Goal: Task Accomplishment & Management: Use online tool/utility

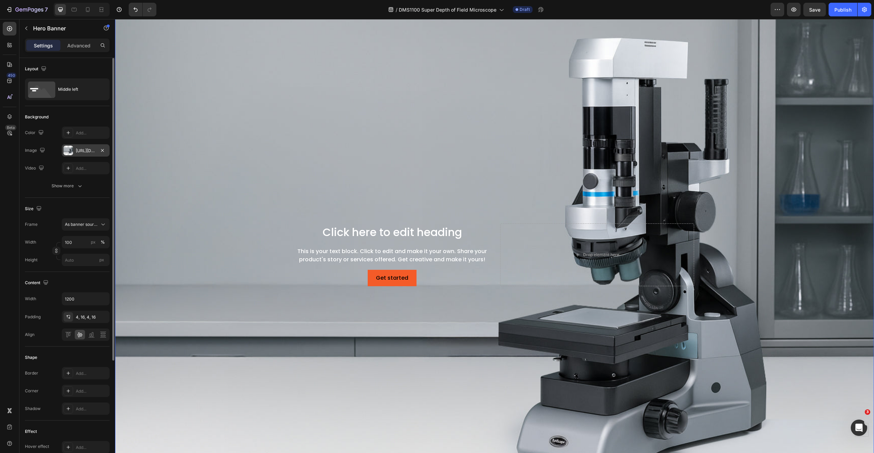
click at [71, 152] on div at bounding box center [68, 151] width 10 height 10
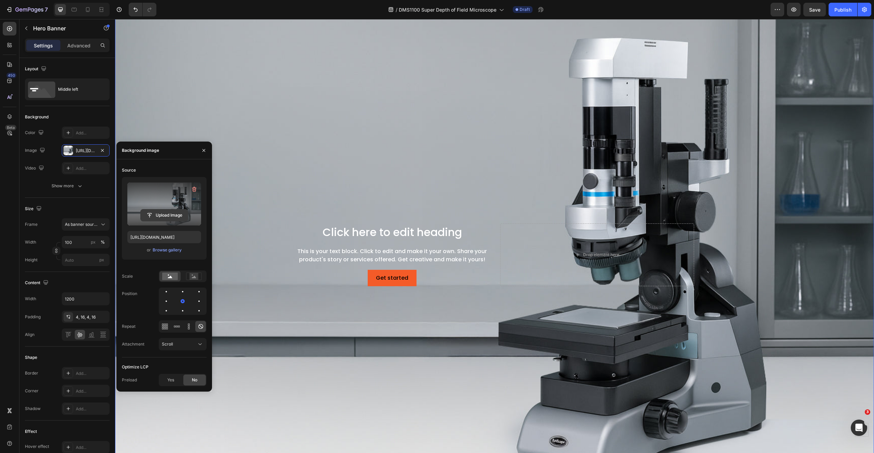
click at [162, 218] on input "file" at bounding box center [164, 216] width 47 height 12
type input "[URL][DOMAIN_NAME]"
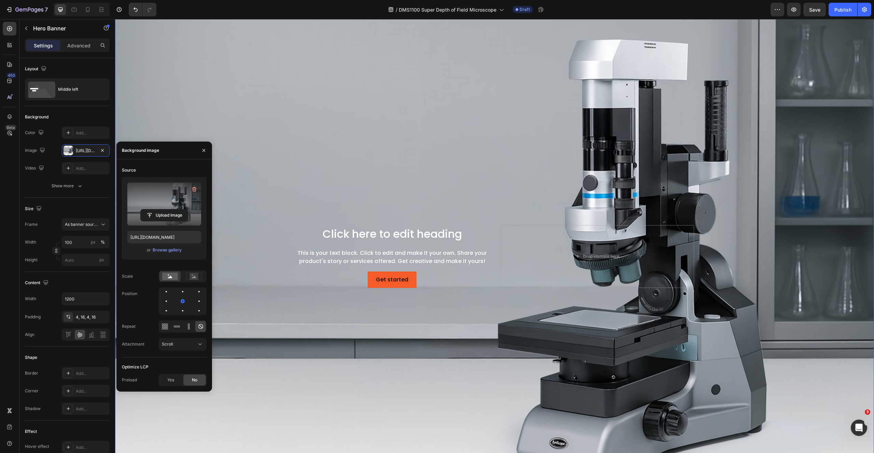
scroll to position [399, 0]
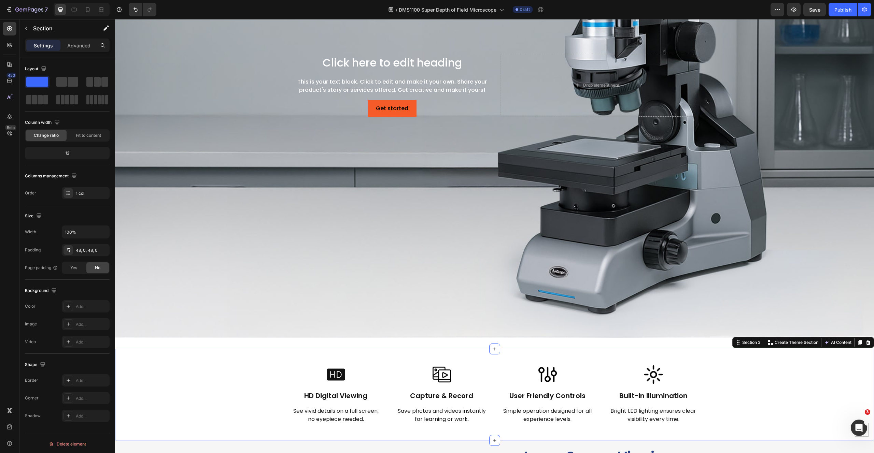
click at [234, 361] on div "Image HD Digital Viewing Heading See vivid details on a full screen, no eyepiec…" at bounding box center [494, 394] width 759 height 91
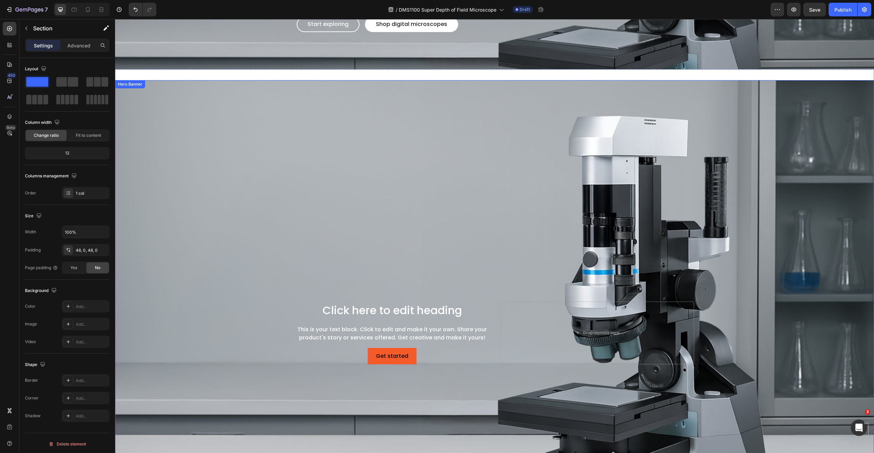
scroll to position [0, 0]
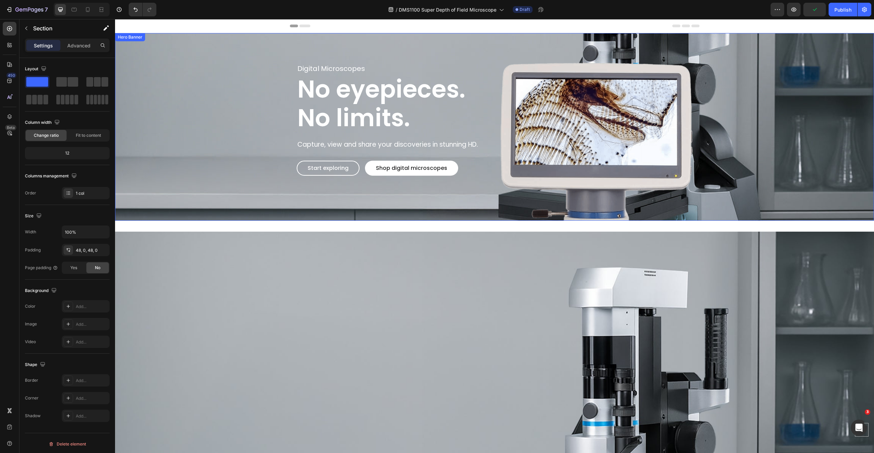
click at [175, 80] on div "Background Image" at bounding box center [494, 127] width 759 height 188
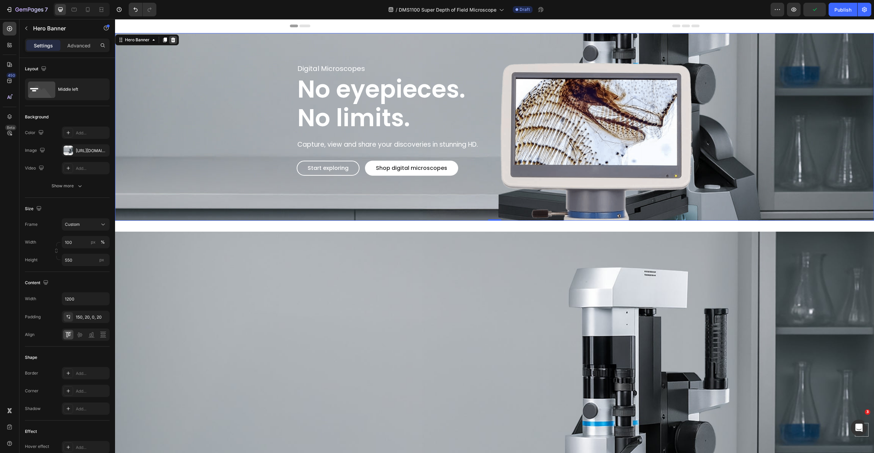
click at [174, 40] on icon at bounding box center [173, 40] width 4 height 5
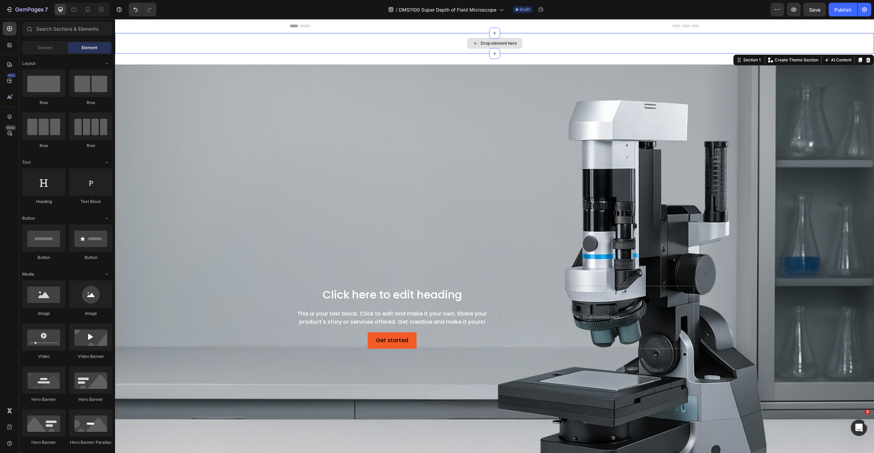
click at [259, 45] on div "Drop element here" at bounding box center [494, 43] width 759 height 20
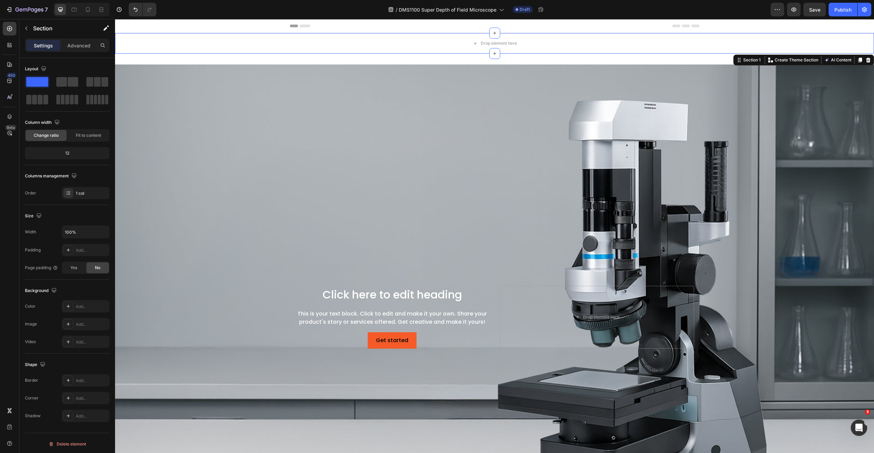
click at [868, 60] on div "Section 1 Create Theme Section AI Content Write with GemAI What would you like …" at bounding box center [803, 60] width 141 height 11
click at [865, 60] on icon at bounding box center [867, 59] width 5 height 5
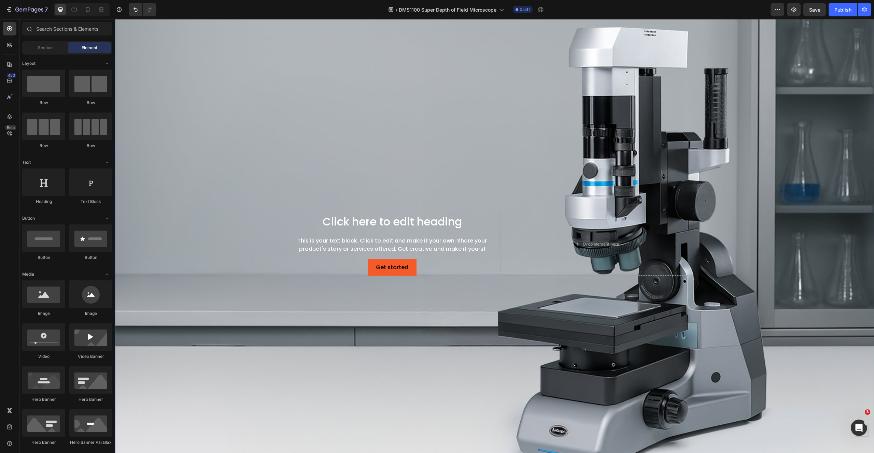
scroll to position [54, 0]
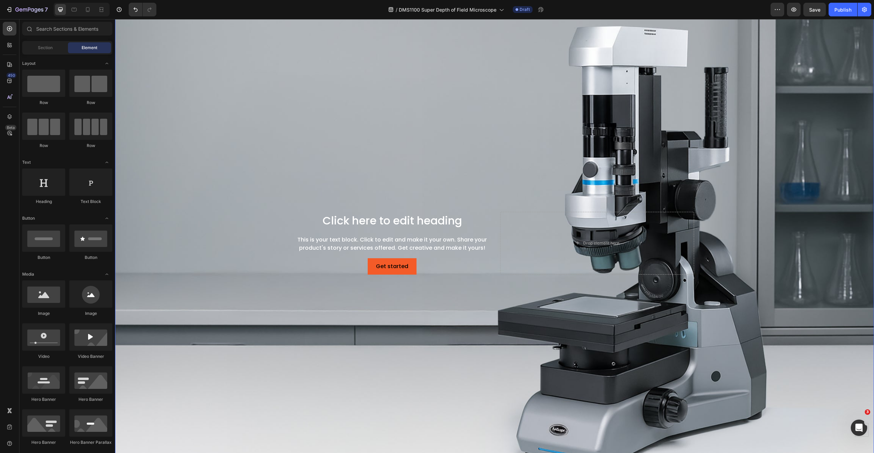
click at [215, 130] on div "Background Image" at bounding box center [494, 243] width 759 height 506
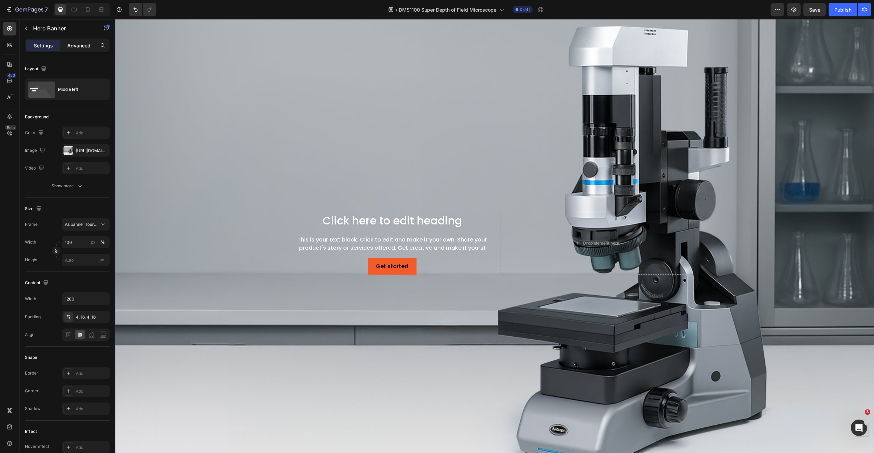
click at [71, 43] on p "Advanced" at bounding box center [78, 45] width 23 height 7
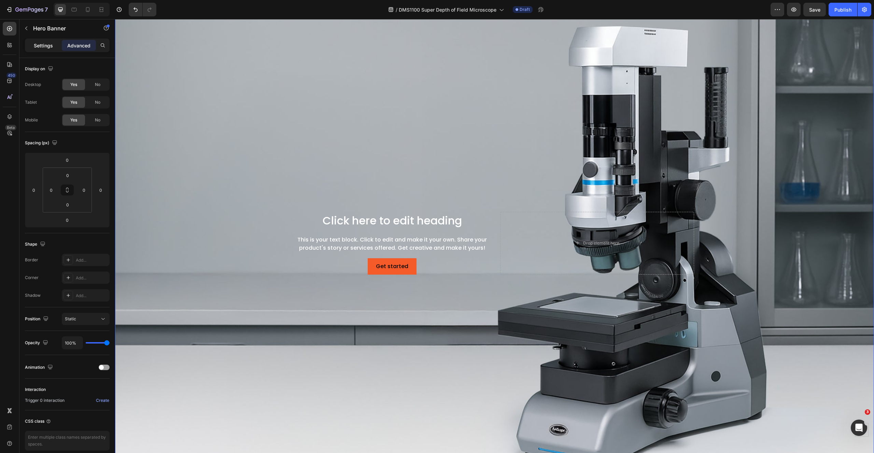
click at [47, 44] on p "Settings" at bounding box center [43, 45] width 19 height 7
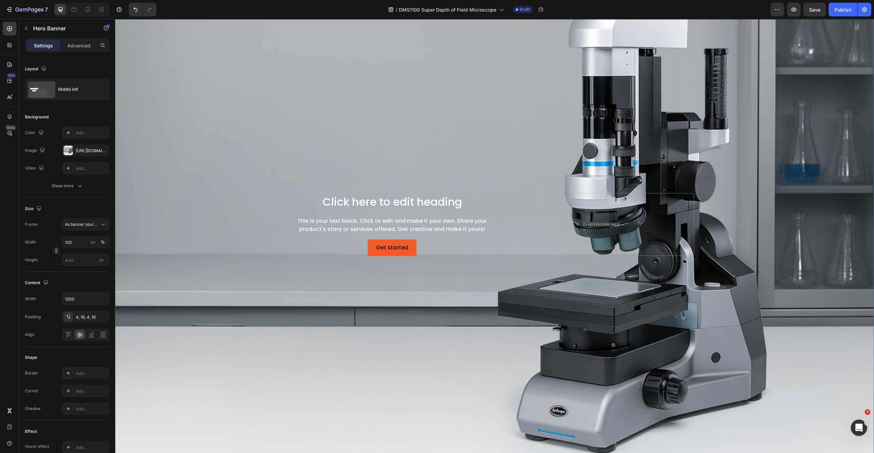
scroll to position [0, 0]
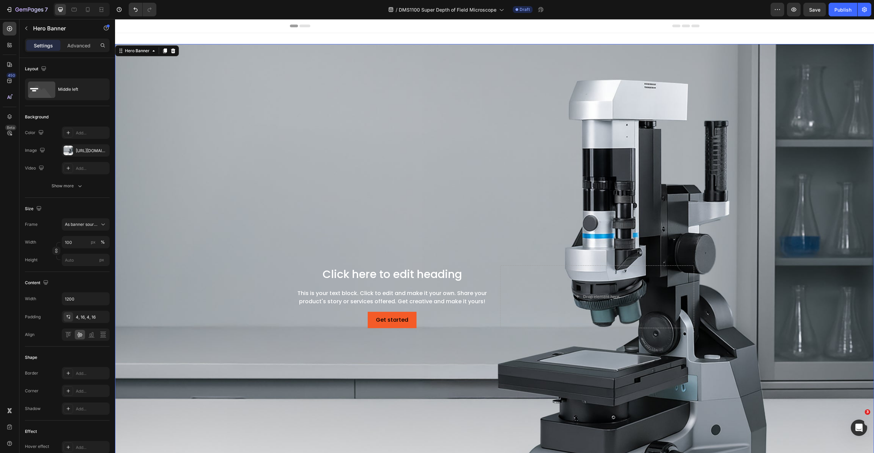
click at [200, 117] on div "Background Image" at bounding box center [494, 297] width 759 height 506
click at [88, 259] on input "px" at bounding box center [86, 260] width 48 height 12
click at [85, 275] on span "Fit content" at bounding box center [75, 276] width 20 height 6
type input "Auto"
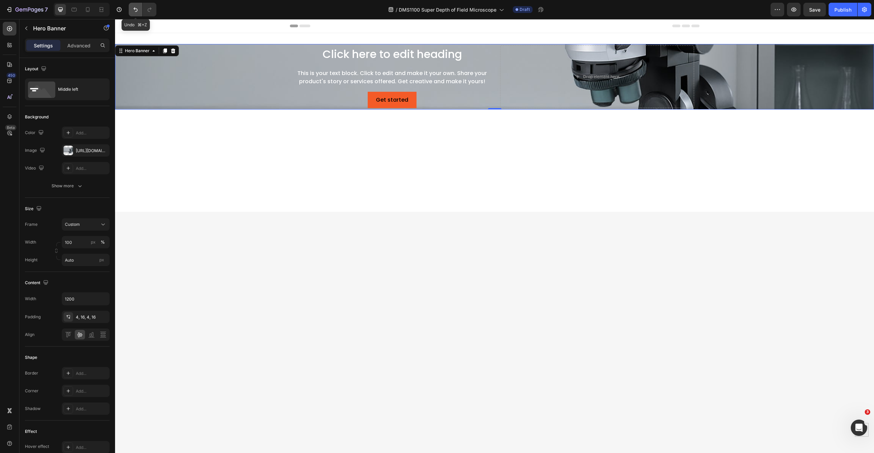
click at [134, 11] on icon "Undo/Redo" at bounding box center [135, 9] width 7 height 7
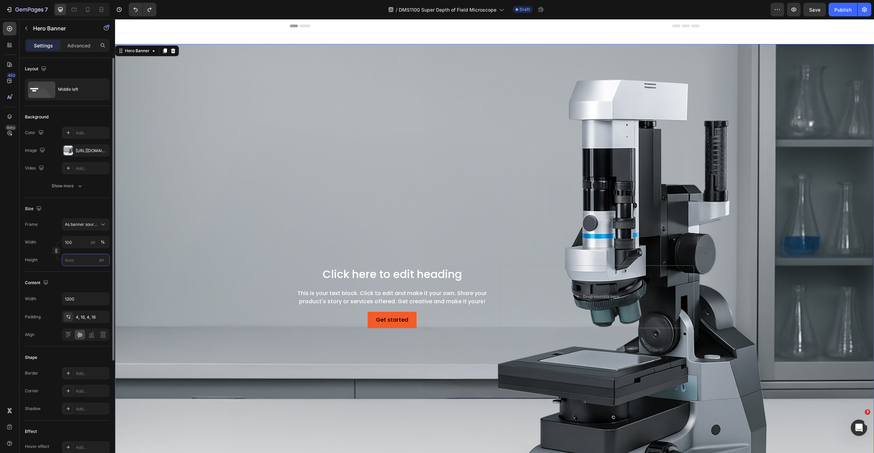
click at [81, 261] on input "px" at bounding box center [86, 260] width 48 height 12
click at [83, 290] on span "Fit screen" at bounding box center [74, 289] width 19 height 6
type input "100 vh"
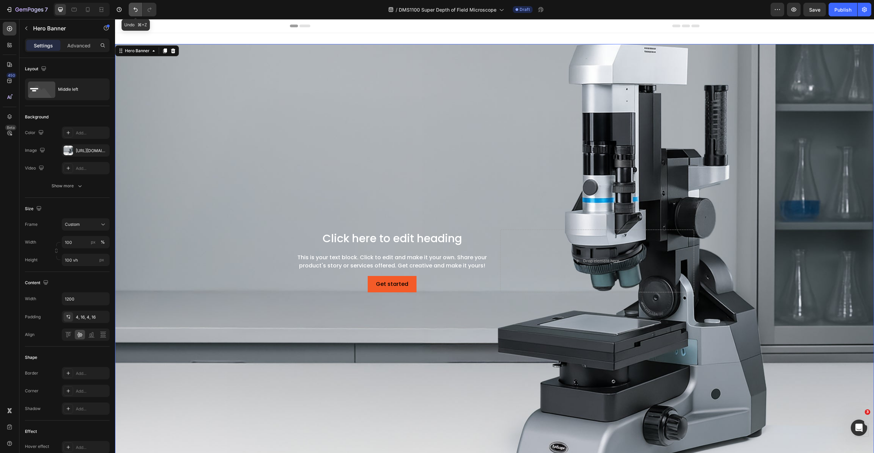
click at [137, 10] on icon "Undo/Redo" at bounding box center [135, 9] width 7 height 7
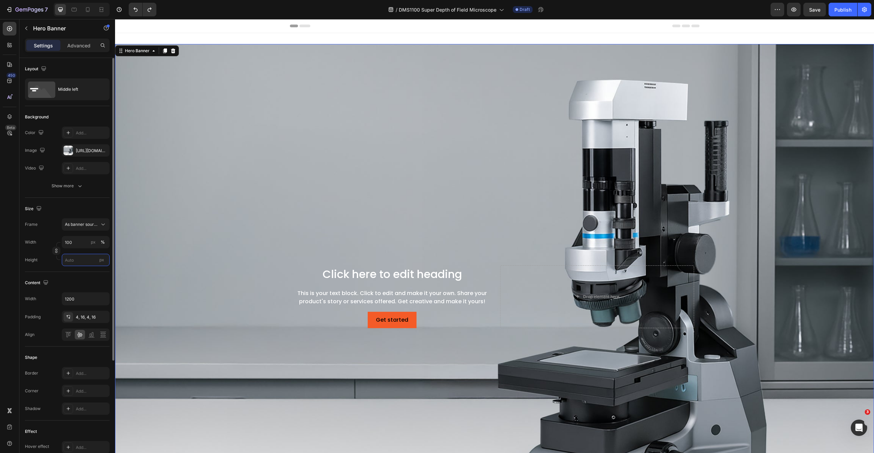
click at [82, 259] on input "px" at bounding box center [86, 260] width 48 height 12
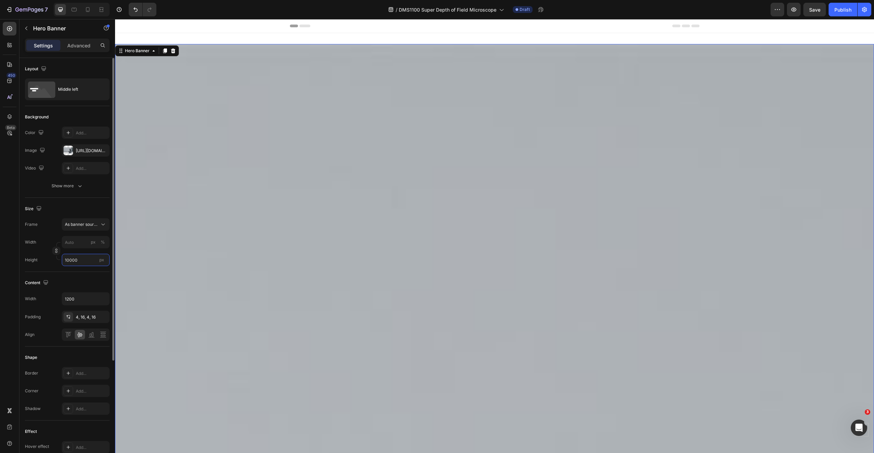
click at [82, 259] on input "10000" at bounding box center [86, 260] width 48 height 12
drag, startPoint x: 82, startPoint y: 259, endPoint x: 14, endPoint y: 257, distance: 67.6
click at [14, 257] on div "450 Beta Sections(18) Elements(83) Section Element Hero Section Product Detail …" at bounding box center [57, 236] width 115 height 434
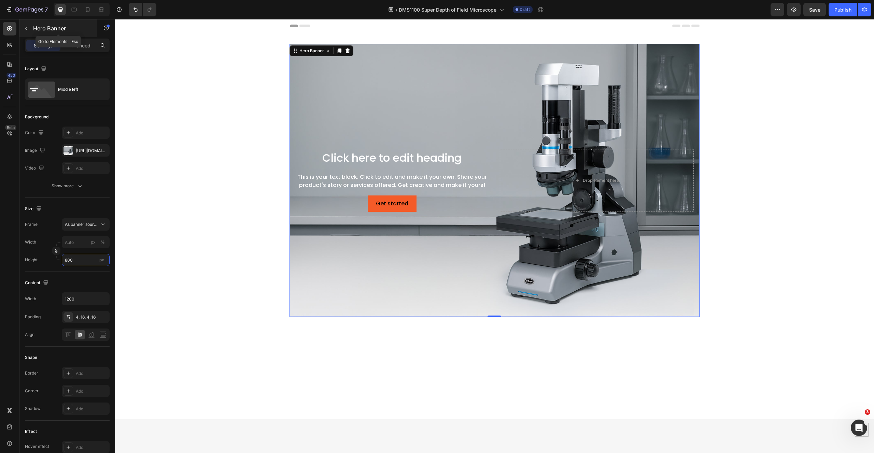
type input "800"
click at [28, 28] on icon "button" at bounding box center [26, 28] width 5 height 5
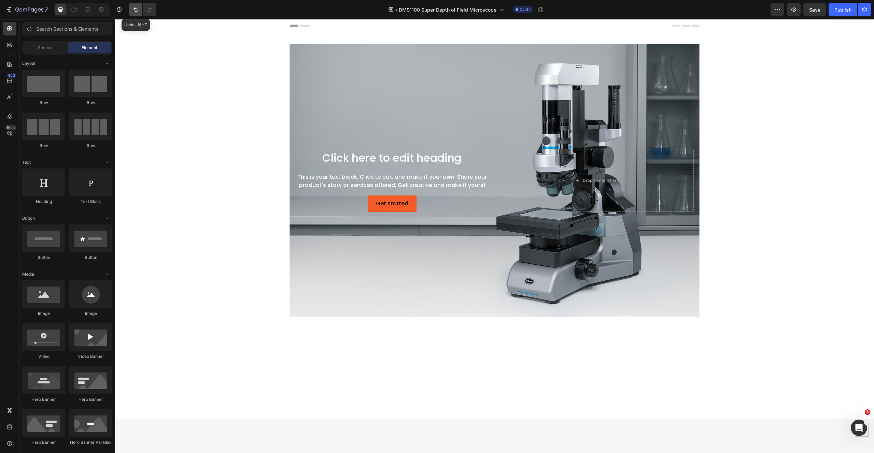
click at [139, 10] on icon "Undo/Redo" at bounding box center [135, 9] width 7 height 7
click at [135, 10] on icon "Undo/Redo" at bounding box center [135, 9] width 7 height 7
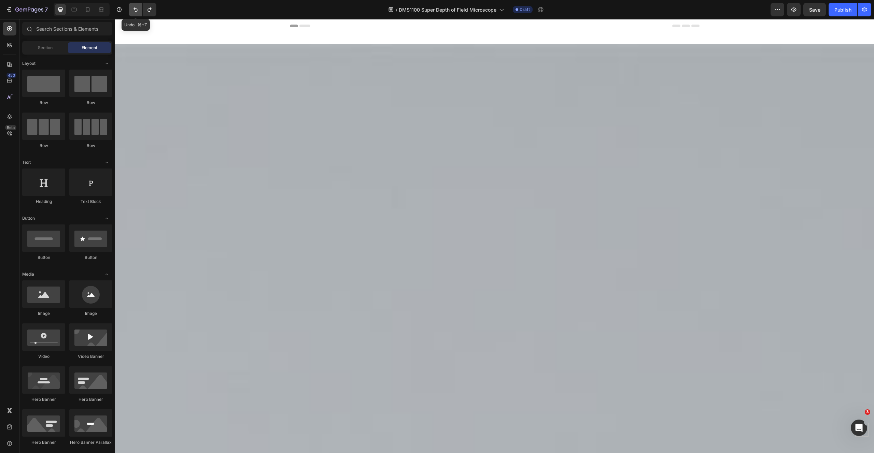
click at [135, 10] on icon "Undo/Redo" at bounding box center [135, 9] width 7 height 7
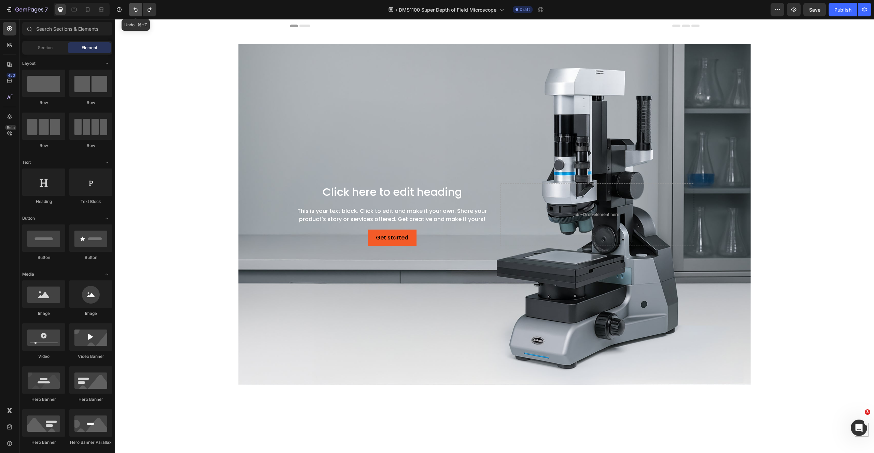
click at [135, 10] on icon "Undo/Redo" at bounding box center [135, 9] width 7 height 7
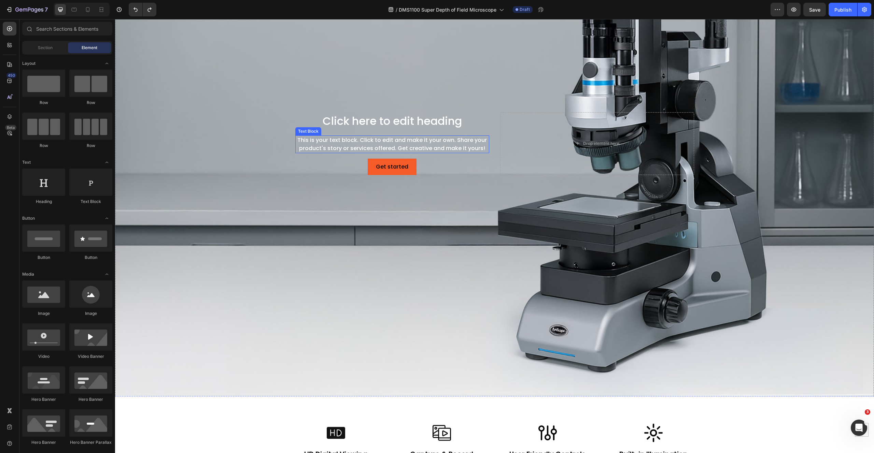
scroll to position [37, 0]
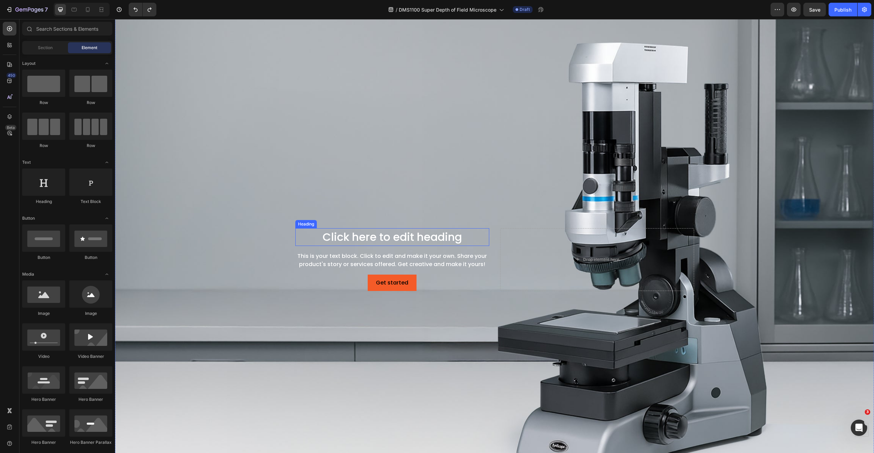
click at [389, 234] on h2 "Click here to edit heading" at bounding box center [392, 237] width 194 height 18
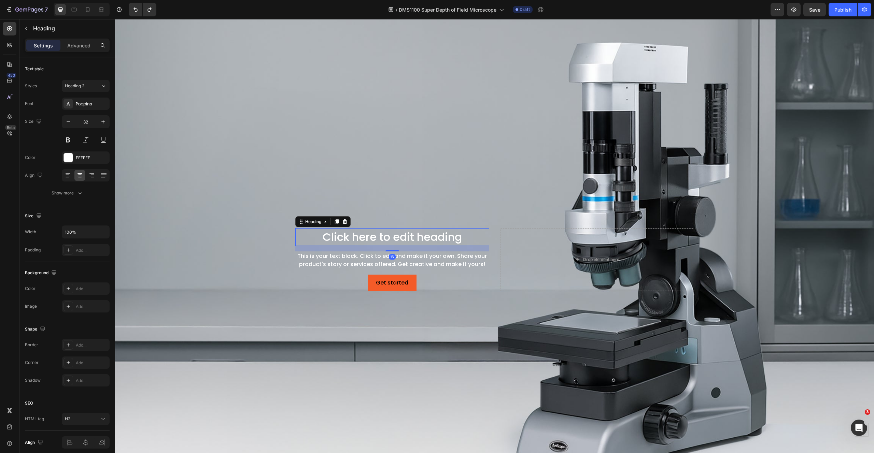
click at [389, 234] on h2 "Click here to edit heading" at bounding box center [392, 237] width 194 height 18
click at [389, 234] on p "Click here to edit heading" at bounding box center [392, 237] width 193 height 16
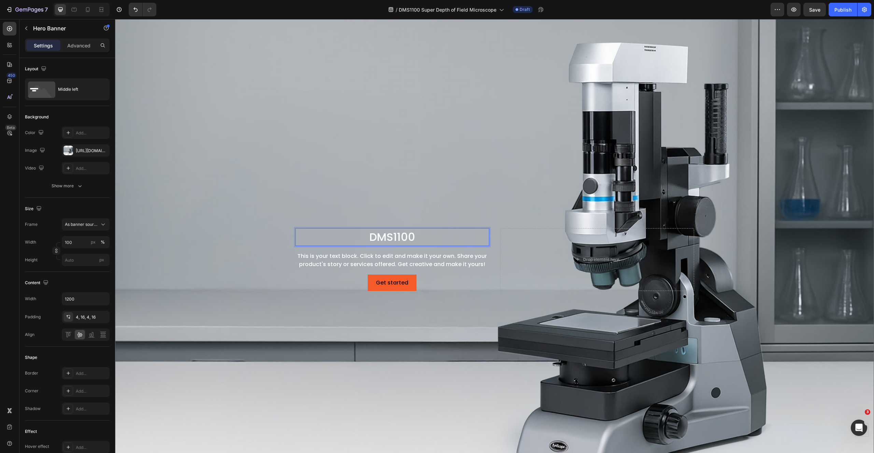
click at [322, 326] on div "Background Image" at bounding box center [494, 260] width 759 height 506
click at [400, 275] on button "Get started" at bounding box center [392, 283] width 49 height 16
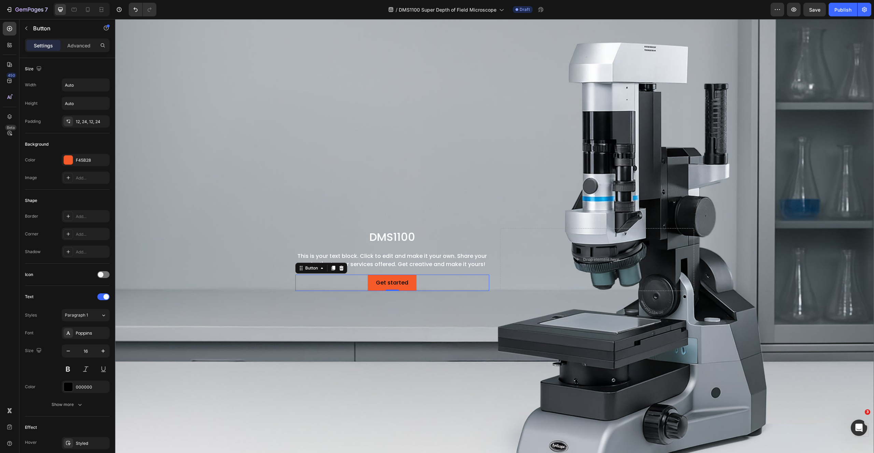
click at [438, 153] on div "Background Image" at bounding box center [494, 260] width 759 height 506
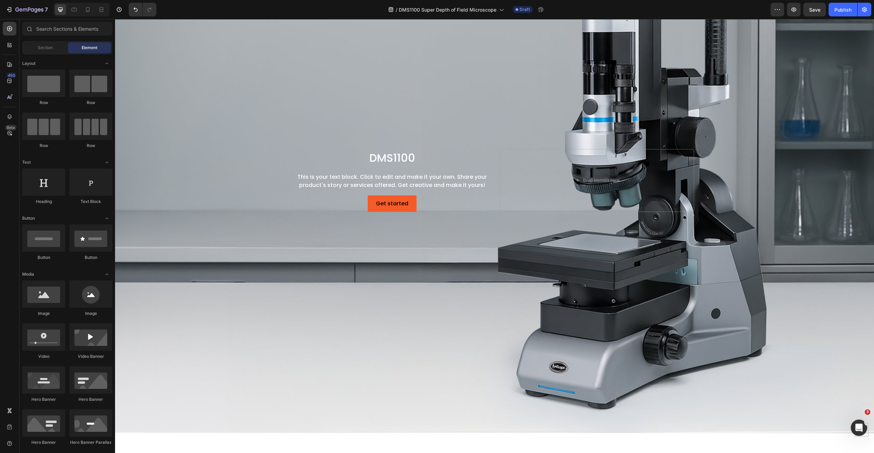
scroll to position [0, 0]
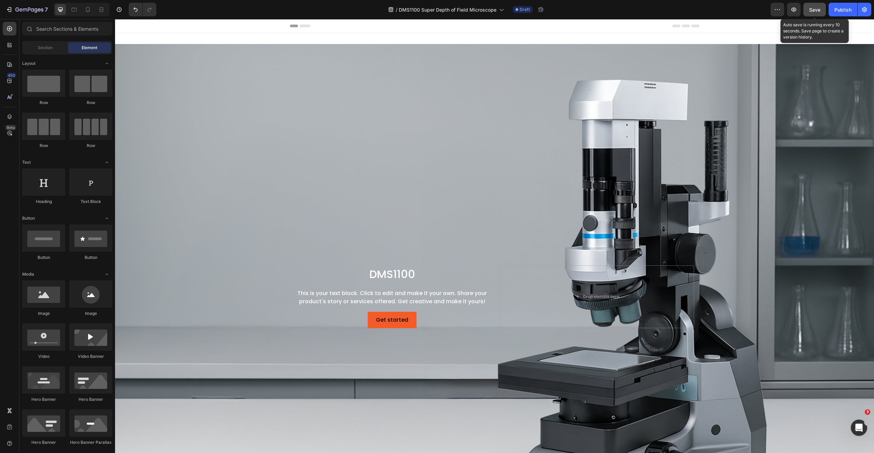
click at [814, 11] on span "Save" at bounding box center [814, 10] width 11 height 6
click at [799, 7] on button "button" at bounding box center [794, 10] width 14 height 14
click at [382, 277] on p "DMS1100" at bounding box center [392, 274] width 193 height 16
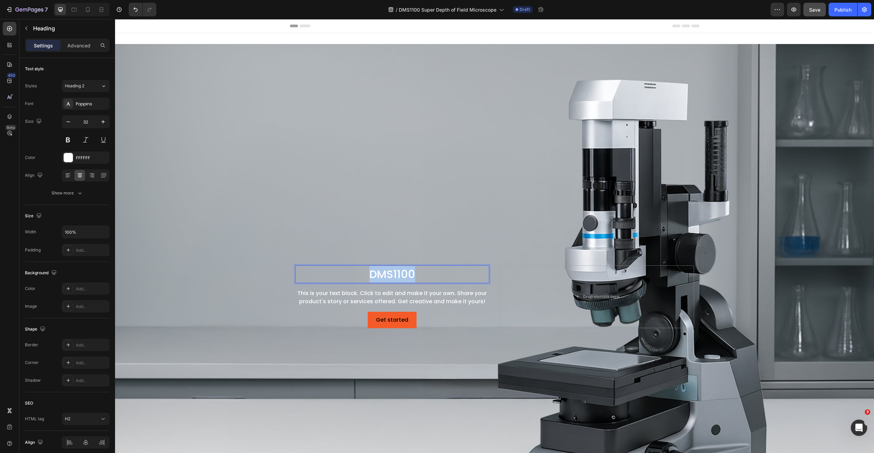
click at [382, 277] on p "DMS1100" at bounding box center [392, 274] width 193 height 16
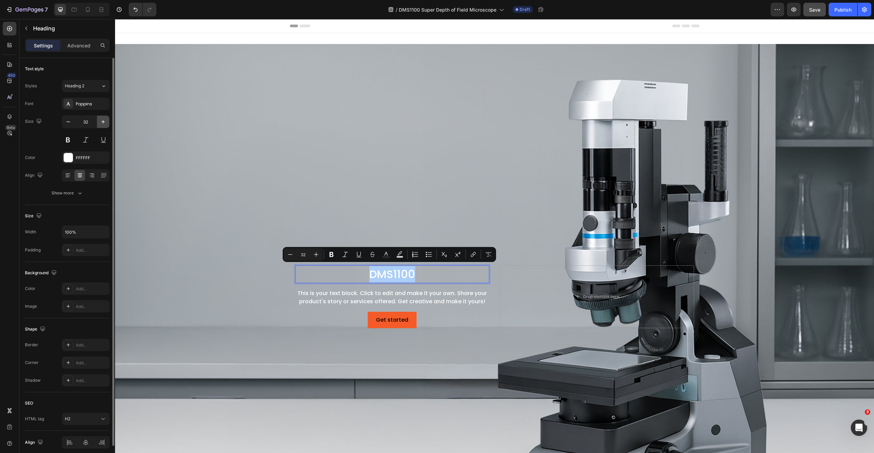
click at [104, 123] on icon "button" at bounding box center [103, 121] width 7 height 7
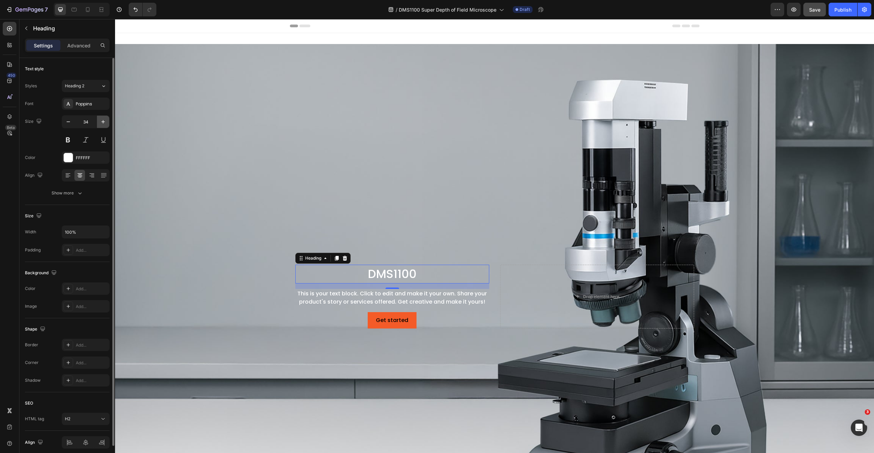
click at [104, 123] on icon "button" at bounding box center [103, 121] width 7 height 7
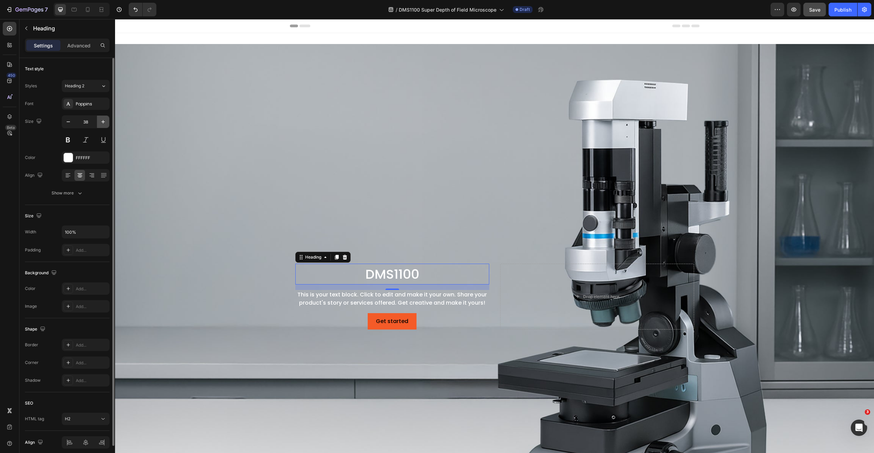
click at [104, 123] on icon "button" at bounding box center [103, 121] width 7 height 7
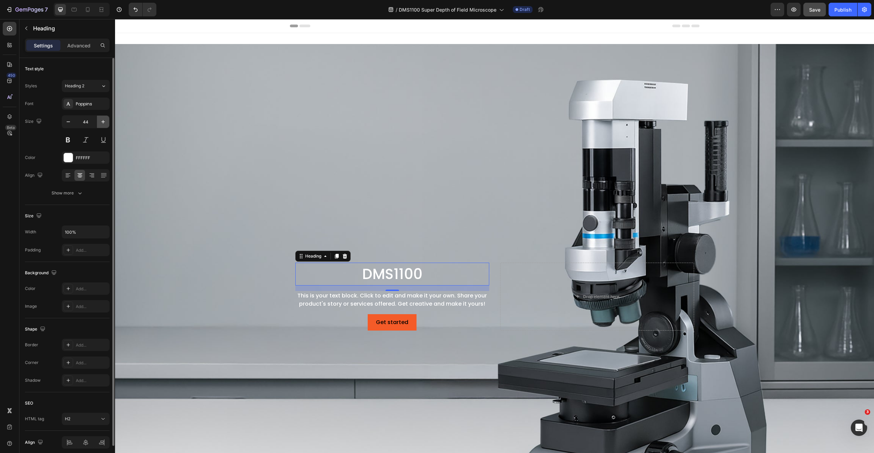
click at [104, 123] on icon "button" at bounding box center [103, 121] width 7 height 7
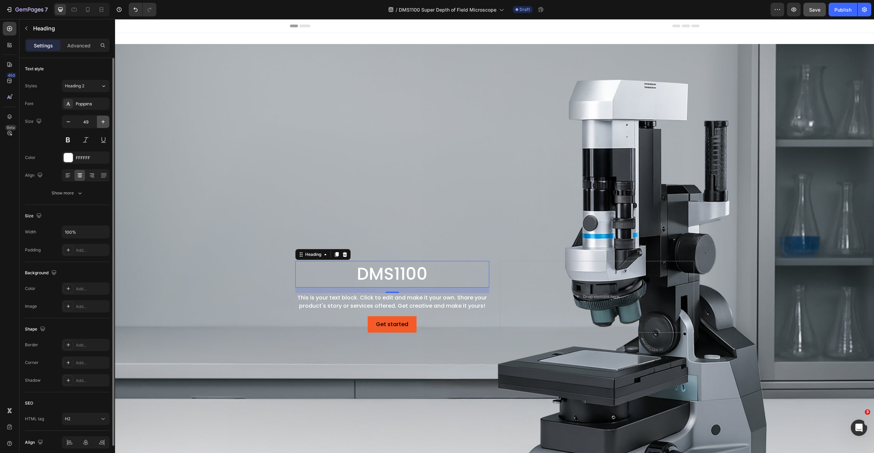
click at [104, 123] on icon "button" at bounding box center [103, 121] width 7 height 7
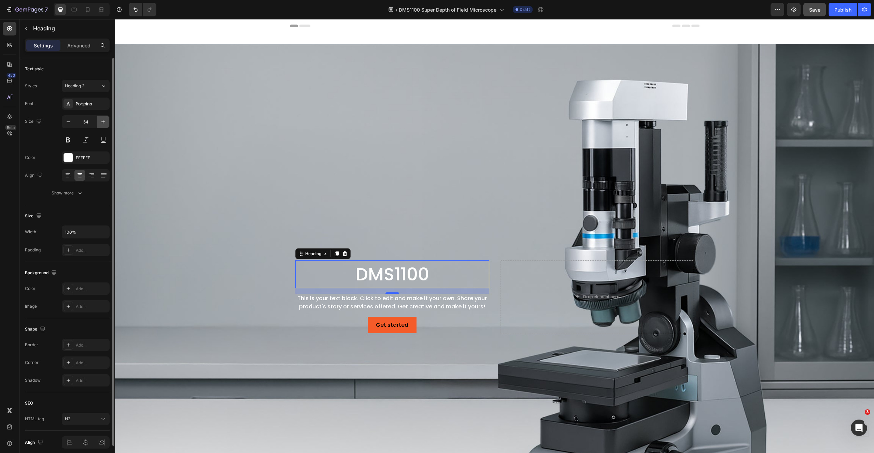
click at [104, 123] on icon "button" at bounding box center [103, 121] width 7 height 7
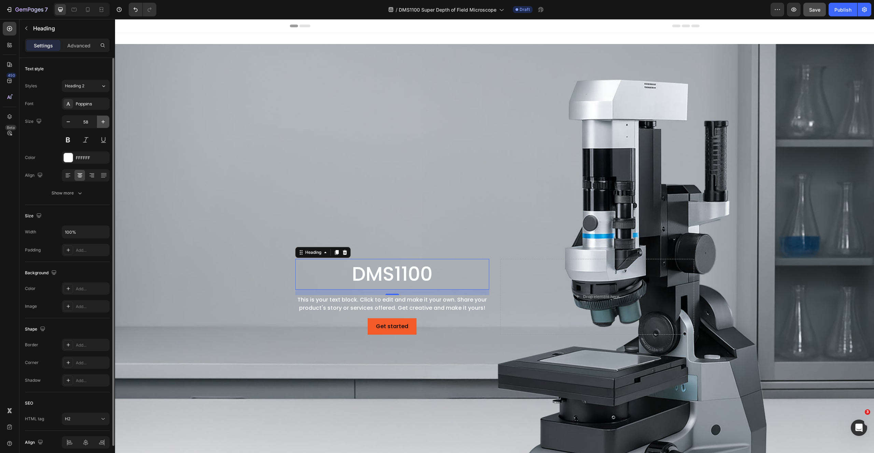
click at [104, 123] on icon "button" at bounding box center [103, 121] width 7 height 7
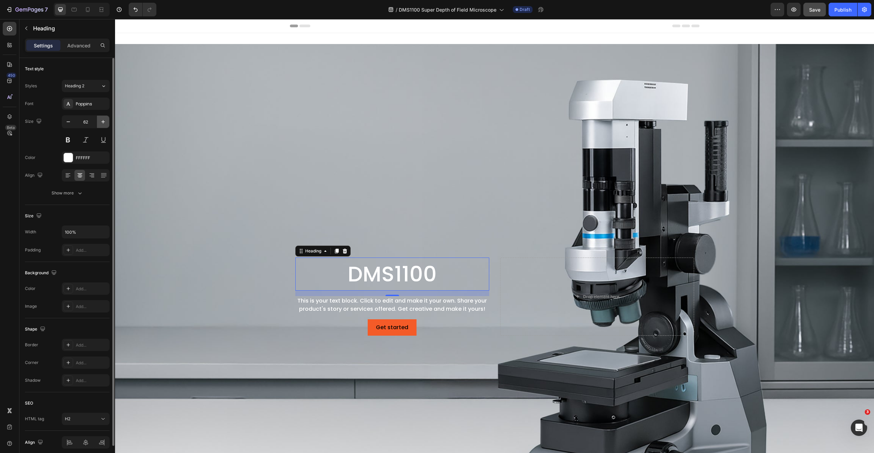
click at [104, 123] on icon "button" at bounding box center [103, 121] width 7 height 7
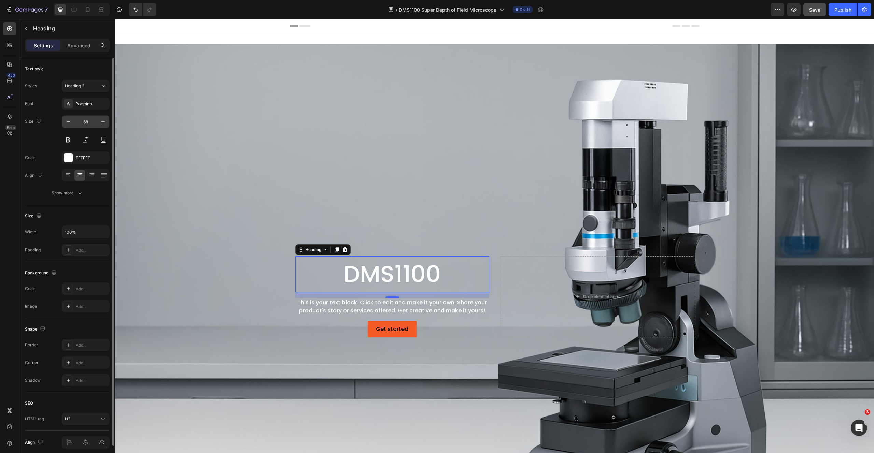
click at [81, 121] on input "68" at bounding box center [85, 122] width 23 height 12
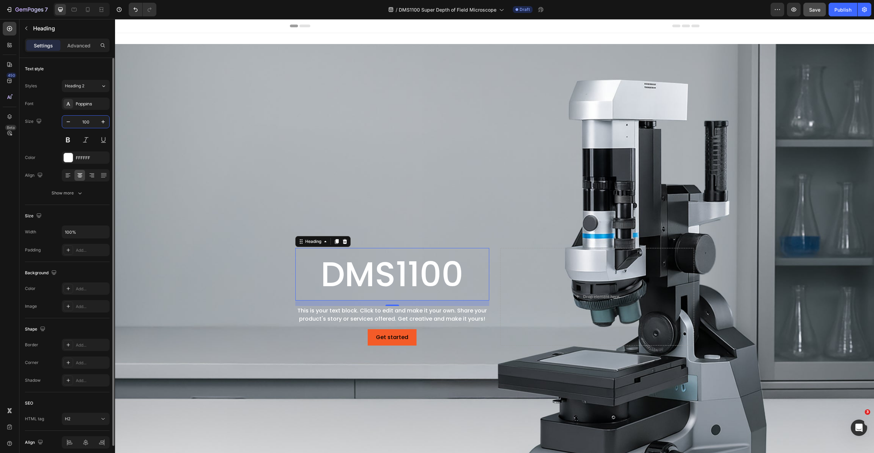
click at [88, 123] on input "100" at bounding box center [85, 122] width 23 height 12
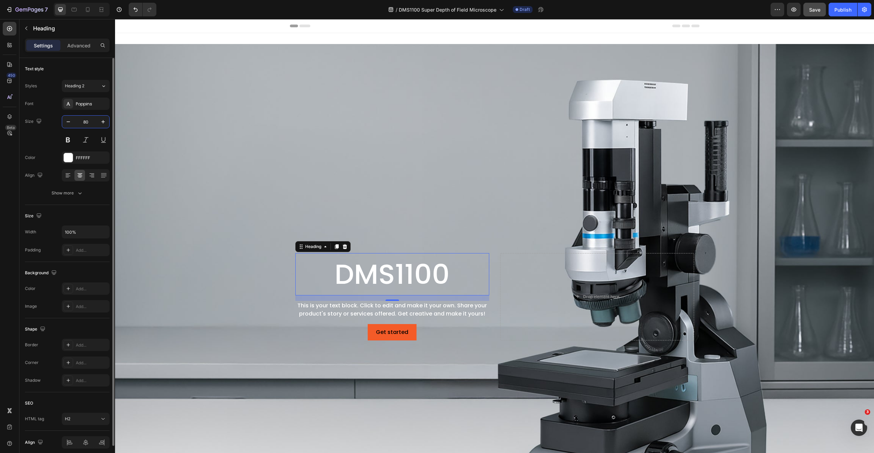
click at [88, 123] on input "80" at bounding box center [85, 122] width 23 height 12
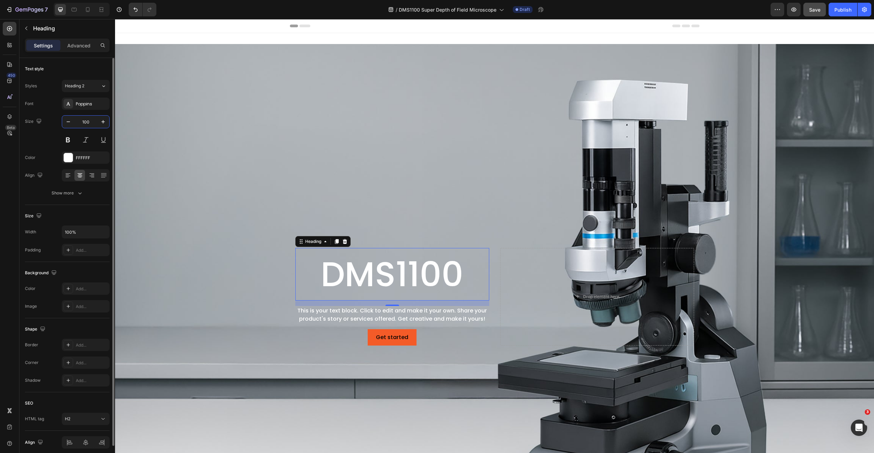
click at [88, 123] on input "100" at bounding box center [85, 122] width 23 height 12
type input "80"
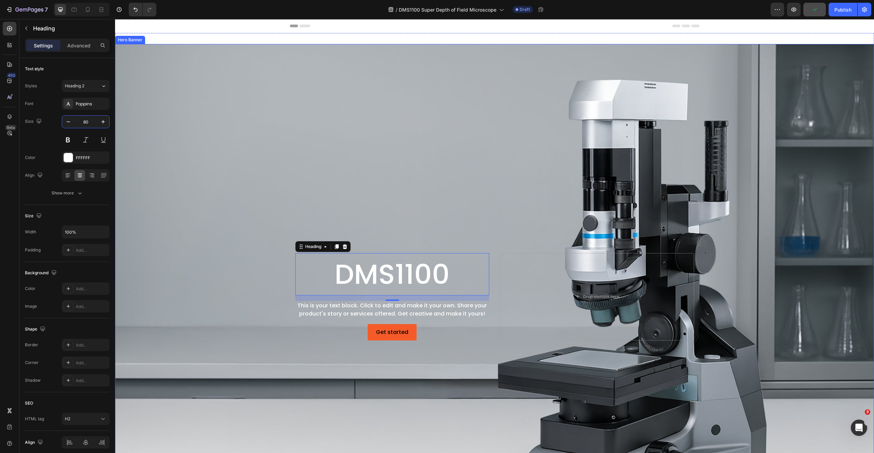
click at [232, 260] on div "Background Image" at bounding box center [494, 297] width 759 height 506
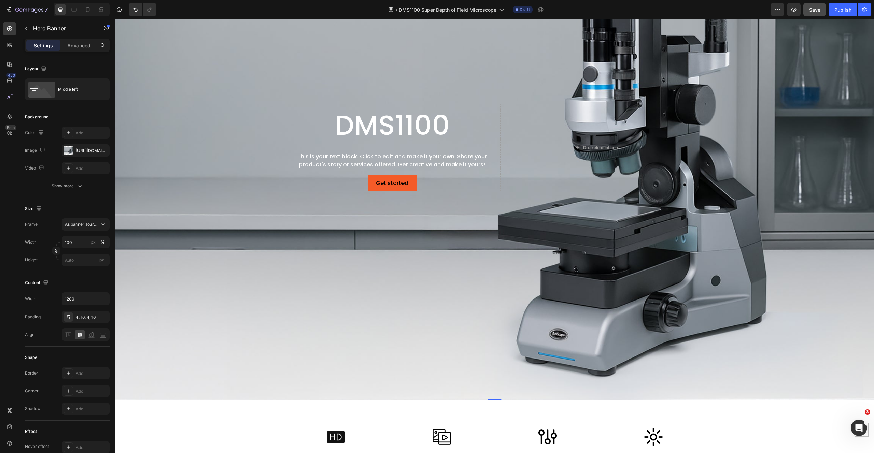
scroll to position [128, 0]
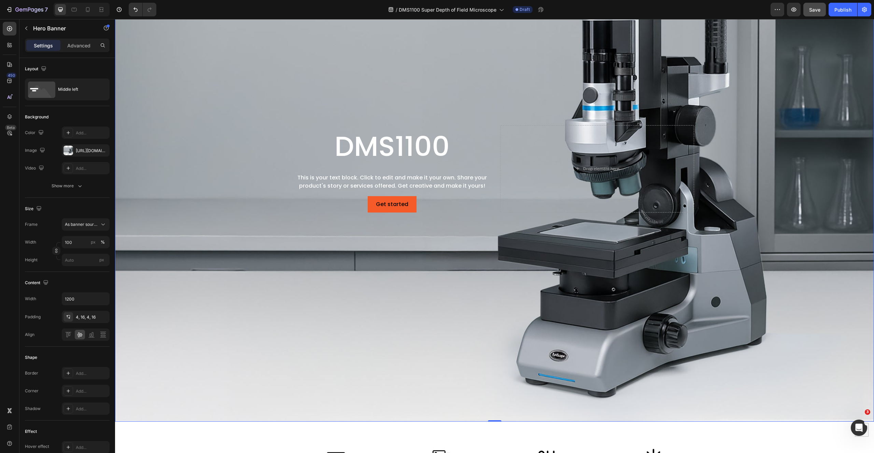
click at [332, 98] on div "Background Image" at bounding box center [494, 169] width 759 height 506
click at [56, 90] on div "Middle left" at bounding box center [67, 90] width 85 height 22
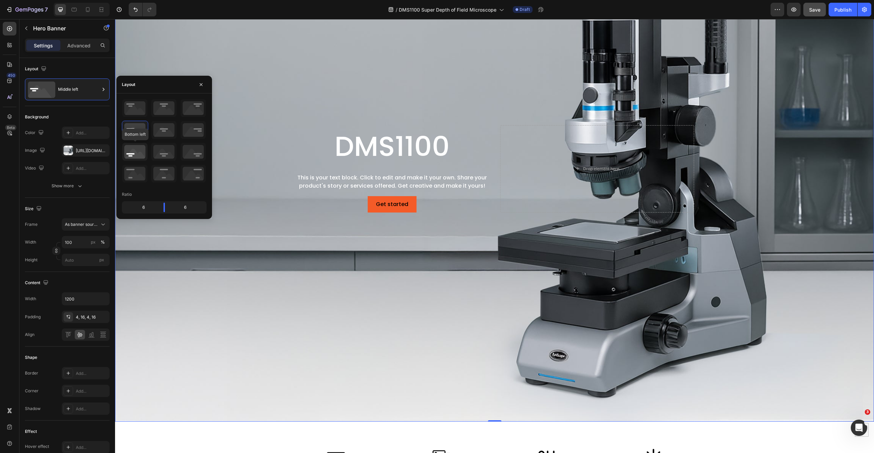
click at [130, 155] on icon at bounding box center [134, 152] width 25 height 18
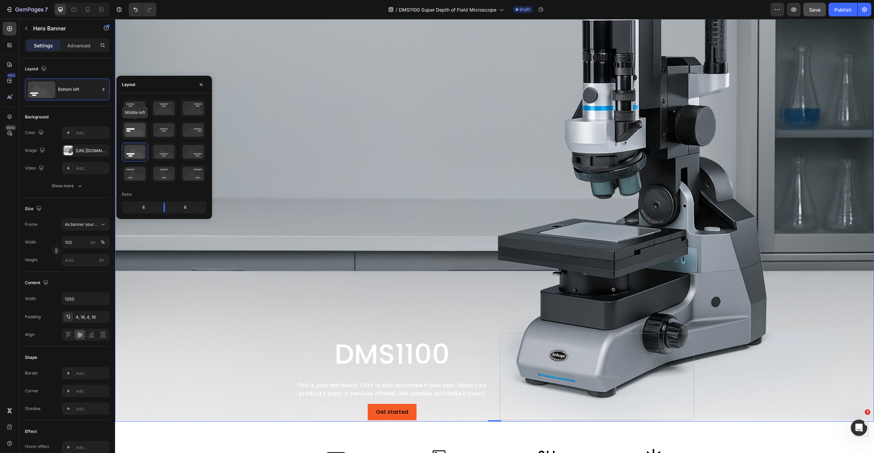
click at [135, 131] on icon at bounding box center [134, 130] width 25 height 18
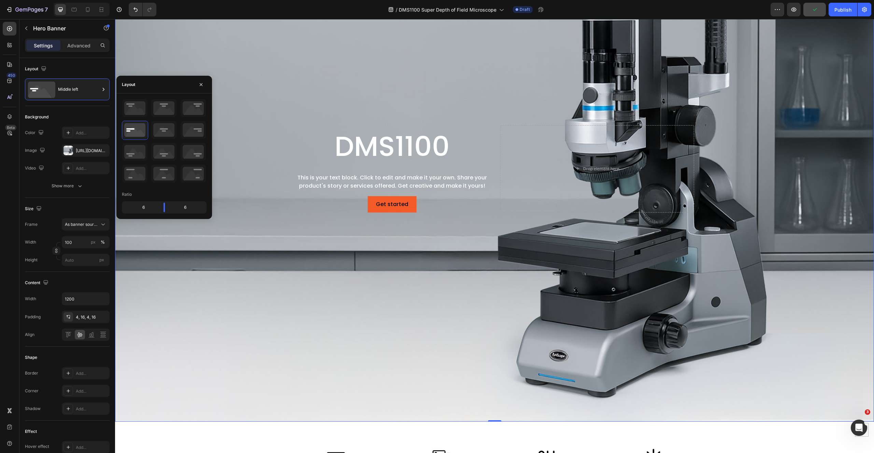
click at [265, 321] on div "Background Image" at bounding box center [494, 169] width 759 height 506
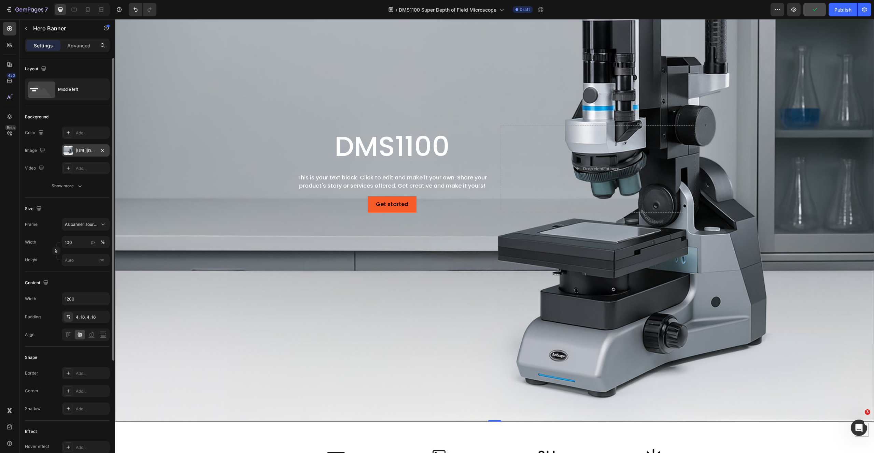
click at [68, 152] on div at bounding box center [68, 151] width 10 height 10
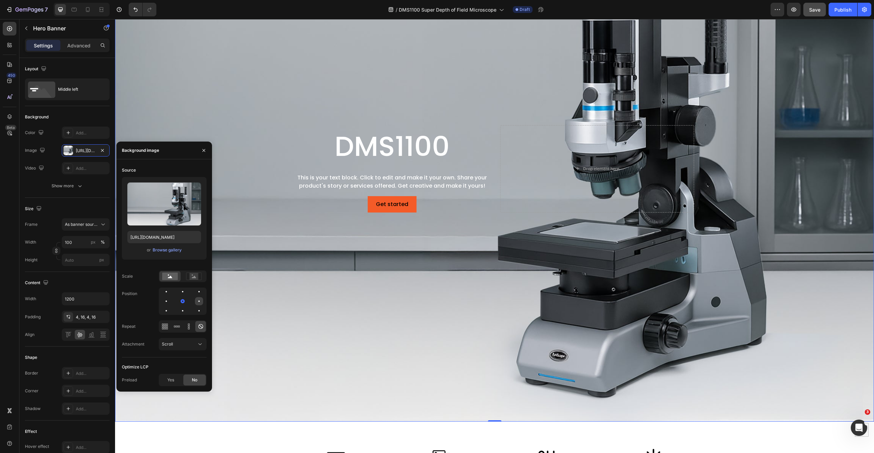
click at [170, 307] on div at bounding box center [166, 311] width 8 height 8
click at [179, 301] on div at bounding box center [183, 301] width 8 height 8
click at [195, 311] on div at bounding box center [199, 311] width 8 height 8
click at [195, 293] on div at bounding box center [199, 292] width 8 height 8
click at [170, 297] on div at bounding box center [166, 301] width 8 height 8
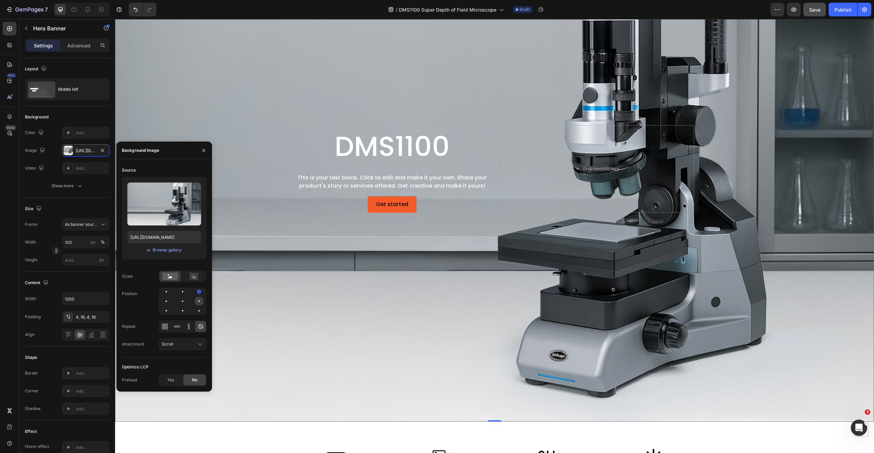
click at [170, 307] on div at bounding box center [166, 311] width 8 height 8
click at [195, 302] on div at bounding box center [199, 301] width 8 height 8
click at [162, 343] on span "Scroll" at bounding box center [167, 344] width 11 height 5
drag, startPoint x: 163, startPoint y: 373, endPoint x: 179, endPoint y: 372, distance: 15.4
click at [163, 373] on span "Fixed" at bounding box center [167, 374] width 11 height 6
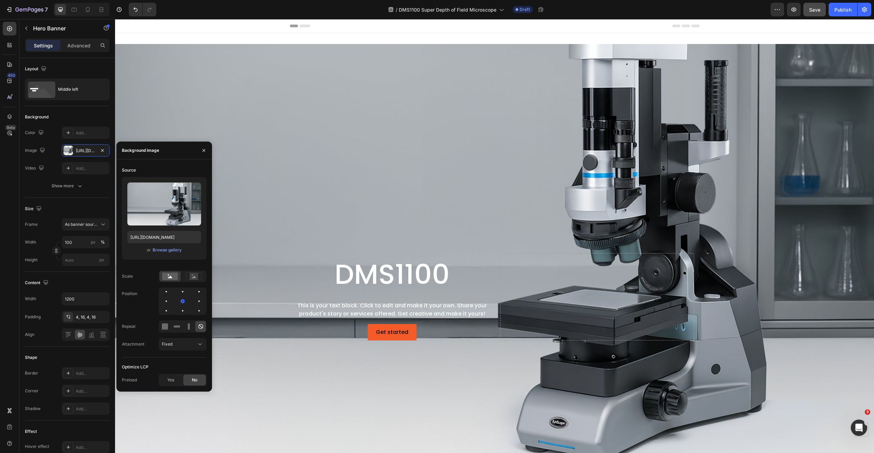
scroll to position [0, 0]
click at [194, 346] on div "Fixed" at bounding box center [179, 344] width 35 height 6
click at [177, 382] on div "Local" at bounding box center [176, 387] width 56 height 13
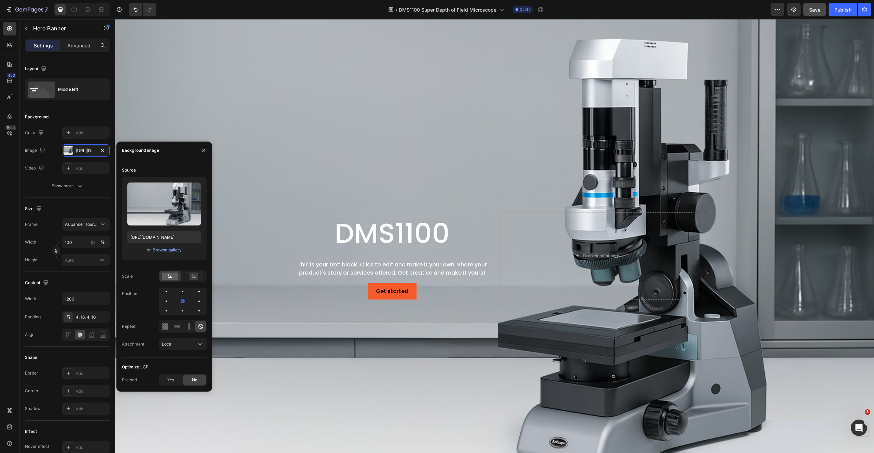
scroll to position [93, 0]
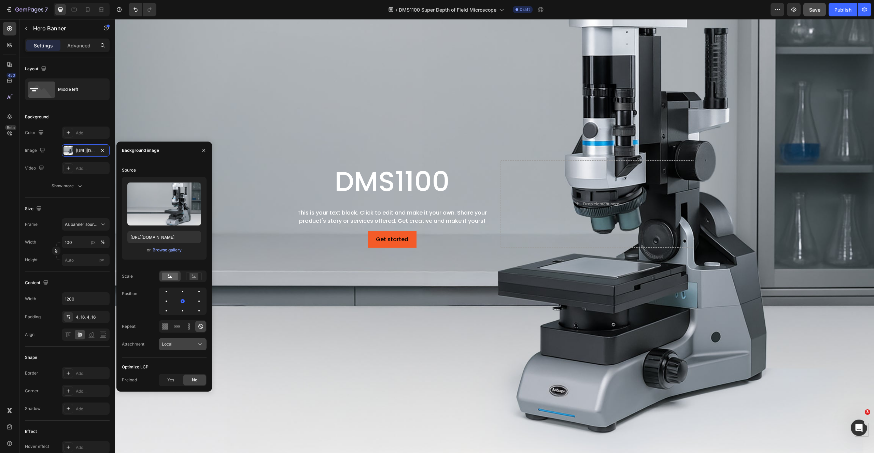
click at [174, 346] on div "Local" at bounding box center [179, 344] width 35 height 6
click at [173, 368] on div "Scroll" at bounding box center [176, 374] width 56 height 13
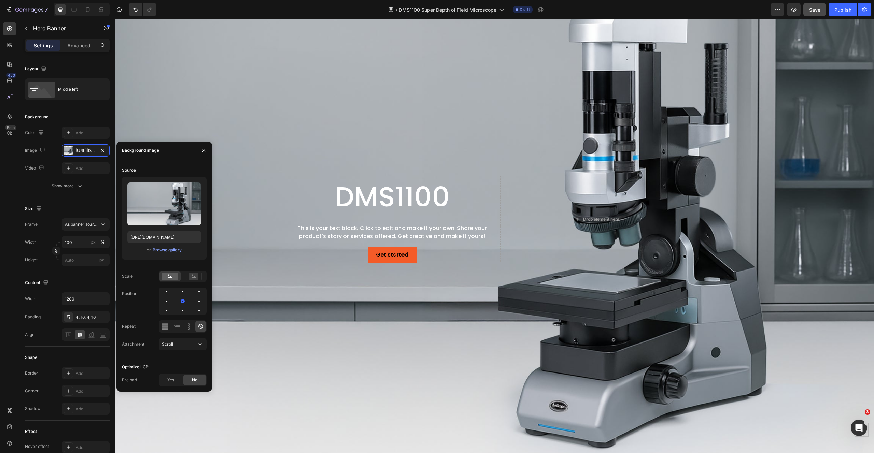
scroll to position [0, 0]
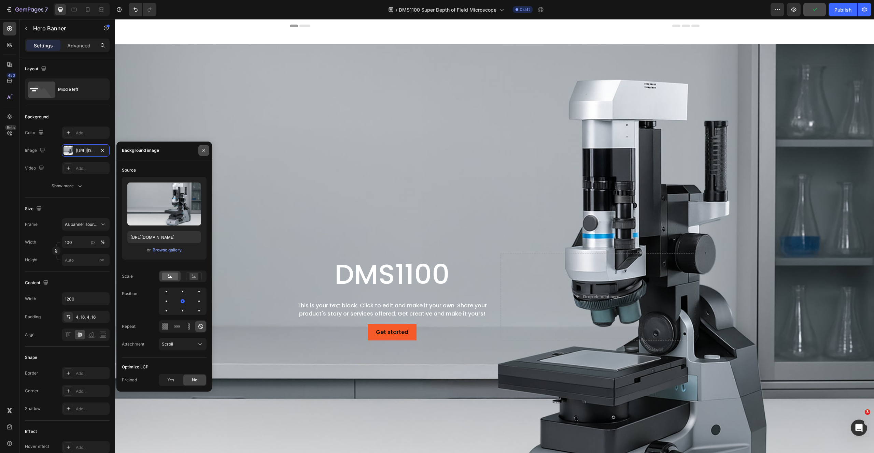
click at [206, 149] on icon "button" at bounding box center [203, 150] width 5 height 5
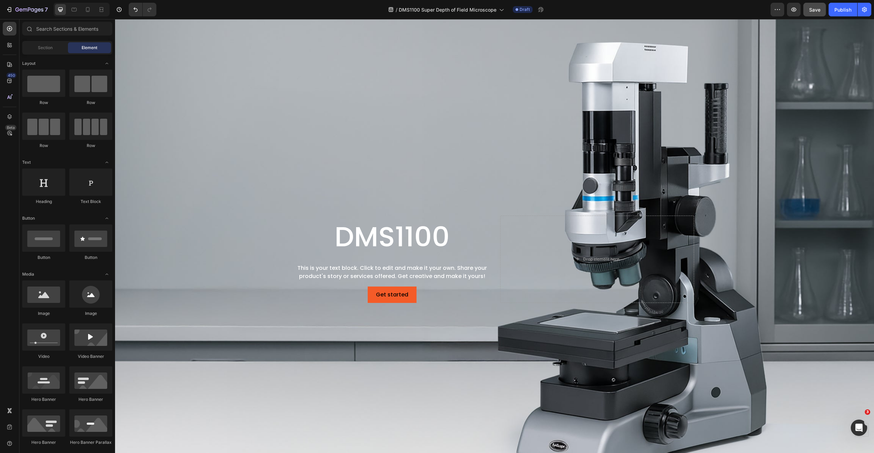
scroll to position [14, 0]
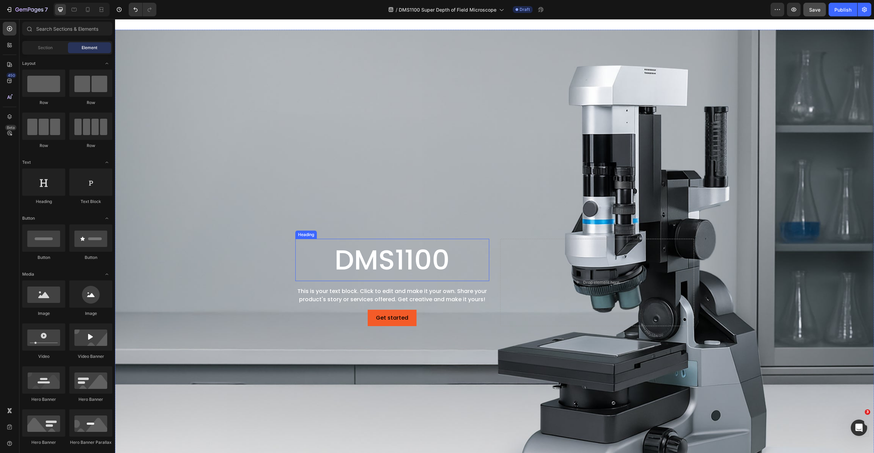
click at [370, 255] on h2 "DMS1100" at bounding box center [392, 260] width 194 height 42
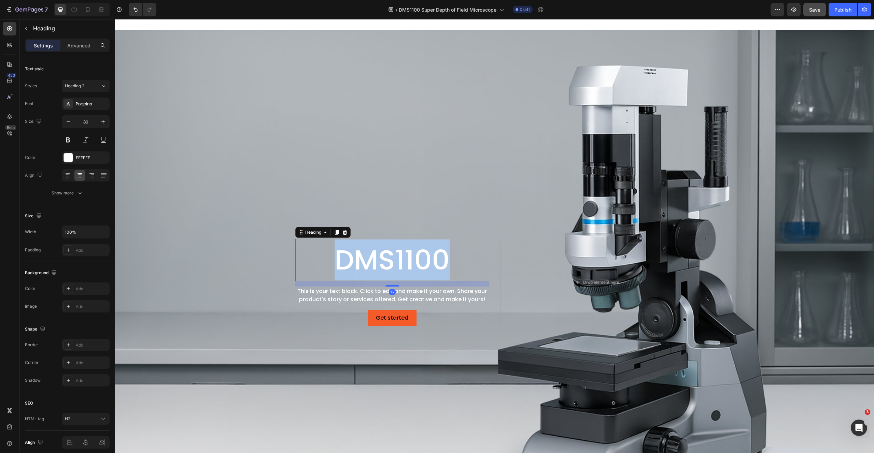
click at [370, 254] on h2 "DMS1100" at bounding box center [392, 260] width 194 height 42
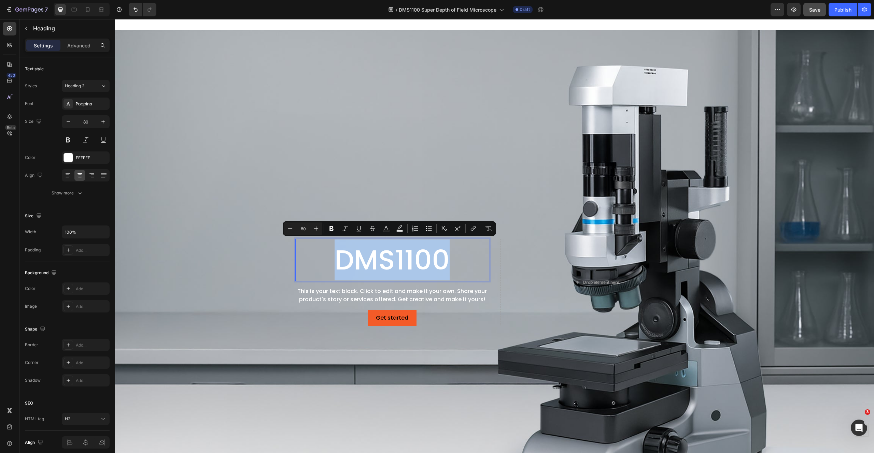
click at [370, 254] on p "DMS1100" at bounding box center [392, 260] width 193 height 41
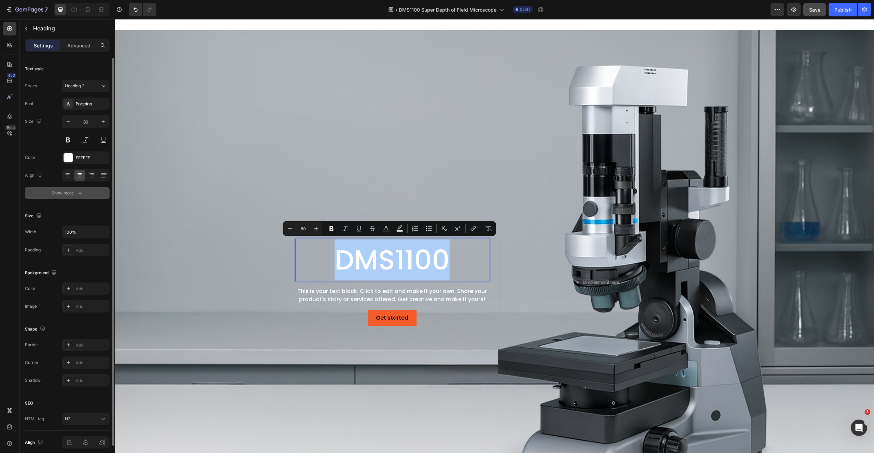
click at [79, 193] on icon "button" at bounding box center [79, 193] width 7 height 7
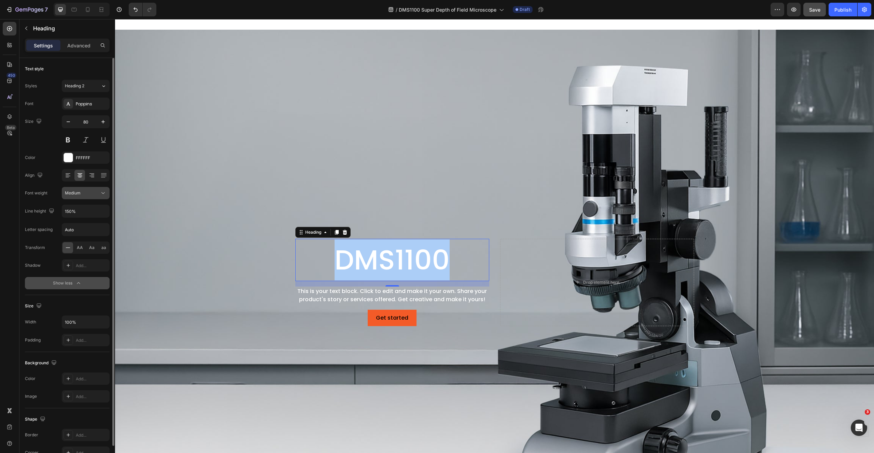
click at [104, 193] on icon at bounding box center [103, 193] width 7 height 7
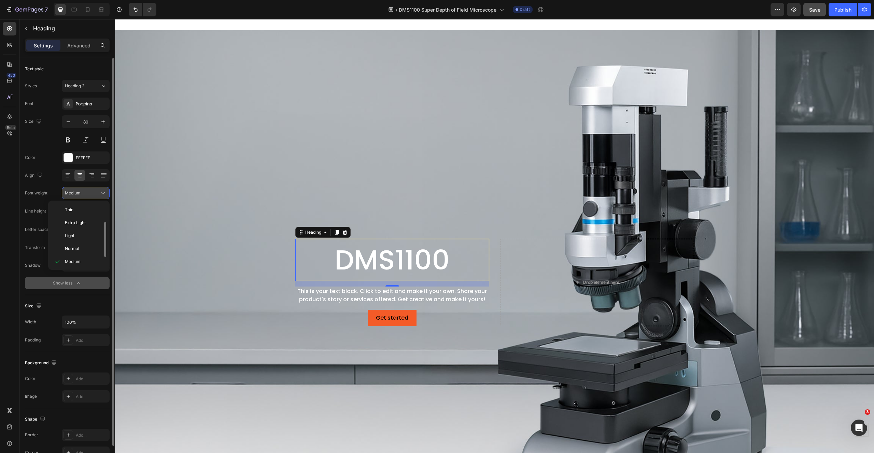
scroll to position [12, 0]
click at [71, 261] on span "Semi Bold" at bounding box center [74, 262] width 19 height 6
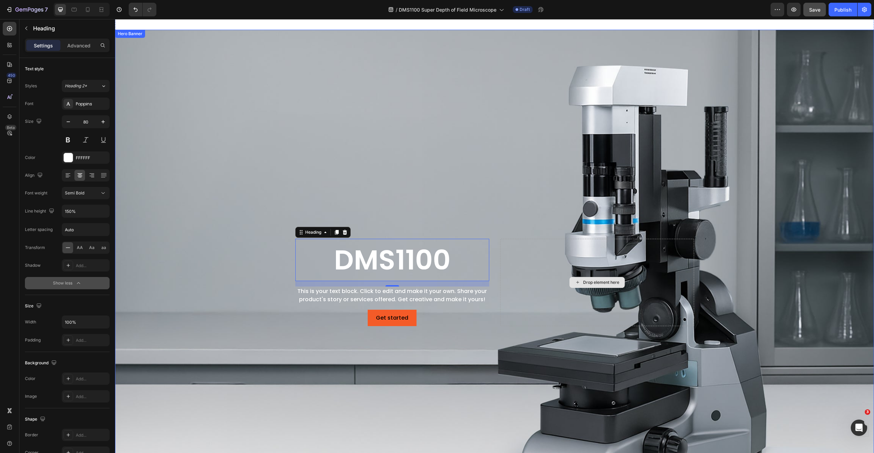
click at [630, 283] on div "Drop element here" at bounding box center [597, 282] width 194 height 87
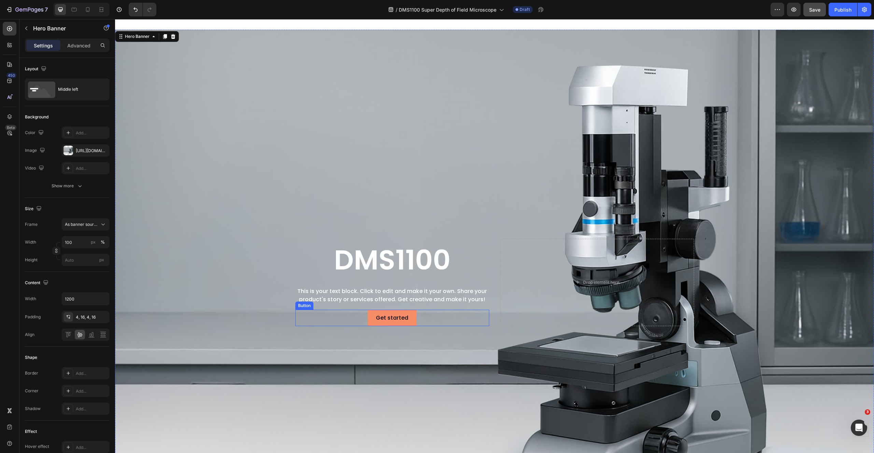
click at [401, 310] on button "Get started" at bounding box center [392, 318] width 49 height 16
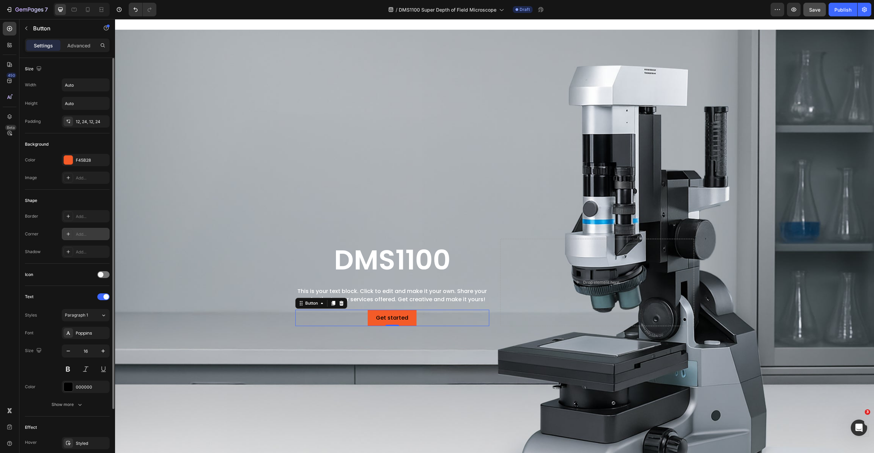
click at [91, 230] on div "Add..." at bounding box center [86, 234] width 48 height 12
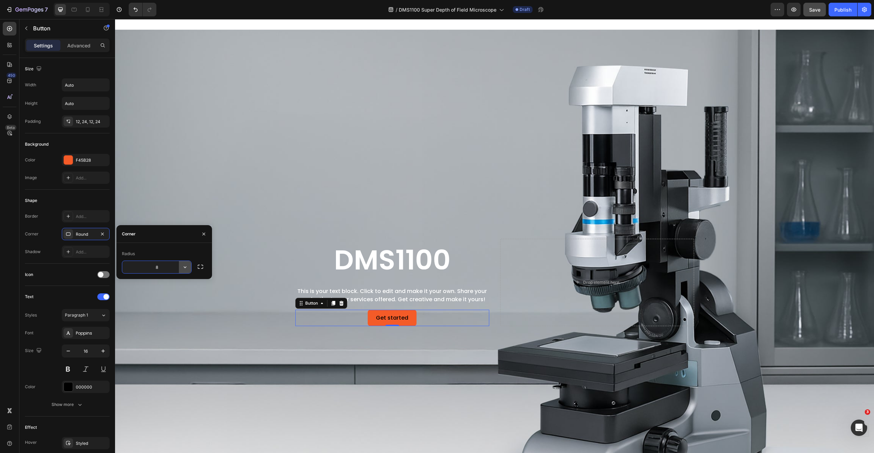
click at [189, 269] on button "button" at bounding box center [185, 267] width 12 height 12
click at [170, 312] on p "Pill" at bounding box center [165, 310] width 39 height 7
type input "9999"
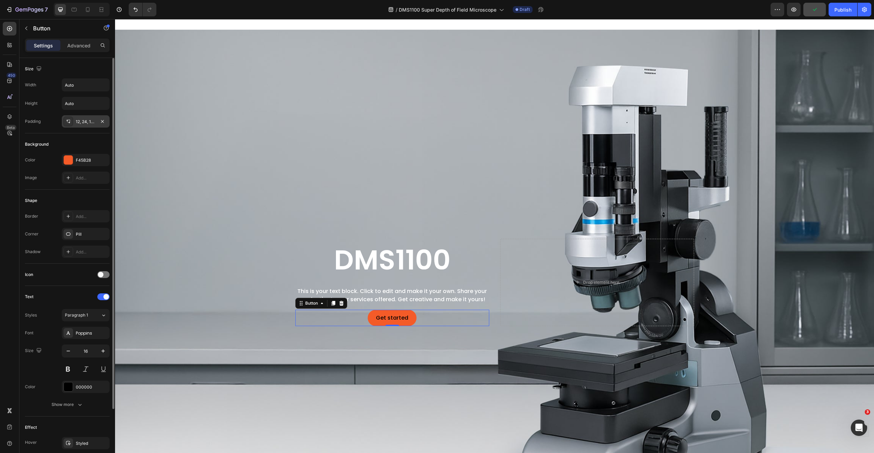
click at [85, 122] on div "12, 24, 12, 24" at bounding box center [86, 122] width 20 height 6
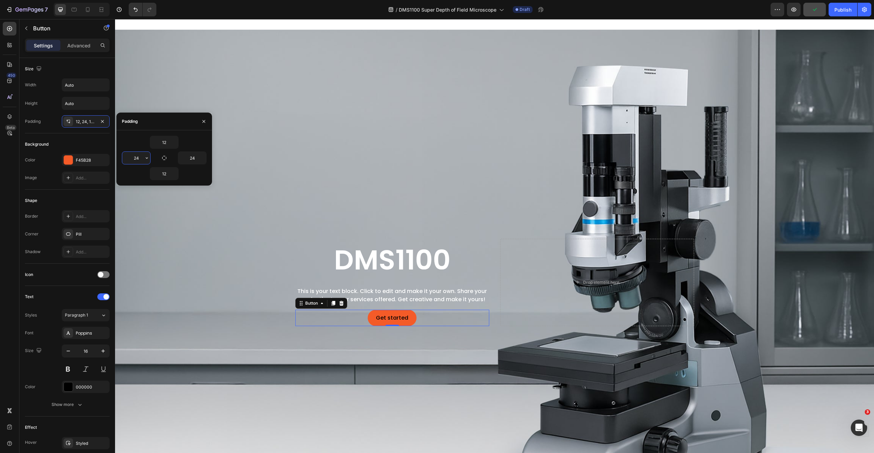
click at [138, 161] on input "24" at bounding box center [136, 158] width 28 height 12
click at [138, 160] on input "24" at bounding box center [136, 158] width 28 height 12
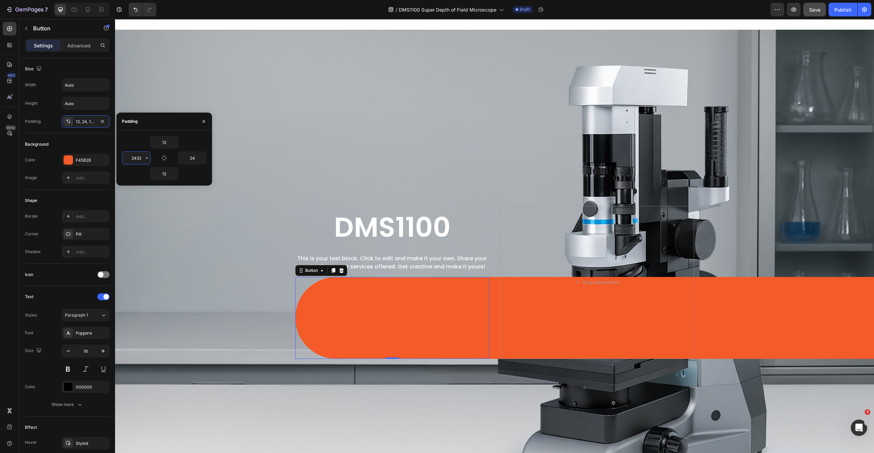
click at [129, 156] on input "2432" at bounding box center [136, 158] width 28 height 12
click at [130, 156] on input "2432" at bounding box center [136, 158] width 28 height 12
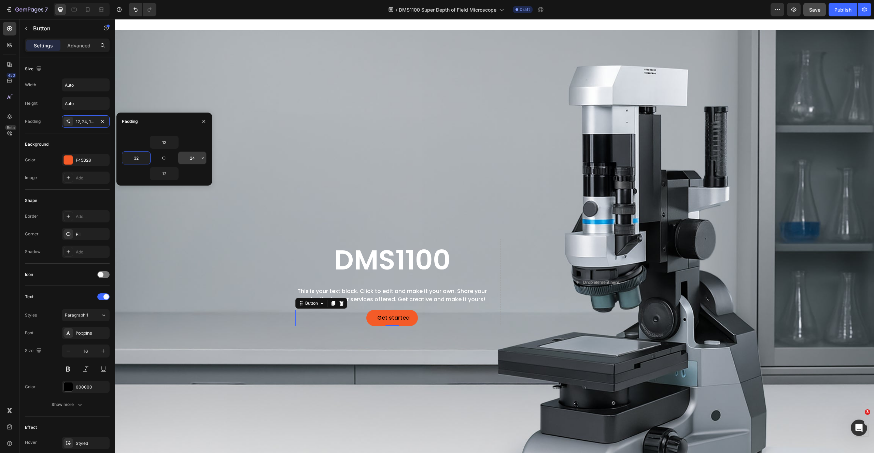
type input "32"
click at [194, 157] on input "24" at bounding box center [192, 158] width 28 height 12
type input "32"
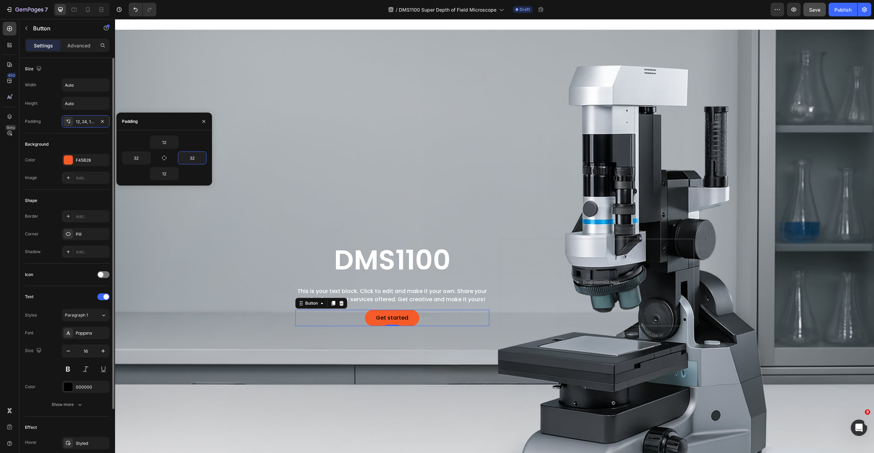
click at [79, 190] on div "Size Width Auto Height Auto Padding 12, 24, 12, 32" at bounding box center [67, 227] width 85 height 74
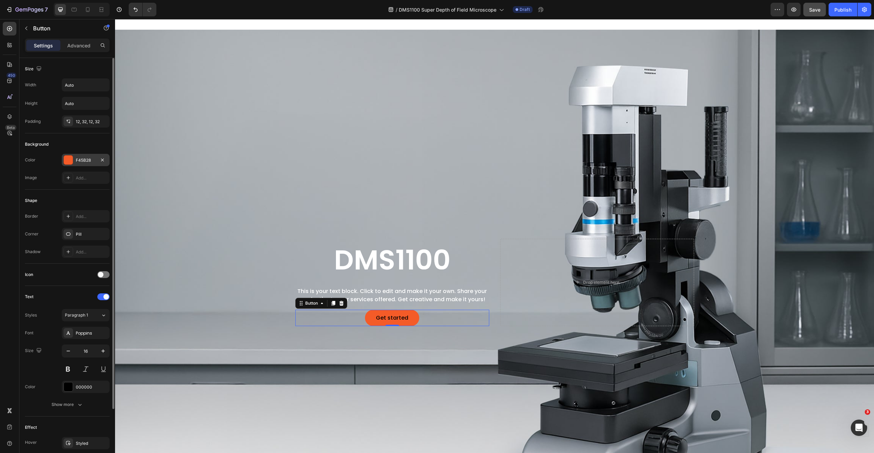
click at [70, 160] on div at bounding box center [68, 160] width 9 height 9
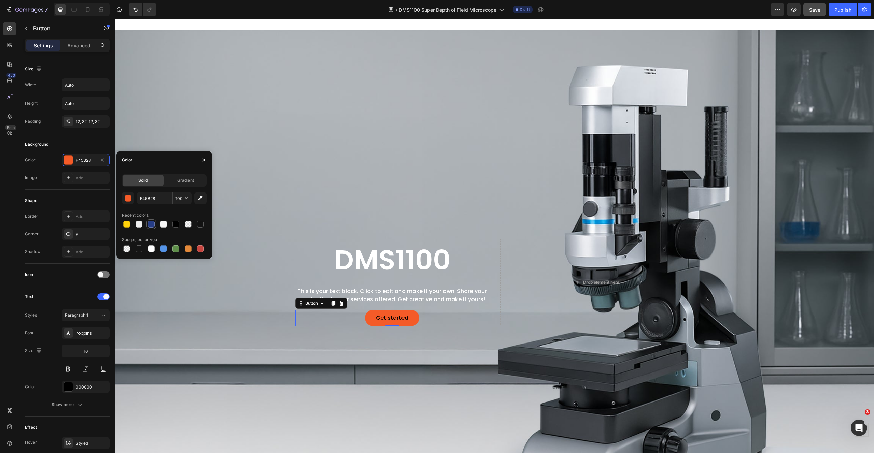
click at [150, 224] on div at bounding box center [151, 224] width 7 height 7
click at [164, 224] on div at bounding box center [163, 224] width 7 height 7
type input "F6F6F6"
click at [419, 188] on div "Background Image" at bounding box center [494, 283] width 759 height 506
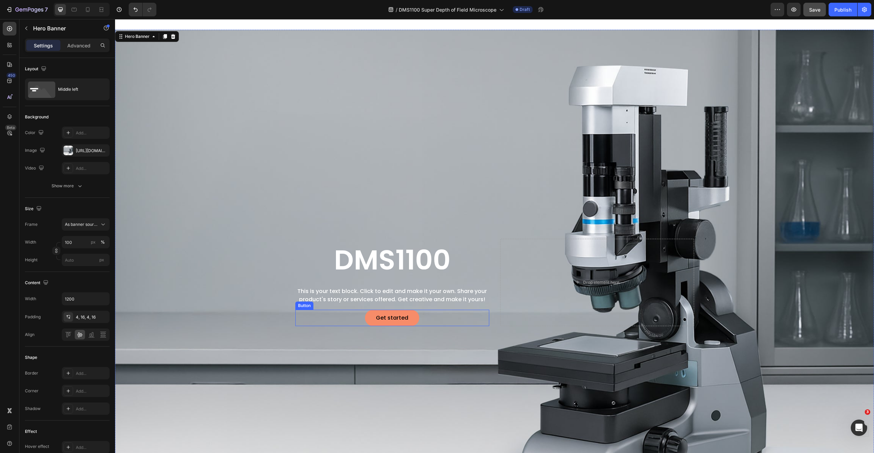
click at [407, 320] on button "Get started" at bounding box center [392, 318] width 54 height 16
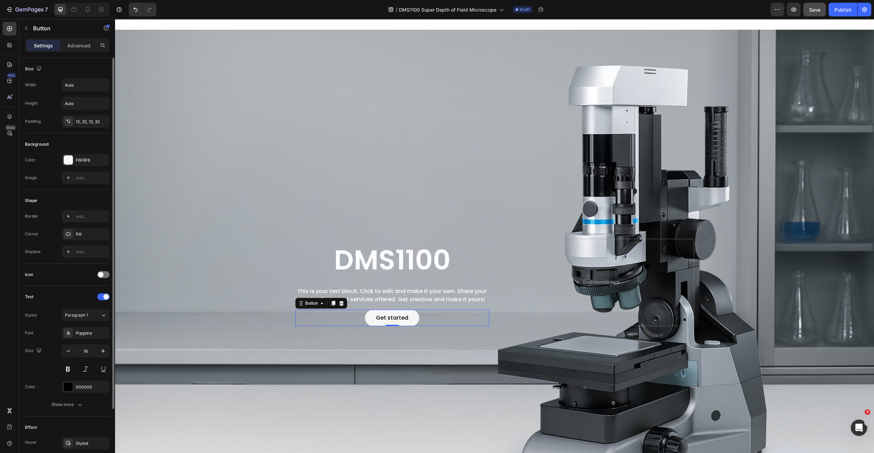
scroll to position [75, 0]
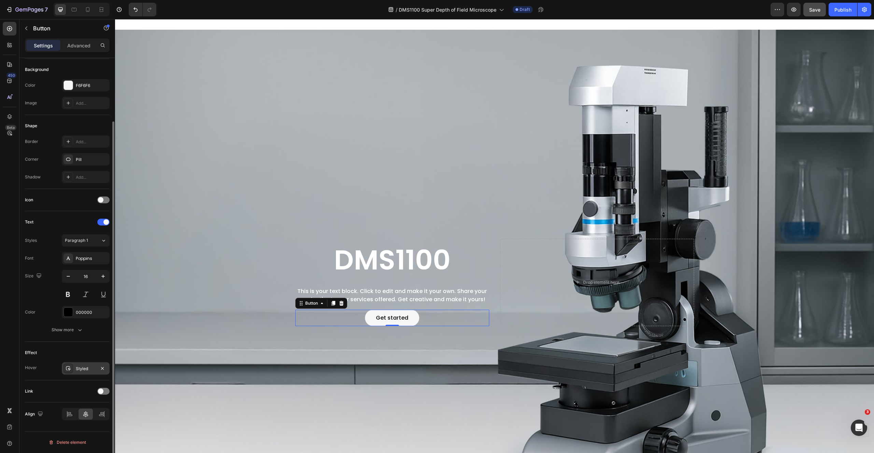
click at [86, 368] on div "Styled" at bounding box center [86, 369] width 20 height 6
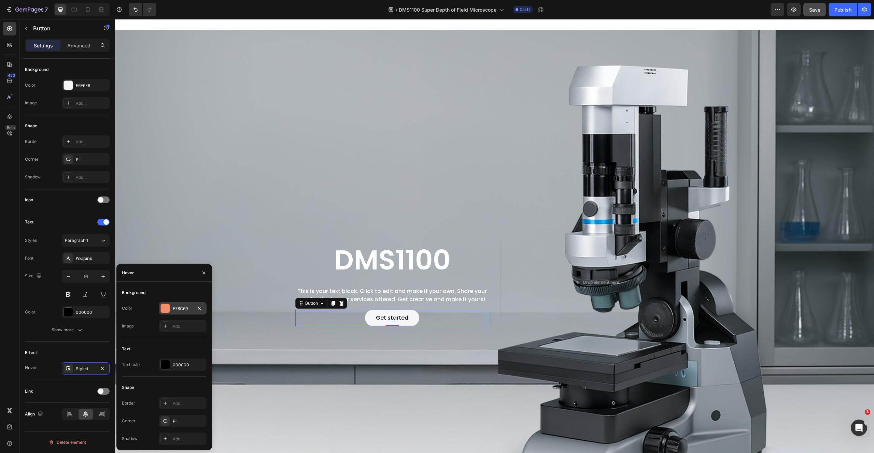
click at [163, 308] on div at bounding box center [165, 308] width 9 height 9
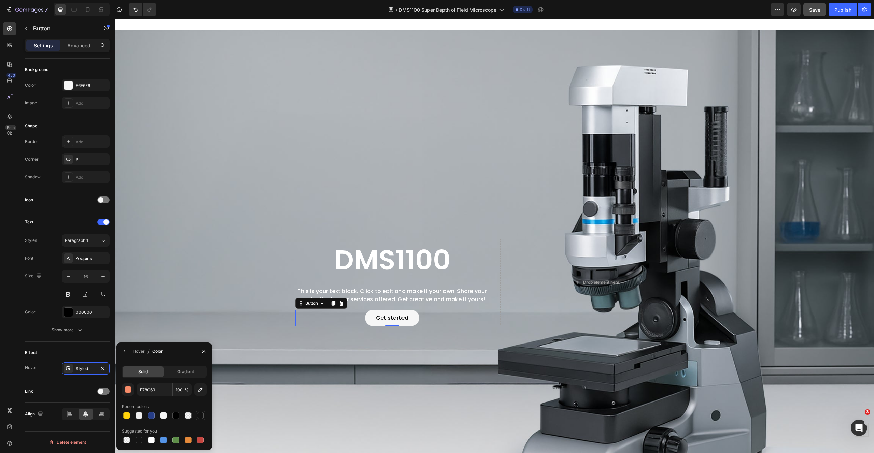
click at [198, 415] on div at bounding box center [200, 415] width 7 height 7
type input "121212"
click at [125, 350] on icon "button" at bounding box center [124, 351] width 1 height 3
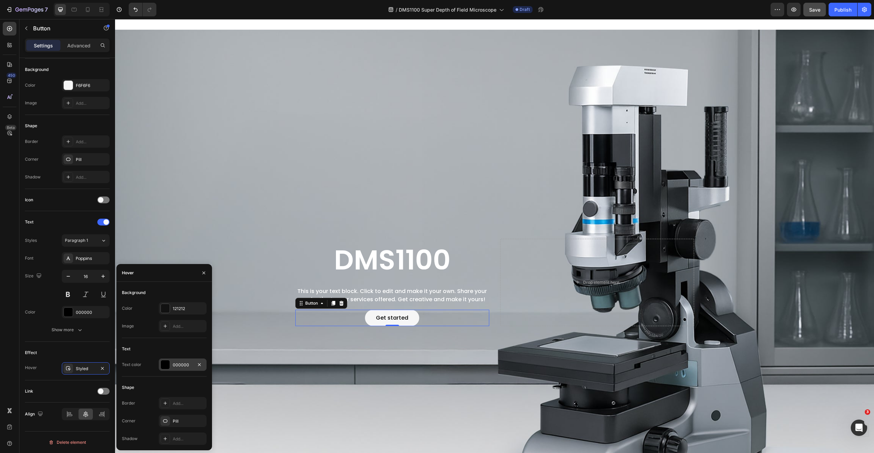
click at [166, 365] on div at bounding box center [165, 364] width 9 height 9
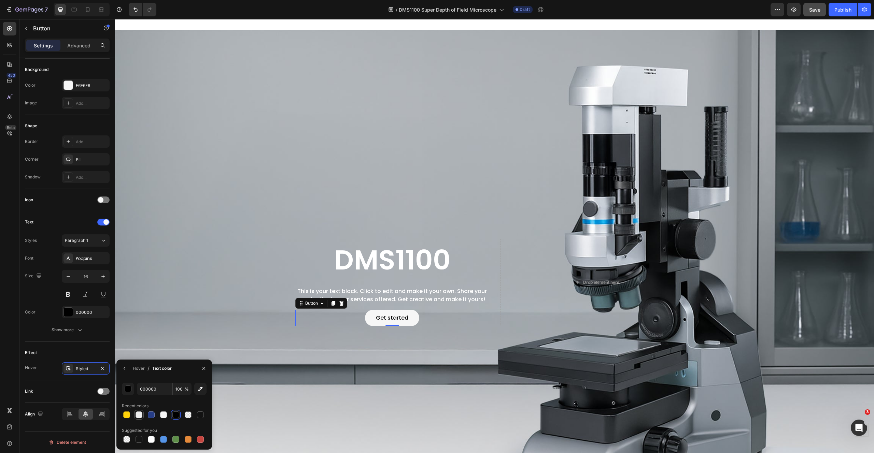
click at [140, 414] on div at bounding box center [139, 415] width 7 height 7
click at [163, 414] on div at bounding box center [163, 415] width 7 height 7
click at [153, 442] on div at bounding box center [151, 439] width 7 height 7
type input "FFFFFF"
click at [99, 332] on button "Show more" at bounding box center [67, 330] width 85 height 12
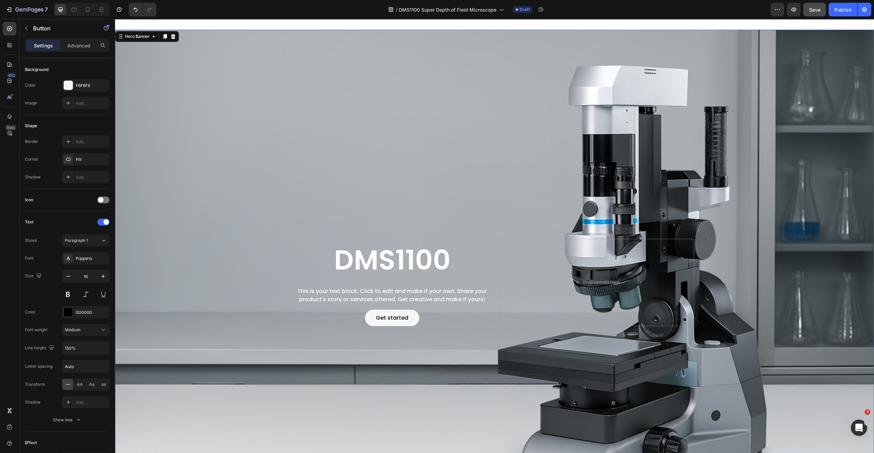
click at [258, 237] on div "Background Image" at bounding box center [494, 283] width 759 height 506
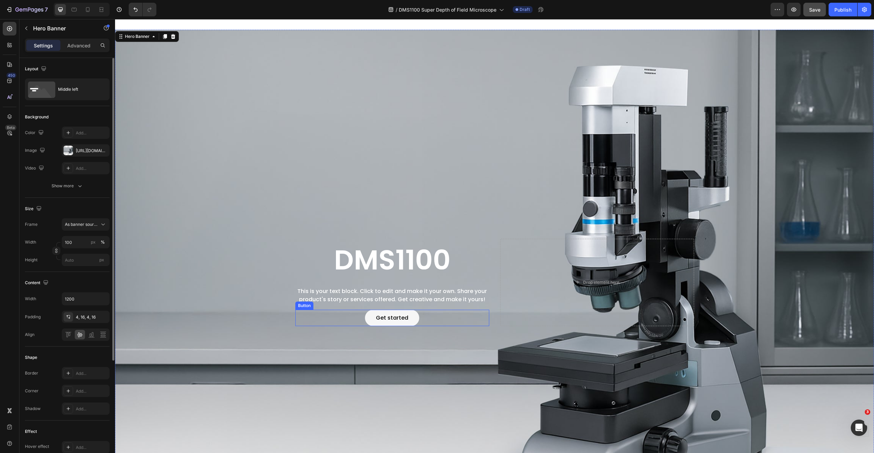
click at [357, 320] on div "Get started Button" at bounding box center [392, 318] width 194 height 16
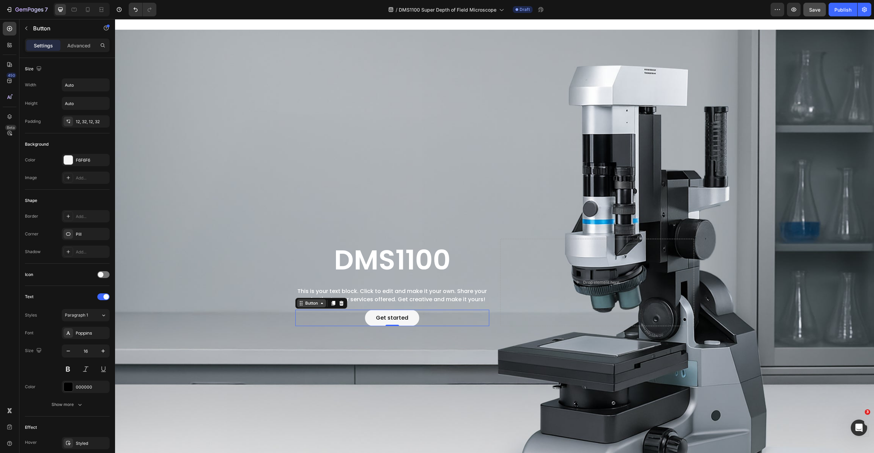
click at [314, 304] on div "Button" at bounding box center [311, 303] width 15 height 6
click at [212, 310] on div "Background Image" at bounding box center [494, 283] width 759 height 506
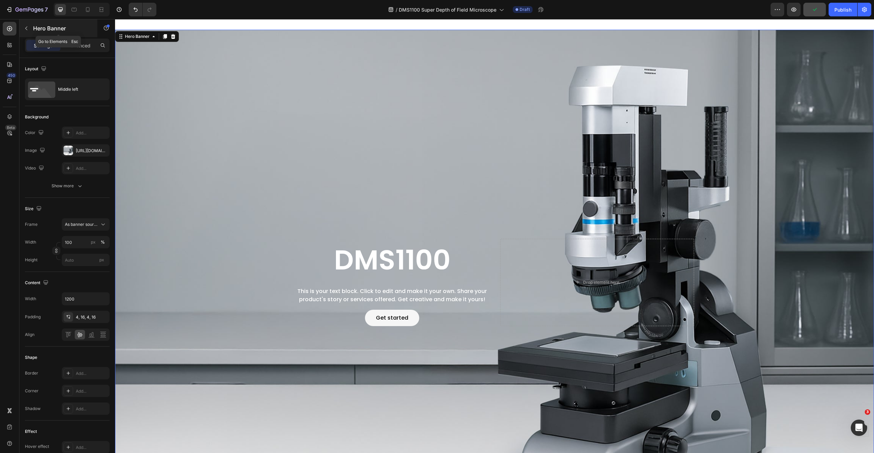
click at [26, 25] on button "button" at bounding box center [26, 28] width 11 height 11
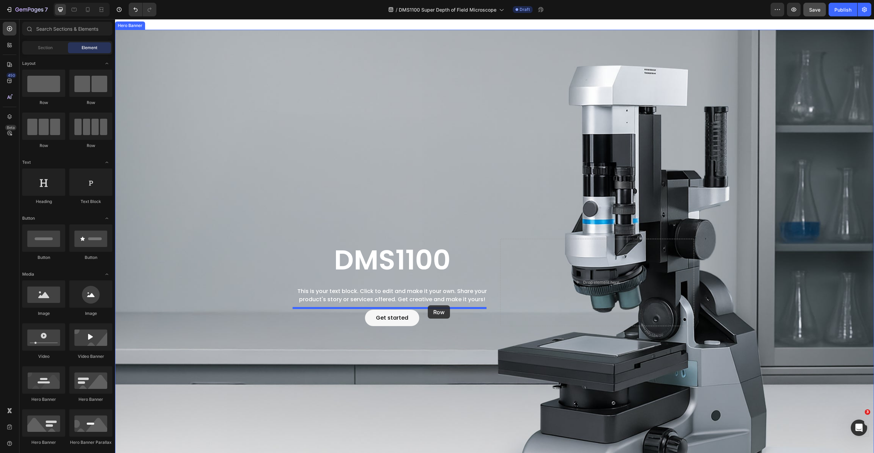
drag, startPoint x: 167, startPoint y: 109, endPoint x: 428, endPoint y: 306, distance: 326.3
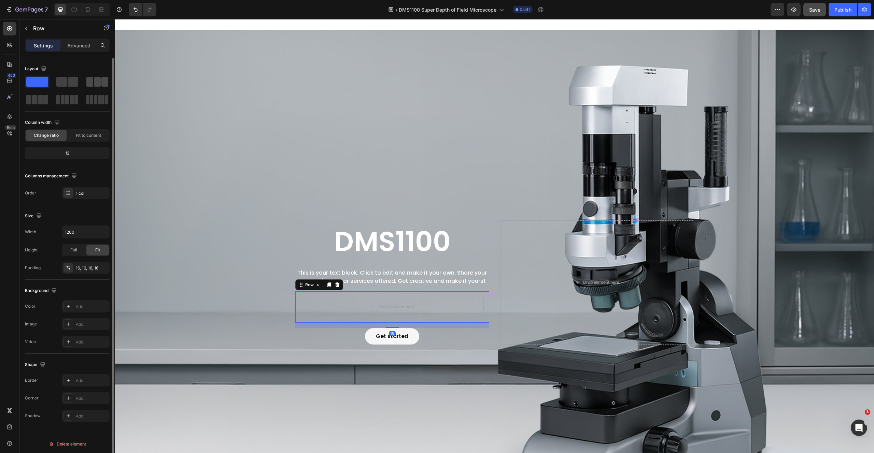
click at [65, 81] on span at bounding box center [61, 82] width 11 height 10
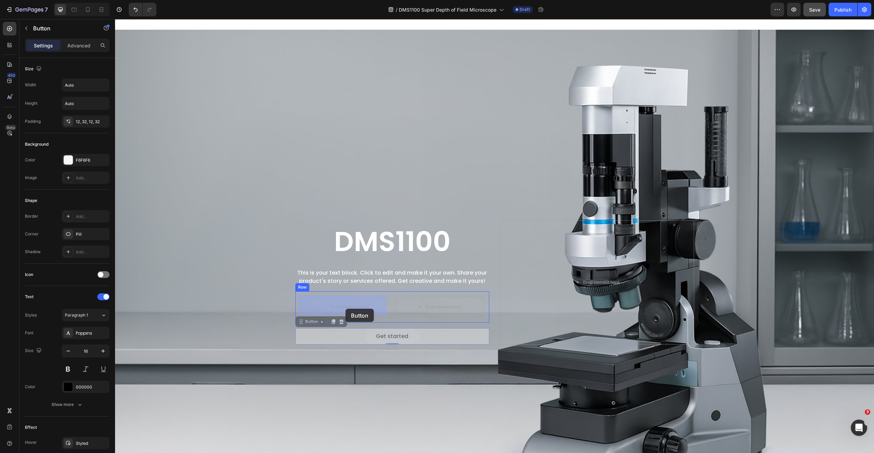
drag, startPoint x: 380, startPoint y: 336, endPoint x: 345, endPoint y: 309, distance: 44.0
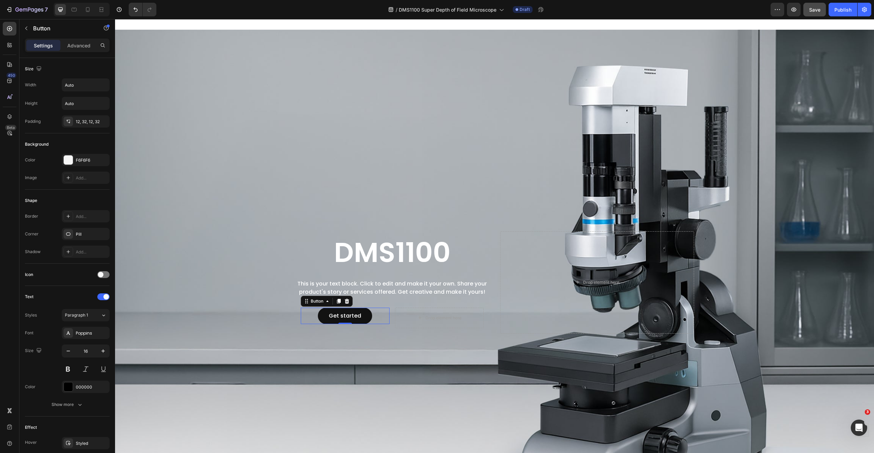
drag, startPoint x: 336, startPoint y: 298, endPoint x: 341, endPoint y: 303, distance: 6.5
click at [337, 299] on icon at bounding box center [339, 301] width 4 height 5
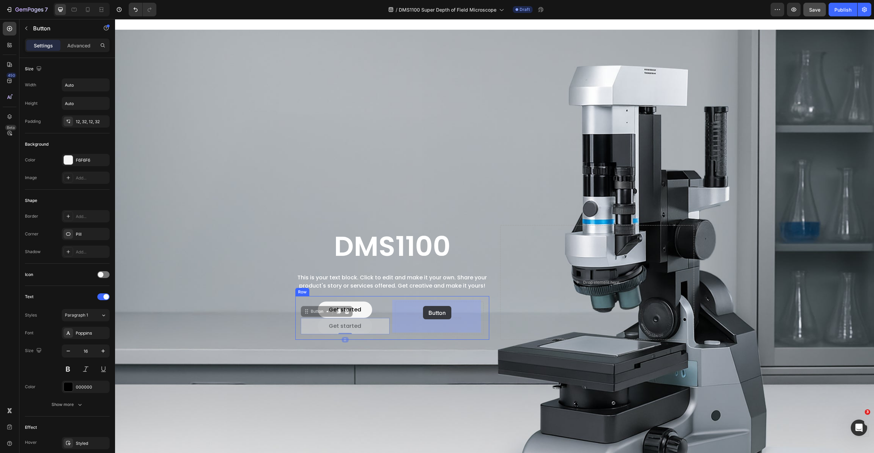
drag, startPoint x: 315, startPoint y: 312, endPoint x: 407, endPoint y: 307, distance: 91.9
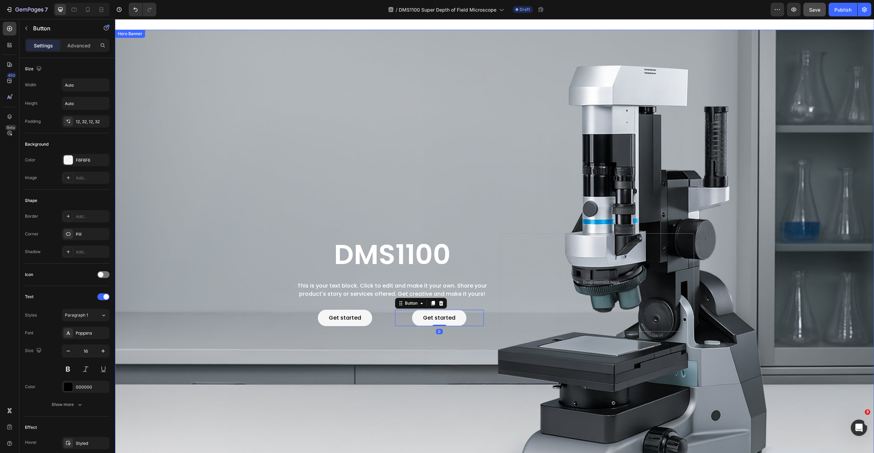
click at [463, 350] on div "Background Image" at bounding box center [494, 283] width 759 height 506
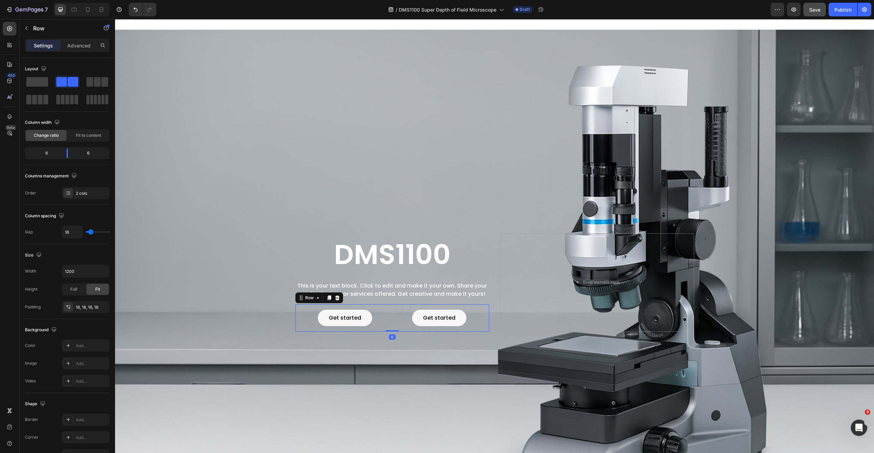
click at [295, 304] on div "Get started Button Get started Button Row 0" at bounding box center [392, 317] width 194 height 27
click at [357, 316] on div "Get started" at bounding box center [345, 318] width 32 height 8
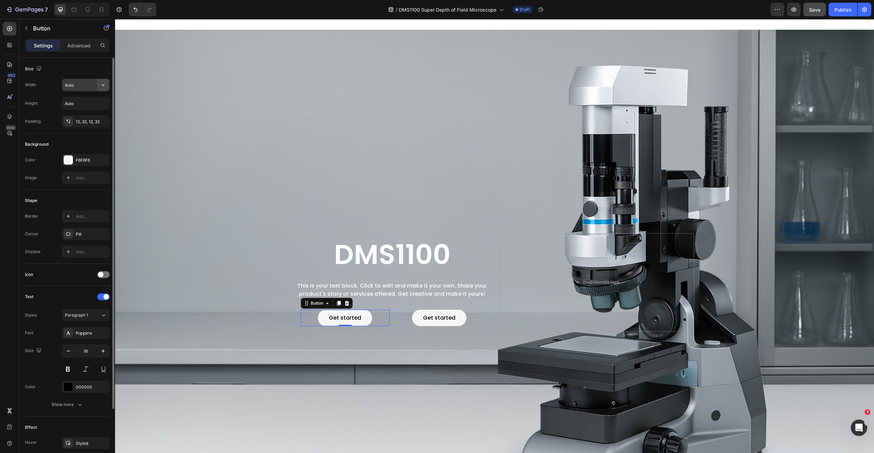
click at [100, 85] on icon "button" at bounding box center [103, 85] width 7 height 7
click at [94, 113] on span "100%" at bounding box center [97, 115] width 11 height 6
type input "100%"
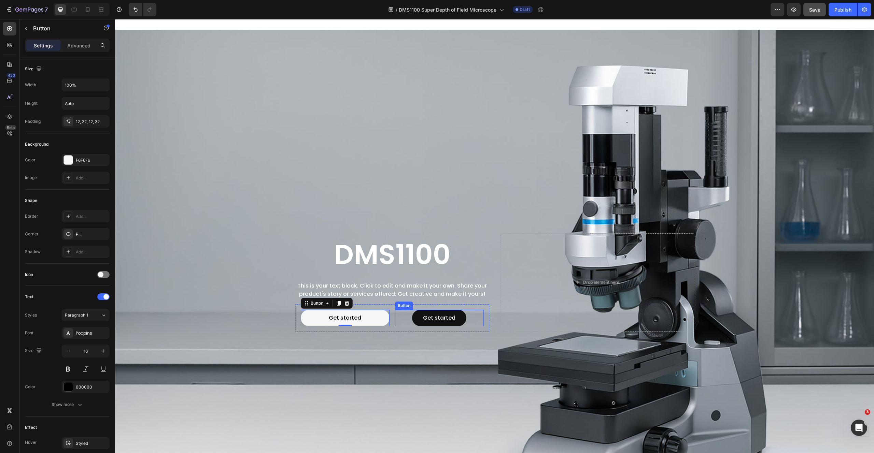
click at [417, 319] on button "Get started" at bounding box center [439, 318] width 54 height 16
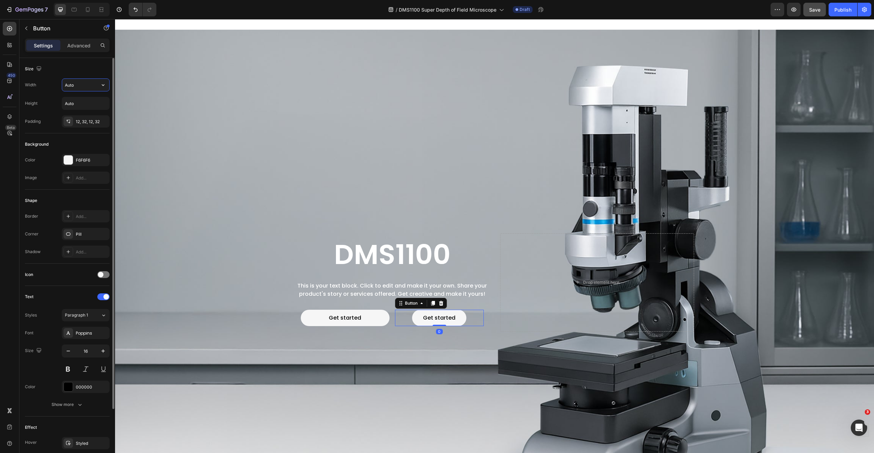
click at [82, 86] on input "Auto" at bounding box center [85, 85] width 47 height 12
click at [96, 85] on input "Auto" at bounding box center [85, 85] width 47 height 12
click at [105, 82] on icon "button" at bounding box center [103, 85] width 7 height 7
click at [91, 117] on p "Full 100%" at bounding box center [84, 115] width 39 height 6
type input "100%"
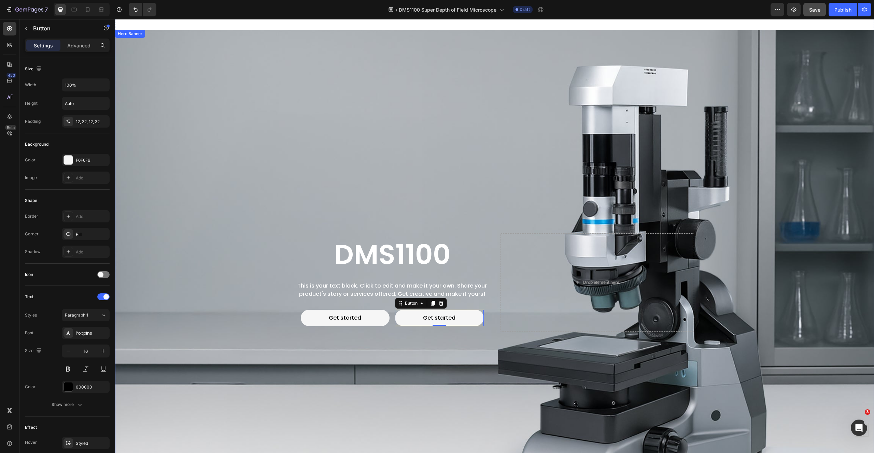
click at [666, 210] on div "Background Image" at bounding box center [494, 283] width 759 height 506
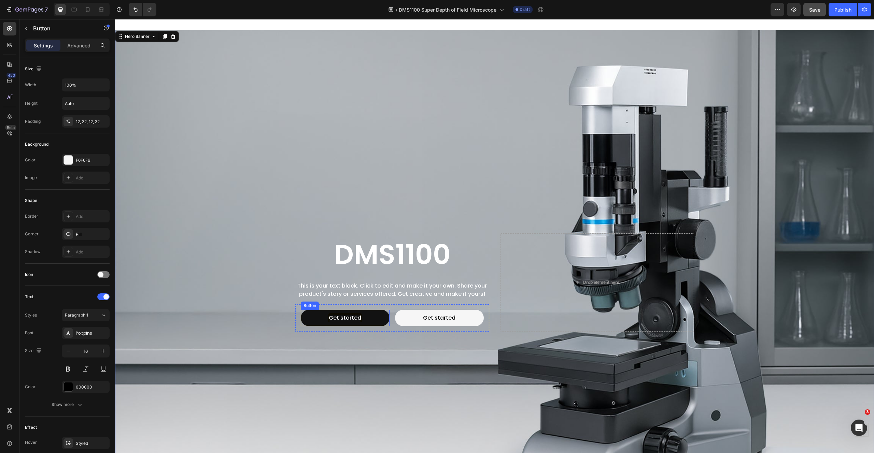
click at [347, 318] on div "Get started" at bounding box center [345, 318] width 32 height 8
click at [347, 316] on div "Get started" at bounding box center [345, 318] width 32 height 8
click at [347, 316] on p "Get started" at bounding box center [345, 318] width 32 height 8
click at [301, 310] on button "Build" at bounding box center [345, 318] width 89 height 16
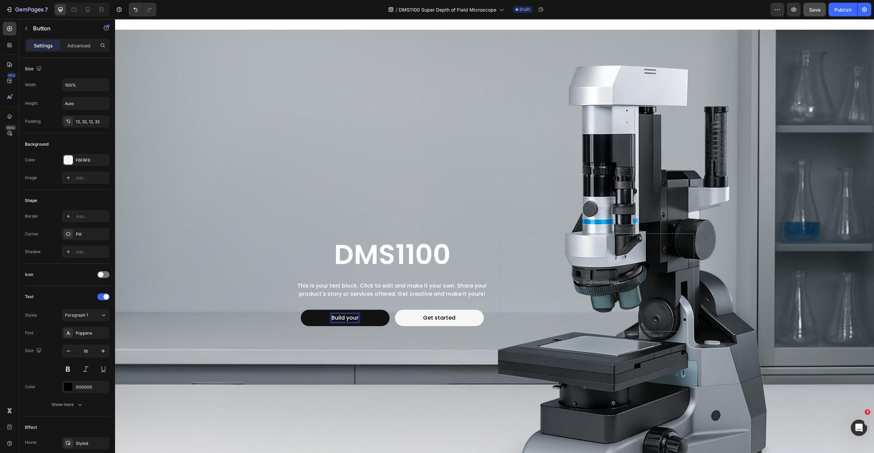
click at [301, 310] on button "Build your" at bounding box center [345, 318] width 89 height 16
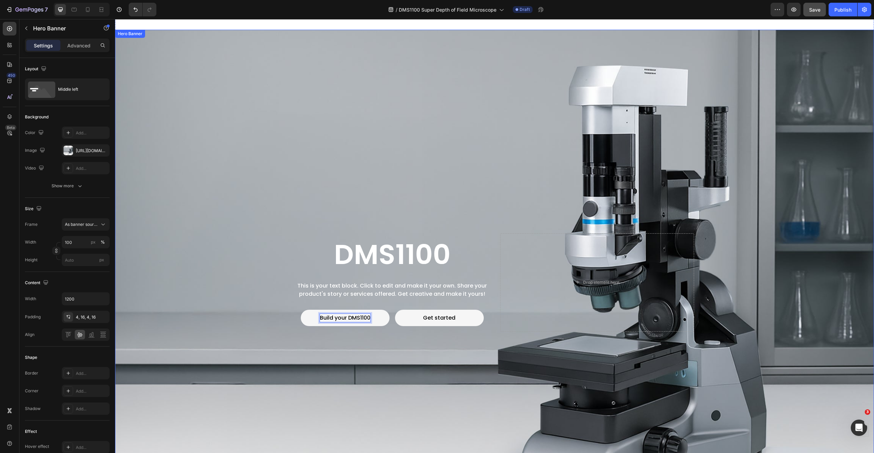
click at [245, 287] on div "Background Image" at bounding box center [494, 283] width 759 height 506
click at [435, 314] on div "Get started" at bounding box center [439, 318] width 32 height 8
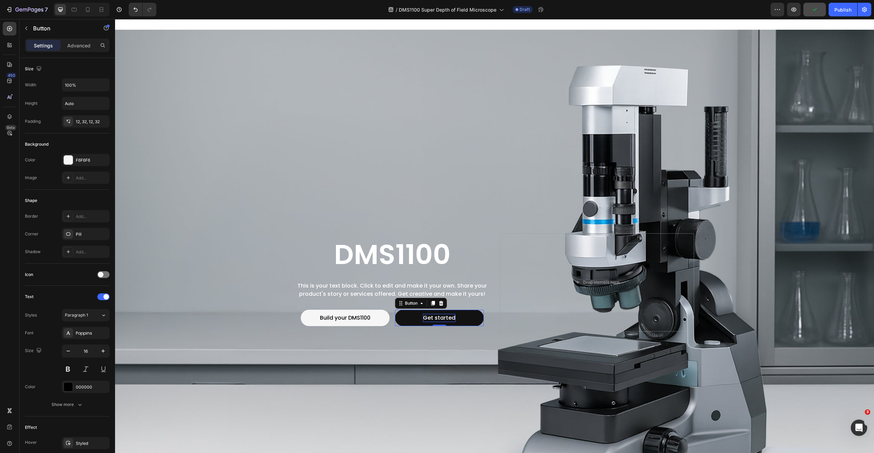
click at [435, 314] on div "Get started" at bounding box center [439, 318] width 32 height 8
click at [435, 314] on p "Get started" at bounding box center [439, 318] width 32 height 8
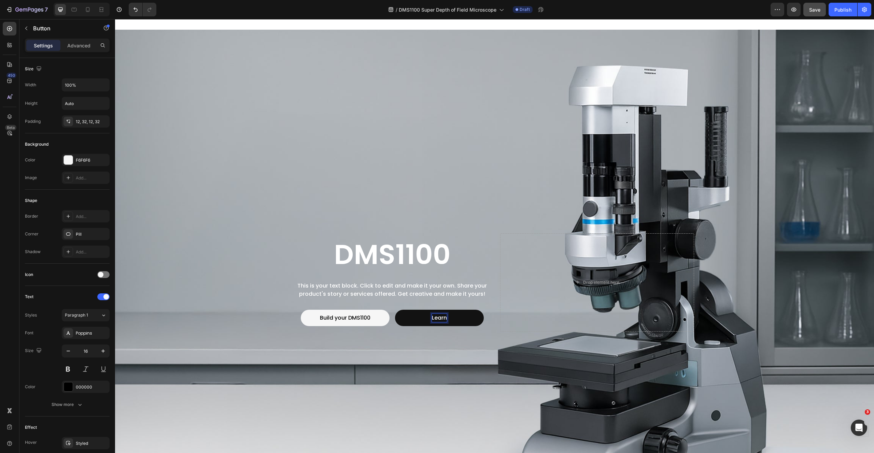
click at [395, 310] on button "Learn" at bounding box center [439, 318] width 89 height 16
click at [434, 357] on div "Background Image" at bounding box center [494, 283] width 759 height 506
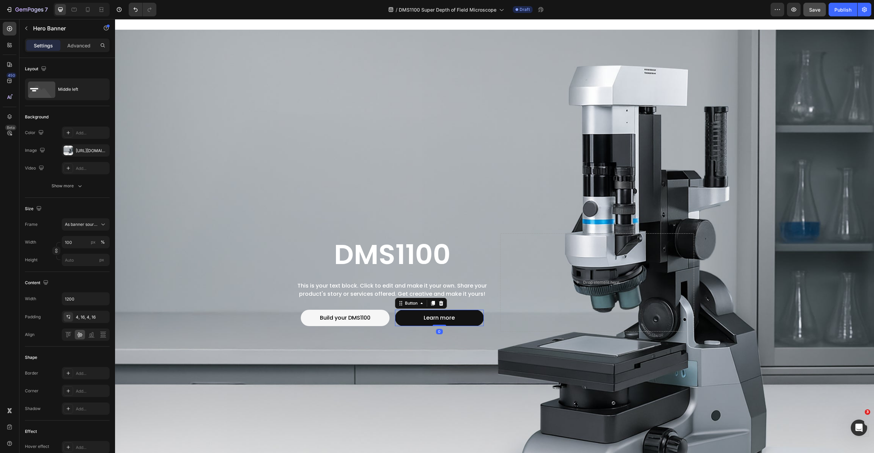
click at [406, 316] on button "Learn more" at bounding box center [439, 318] width 89 height 16
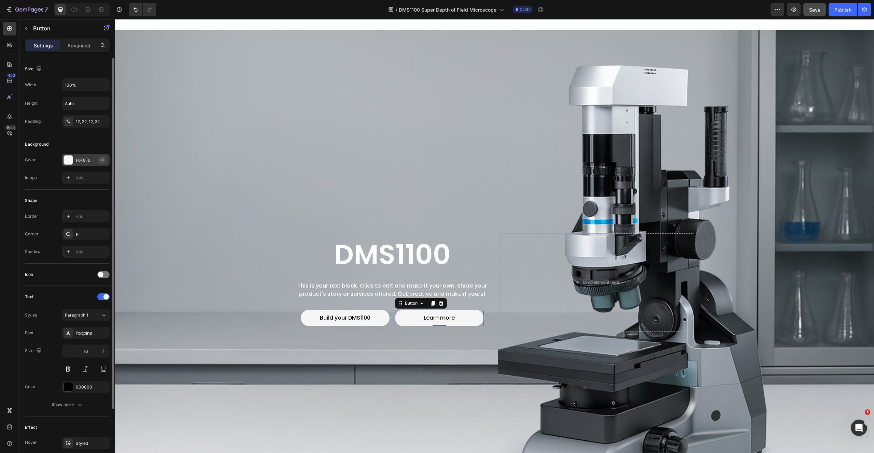
click at [102, 158] on icon "button" at bounding box center [102, 159] width 5 height 5
click at [77, 215] on div "Add..." at bounding box center [92, 217] width 32 height 6
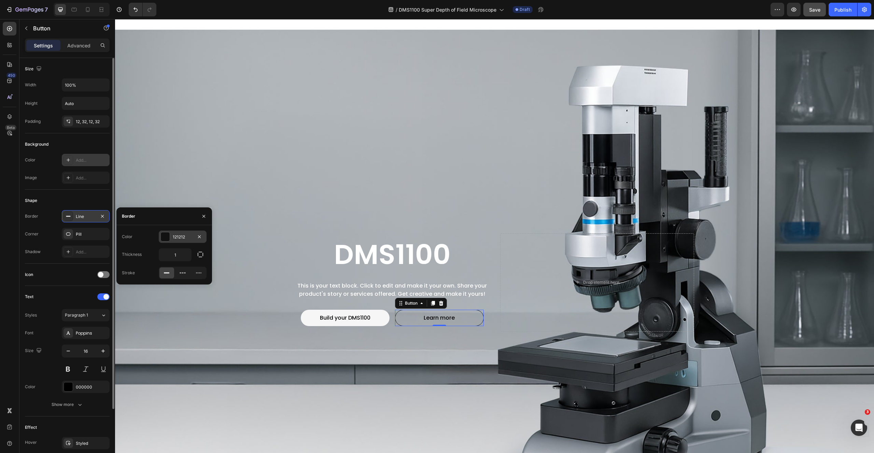
click at [181, 235] on div "121212" at bounding box center [183, 237] width 20 height 6
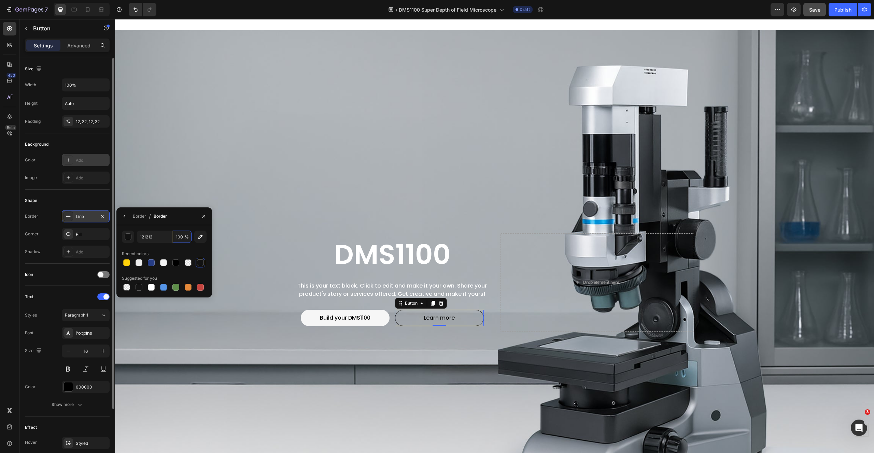
click at [181, 235] on input "100" at bounding box center [182, 237] width 19 height 12
click at [163, 237] on input "121212" at bounding box center [155, 237] width 36 height 12
click at [138, 261] on div at bounding box center [139, 262] width 7 height 7
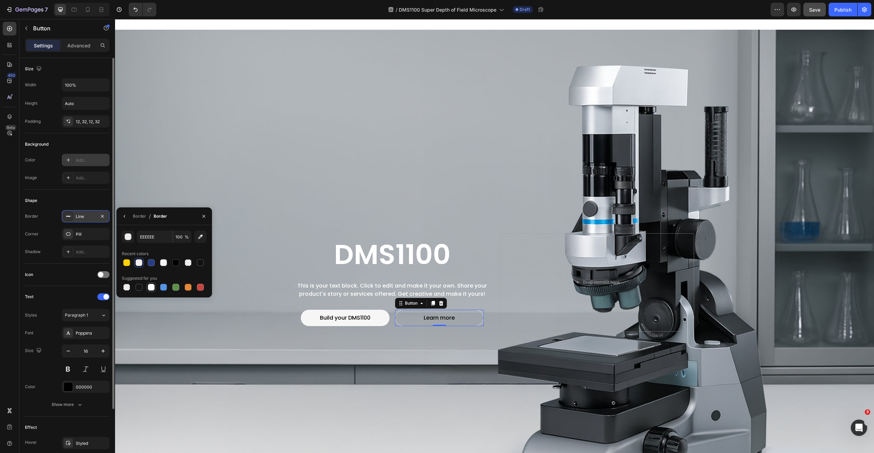
click at [150, 286] on div at bounding box center [151, 287] width 7 height 7
type input "FFFFFF"
click at [128, 215] on button "button" at bounding box center [124, 216] width 11 height 11
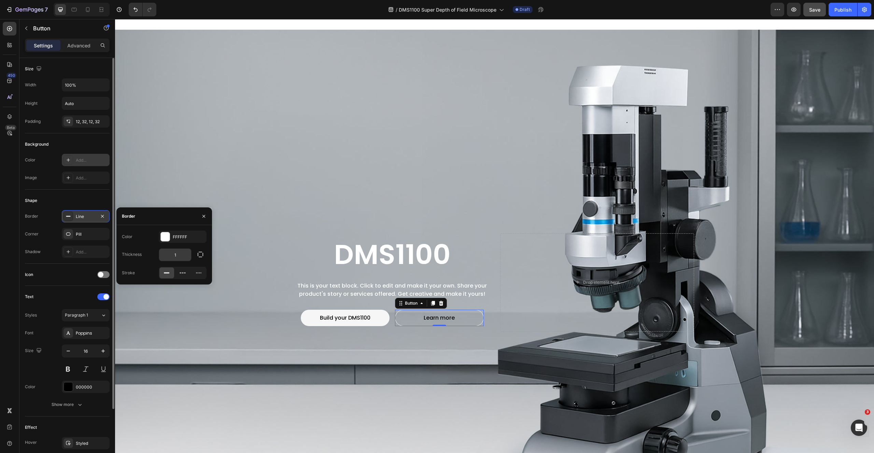
click at [180, 255] on input "1" at bounding box center [175, 255] width 32 height 12
type input "2"
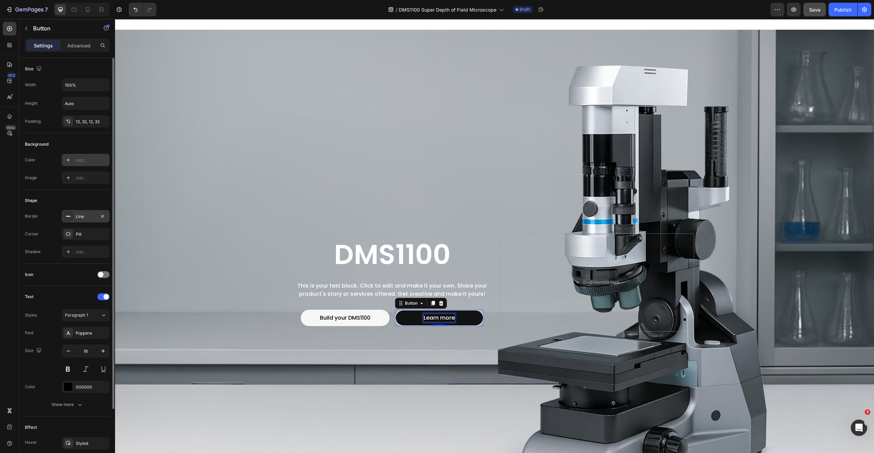
click at [436, 311] on button "Learn more" at bounding box center [439, 318] width 89 height 16
click at [435, 316] on p "Learn more" at bounding box center [439, 318] width 31 height 8
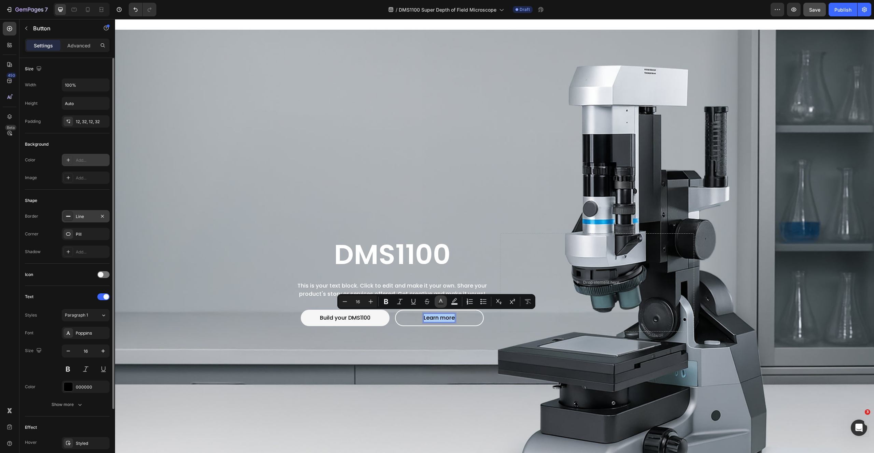
click at [442, 301] on icon "Editor contextual toolbar" at bounding box center [440, 301] width 3 height 4
type input "000000"
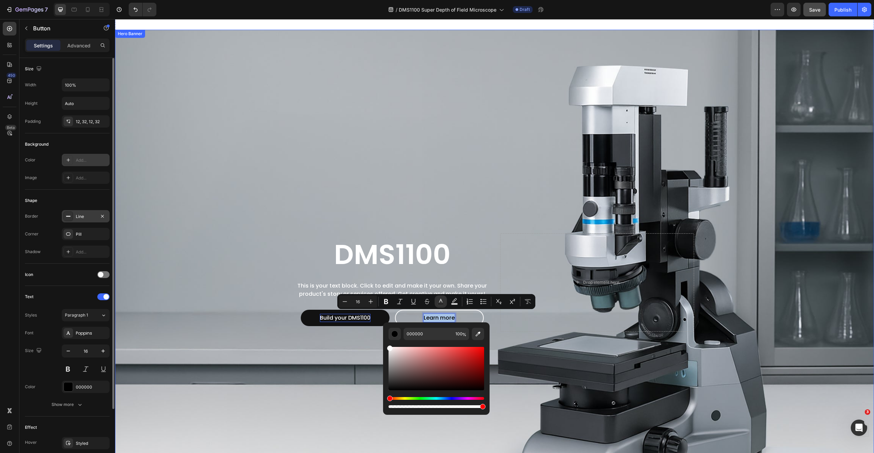
type input "FFFFFF"
drag, startPoint x: 521, startPoint y: 375, endPoint x: 341, endPoint y: 311, distance: 190.9
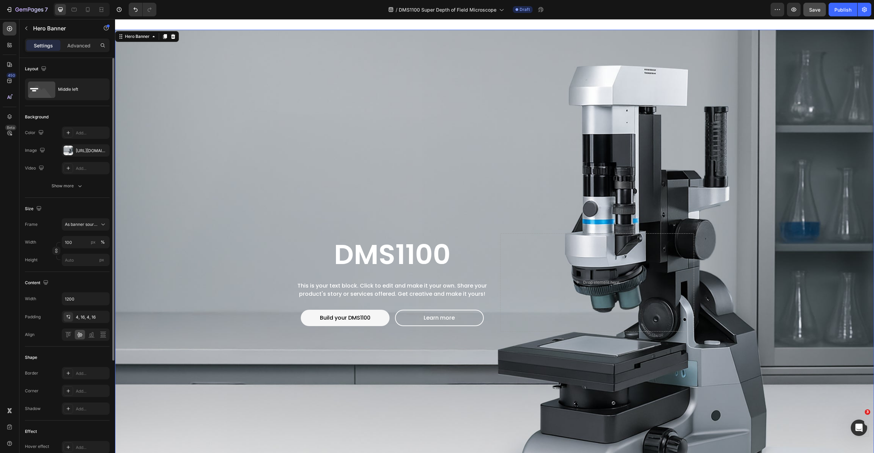
click at [543, 159] on div "Background Image" at bounding box center [494, 283] width 759 height 506
click at [406, 318] on button "Learn more" at bounding box center [439, 318] width 89 height 16
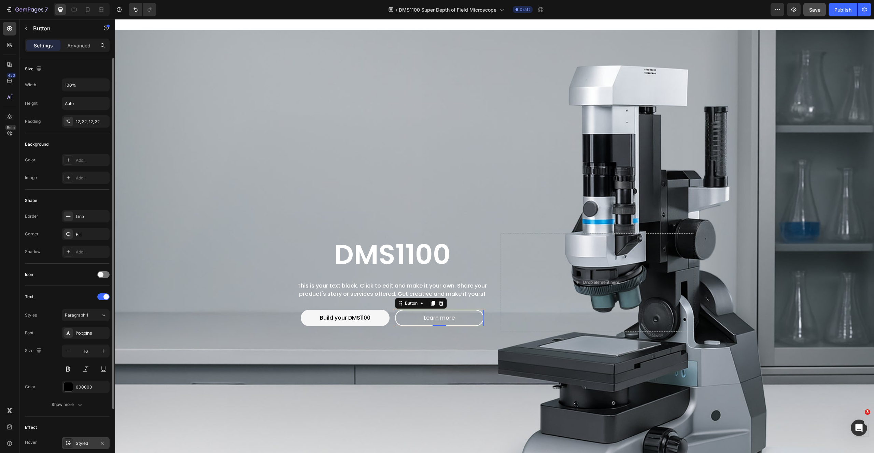
click at [84, 444] on div "Styled" at bounding box center [86, 444] width 20 height 6
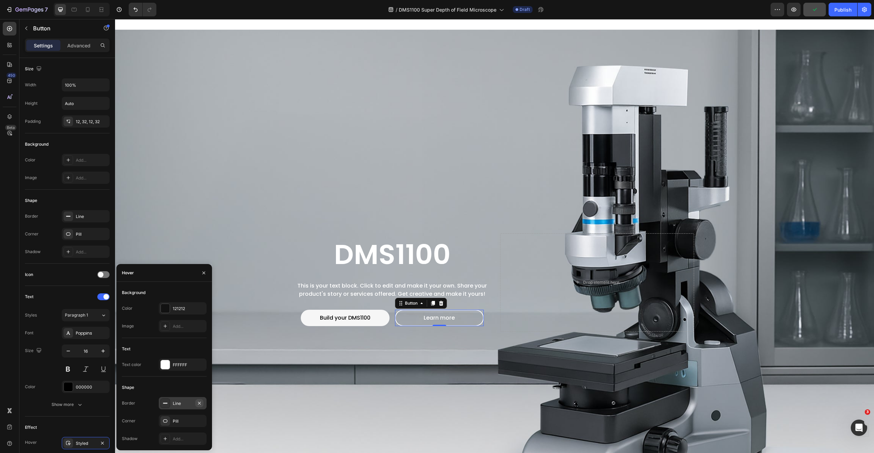
click at [199, 403] on icon "button" at bounding box center [199, 403] width 3 height 3
click at [396, 373] on div "Background Image" at bounding box center [494, 283] width 759 height 506
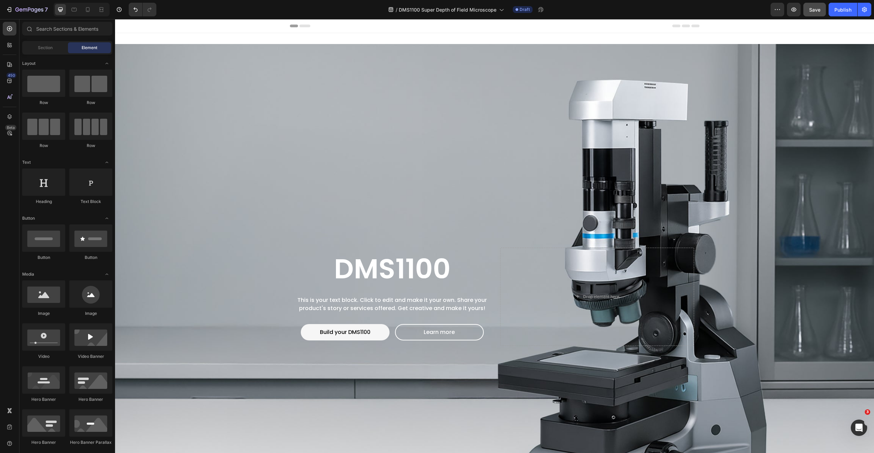
scroll to position [15, 0]
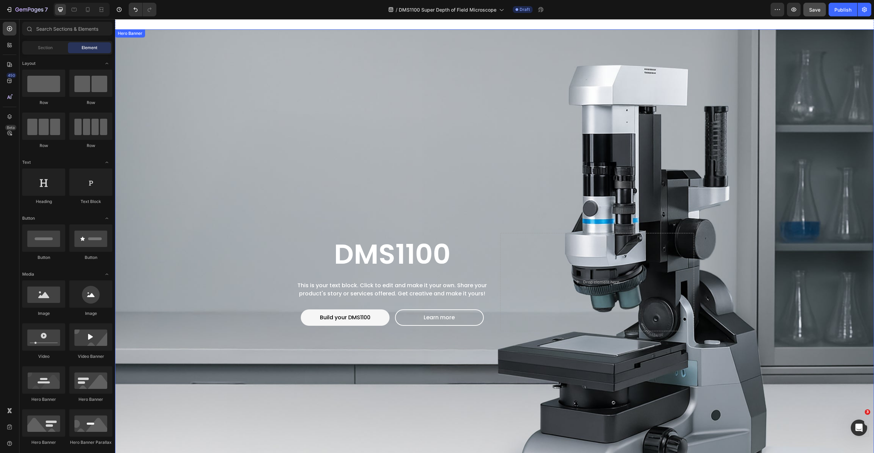
click at [210, 233] on div "Background Image" at bounding box center [494, 282] width 759 height 506
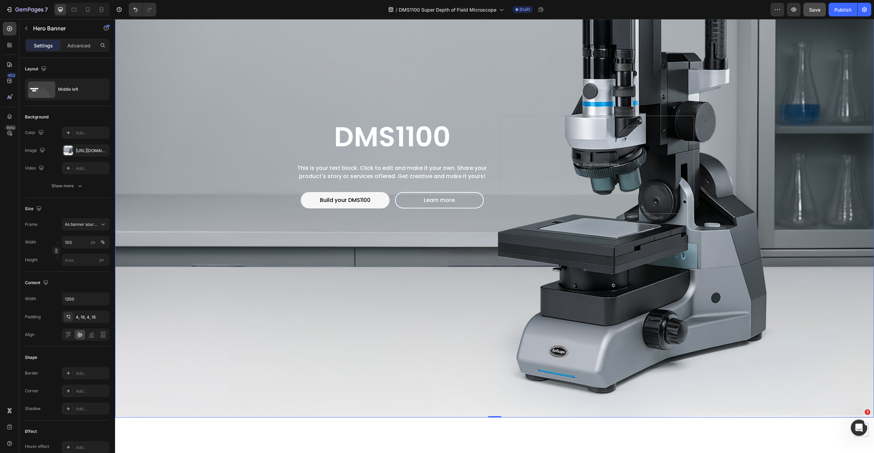
scroll to position [99, 0]
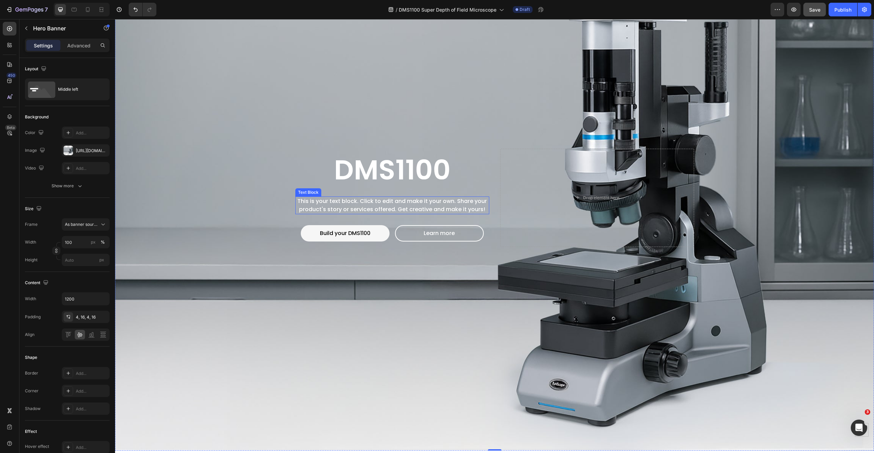
click at [346, 201] on div "This is your text block. Click to edit and make it your own. Share your product…" at bounding box center [392, 206] width 194 height 18
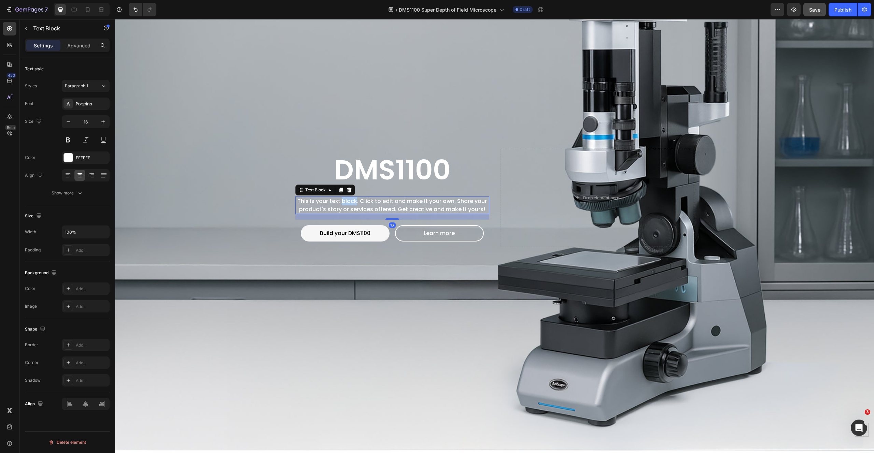
click at [346, 201] on div "This is your text block. Click to edit and make it your own. Share your product…" at bounding box center [392, 206] width 194 height 18
click at [346, 201] on p "This is your text block. Click to edit and make it your own. Share your product…" at bounding box center [392, 205] width 193 height 16
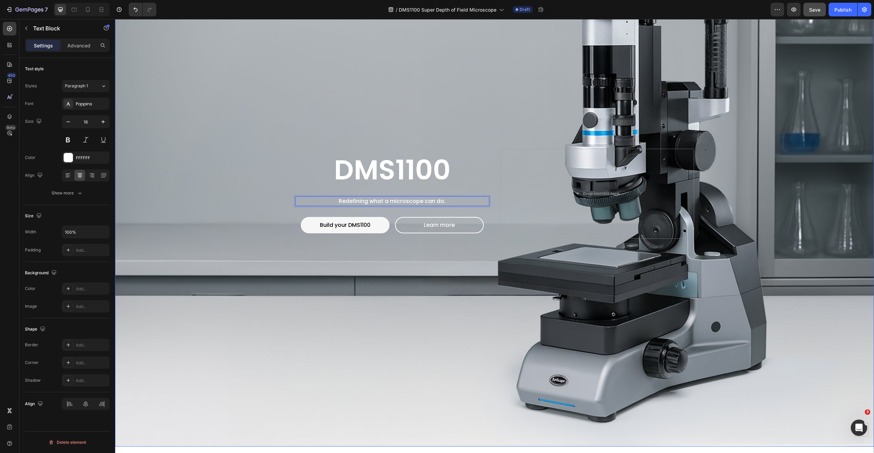
click at [592, 260] on div "Background Image" at bounding box center [494, 194] width 759 height 506
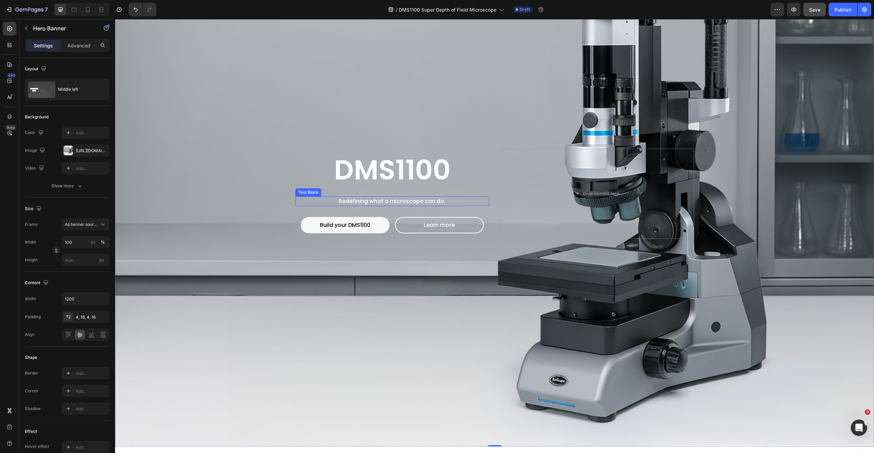
click at [364, 198] on p "Redefining what a microscope can do." at bounding box center [392, 201] width 193 height 8
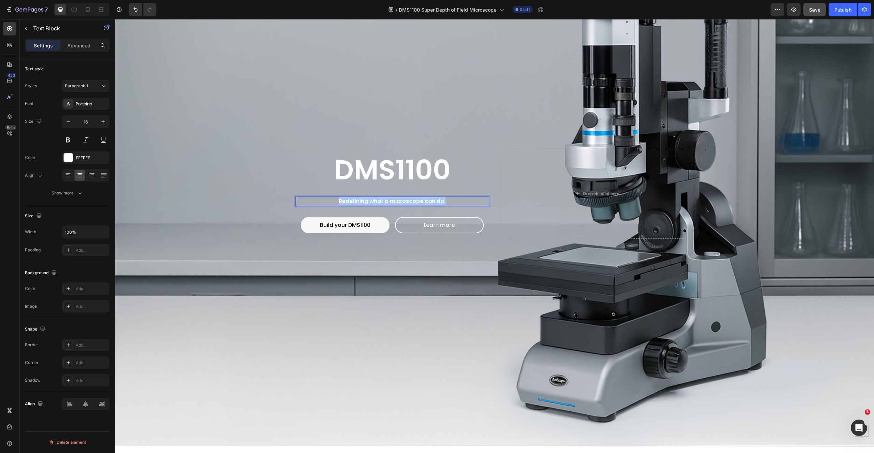
click at [364, 198] on p "Redefining what a microscope can do." at bounding box center [392, 201] width 193 height 8
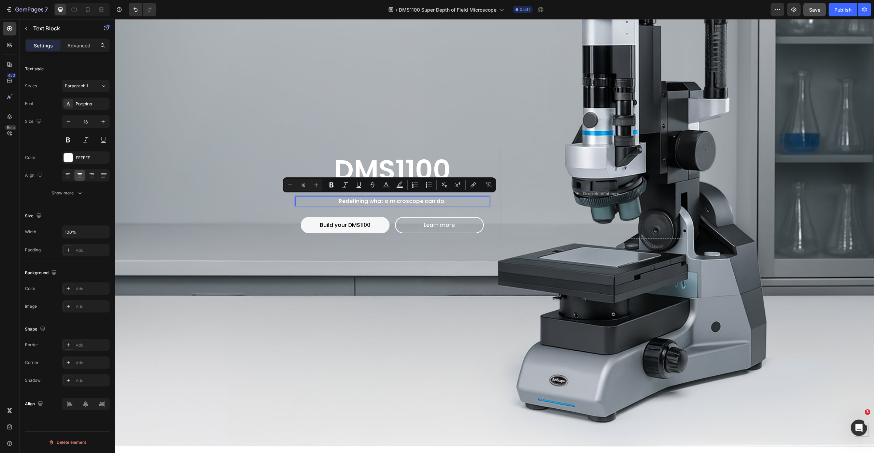
scroll to position [99, 0]
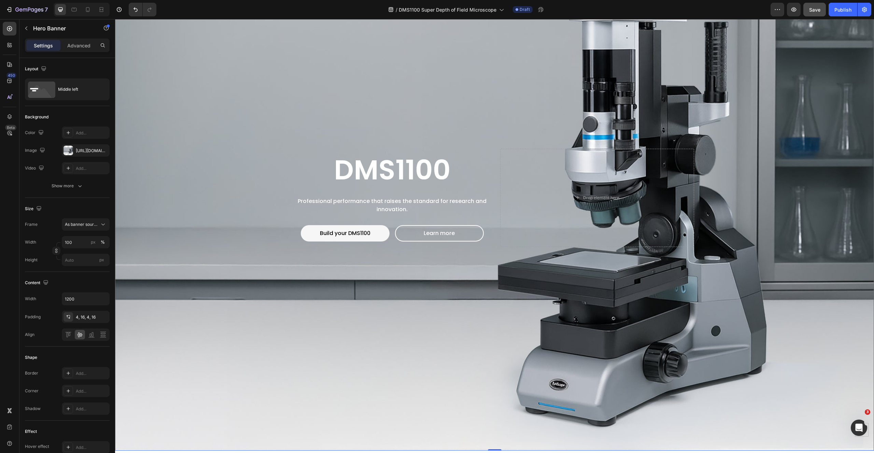
click at [278, 131] on div "Background Image" at bounding box center [494, 198] width 759 height 506
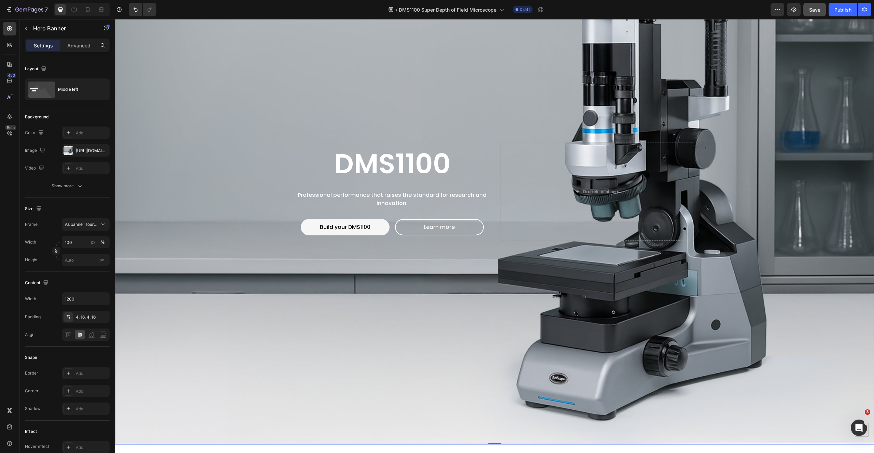
scroll to position [0, 0]
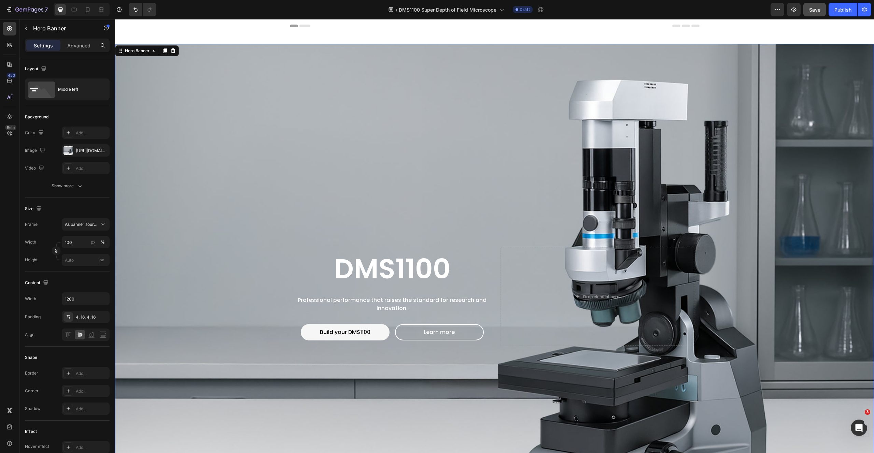
click at [327, 169] on div "Background Image" at bounding box center [494, 297] width 759 height 506
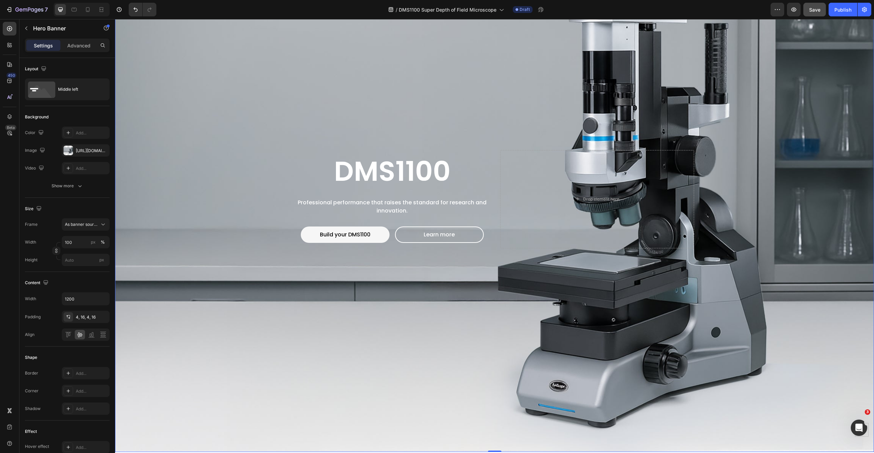
scroll to position [120, 0]
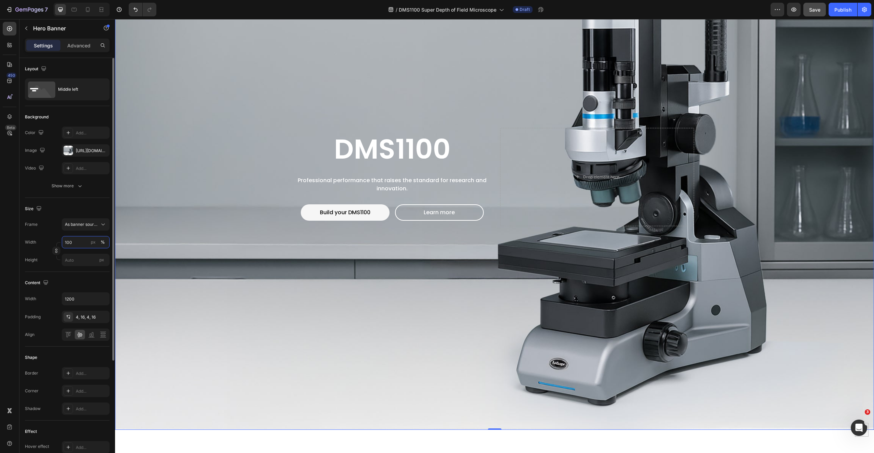
click at [69, 243] on input "100" at bounding box center [86, 242] width 48 height 12
click at [68, 270] on span "Default" at bounding box center [72, 271] width 14 height 6
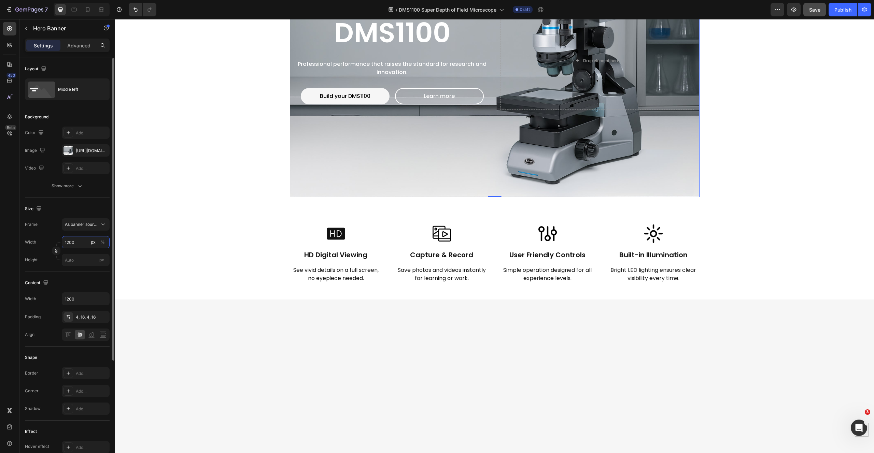
click at [73, 245] on input "1200" at bounding box center [86, 242] width 48 height 12
click at [72, 256] on p "Full 100%" at bounding box center [85, 259] width 40 height 6
type input "100"
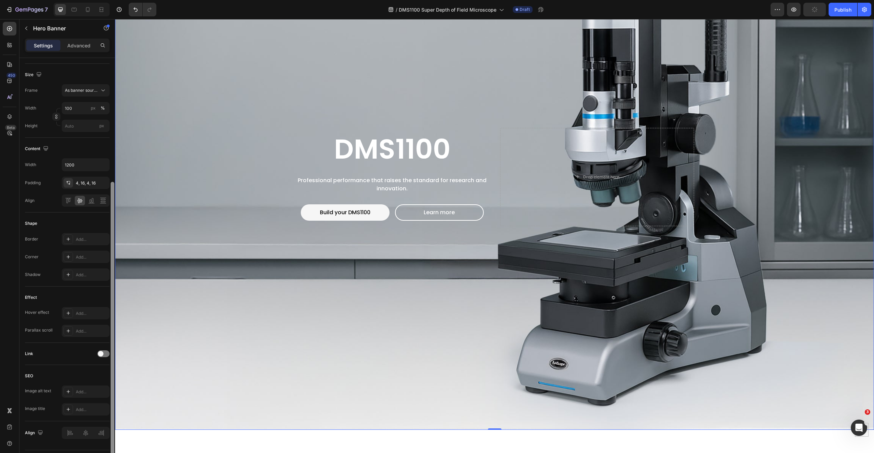
scroll to position [153, 0]
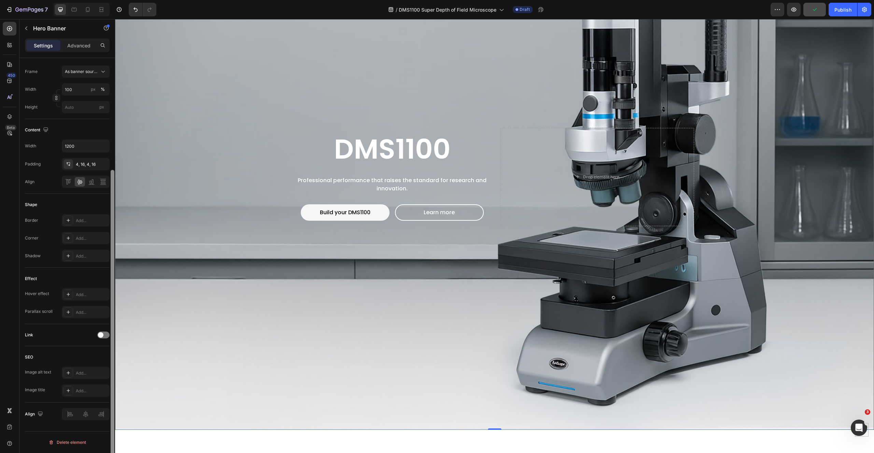
drag, startPoint x: 112, startPoint y: 320, endPoint x: 106, endPoint y: 453, distance: 133.3
click at [106, 453] on div "Layout Middle left Background The changes might be hidden by the video. Color A…" at bounding box center [67, 265] width 96 height 415
click at [389, 183] on p "Professional performance that raises the standard for research and innovation." at bounding box center [392, 184] width 193 height 16
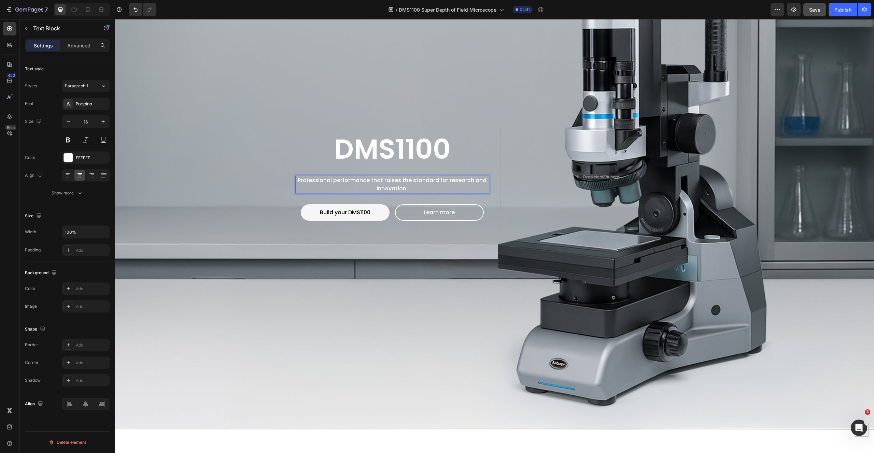
click at [373, 178] on p "Professional performance that raises the standard for research and innovation." at bounding box center [392, 184] width 193 height 16
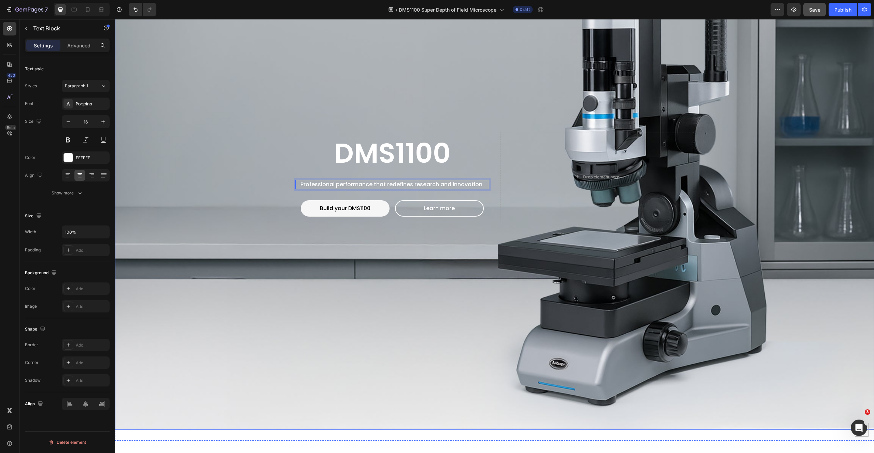
scroll to position [124, 0]
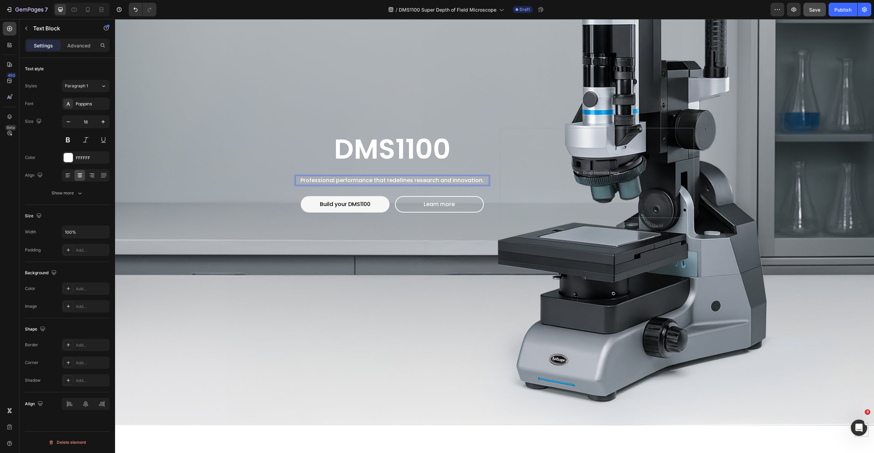
click at [395, 178] on p "Professional performance that redefines research and innovation." at bounding box center [392, 180] width 193 height 8
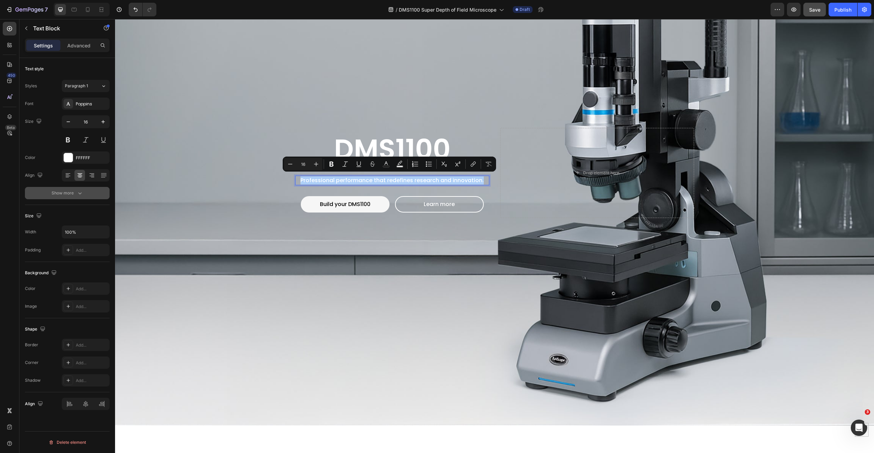
click at [70, 193] on div "Show more" at bounding box center [68, 193] width 32 height 7
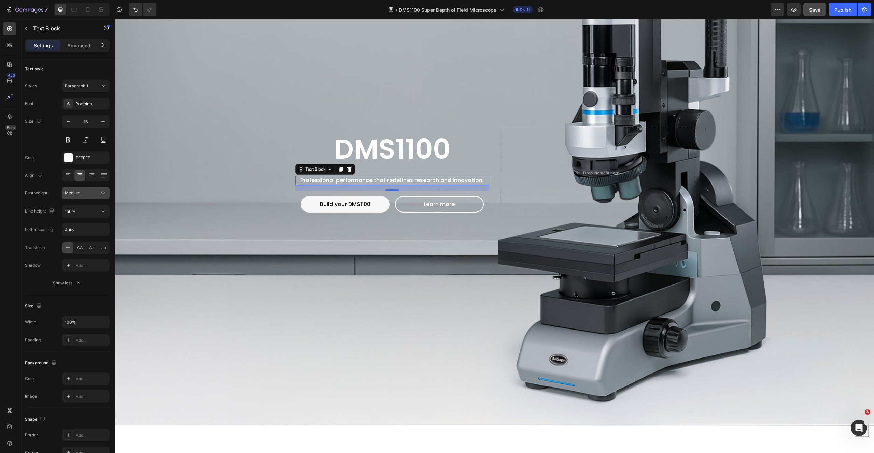
click at [85, 194] on div "Medium" at bounding box center [82, 193] width 35 height 6
click at [79, 233] on p "Normal" at bounding box center [83, 236] width 36 height 6
click at [491, 61] on div "Background Image" at bounding box center [494, 173] width 759 height 506
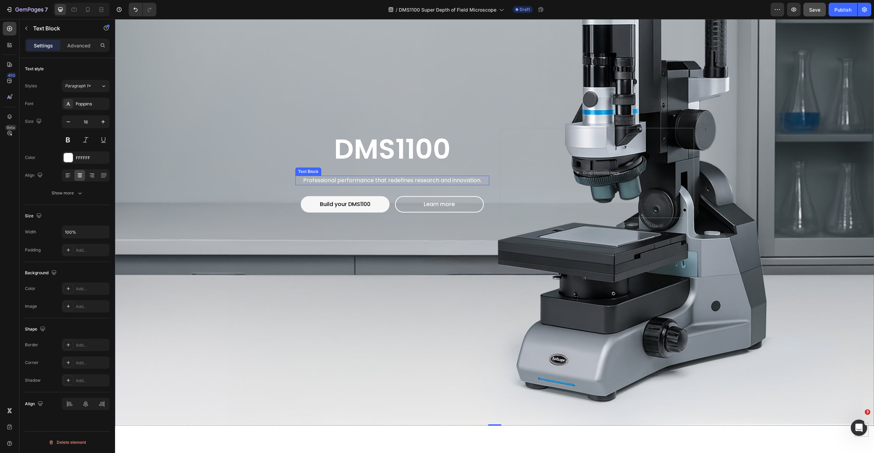
click at [357, 178] on p "Professional performance that redefines research and innovation." at bounding box center [392, 180] width 193 height 8
click at [399, 180] on p "Performance without limits." at bounding box center [392, 180] width 193 height 8
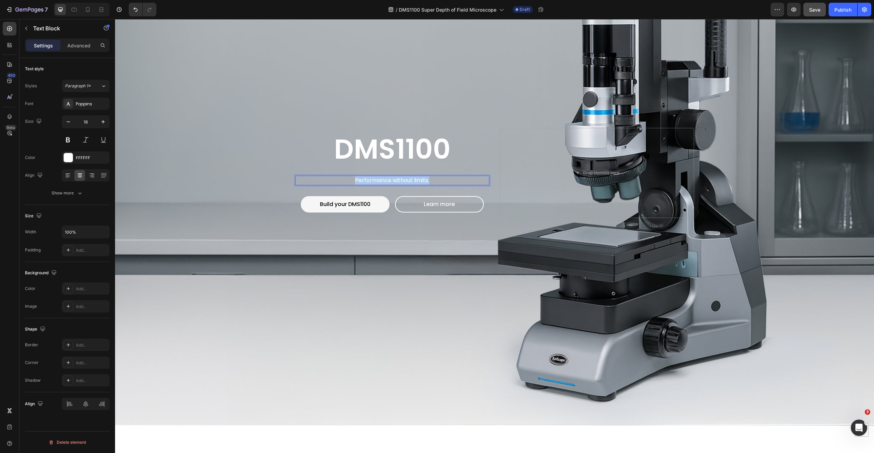
click at [399, 180] on p "Performance without limits." at bounding box center [392, 180] width 193 height 8
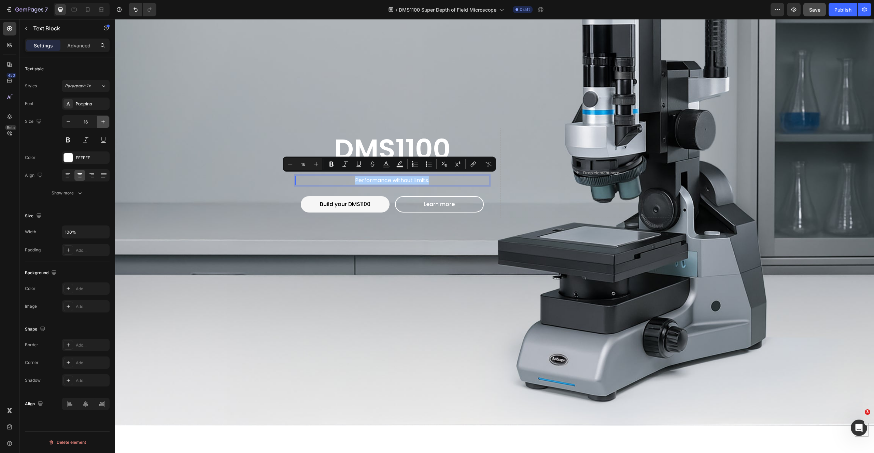
click at [103, 123] on icon "button" at bounding box center [103, 121] width 7 height 7
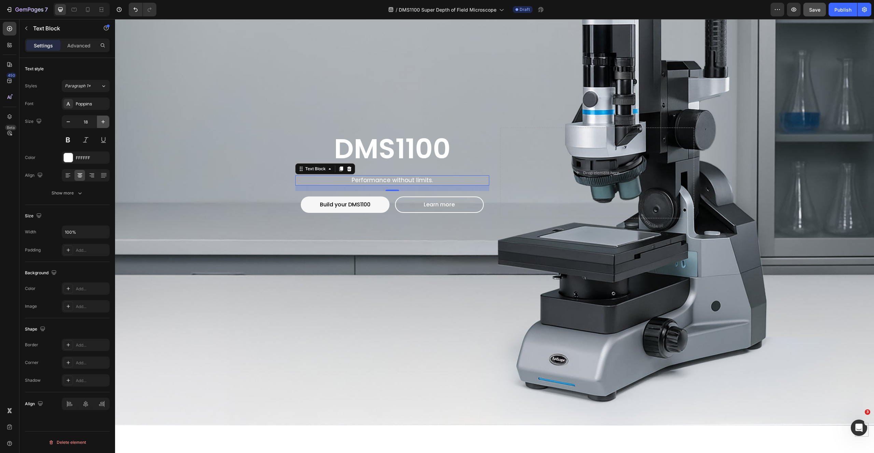
click at [103, 123] on icon "button" at bounding box center [103, 121] width 7 height 7
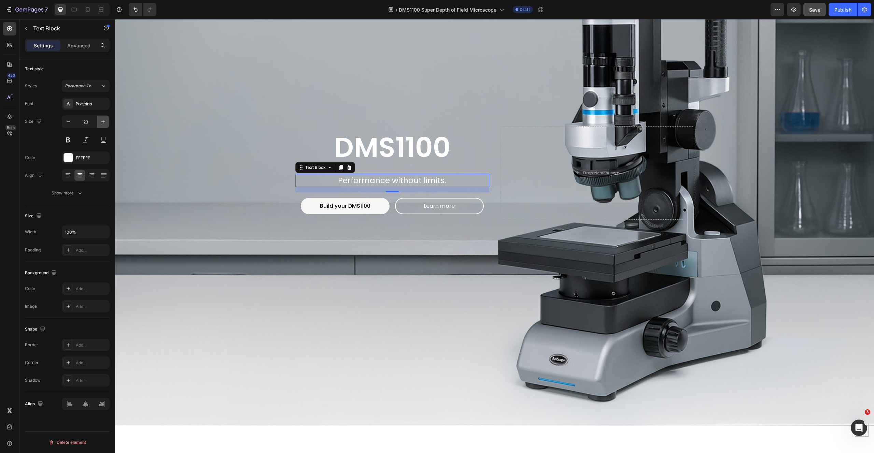
click at [103, 123] on icon "button" at bounding box center [103, 121] width 7 height 7
type input "24"
click at [425, 153] on p "DMS1100" at bounding box center [392, 147] width 193 height 41
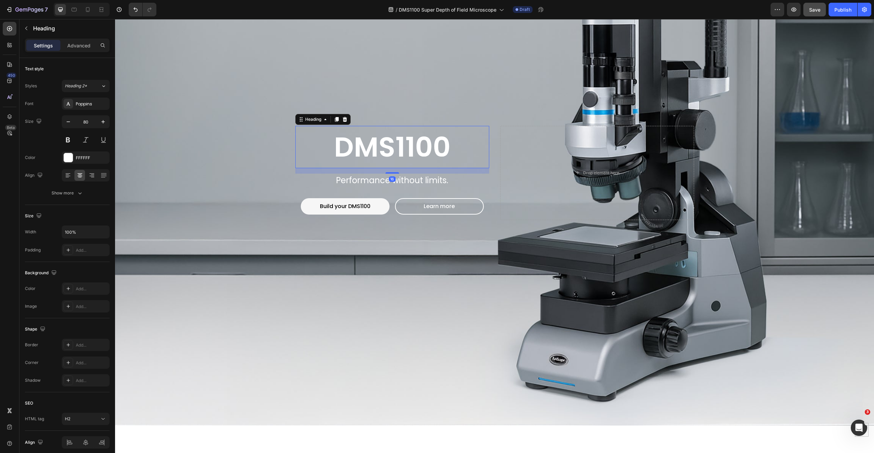
click at [397, 148] on p "DMS1100" at bounding box center [392, 147] width 193 height 41
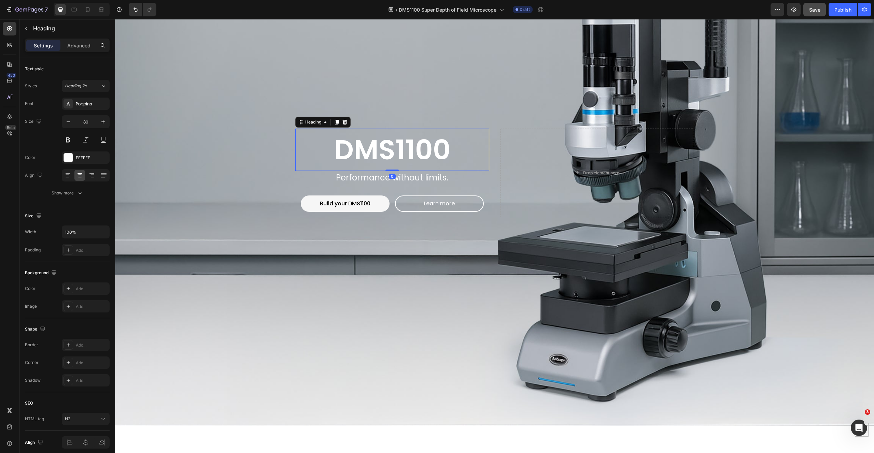
drag, startPoint x: 393, startPoint y: 171, endPoint x: 394, endPoint y: 147, distance: 23.9
click at [393, 137] on div "DMS1100 Heading 0" at bounding box center [392, 150] width 194 height 42
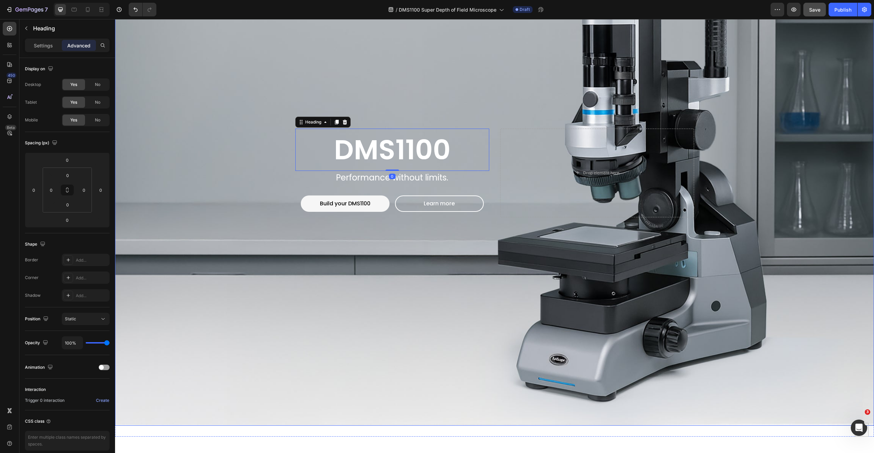
click at [421, 307] on div "Background Image" at bounding box center [494, 173] width 759 height 506
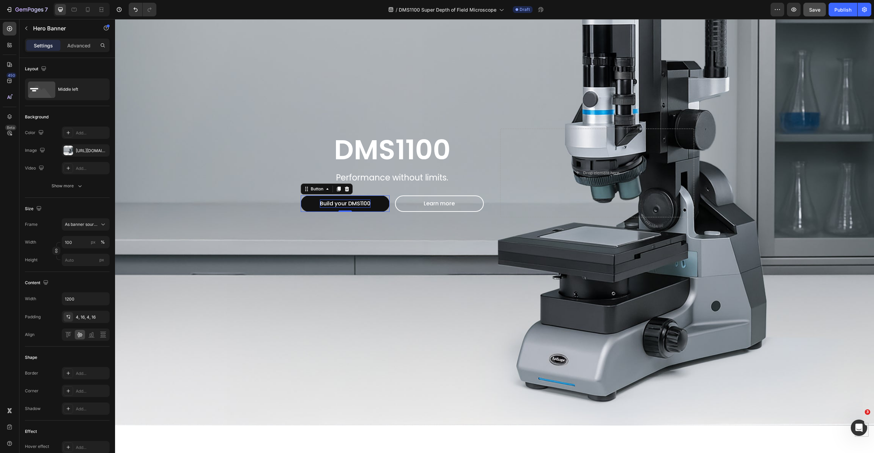
click at [329, 202] on p "Build your DMS1100" at bounding box center [345, 204] width 51 height 8
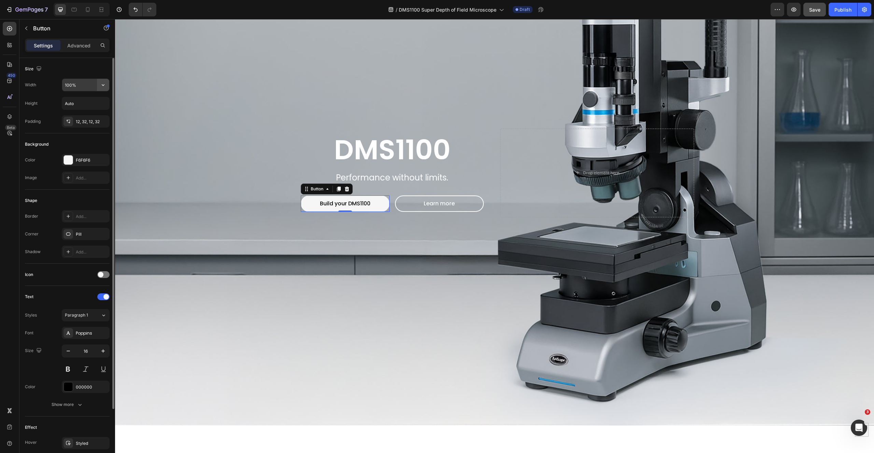
click at [97, 84] on button "button" at bounding box center [103, 85] width 12 height 12
click at [97, 100] on span "Auto" at bounding box center [99, 102] width 9 height 6
type input "Auto"
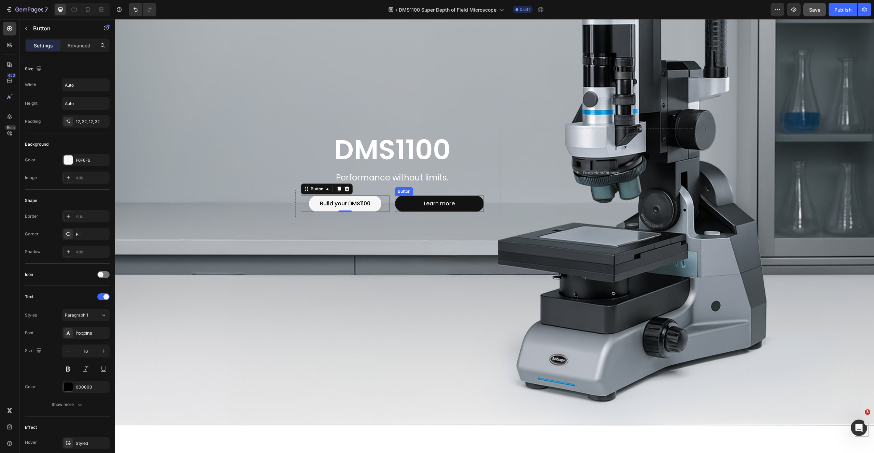
click at [406, 204] on button "Learn more" at bounding box center [439, 204] width 89 height 16
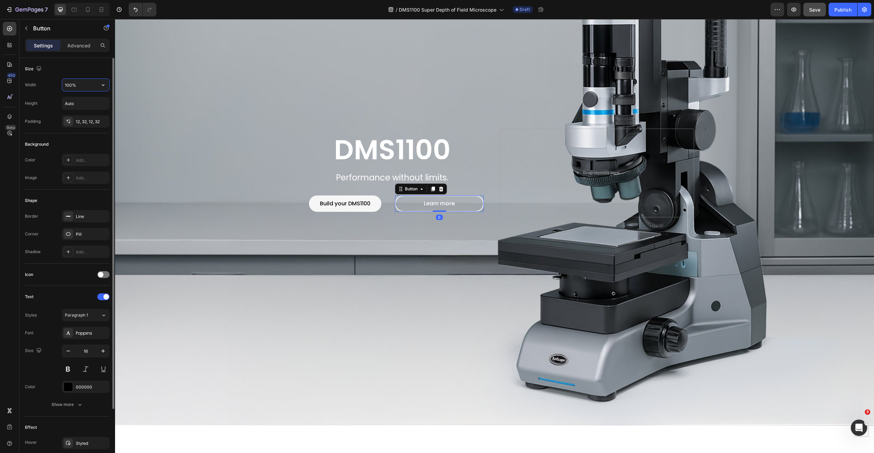
click at [77, 87] on input "100%" at bounding box center [85, 85] width 47 height 12
click at [100, 87] on icon "button" at bounding box center [103, 85] width 7 height 7
click at [88, 102] on p "Fit content Auto" at bounding box center [84, 102] width 39 height 6
type input "Auto"
click at [378, 297] on div "Background Image" at bounding box center [494, 173] width 759 height 506
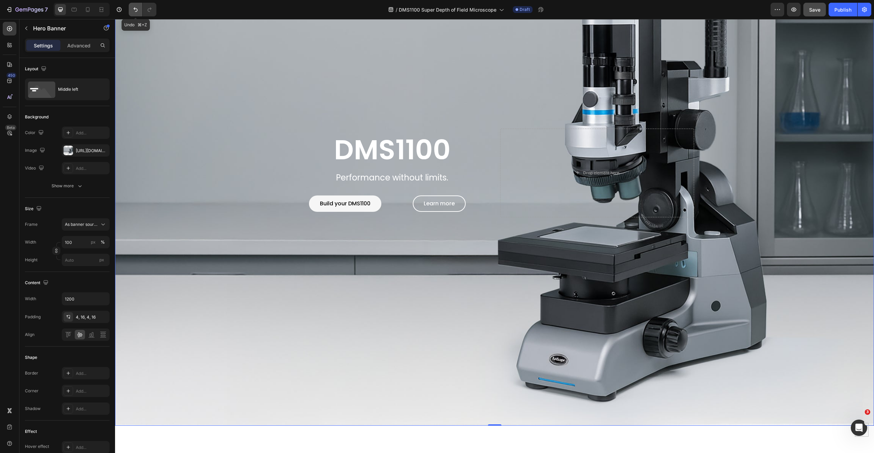
click at [138, 9] on icon "Undo/Redo" at bounding box center [135, 9] width 7 height 7
click at [137, 9] on icon "Undo/Redo" at bounding box center [135, 9] width 7 height 7
click at [399, 143] on p "DMS1100" at bounding box center [392, 149] width 193 height 41
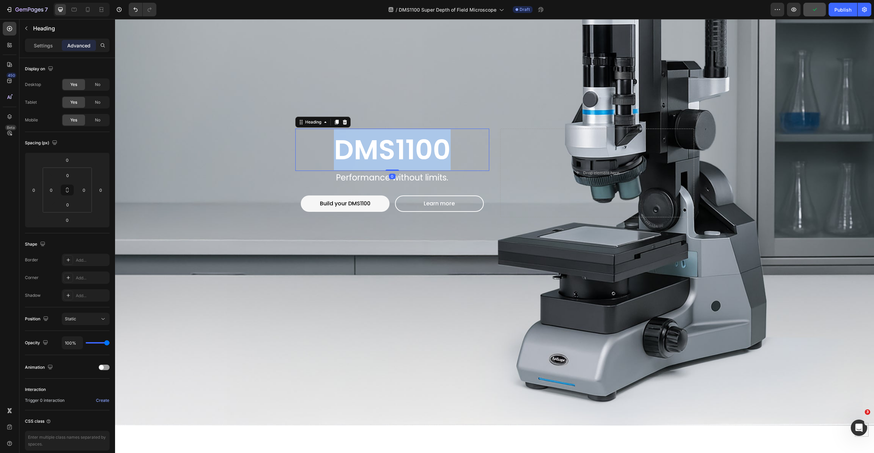
click at [372, 151] on p "DMS1100" at bounding box center [392, 149] width 193 height 41
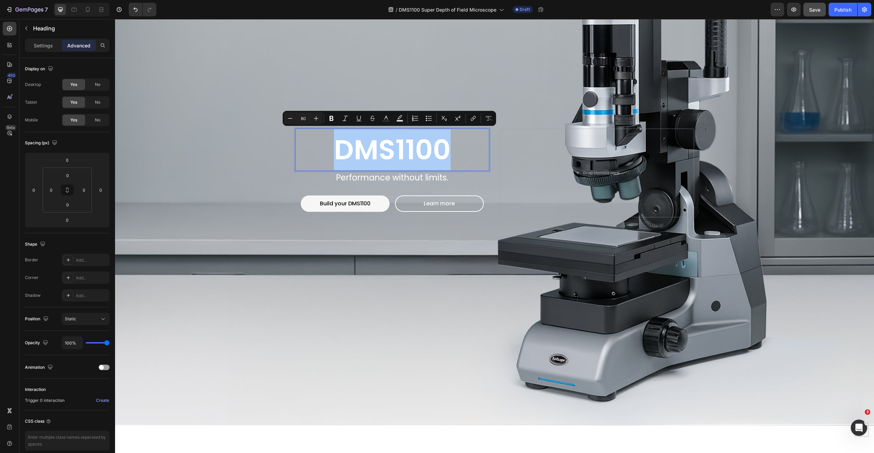
click at [307, 117] on input "80" at bounding box center [303, 118] width 14 height 8
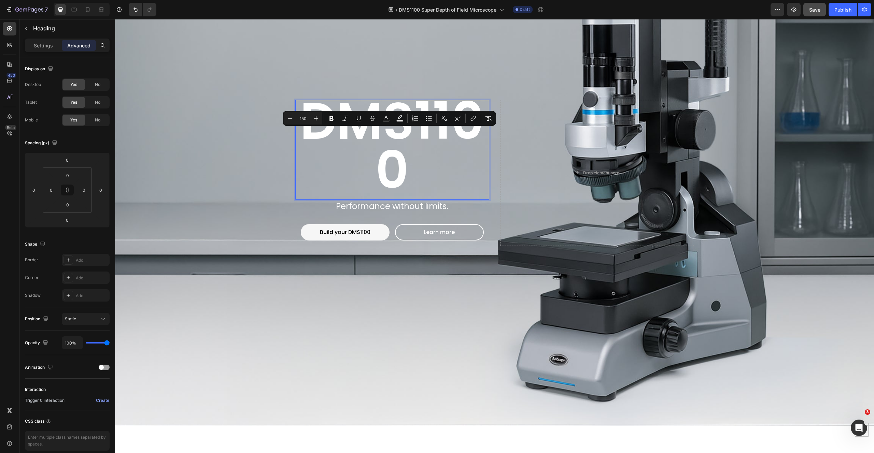
click at [307, 119] on input "150" at bounding box center [303, 118] width 14 height 8
click at [290, 118] on icon "Editor contextual toolbar" at bounding box center [290, 118] width 7 height 7
click at [291, 118] on icon "Editor contextual toolbar" at bounding box center [290, 118] width 7 height 7
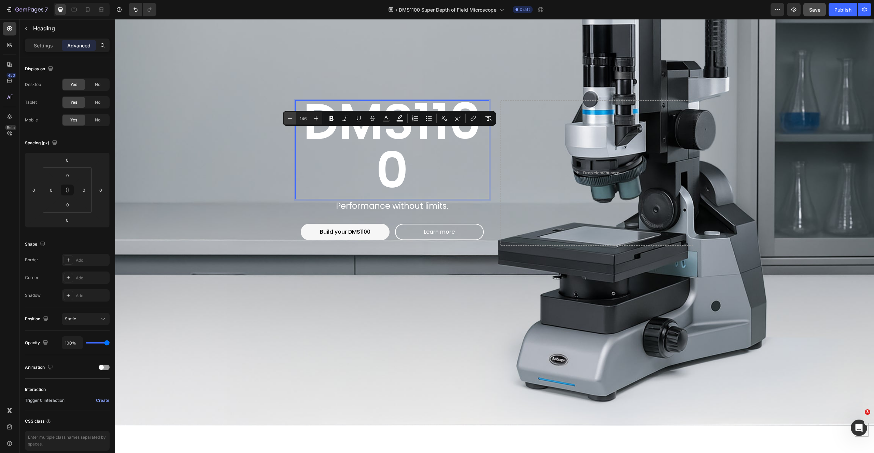
click at [291, 118] on icon "Editor contextual toolbar" at bounding box center [290, 118] width 7 height 7
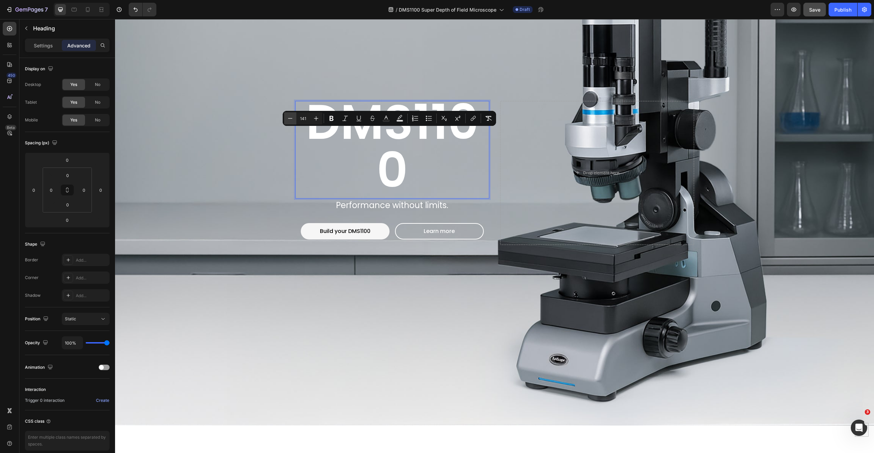
click at [291, 118] on icon "Editor contextual toolbar" at bounding box center [290, 118] width 7 height 7
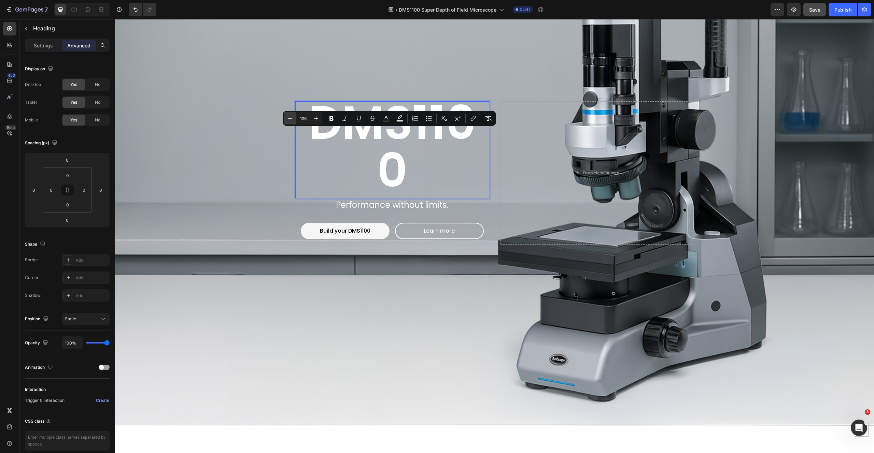
click at [291, 118] on icon "Editor contextual toolbar" at bounding box center [290, 118] width 7 height 7
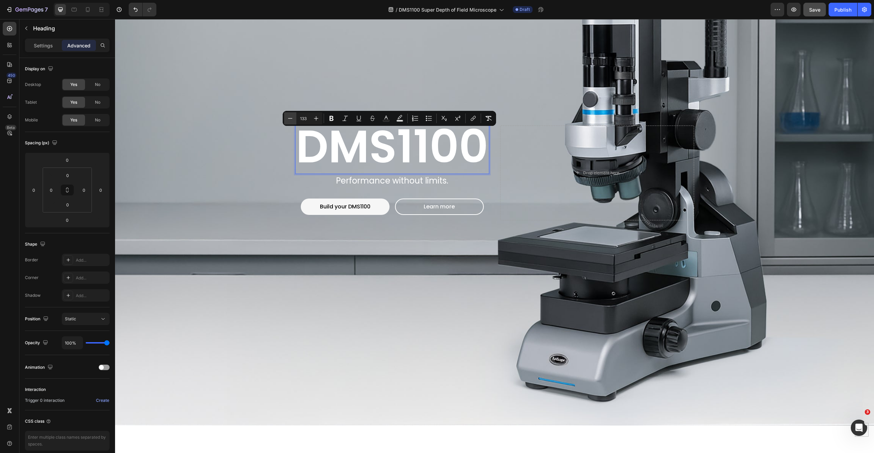
click at [291, 118] on icon "Editor contextual toolbar" at bounding box center [290, 118] width 7 height 7
type input "130"
click at [192, 184] on div "Background Image" at bounding box center [494, 173] width 759 height 506
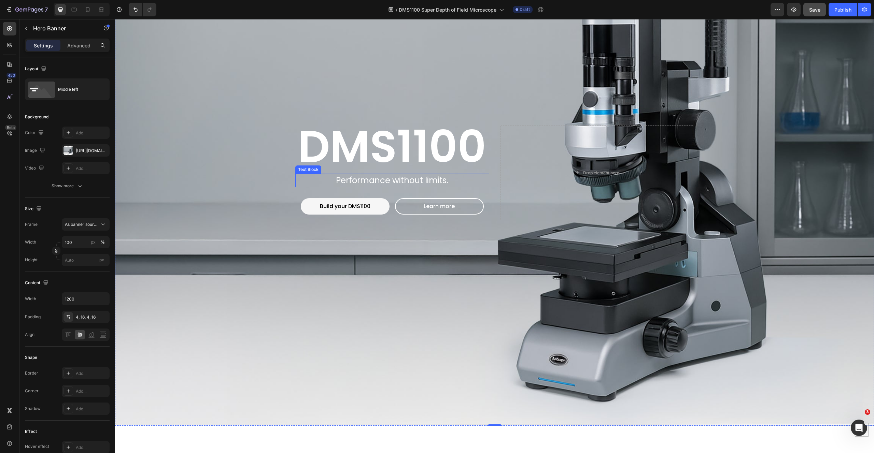
click at [406, 179] on p "Performance without limits." at bounding box center [392, 180] width 193 height 12
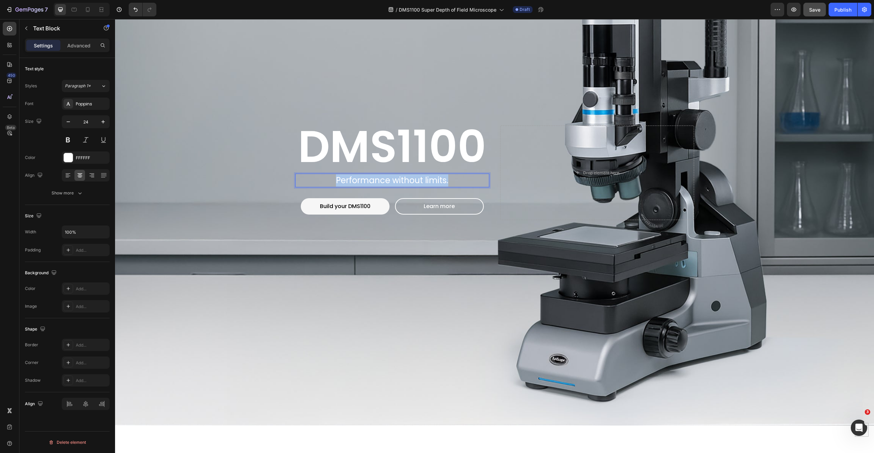
click at [406, 179] on p "Performance without limits." at bounding box center [392, 180] width 193 height 12
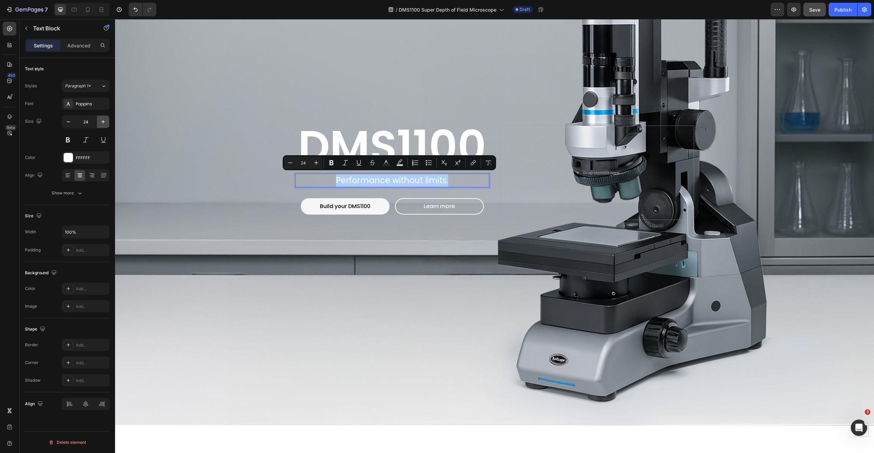
click at [103, 120] on icon "button" at bounding box center [103, 121] width 7 height 7
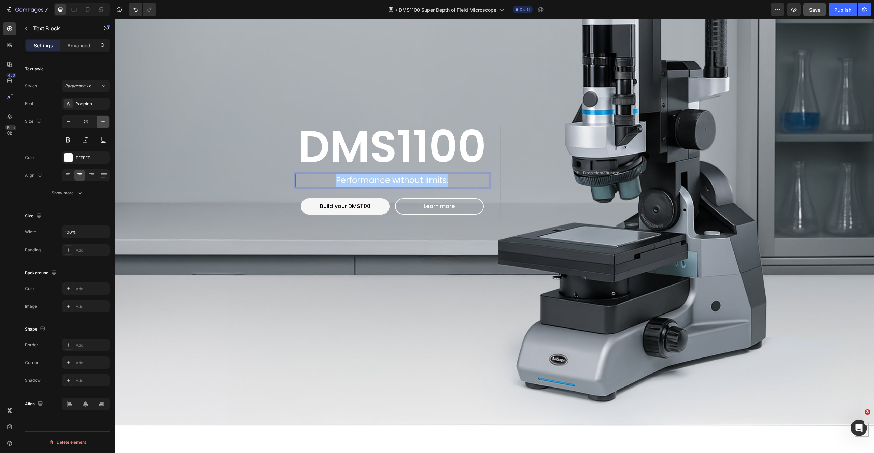
click at [103, 120] on icon "button" at bounding box center [103, 121] width 7 height 7
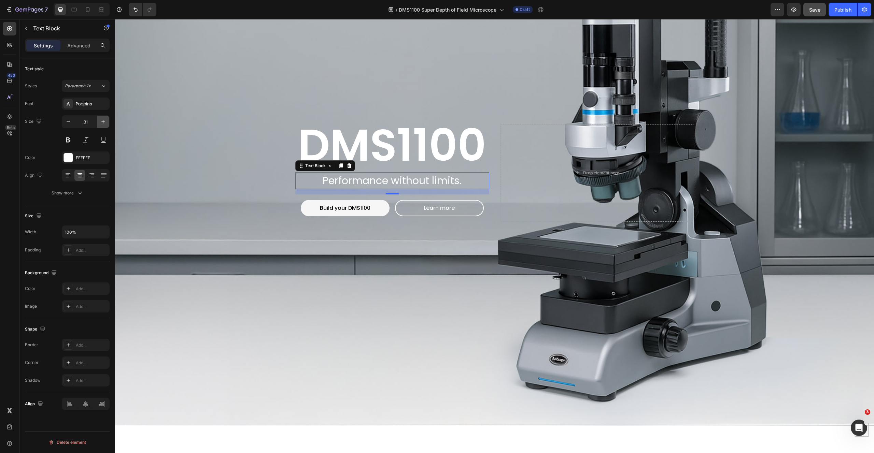
click at [103, 120] on icon "button" at bounding box center [103, 121] width 7 height 7
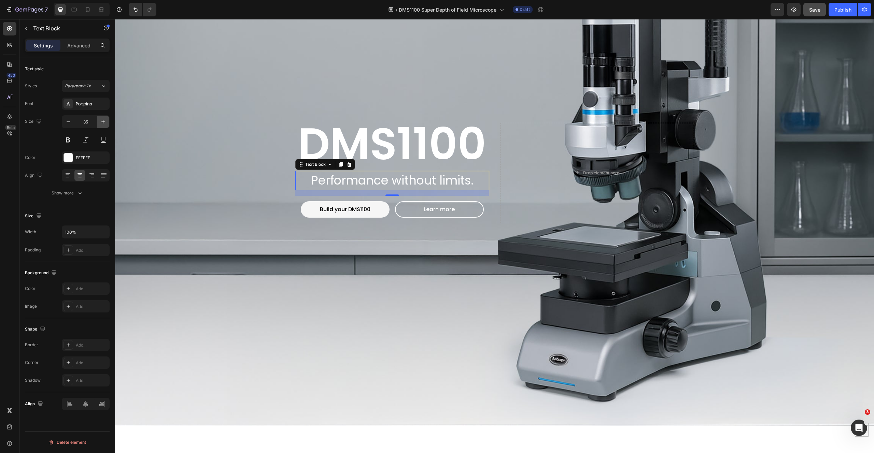
click at [103, 120] on icon "button" at bounding box center [103, 121] width 7 height 7
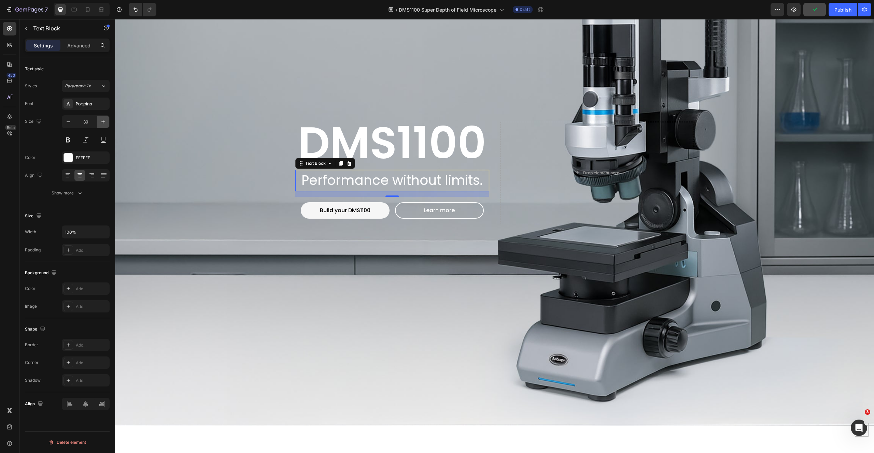
click at [103, 120] on icon "button" at bounding box center [103, 121] width 7 height 7
type input "40"
click at [337, 328] on div "Background Image" at bounding box center [494, 173] width 759 height 506
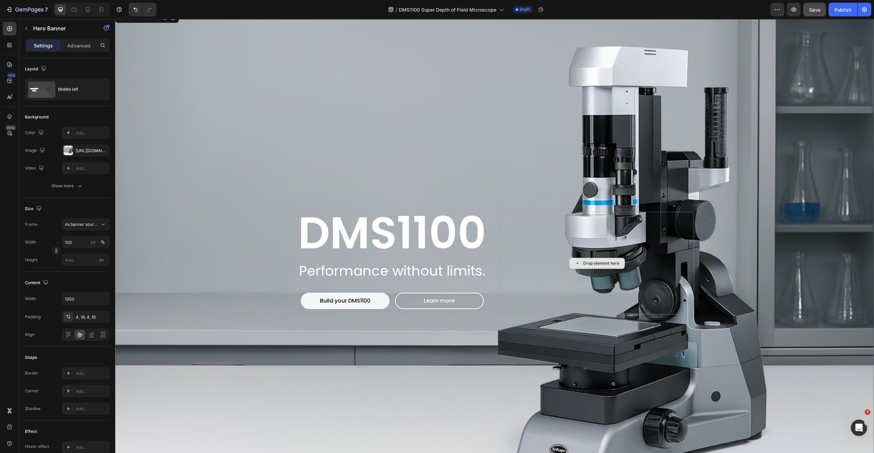
scroll to position [0, 0]
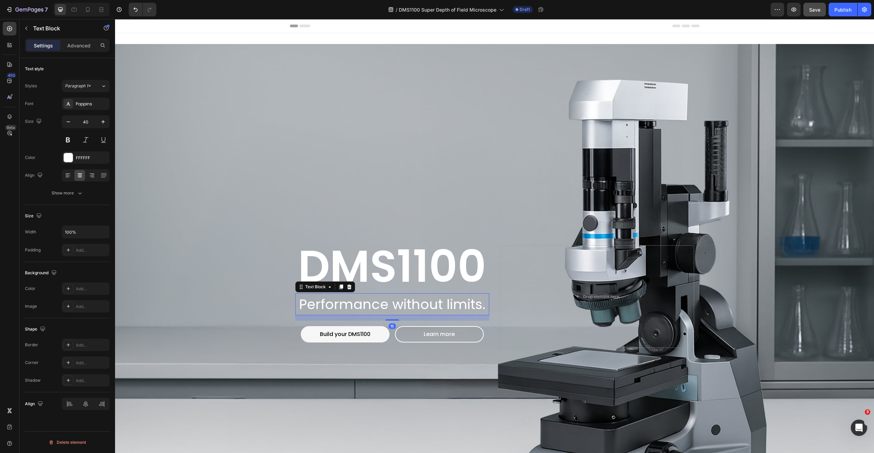
click at [391, 295] on p "Performance without limits." at bounding box center [392, 304] width 193 height 20
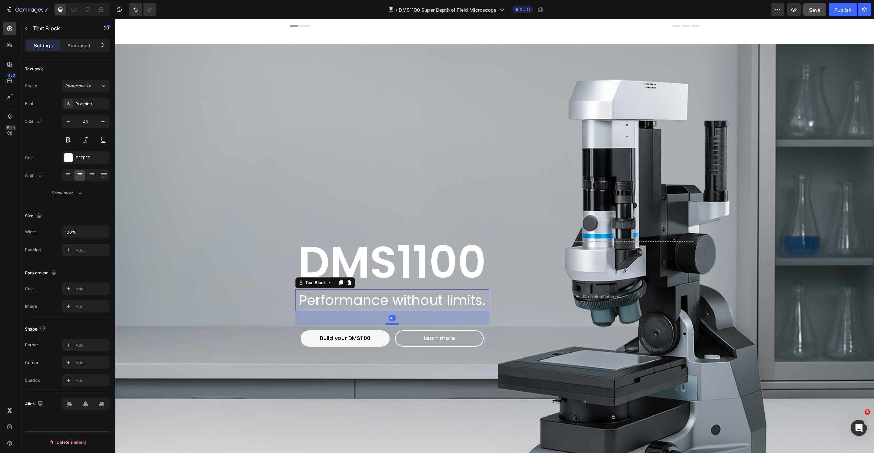
drag, startPoint x: 391, startPoint y: 319, endPoint x: 391, endPoint y: 327, distance: 8.2
click at [391, 327] on div "⁠⁠⁠⁠⁠⁠⁠ DMS1100 Heading Performance without limits. Text Block 40 Build your DM…" at bounding box center [392, 296] width 194 height 111
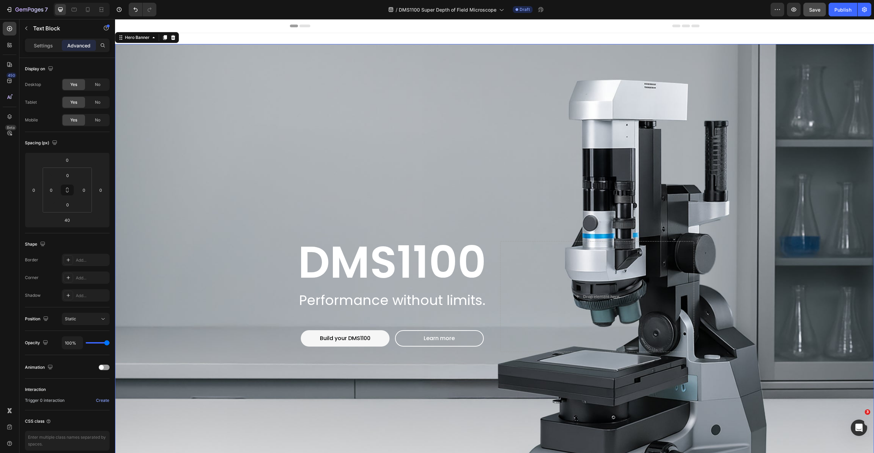
click at [528, 70] on div "Background Image" at bounding box center [494, 297] width 759 height 506
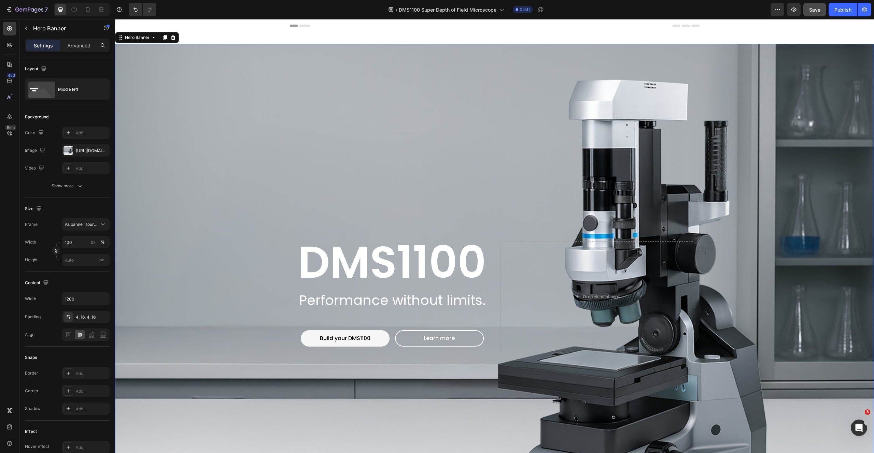
click at [351, 315] on div "⁠⁠⁠⁠⁠⁠⁠ DMS1100 Heading Performance without limits. Text Block Build your DMS11…" at bounding box center [392, 296] width 194 height 111
click at [356, 285] on span "DMS1100" at bounding box center [392, 262] width 188 height 62
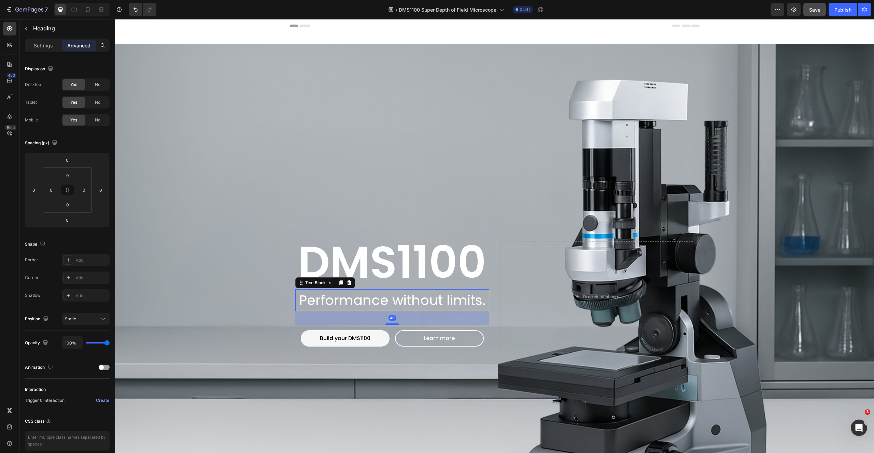
click at [384, 303] on p "Performance without limits." at bounding box center [392, 300] width 193 height 20
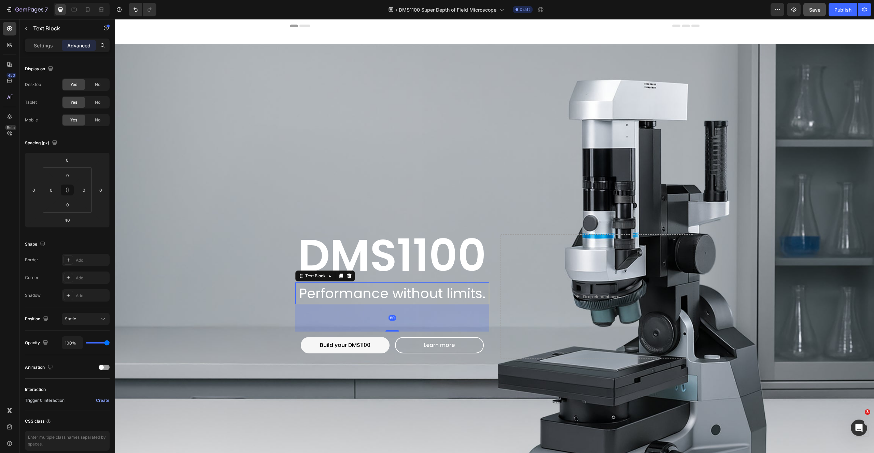
drag, startPoint x: 390, startPoint y: 322, endPoint x: 385, endPoint y: 335, distance: 14.6
click at [385, 335] on div "⁠⁠⁠⁠⁠⁠⁠ DMS1100 Heading Performance without limits. Text Block 80 Build your DM…" at bounding box center [392, 297] width 194 height 125
type input "80"
click at [199, 309] on div "Background Image" at bounding box center [494, 297] width 759 height 506
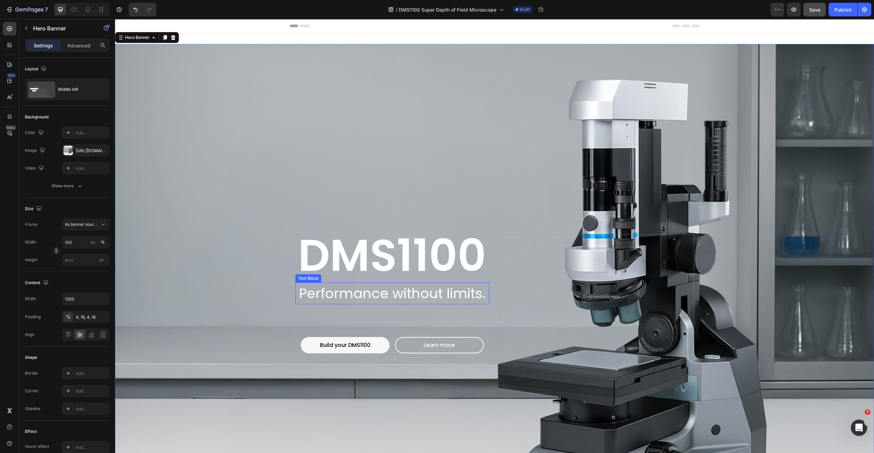
click at [366, 294] on p "Performance without limits." at bounding box center [392, 293] width 193 height 20
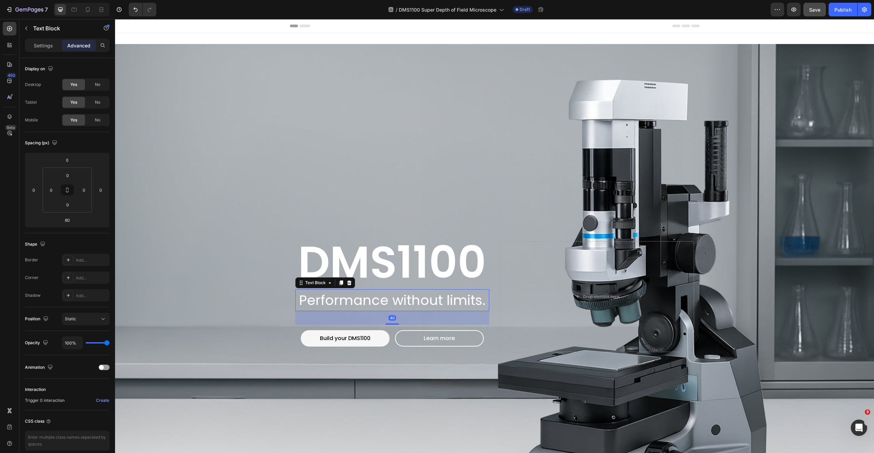
drag, startPoint x: 389, startPoint y: 330, endPoint x: 386, endPoint y: 316, distance: 14.2
click at [386, 311] on div "40" at bounding box center [392, 311] width 194 height 0
type input "40"
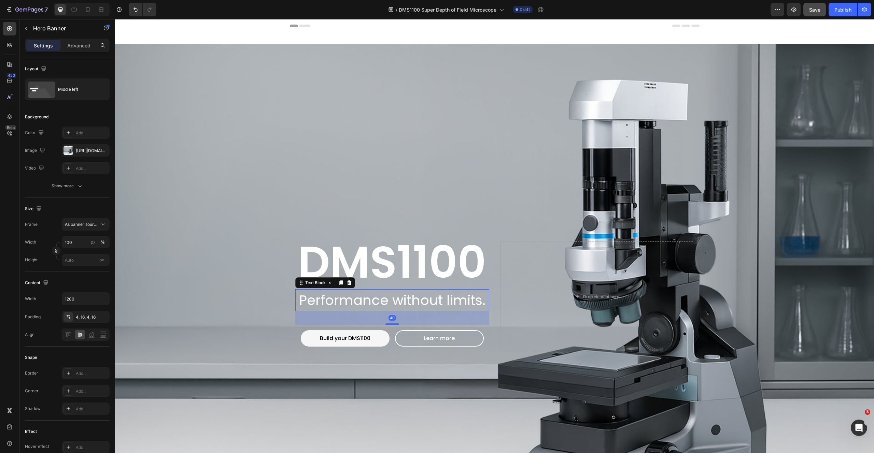
click at [284, 209] on div "Background Image" at bounding box center [494, 297] width 759 height 506
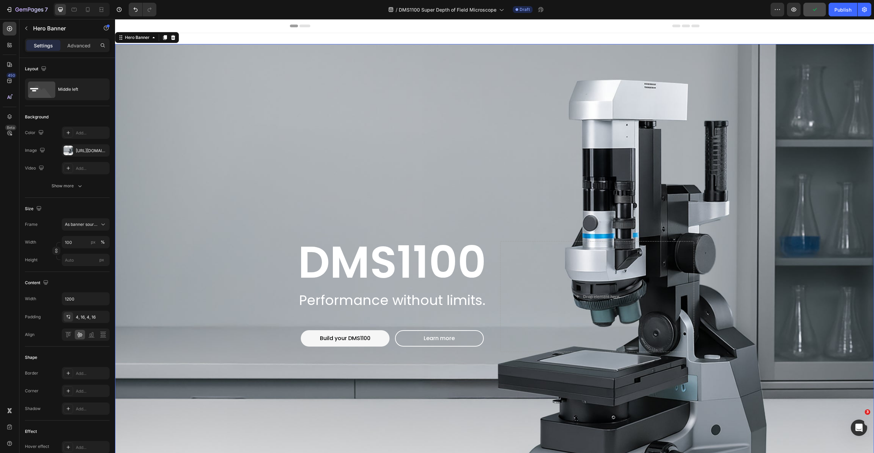
click at [284, 209] on div "Background Image" at bounding box center [494, 297] width 759 height 506
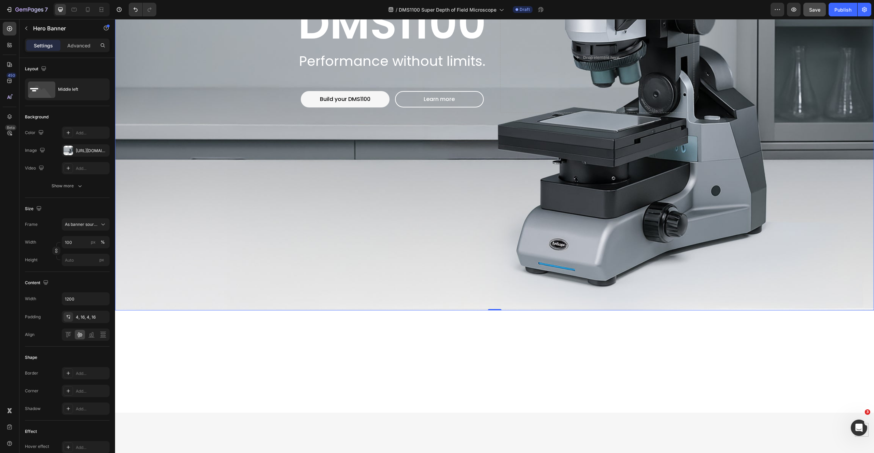
scroll to position [18, 0]
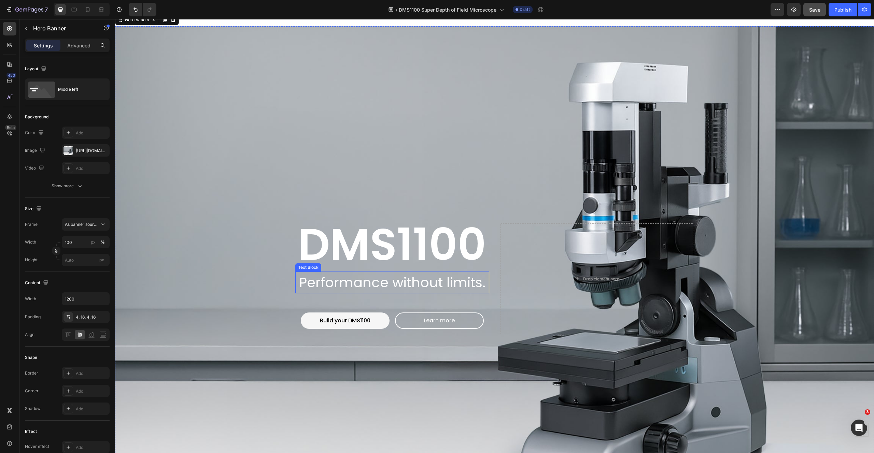
click at [338, 281] on p "Performance without limits." at bounding box center [392, 282] width 193 height 20
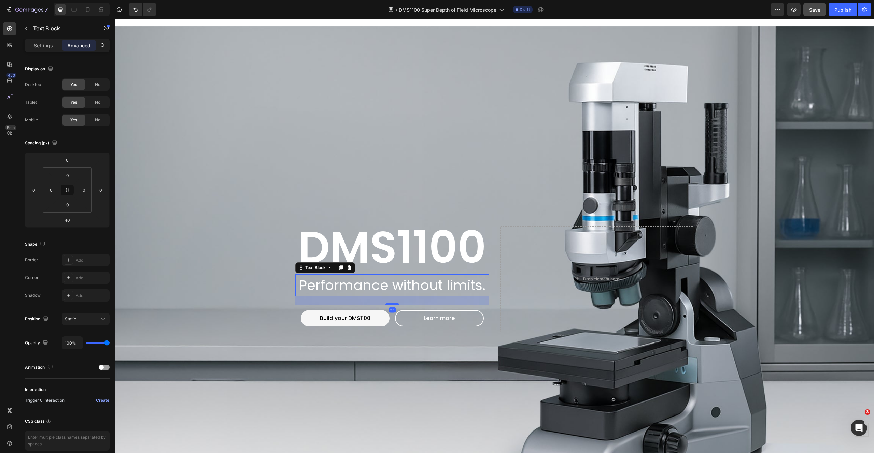
drag, startPoint x: 392, startPoint y: 303, endPoint x: 391, endPoint y: 298, distance: 5.2
click at [391, 296] on div "25" at bounding box center [392, 296] width 194 height 0
type input "25"
click at [386, 121] on div "Background Image" at bounding box center [494, 279] width 759 height 506
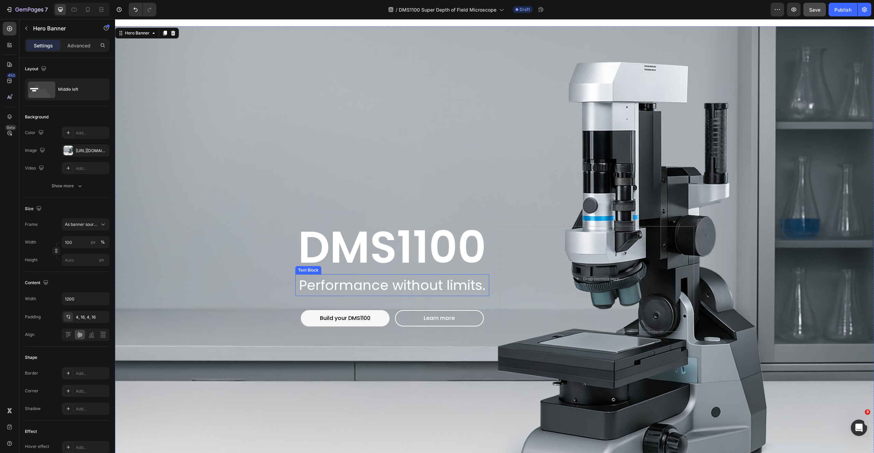
click at [399, 289] on p "Performance without limits." at bounding box center [392, 285] width 193 height 20
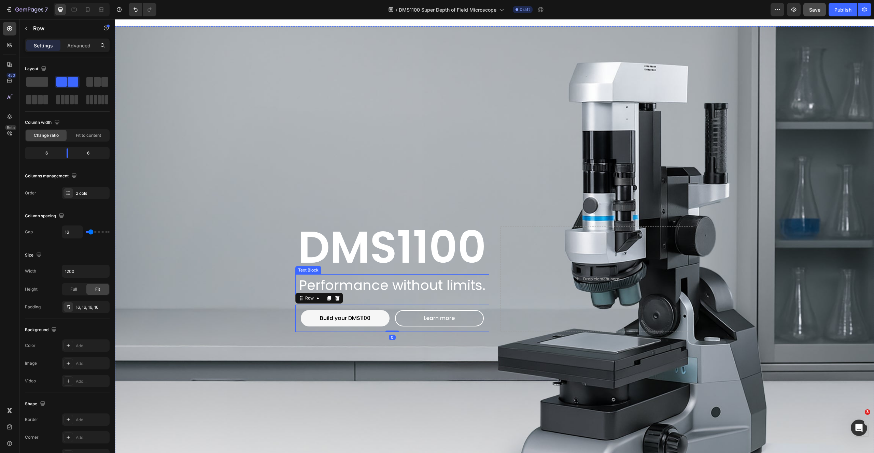
click at [392, 284] on p "Performance without limits." at bounding box center [392, 285] width 193 height 20
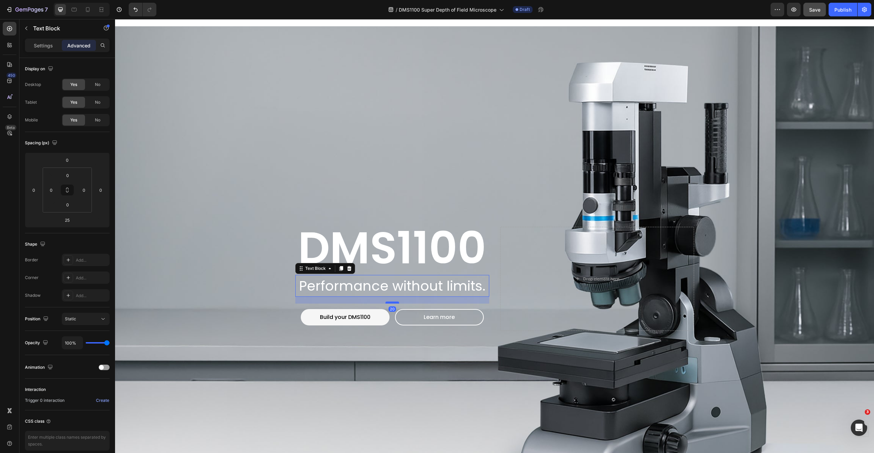
click at [391, 302] on div at bounding box center [392, 303] width 14 height 2
type input "20"
click at [411, 169] on div "Background Image" at bounding box center [494, 279] width 759 height 506
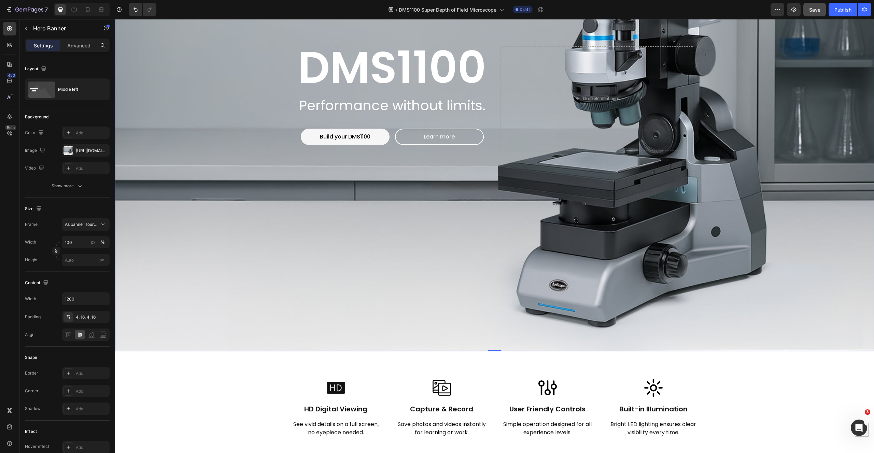
scroll to position [73, 0]
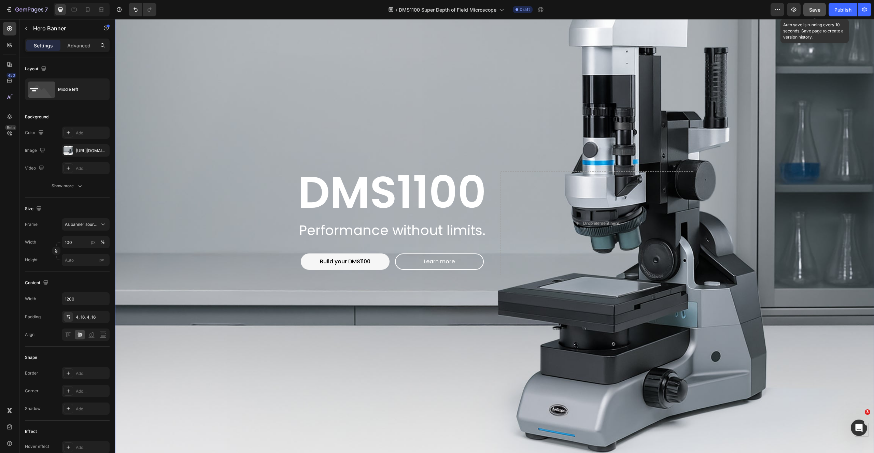
click at [814, 11] on span "Save" at bounding box center [814, 10] width 11 height 6
click at [794, 13] on button "button" at bounding box center [794, 10] width 14 height 14
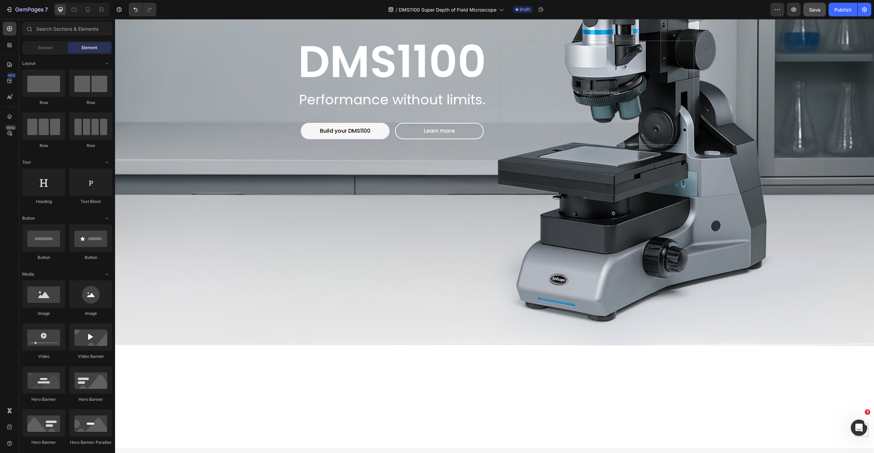
scroll to position [0, 0]
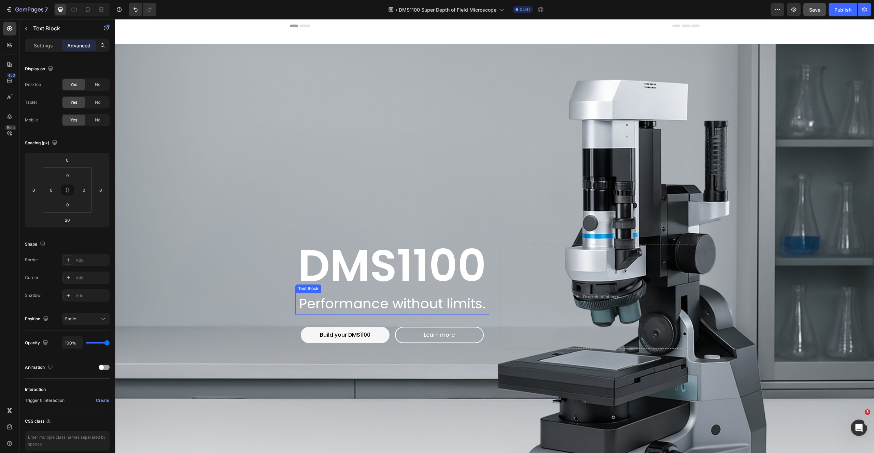
click at [370, 300] on p "Performance without limits." at bounding box center [392, 304] width 193 height 20
click at [39, 45] on p "Settings" at bounding box center [43, 45] width 19 height 7
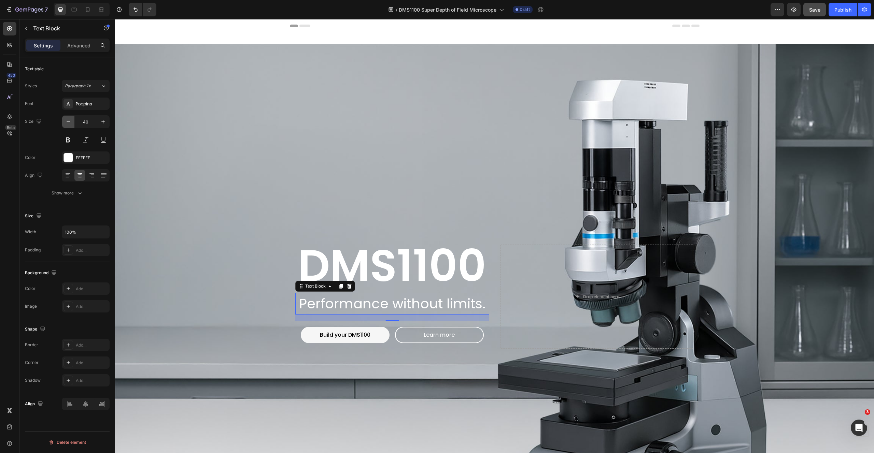
click at [66, 121] on icon "button" at bounding box center [68, 121] width 7 height 7
click at [102, 123] on icon "button" at bounding box center [103, 121] width 7 height 7
type input "39"
click at [323, 266] on span "DMS1100" at bounding box center [392, 266] width 188 height 62
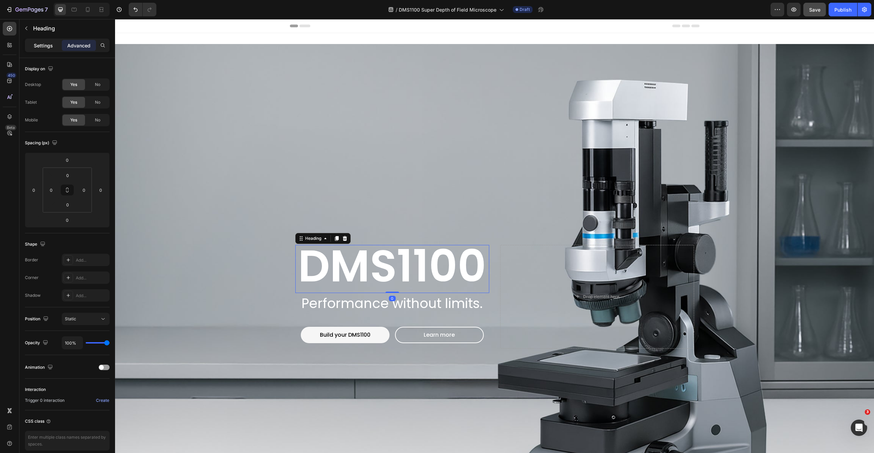
click at [40, 46] on p "Settings" at bounding box center [43, 45] width 19 height 7
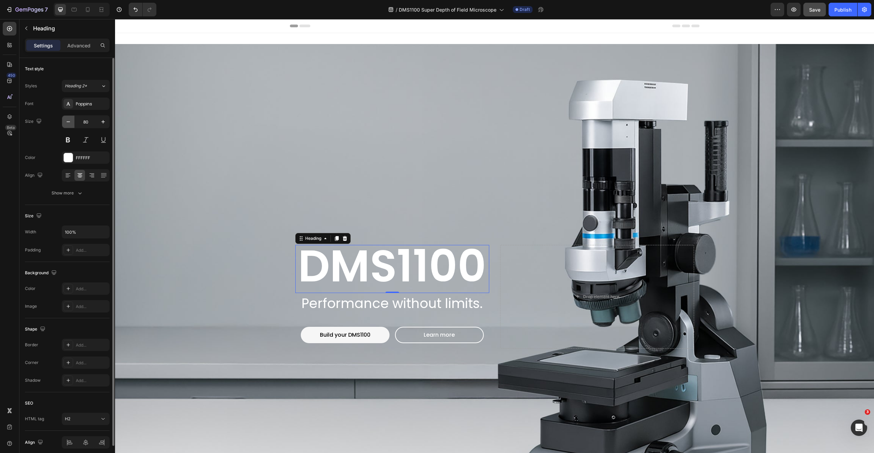
click at [67, 120] on icon "button" at bounding box center [68, 121] width 7 height 7
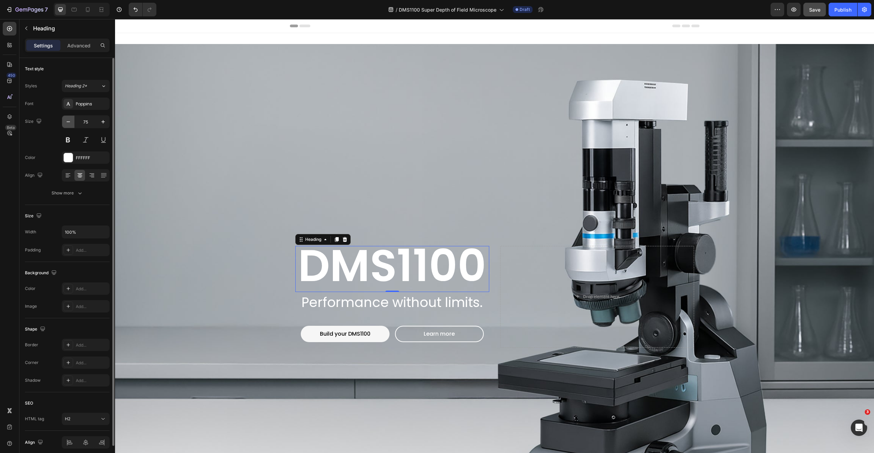
click at [67, 120] on icon "button" at bounding box center [68, 121] width 7 height 7
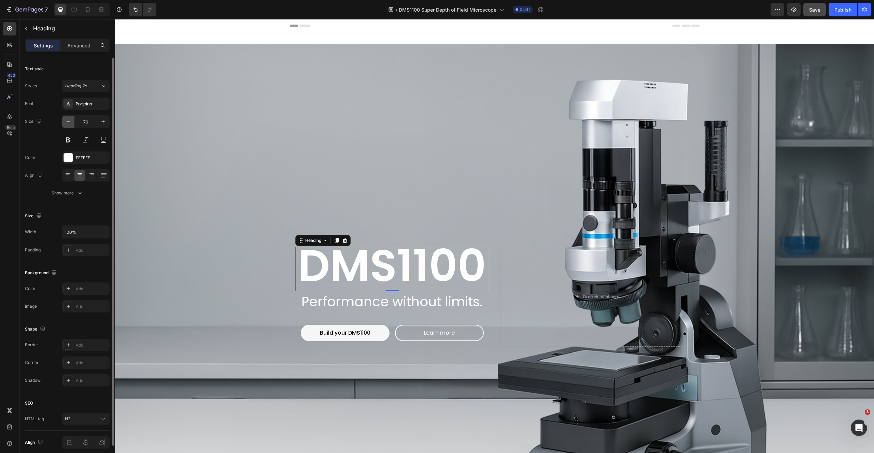
click at [67, 120] on icon "button" at bounding box center [68, 121] width 7 height 7
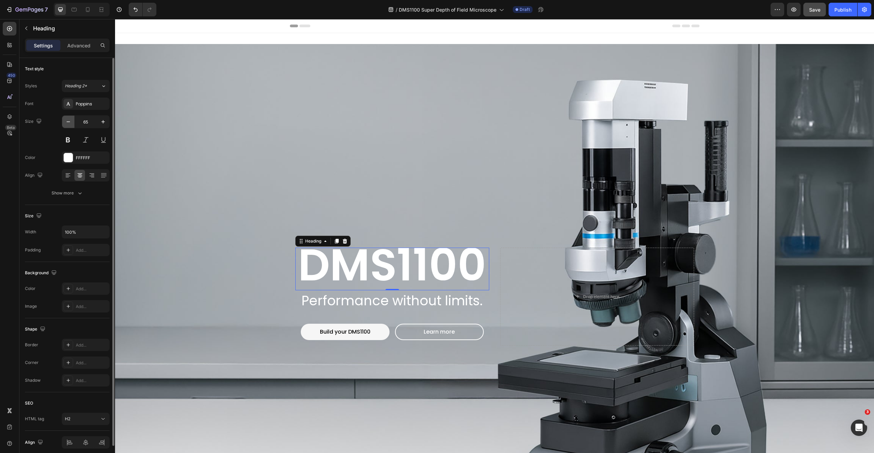
click at [67, 120] on icon "button" at bounding box center [68, 121] width 7 height 7
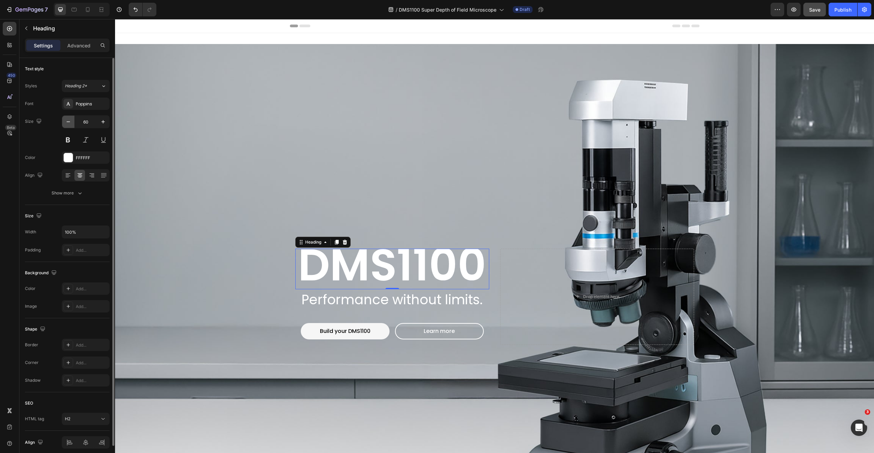
click at [67, 120] on icon "button" at bounding box center [68, 121] width 7 height 7
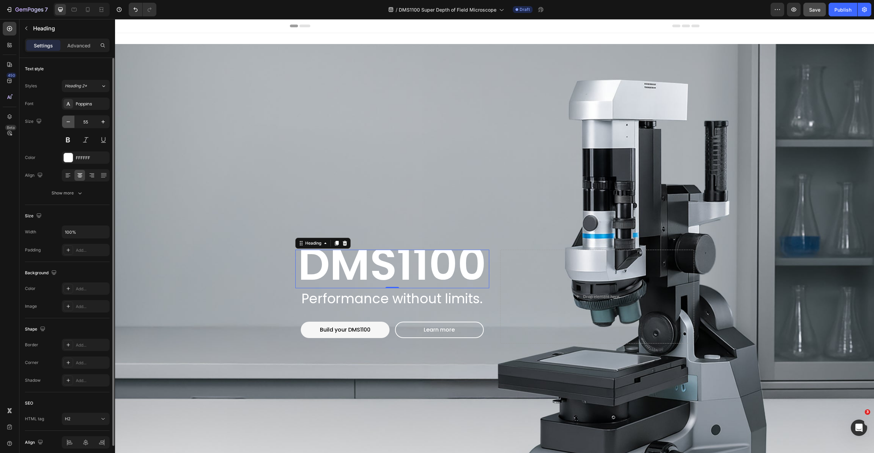
click at [67, 120] on icon "button" at bounding box center [68, 121] width 7 height 7
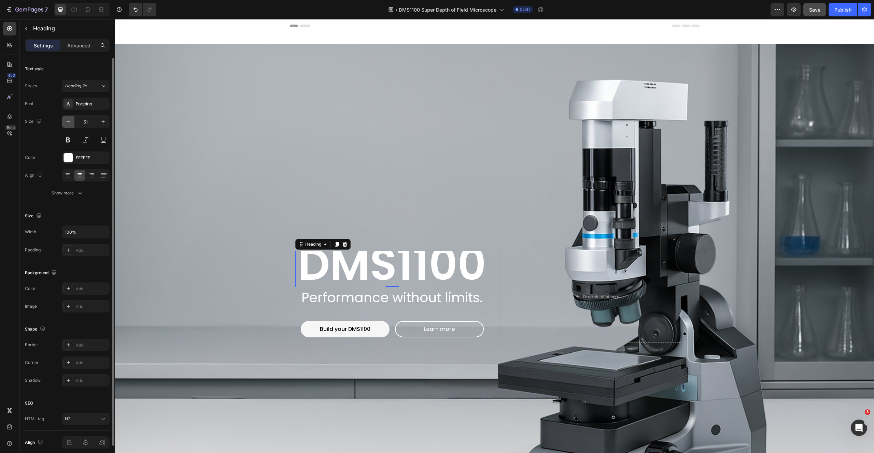
type input "50"
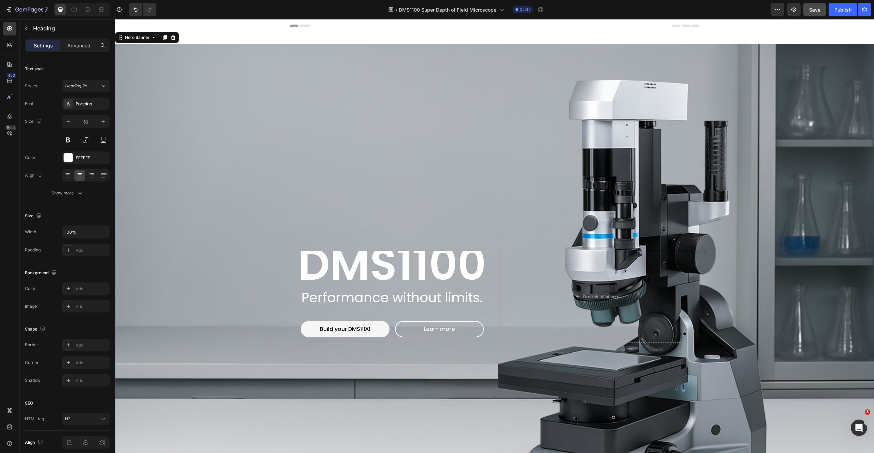
click at [225, 207] on div "Background Image" at bounding box center [494, 297] width 759 height 506
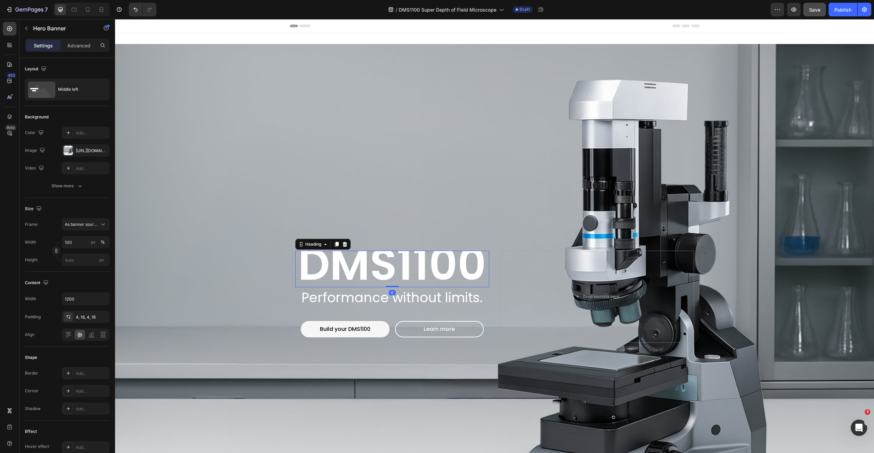
click at [366, 264] on span "DMS1100" at bounding box center [392, 264] width 188 height 62
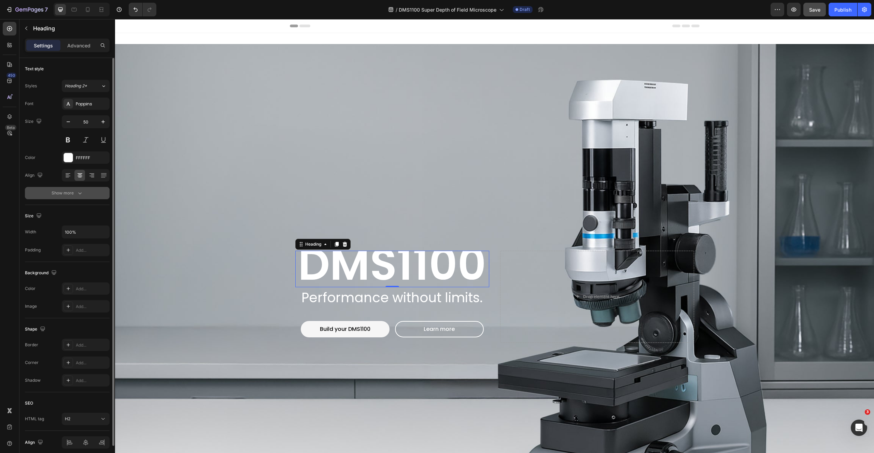
click at [69, 192] on div "Show more" at bounding box center [68, 193] width 32 height 7
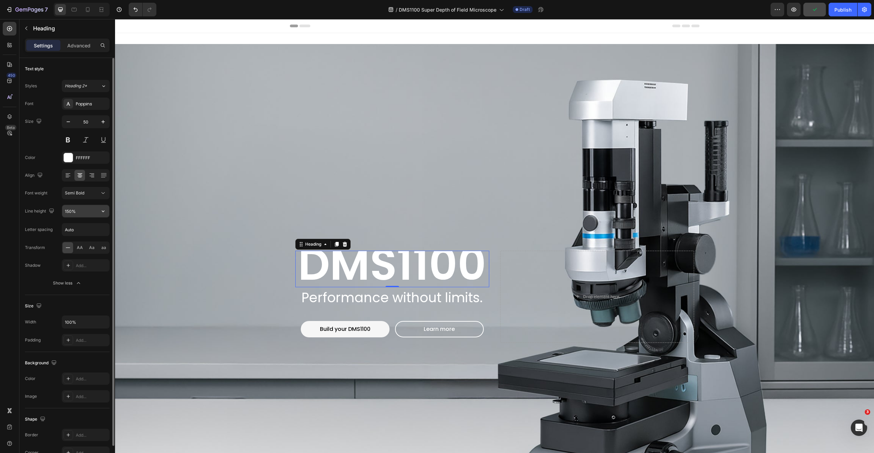
click at [78, 213] on input "150%" at bounding box center [85, 211] width 47 height 12
click at [106, 211] on icon "button" at bounding box center [103, 211] width 7 height 7
click at [79, 257] on p "130%" at bounding box center [84, 255] width 39 height 6
click at [100, 211] on icon "button" at bounding box center [103, 211] width 7 height 7
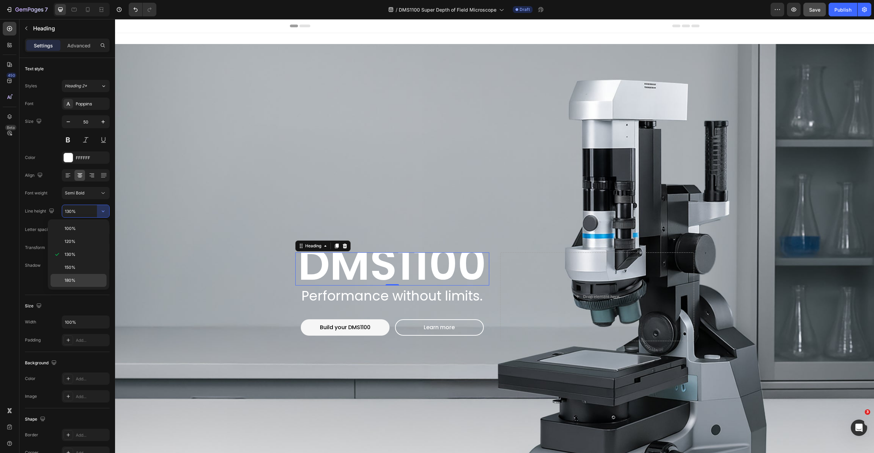
click at [78, 278] on p "180%" at bounding box center [84, 281] width 39 height 6
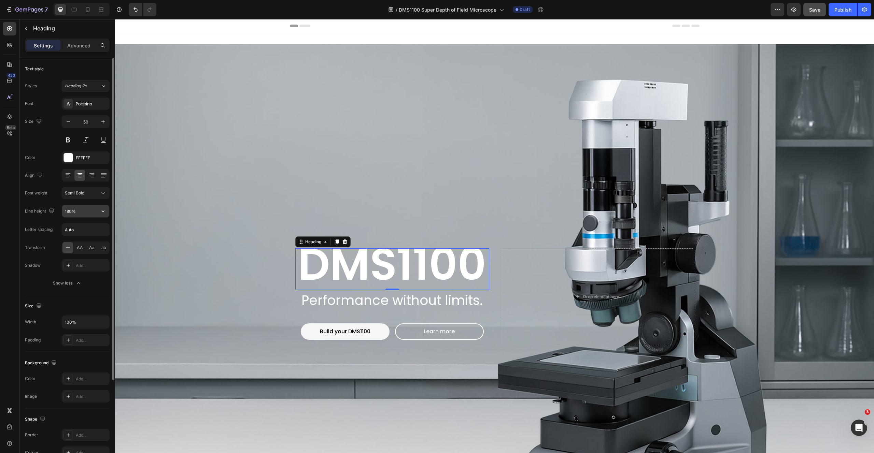
click at [80, 212] on input "180%" at bounding box center [85, 211] width 47 height 12
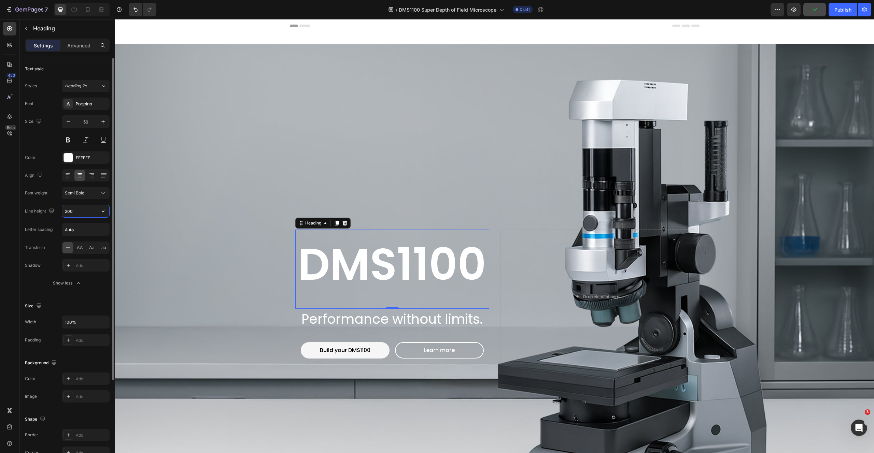
click at [77, 212] on input "200" at bounding box center [85, 211] width 47 height 12
click at [102, 210] on icon "button" at bounding box center [103, 211] width 7 height 7
click at [79, 254] on p "130%" at bounding box center [84, 255] width 39 height 6
type input "130%"
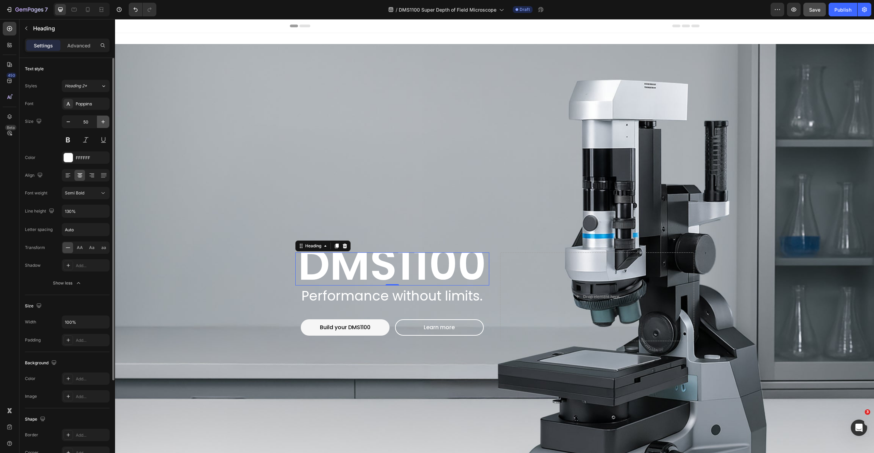
click at [102, 122] on icon "button" at bounding box center [102, 121] width 3 height 3
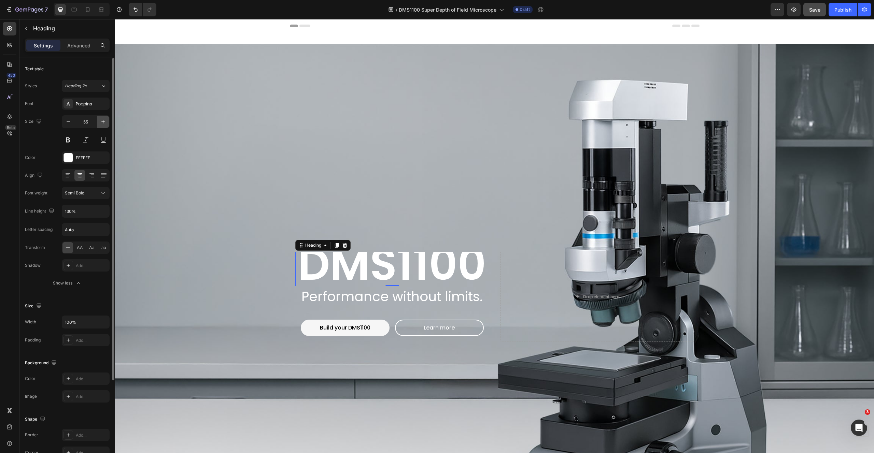
click at [102, 122] on icon "button" at bounding box center [102, 121] width 3 height 3
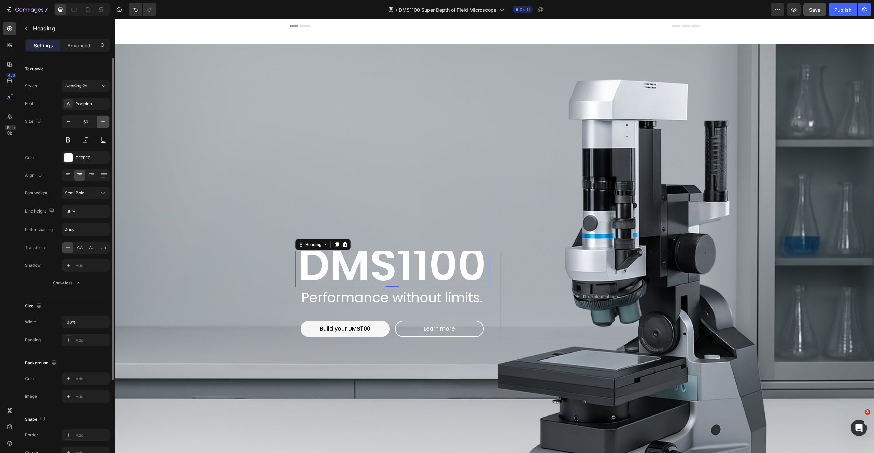
click at [102, 122] on icon "button" at bounding box center [102, 121] width 3 height 3
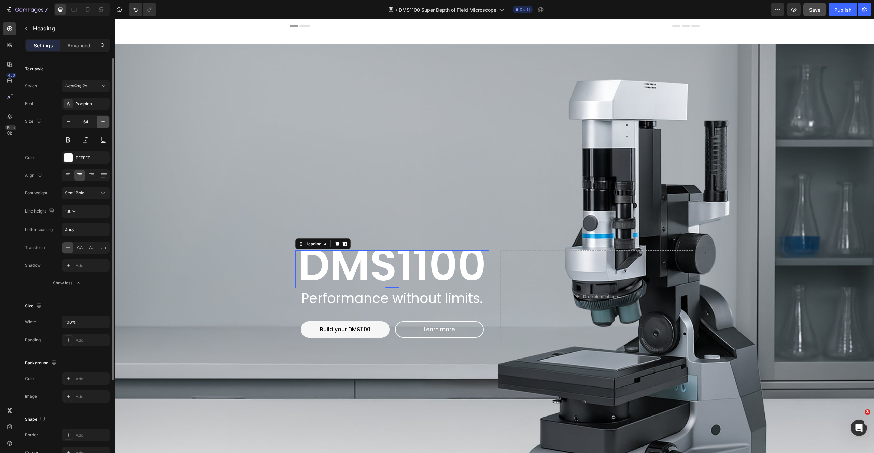
click at [102, 122] on icon "button" at bounding box center [102, 121] width 3 height 3
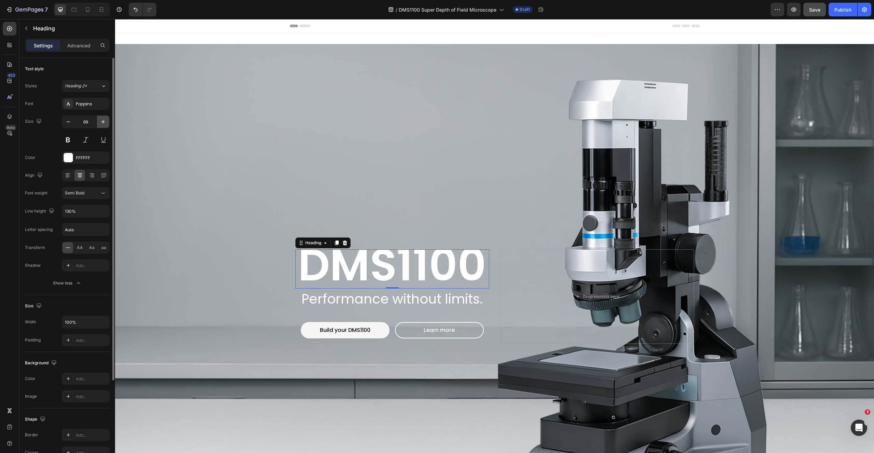
click at [102, 122] on icon "button" at bounding box center [102, 121] width 3 height 3
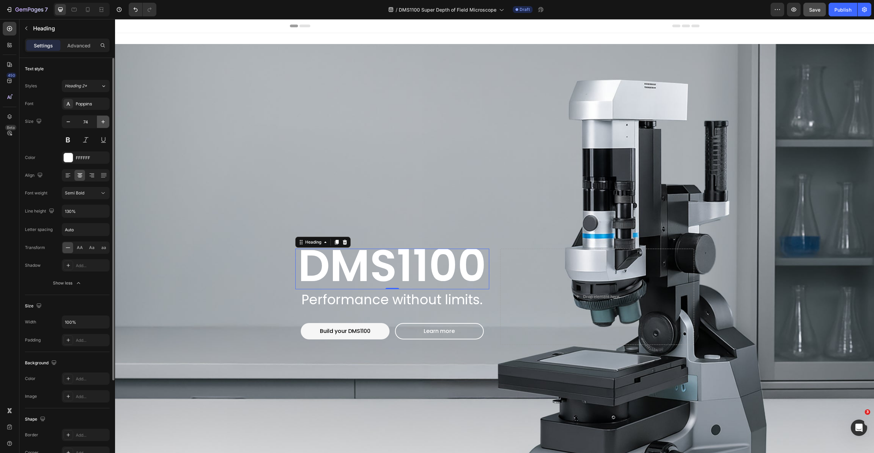
click at [102, 122] on icon "button" at bounding box center [102, 121] width 3 height 3
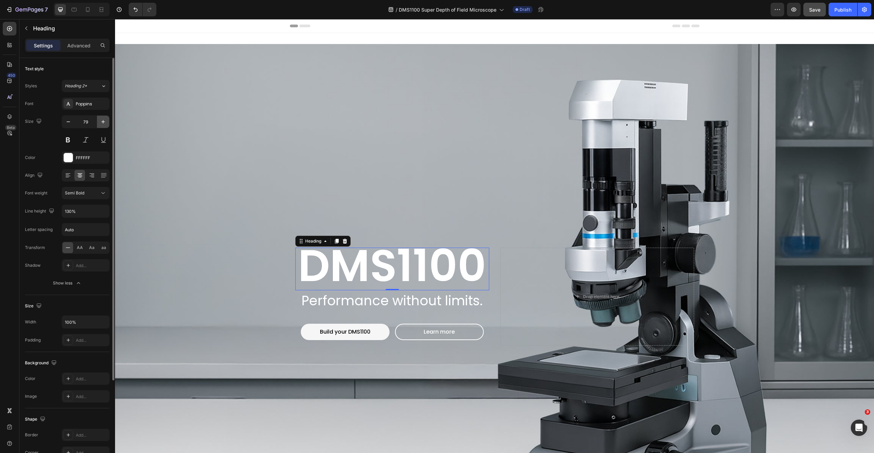
click at [102, 122] on icon "button" at bounding box center [102, 121] width 3 height 3
type input "80"
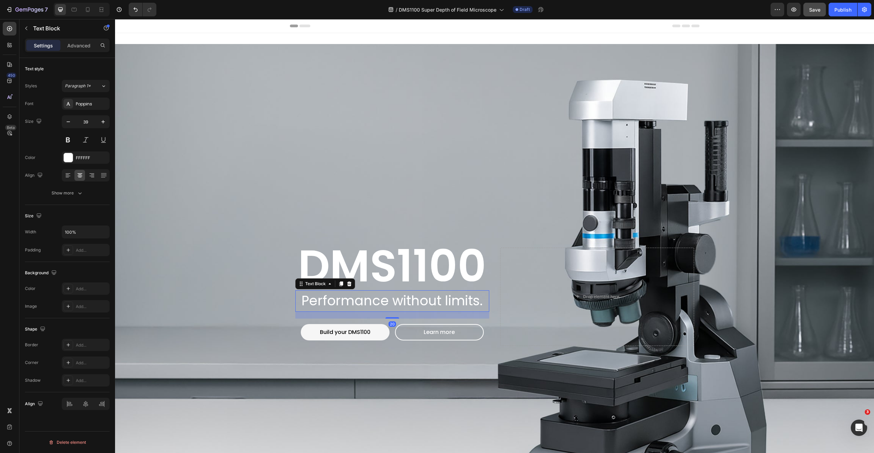
click at [332, 296] on p "Performance without limits." at bounding box center [392, 301] width 193 height 20
click at [103, 122] on icon "button" at bounding box center [102, 121] width 3 height 3
type input "40"
click at [205, 160] on div "Background Image" at bounding box center [494, 297] width 759 height 506
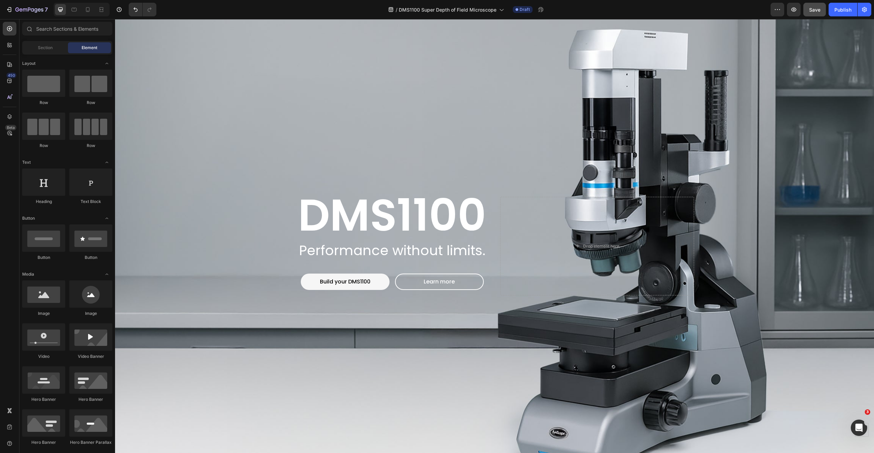
scroll to position [48, 0]
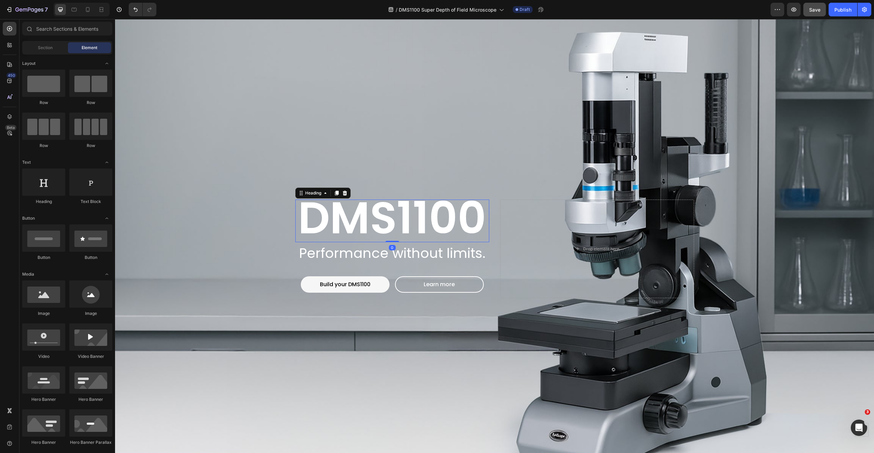
click at [417, 204] on span "DMS1100" at bounding box center [392, 218] width 188 height 62
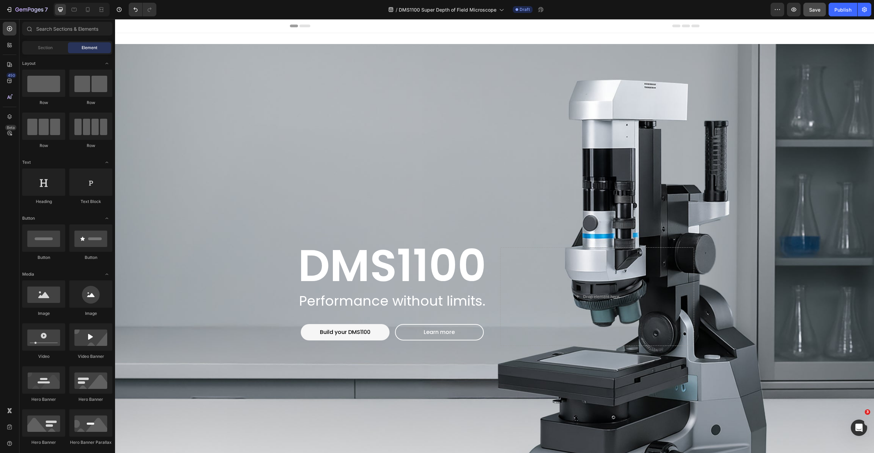
scroll to position [87, 0]
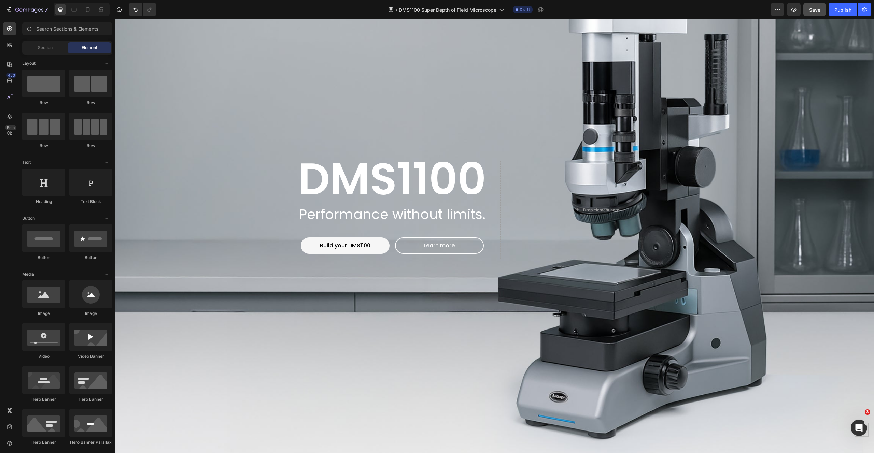
click at [867, 68] on div "Background Image" at bounding box center [494, 210] width 759 height 506
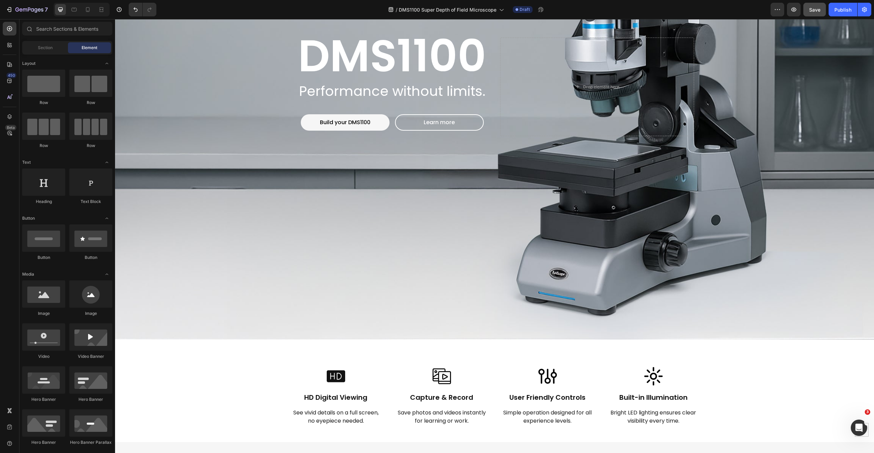
scroll to position [236, 0]
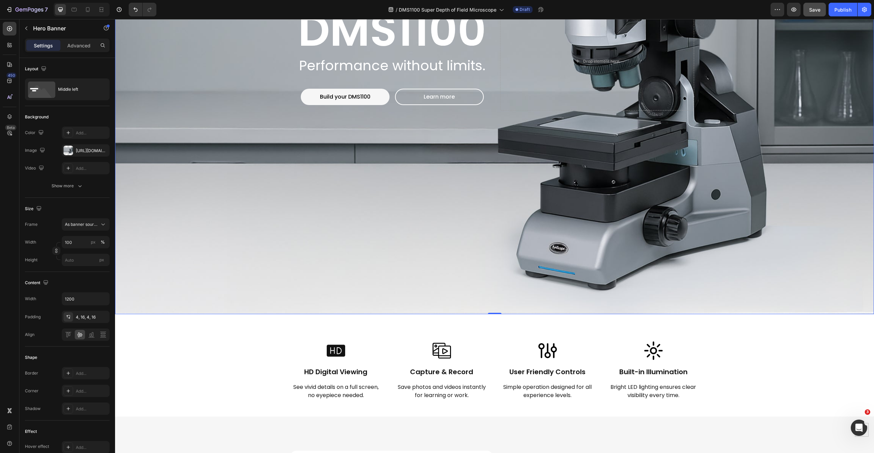
click at [485, 310] on div "DMS1100 Heading Performance without limits. Text Block Build your DMS1100 Butto…" at bounding box center [494, 61] width 759 height 506
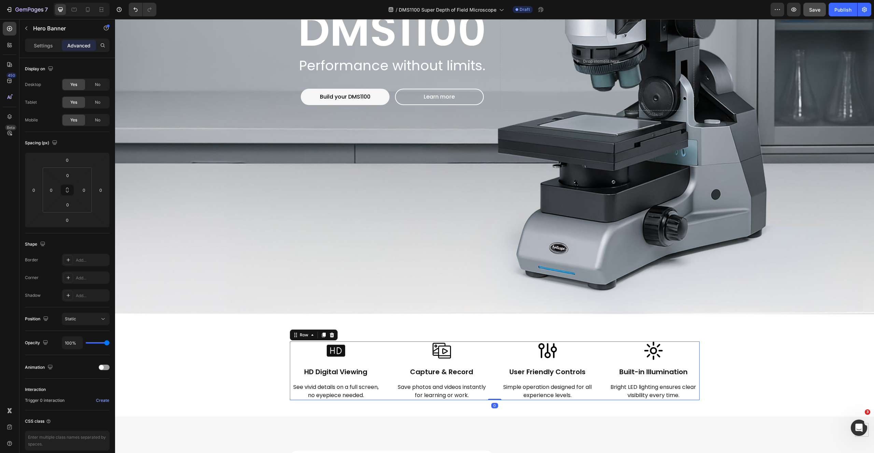
click at [492, 343] on div "Image HD Digital Viewing Heading See vivid details on a full screen, no eyepiec…" at bounding box center [495, 371] width 410 height 59
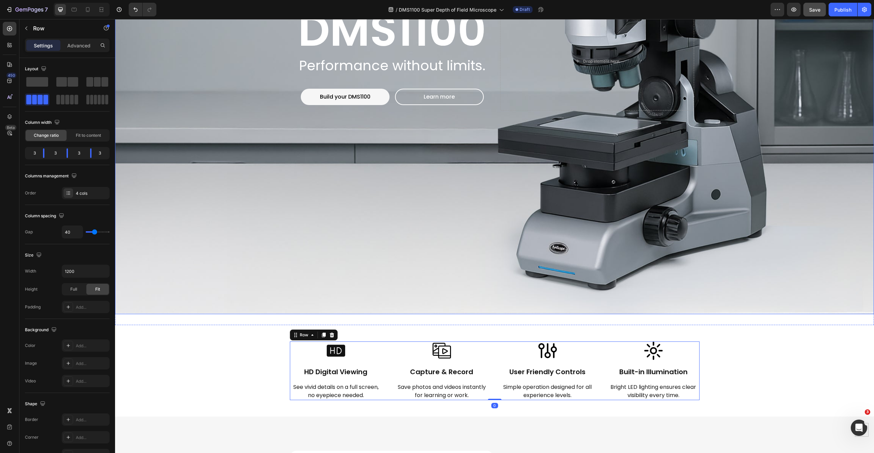
click at [282, 191] on div "Background Image" at bounding box center [494, 61] width 759 height 506
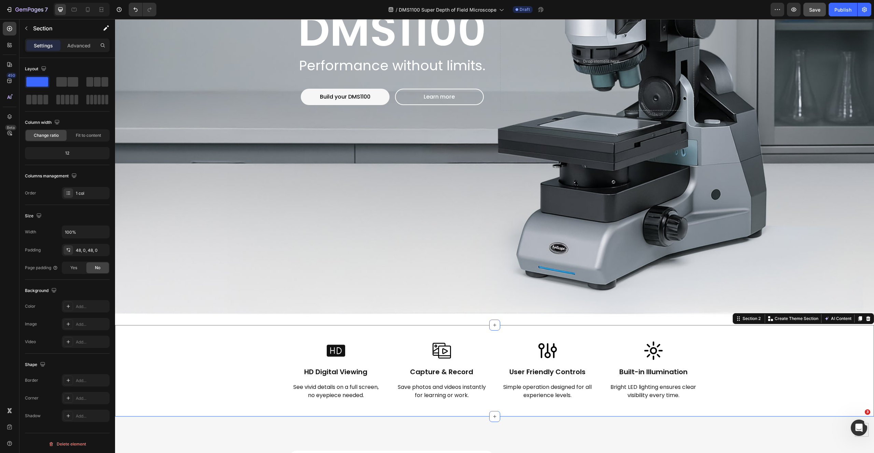
click at [182, 345] on div "Image HD Digital Viewing Heading See vivid details on a full screen, no eyepiec…" at bounding box center [494, 371] width 759 height 59
click at [492, 323] on icon at bounding box center [494, 325] width 5 height 5
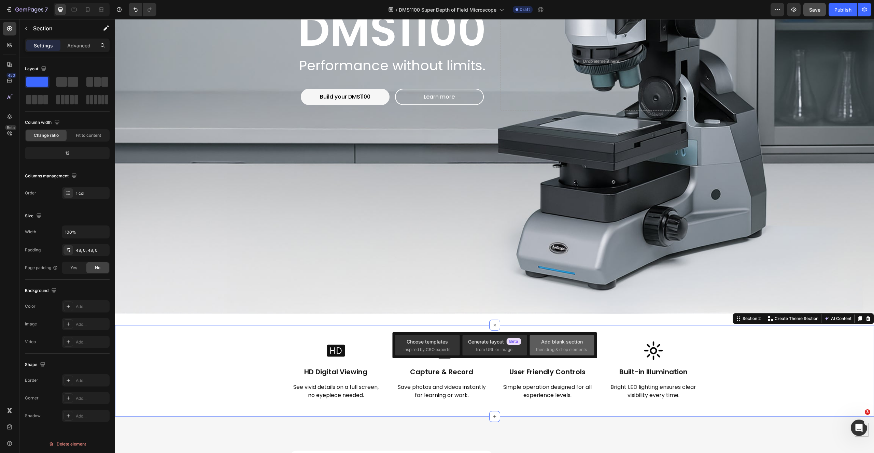
click at [540, 341] on div "Add blank section then drag & drop elements" at bounding box center [562, 345] width 52 height 15
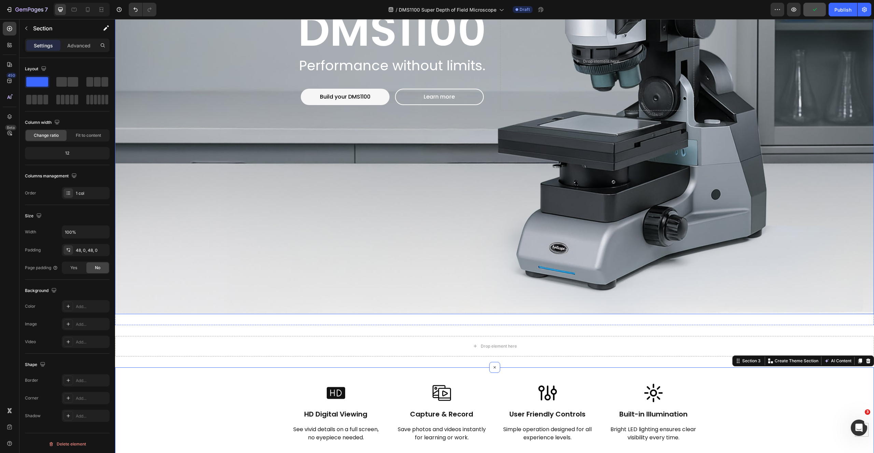
click at [351, 296] on div "Background Image" at bounding box center [494, 61] width 759 height 506
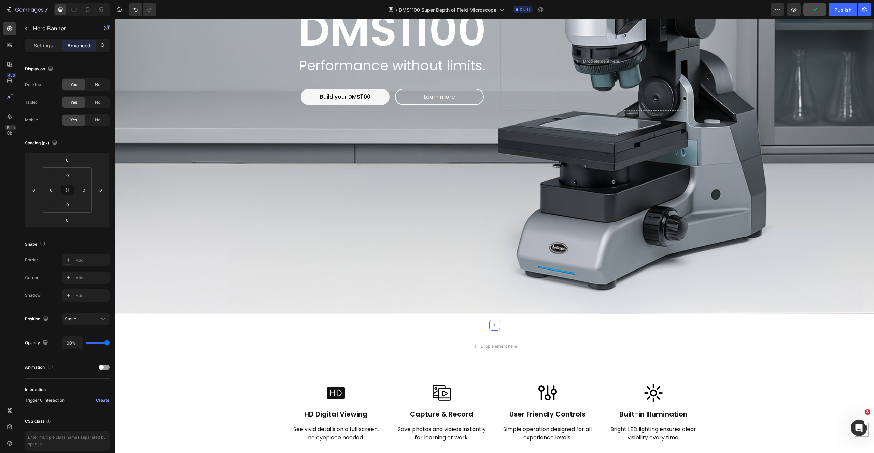
click at [540, 314] on div "DMS1100 Heading Performance without limits. Text Block Build your DMS1100 Butto…" at bounding box center [494, 62] width 759 height 528
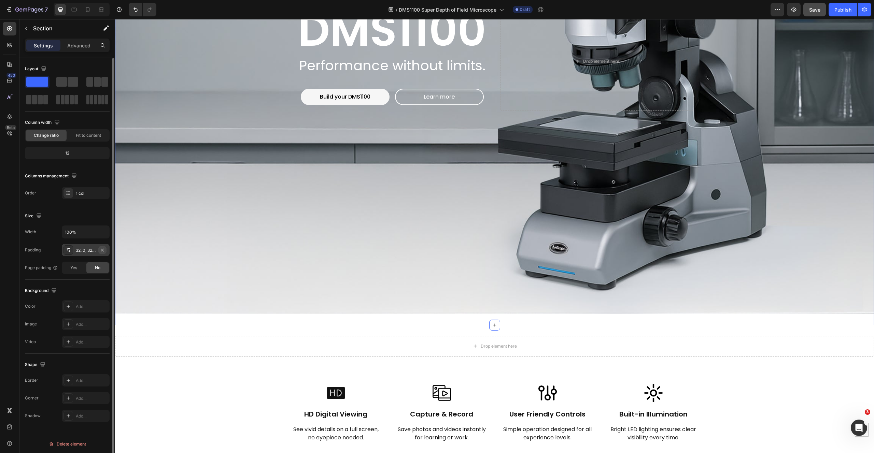
click at [102, 250] on icon "button" at bounding box center [102, 250] width 3 height 3
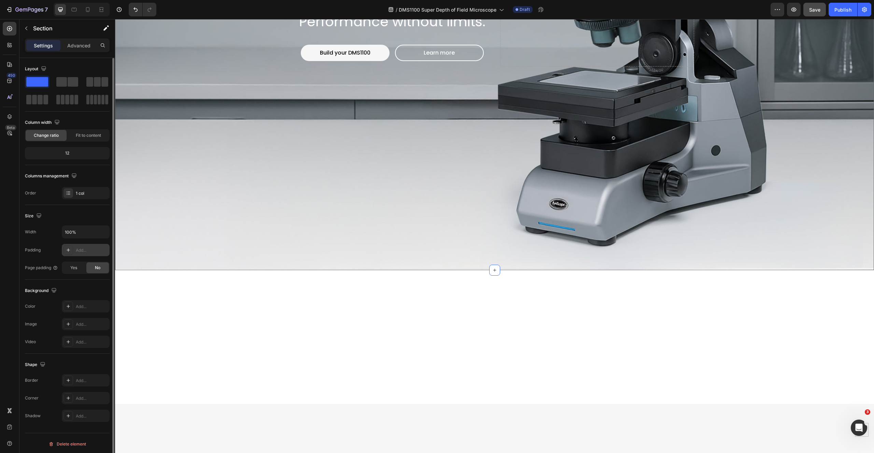
scroll to position [77, 0]
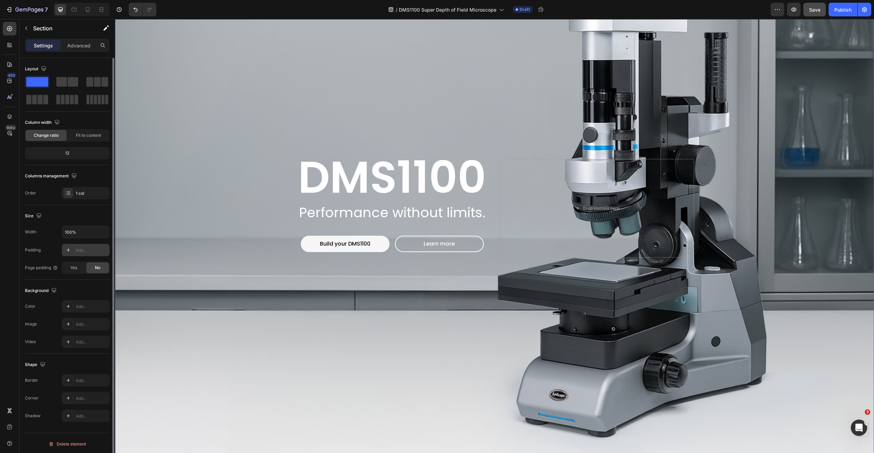
click at [182, 114] on div "Background Image" at bounding box center [494, 209] width 759 height 506
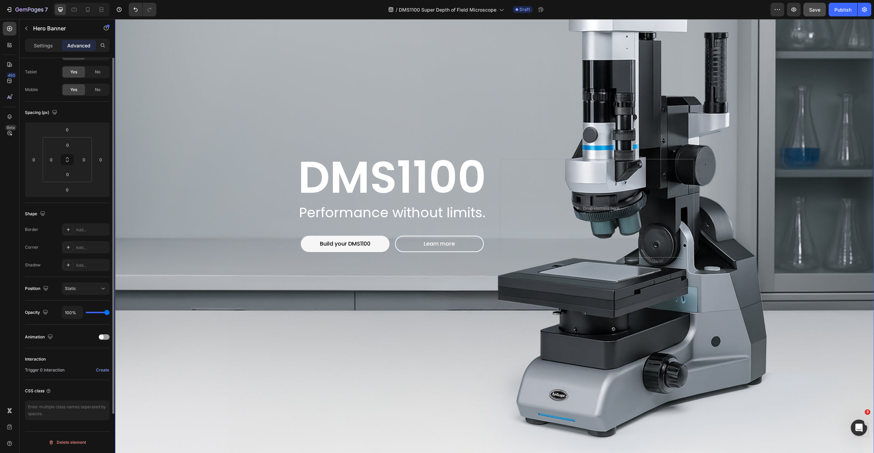
scroll to position [0, 0]
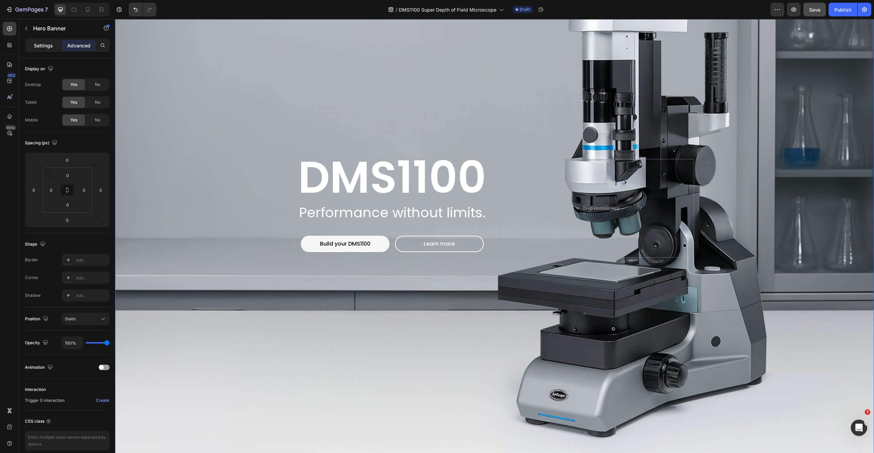
click at [43, 45] on p "Settings" at bounding box center [43, 45] width 19 height 7
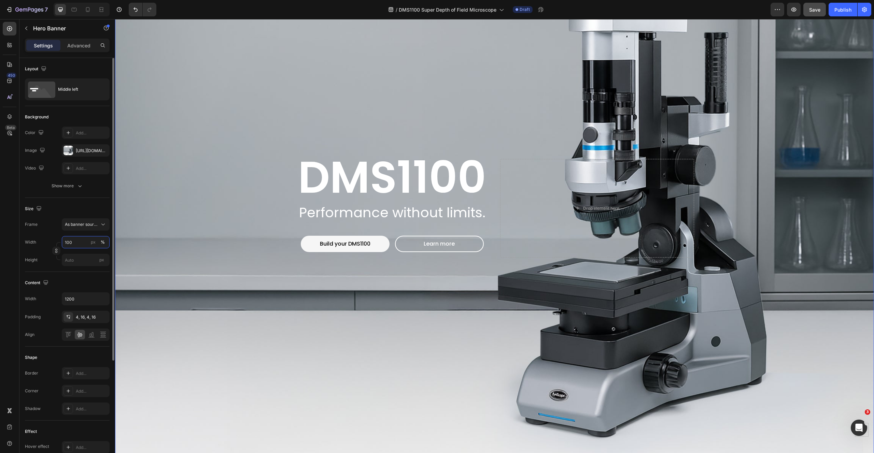
click at [79, 245] on input "100" at bounding box center [86, 242] width 48 height 12
click at [70, 199] on div "Size Frame As banner source Width 100 px % Height px" at bounding box center [67, 235] width 85 height 74
click at [76, 192] on button "Show more" at bounding box center [67, 186] width 85 height 12
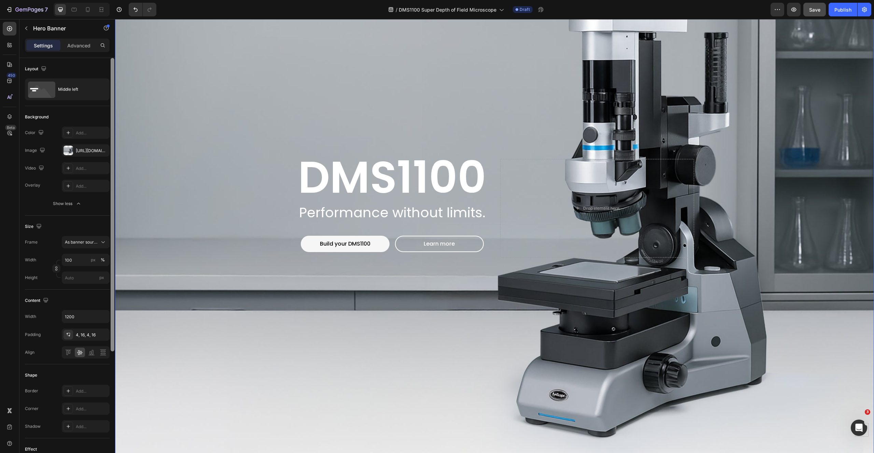
drag, startPoint x: 111, startPoint y: 160, endPoint x: 118, endPoint y: -24, distance: 184.8
click at [118, 0] on html "7 Version history / DMS1100 Super Depth of Field Microscope Draft Preview Save …" at bounding box center [437, 0] width 874 height 0
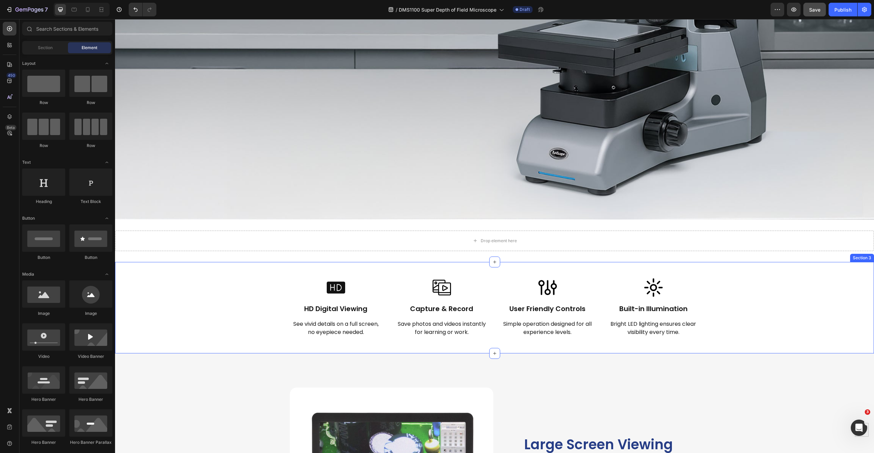
scroll to position [334, 0]
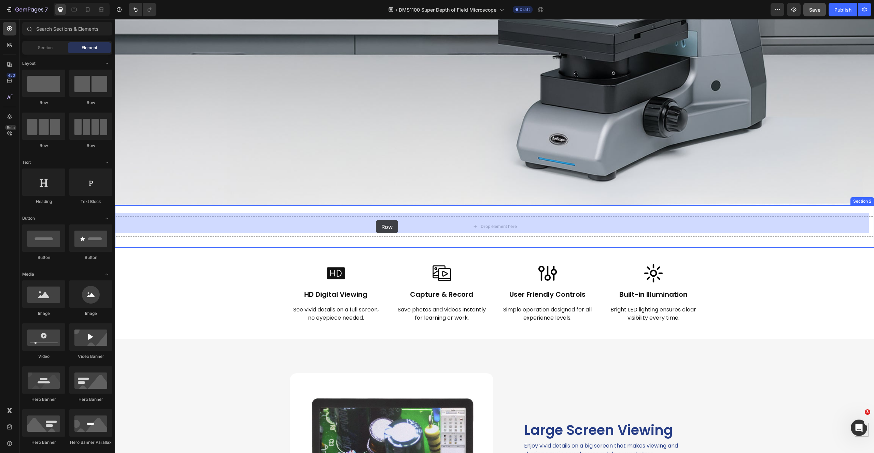
drag, startPoint x: 219, startPoint y: 110, endPoint x: 376, endPoint y: 220, distance: 191.6
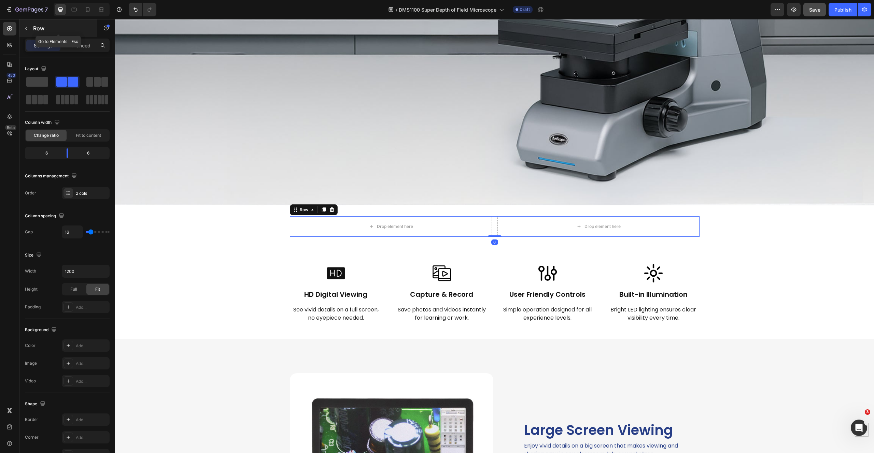
click at [27, 24] on button "button" at bounding box center [26, 28] width 11 height 11
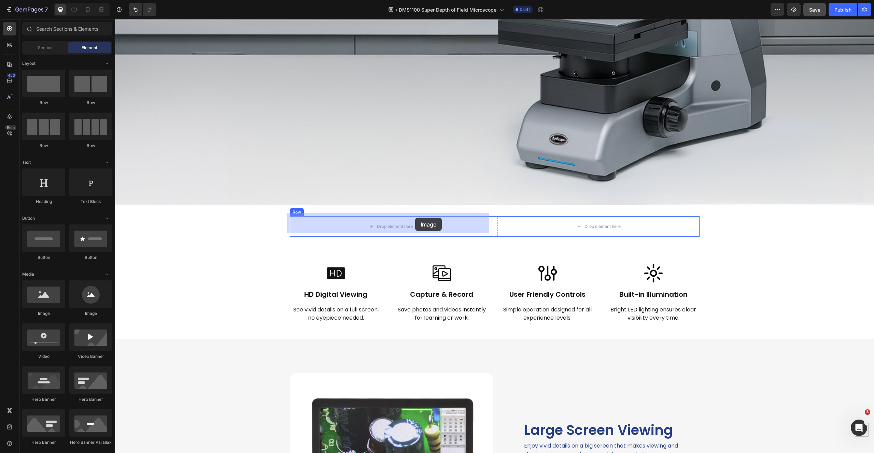
drag, startPoint x: 193, startPoint y: 302, endPoint x: 415, endPoint y: 218, distance: 237.2
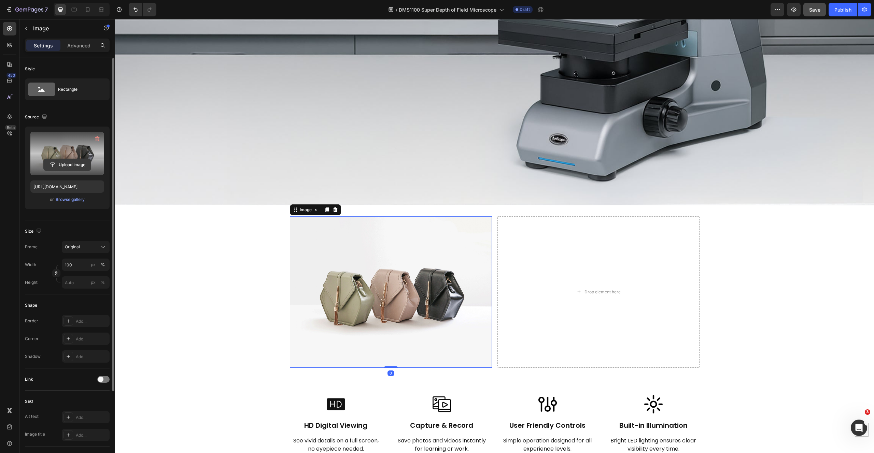
click at [64, 166] on input "file" at bounding box center [67, 165] width 47 height 12
click at [71, 187] on input "[URL][DOMAIN_NAME]" at bounding box center [67, 187] width 74 height 12
paste input "[DOMAIN_NAME][URL]"
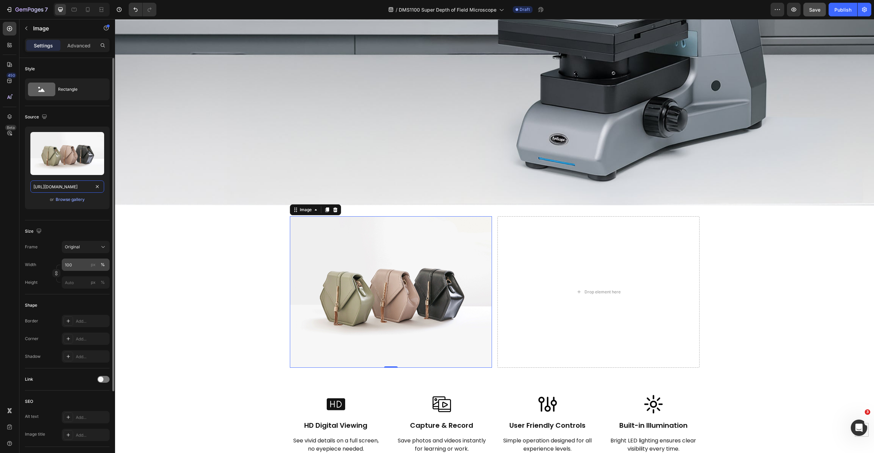
type input "[URL][DOMAIN_NAME]"
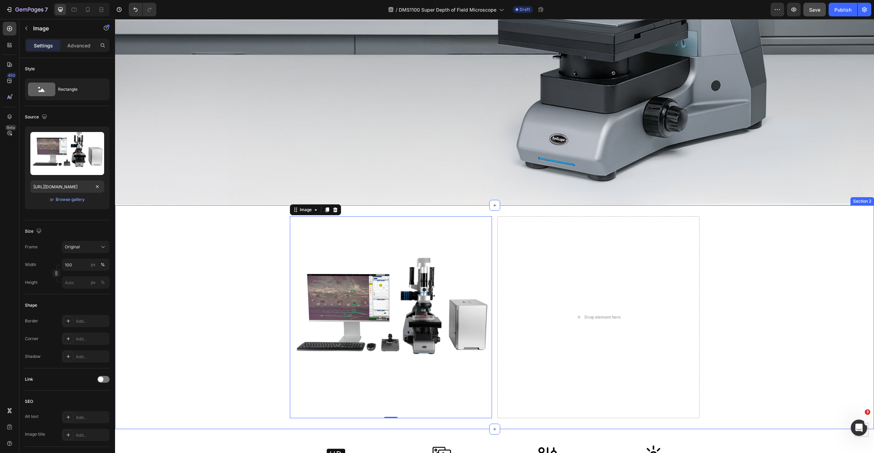
click at [770, 257] on div "Image 0 Drop element here Row" at bounding box center [494, 317] width 759 height 202
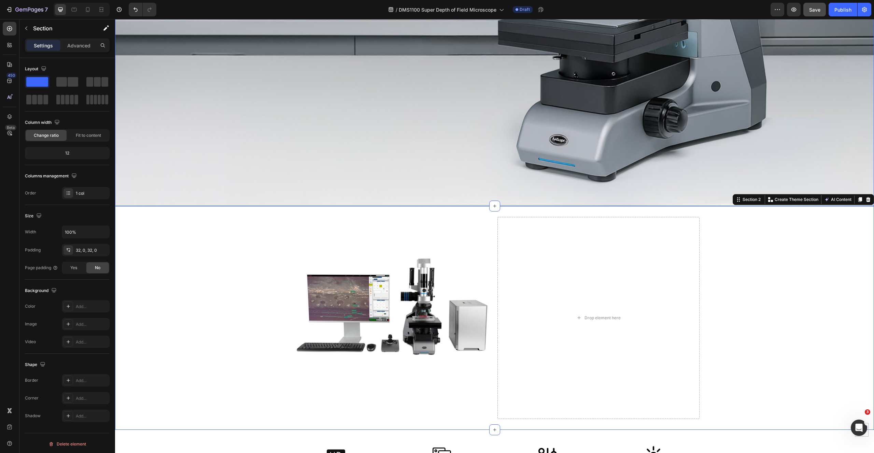
scroll to position [337, 0]
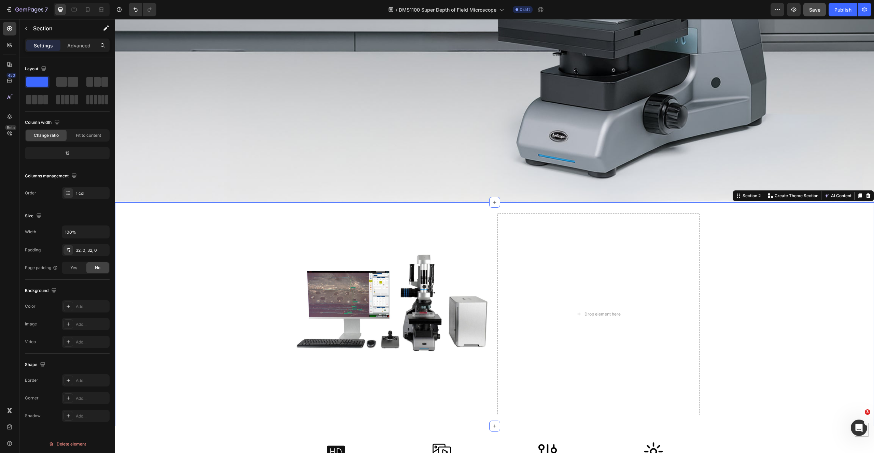
click at [246, 295] on div "Image Drop element here Row" at bounding box center [494, 314] width 759 height 202
click at [183, 237] on div "Image Drop element here Row" at bounding box center [494, 314] width 759 height 202
click at [327, 206] on div "Image Drop element here Row Section 2 Create Theme Section AI Content Write wit…" at bounding box center [494, 314] width 759 height 224
click at [43, 136] on span "Change ratio" at bounding box center [46, 135] width 25 height 6
click at [67, 154] on div "12" at bounding box center [67, 153] width 82 height 10
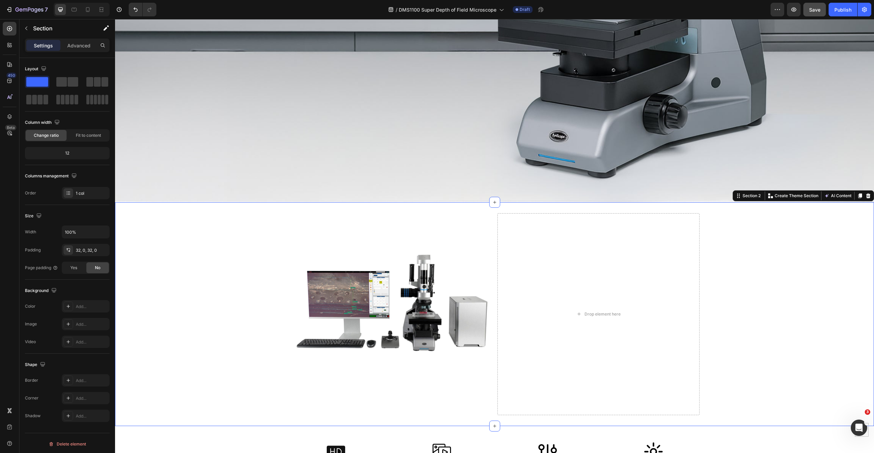
click at [800, 408] on div "Image Drop element here Row" at bounding box center [494, 314] width 759 height 202
click at [463, 241] on img at bounding box center [391, 314] width 202 height 202
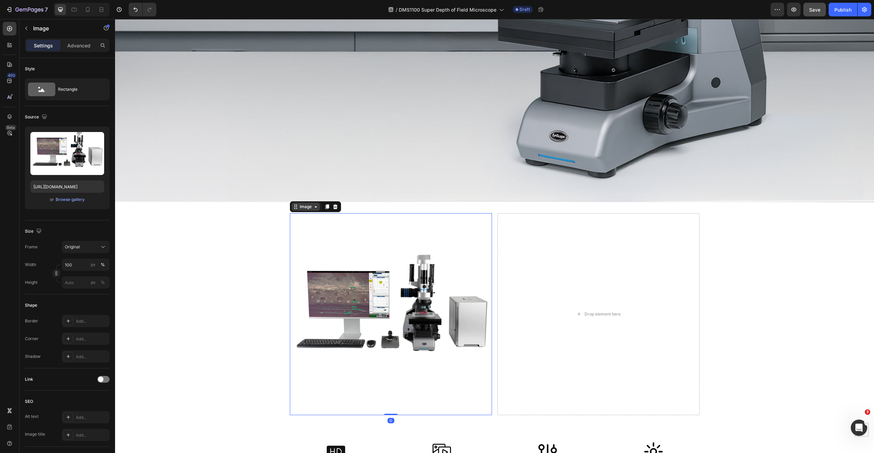
click at [315, 205] on icon at bounding box center [315, 206] width 5 height 5
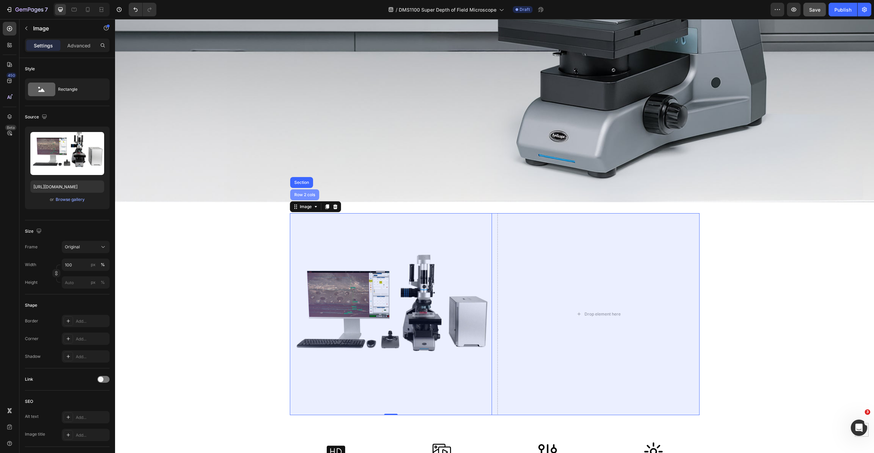
click at [303, 193] on div "Row 2 cols" at bounding box center [305, 195] width 24 height 4
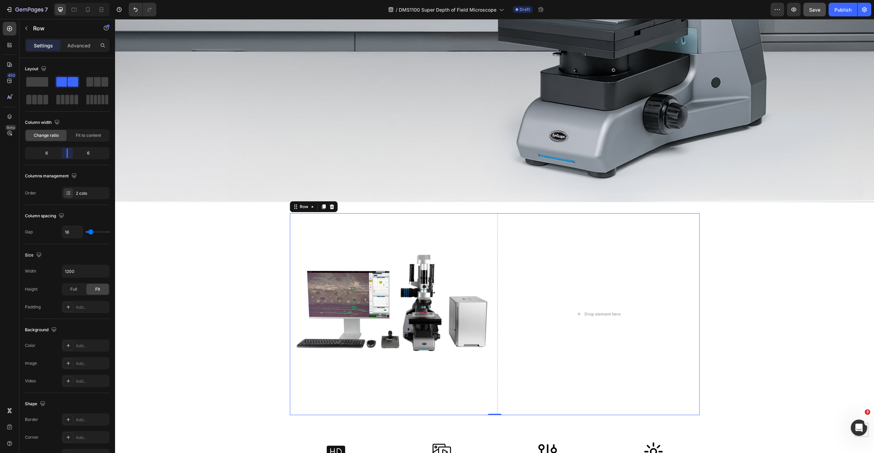
drag, startPoint x: 68, startPoint y: 152, endPoint x: 66, endPoint y: 156, distance: 3.8
click at [66, 0] on body "7 Version history / DMS1100 Super Depth of Field Microscope Draft Preview Save …" at bounding box center [437, 0] width 874 height 0
click at [29, 27] on icon "button" at bounding box center [26, 28] width 5 height 5
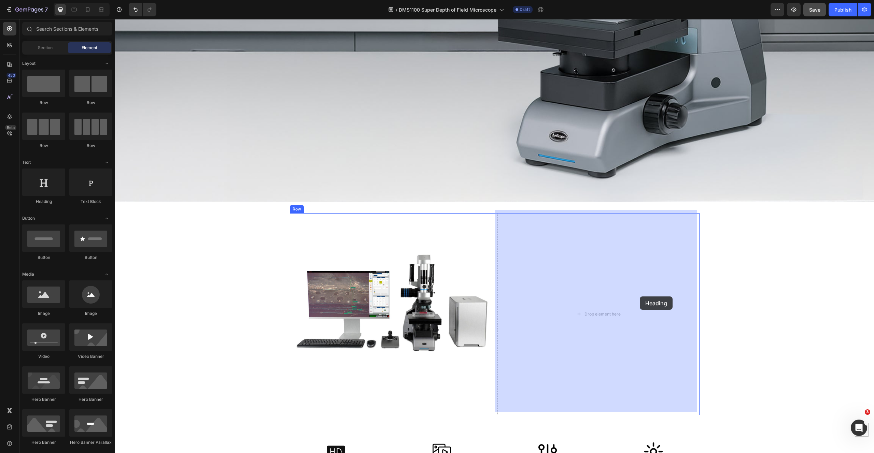
drag, startPoint x: 160, startPoint y: 201, endPoint x: 640, endPoint y: 297, distance: 489.3
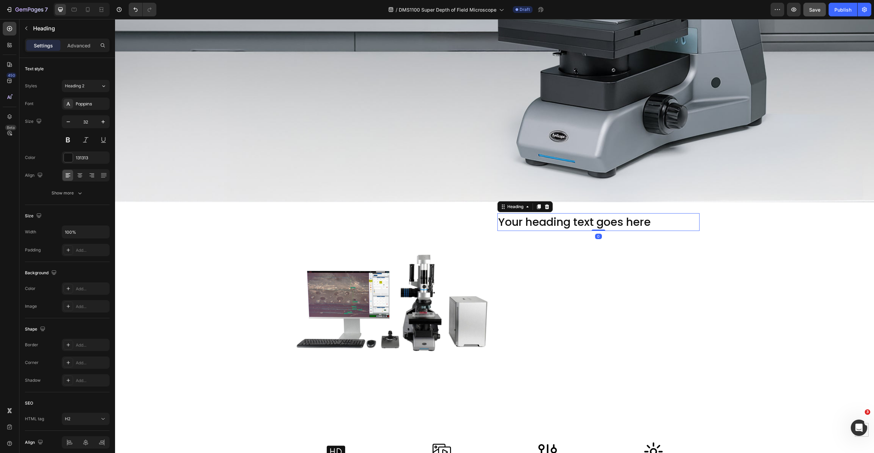
click at [595, 217] on h2 "Your heading text goes here" at bounding box center [598, 222] width 202 height 18
click at [595, 217] on p "Your heading text goes here" at bounding box center [598, 222] width 201 height 16
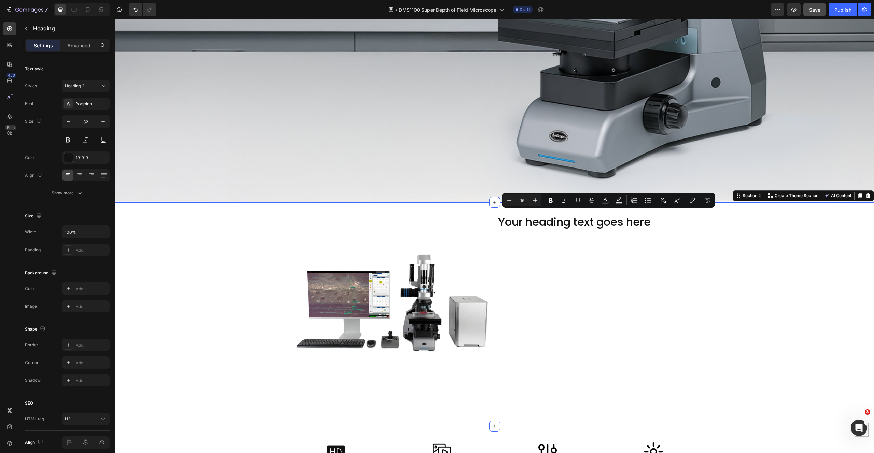
click at [174, 284] on div "Image Your heading text goes here Heading Row" at bounding box center [494, 314] width 759 height 202
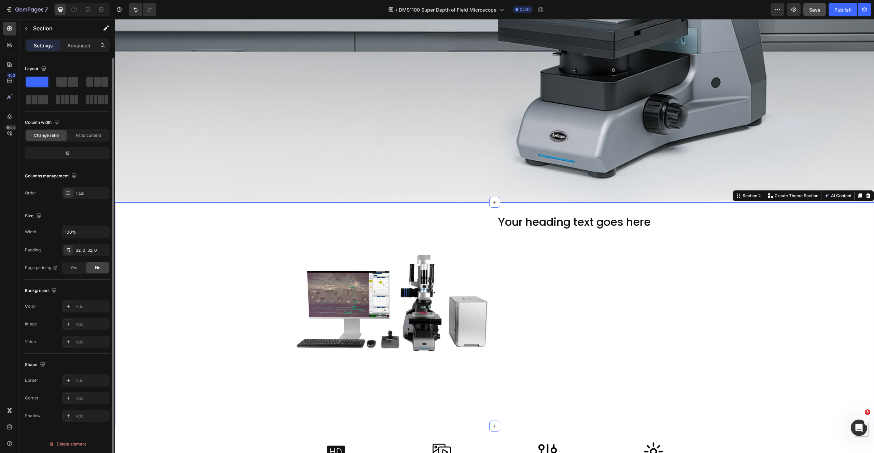
scroll to position [2, 0]
click at [188, 217] on div "Image Your heading text goes here Heading Row" at bounding box center [494, 314] width 759 height 202
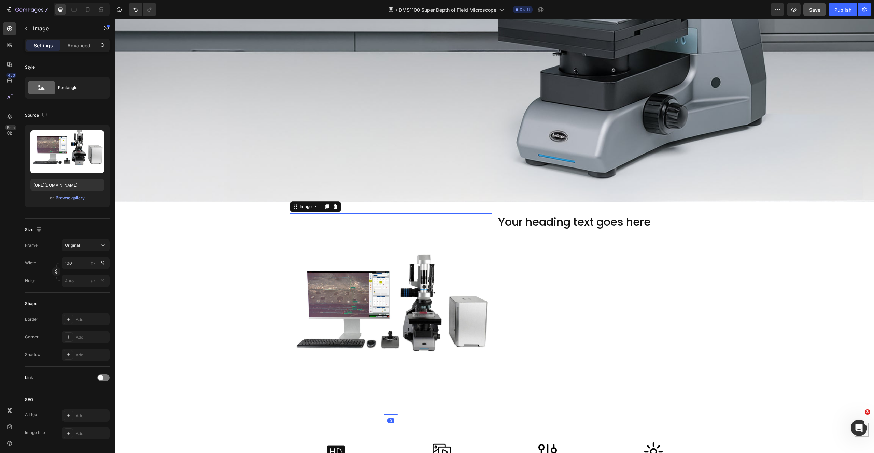
click at [292, 208] on div "Image" at bounding box center [315, 206] width 51 height 11
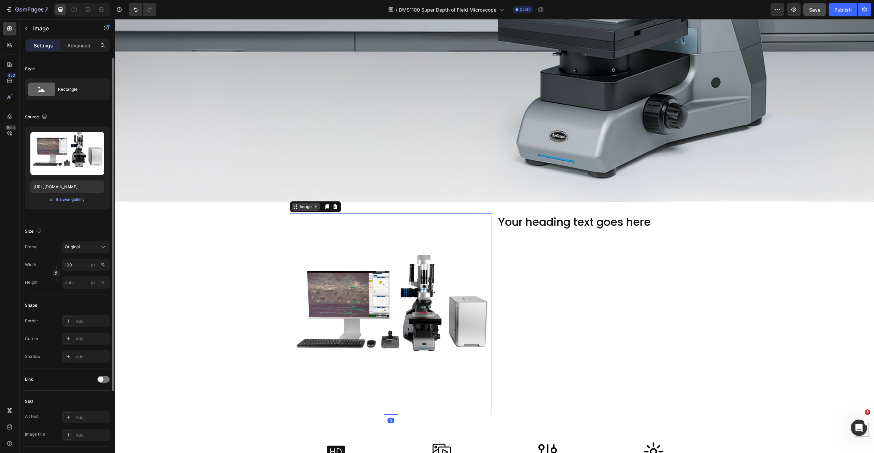
click at [298, 205] on div "Image" at bounding box center [305, 207] width 15 height 6
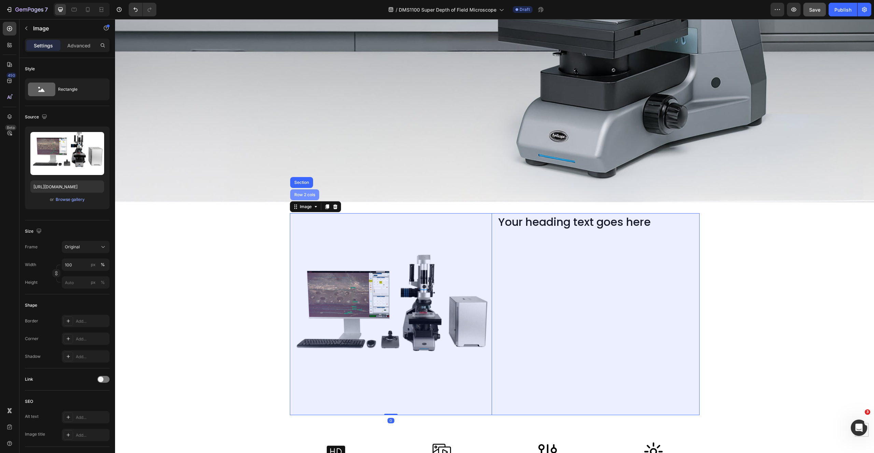
click at [301, 193] on div "Row 2 cols" at bounding box center [305, 195] width 24 height 4
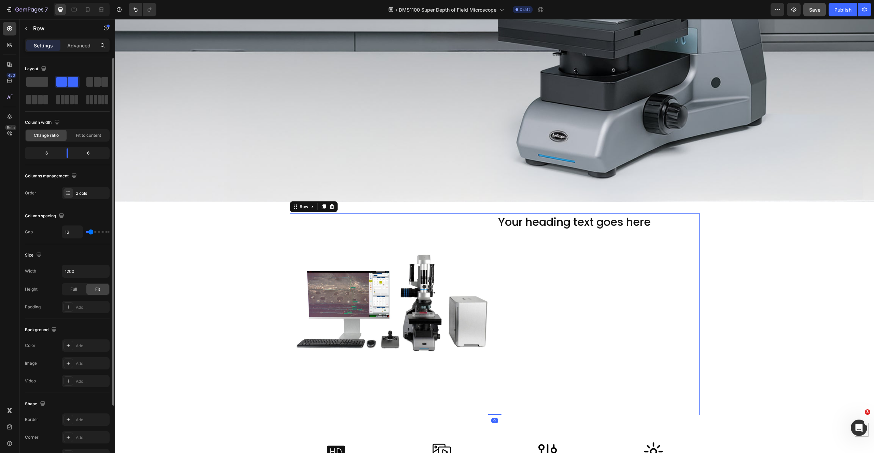
scroll to position [80, 0]
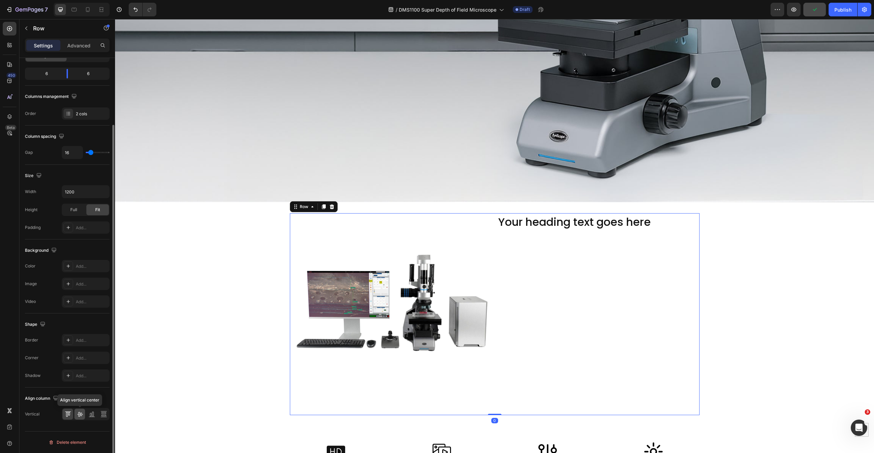
click at [82, 413] on icon at bounding box center [79, 414] width 7 height 7
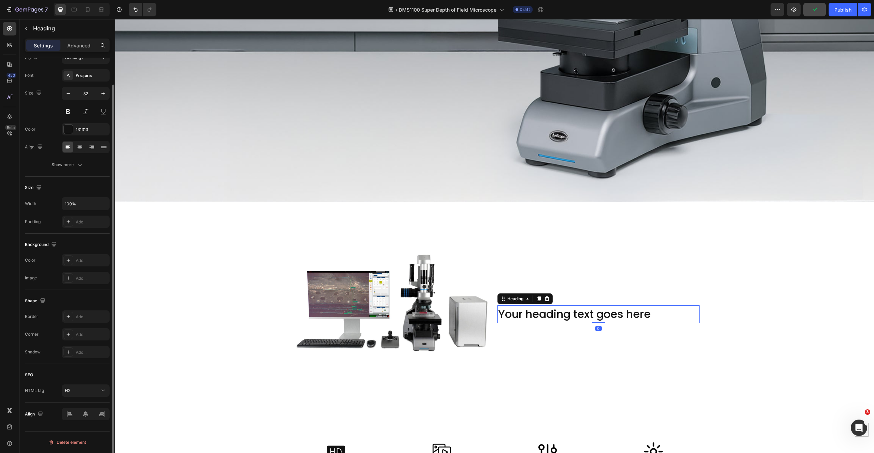
click at [565, 315] on p "Your heading text goes here" at bounding box center [598, 314] width 201 height 16
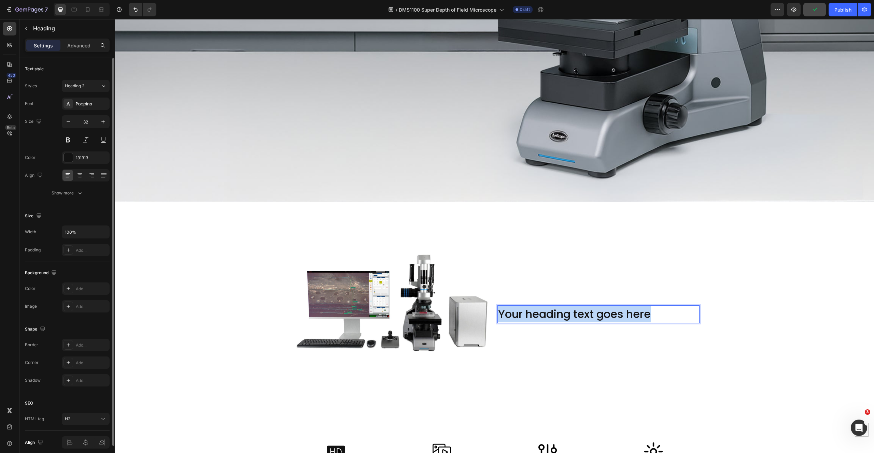
click at [565, 315] on p "Your heading text goes here" at bounding box center [598, 314] width 201 height 16
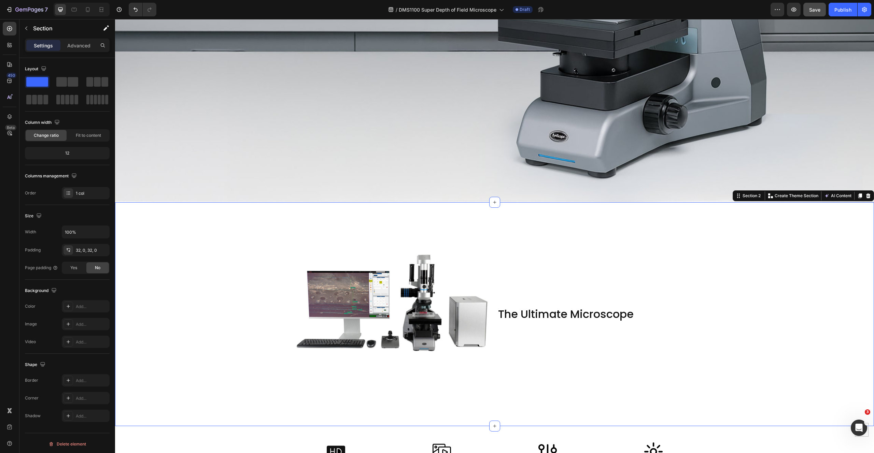
click at [702, 363] on div "Image The Ultimate Microscope Heading Row" at bounding box center [494, 314] width 759 height 202
click at [574, 309] on p "The Ultimate Microscope" at bounding box center [598, 314] width 201 height 16
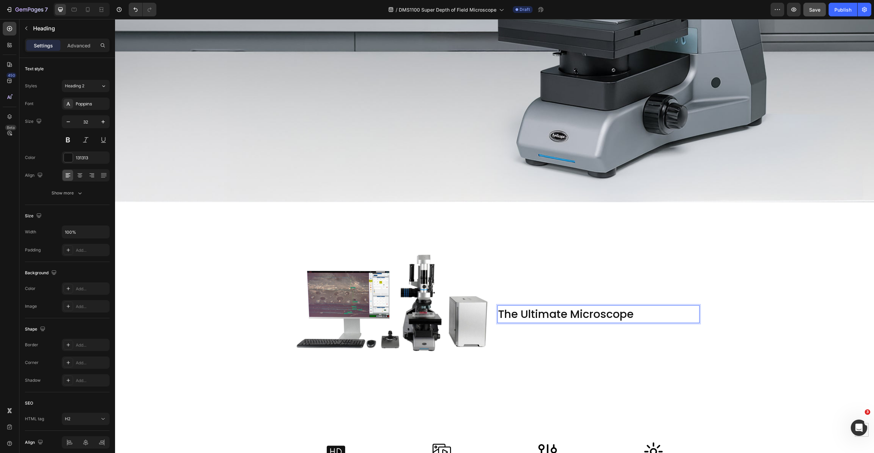
click at [574, 309] on p "The Ultimate Microscope" at bounding box center [598, 314] width 201 height 16
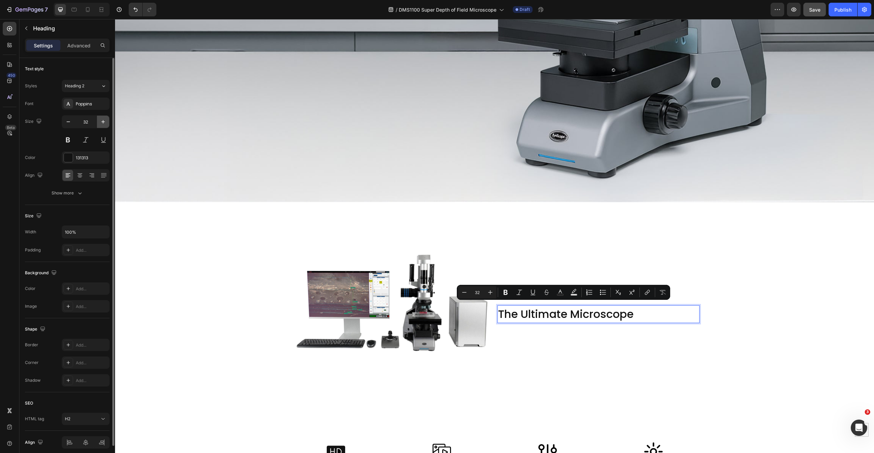
click at [102, 119] on icon "button" at bounding box center [103, 121] width 7 height 7
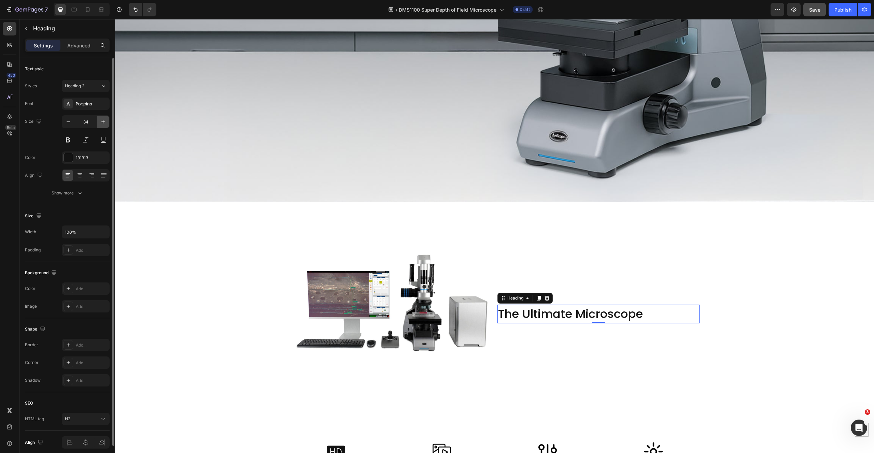
click at [102, 119] on icon "button" at bounding box center [103, 121] width 7 height 7
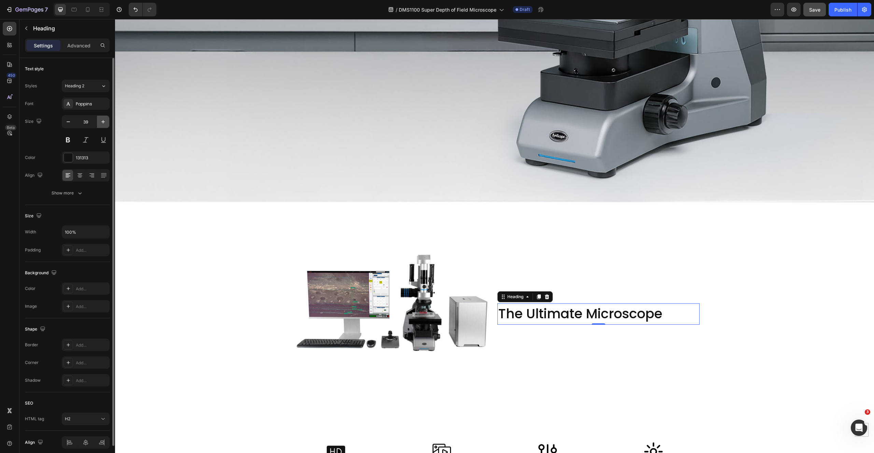
click at [102, 119] on icon "button" at bounding box center [103, 121] width 7 height 7
type input "40"
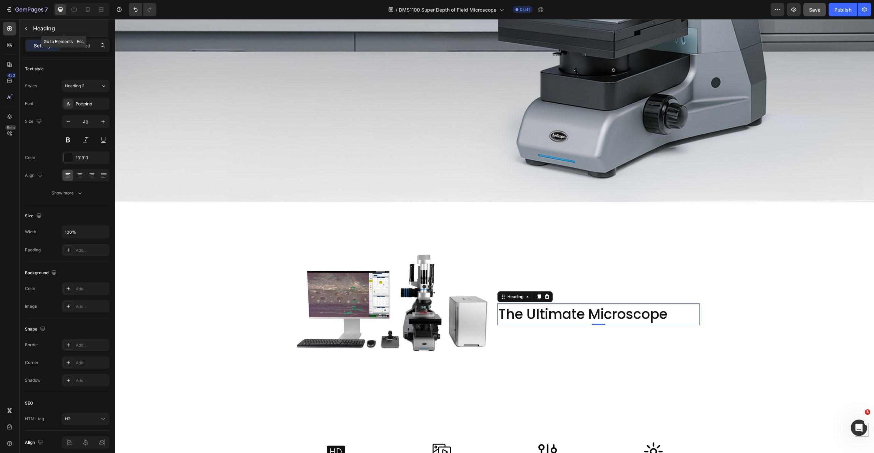
click at [30, 28] on button "button" at bounding box center [26, 28] width 11 height 11
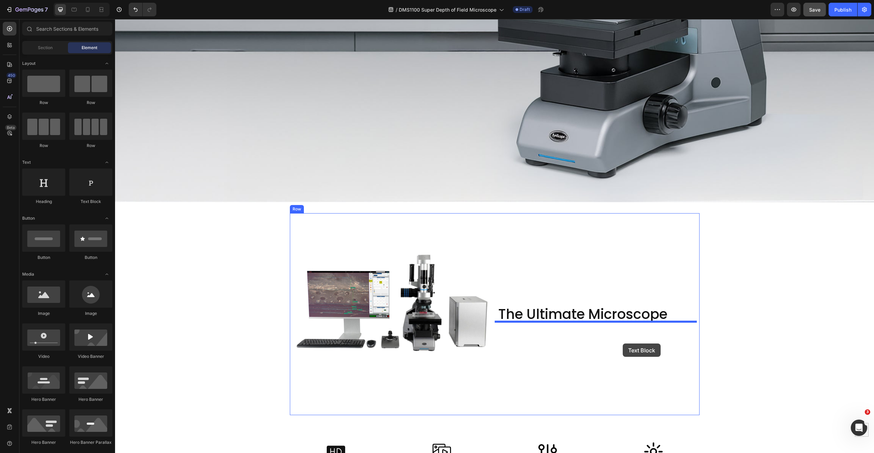
drag, startPoint x: 212, startPoint y: 213, endPoint x: 622, endPoint y: 342, distance: 430.1
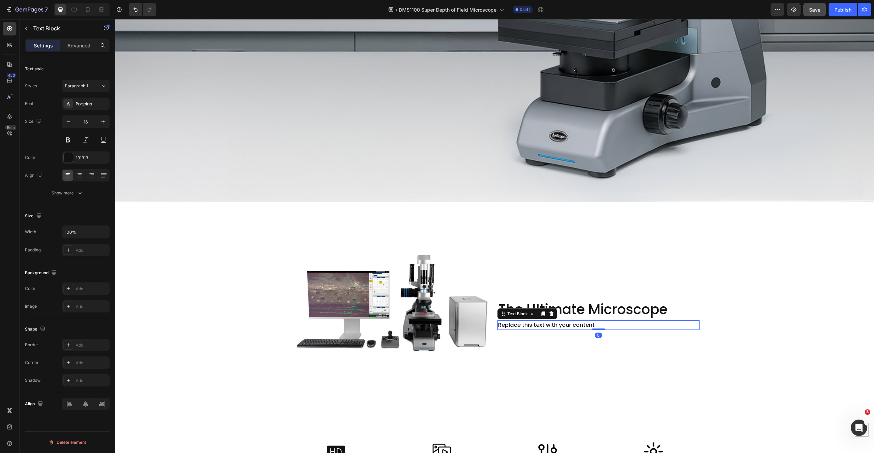
click at [536, 321] on div "Replace this text with your content" at bounding box center [598, 326] width 202 height 10
click at [536, 321] on p "Replace this text with your content" at bounding box center [598, 325] width 201 height 8
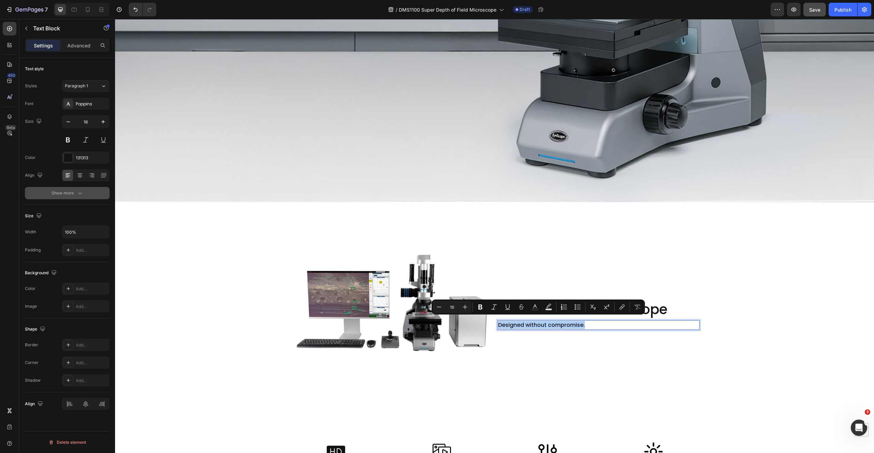
click at [80, 192] on icon "button" at bounding box center [79, 193] width 7 height 7
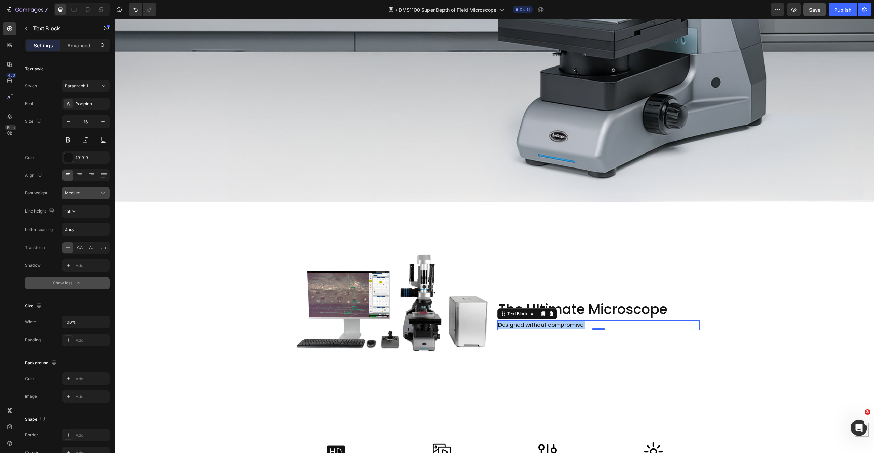
click at [91, 195] on div "Medium" at bounding box center [82, 193] width 35 height 6
click at [77, 236] on span "Normal" at bounding box center [72, 236] width 14 height 6
click at [707, 286] on div "Image The Ultimate Microscope Heading Designed without compromise. Text Block 0…" at bounding box center [494, 314] width 759 height 202
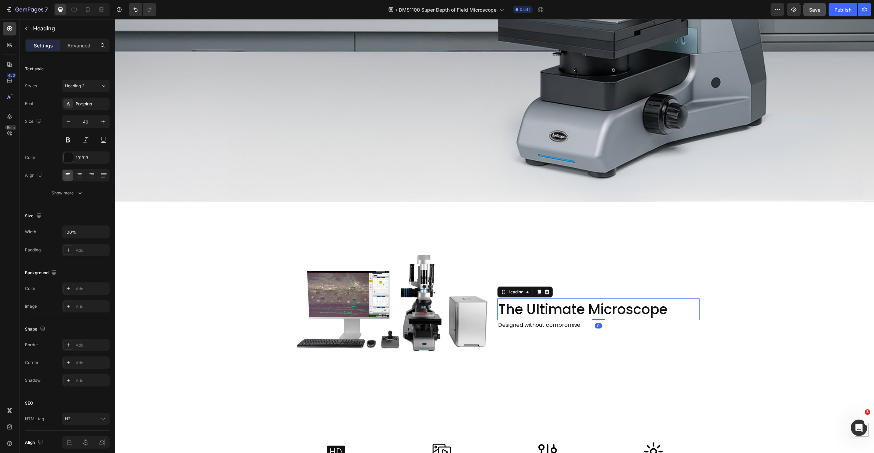
click at [542, 302] on p "The Ultimate Microscope" at bounding box center [598, 309] width 201 height 20
click at [77, 193] on icon "button" at bounding box center [79, 193] width 7 height 7
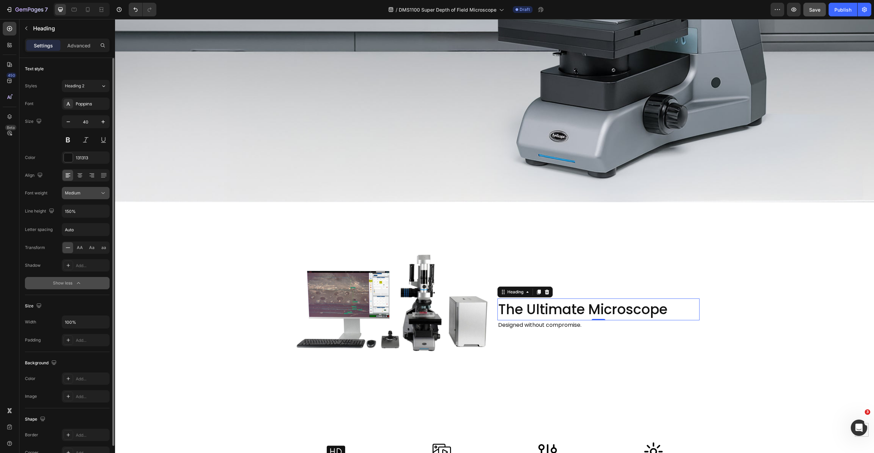
click at [97, 191] on div "Medium" at bounding box center [82, 193] width 35 height 6
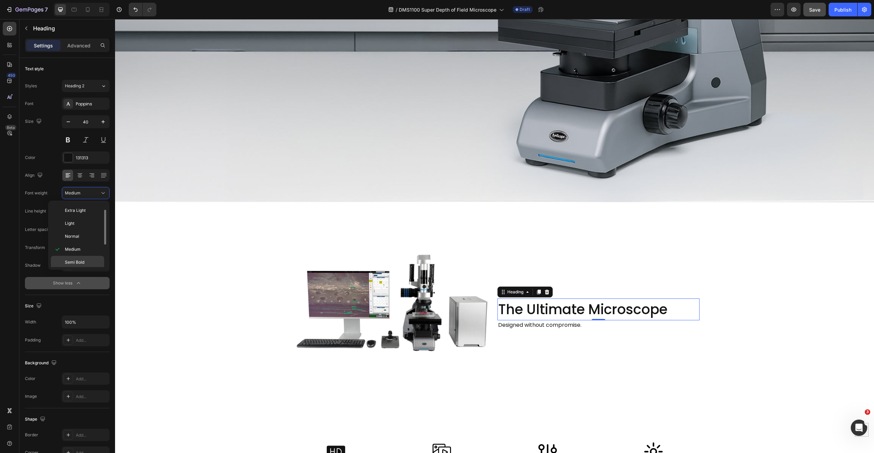
click at [77, 262] on span "Semi Bold" at bounding box center [74, 262] width 19 height 6
click at [802, 288] on div "Image The Ultimate Microscope Heading 0 Designed without compromise. Text Block…" at bounding box center [494, 314] width 759 height 202
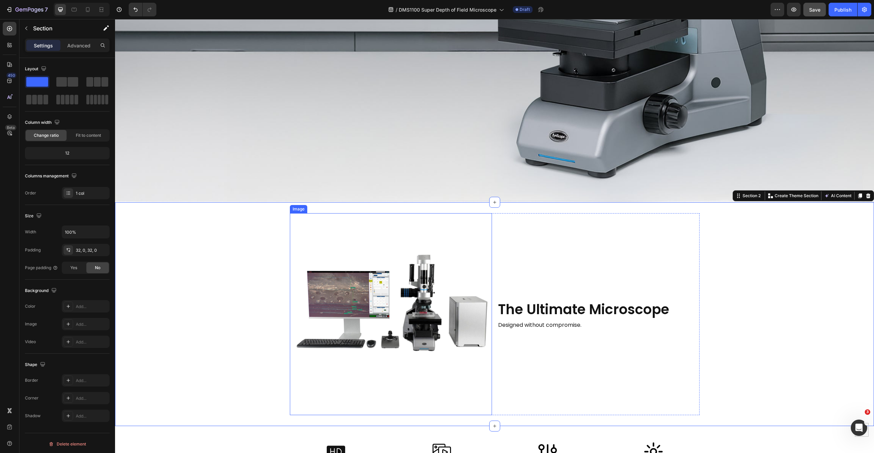
click at [299, 206] on div "Image" at bounding box center [298, 209] width 15 height 6
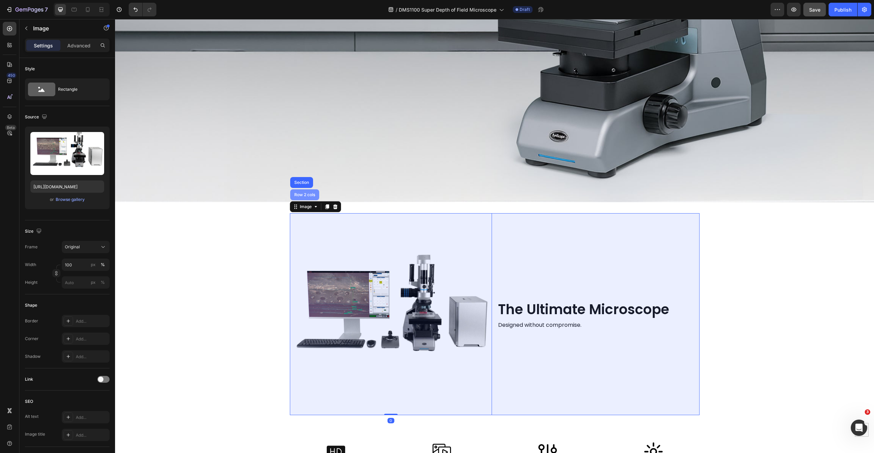
click at [300, 193] on div "Row 2 cols" at bounding box center [305, 195] width 24 height 4
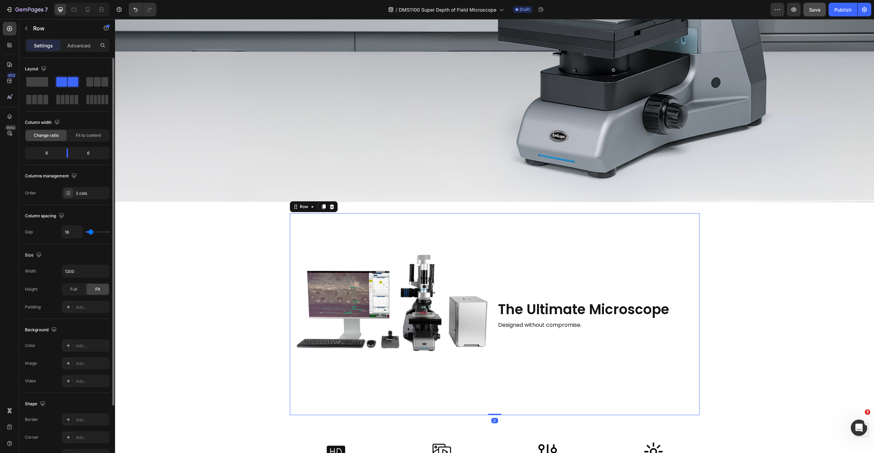
type input "5"
type input "7"
type input "9"
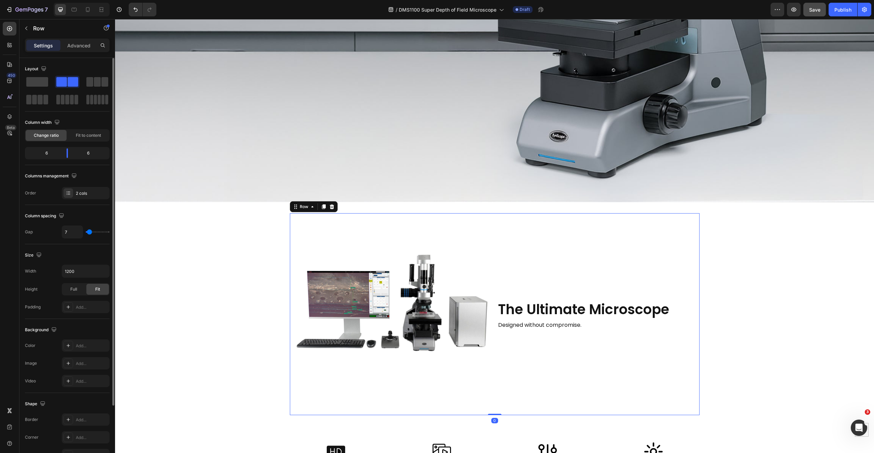
type input "9"
type input "12"
type input "16"
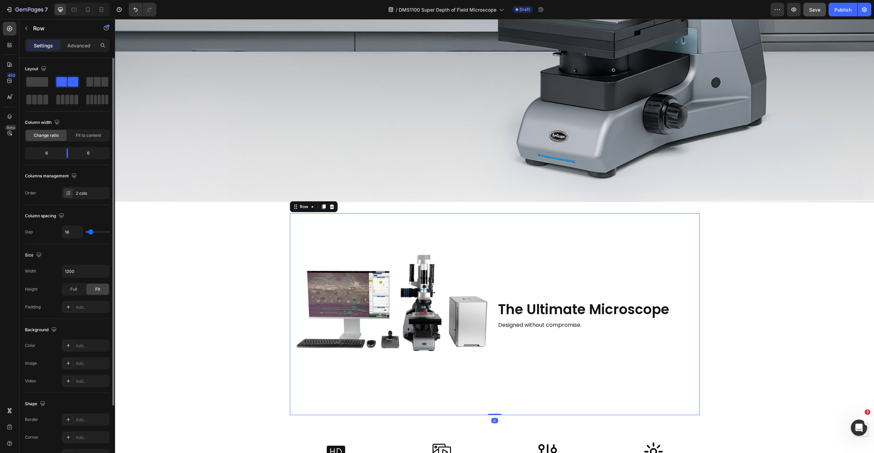
type input "18"
type input "21"
type input "22"
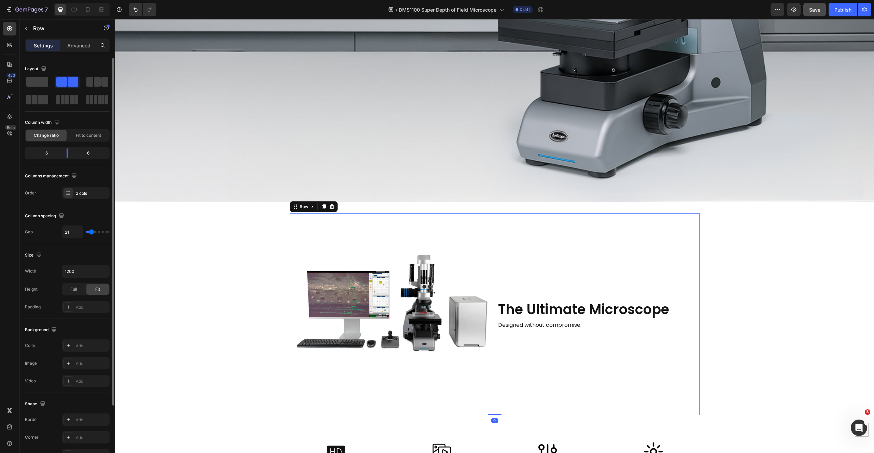
type input "22"
type input "23"
type input "26"
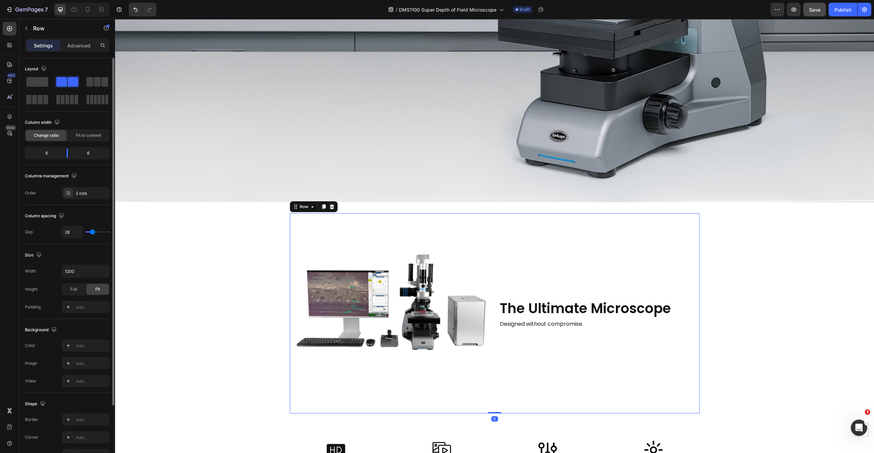
type input "29"
type input "33"
type input "36"
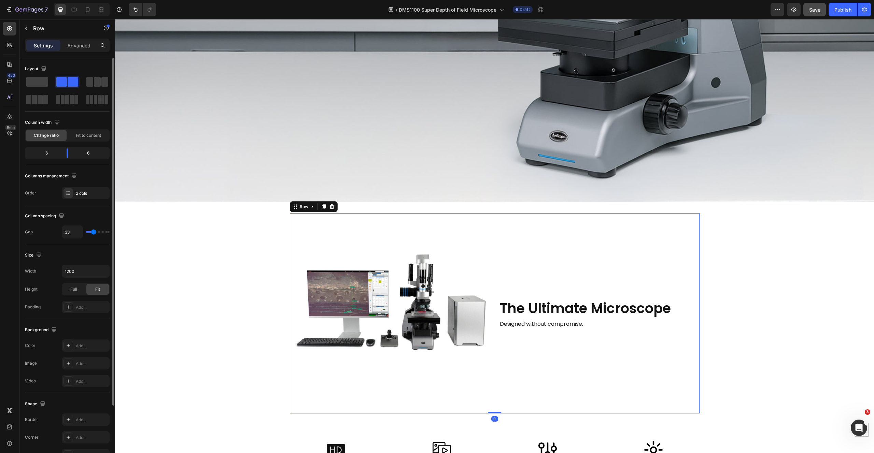
type input "36"
type input "38"
type input "42"
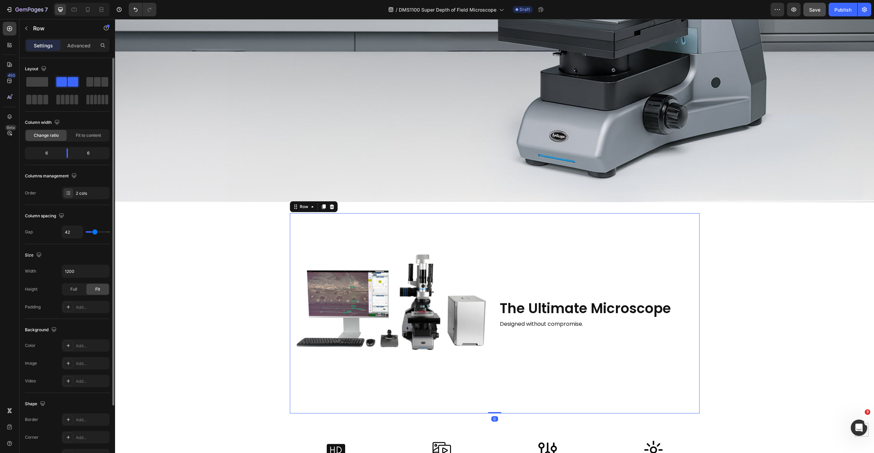
type input "44"
type input "47"
type input "50"
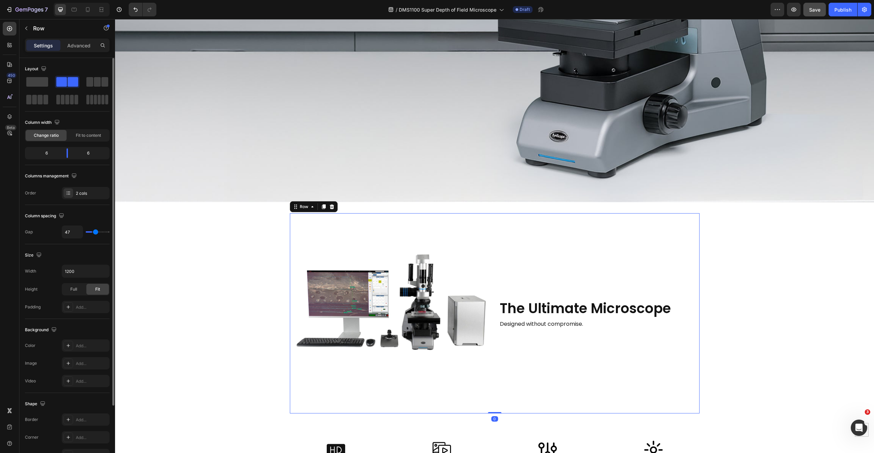
type input "50"
type input "53"
type input "55"
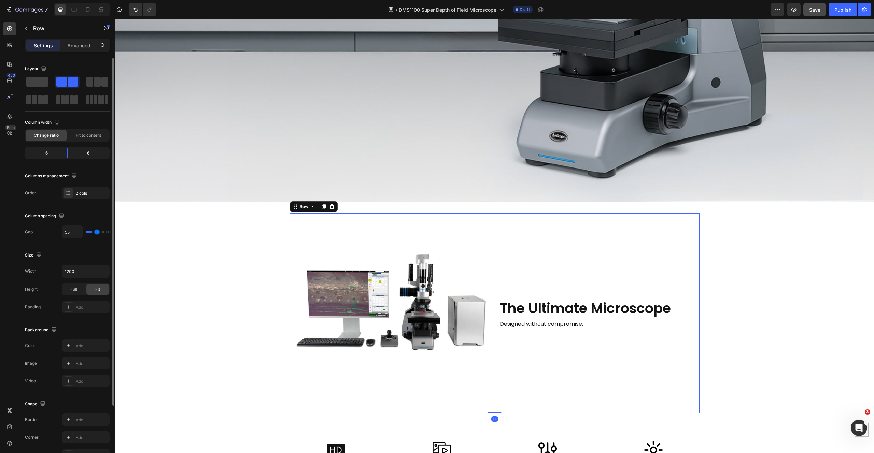
type input "57"
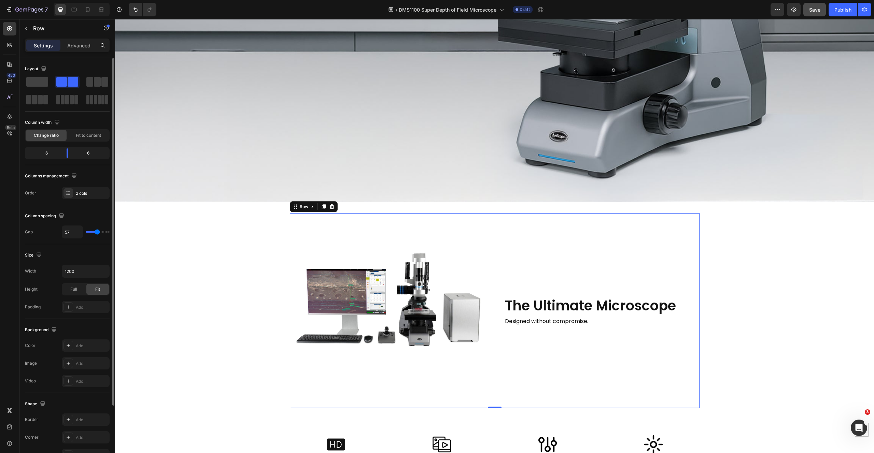
type input "58"
type input "59"
type input "60"
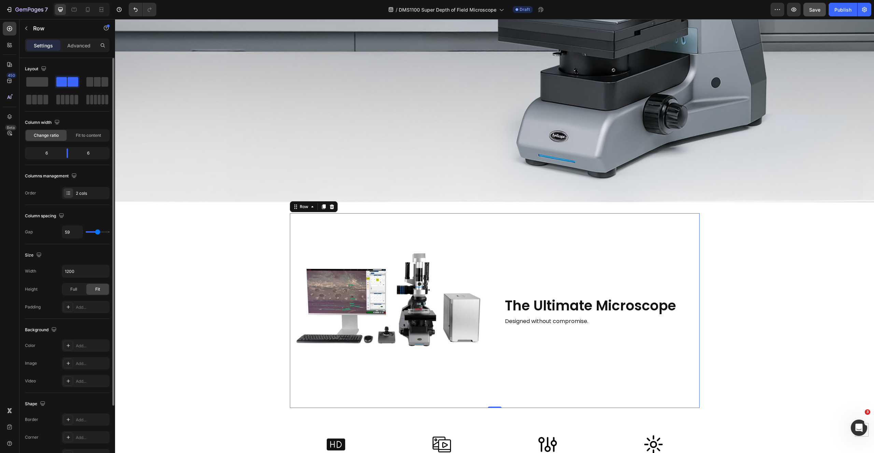
type input "60"
type input "62"
type input "59"
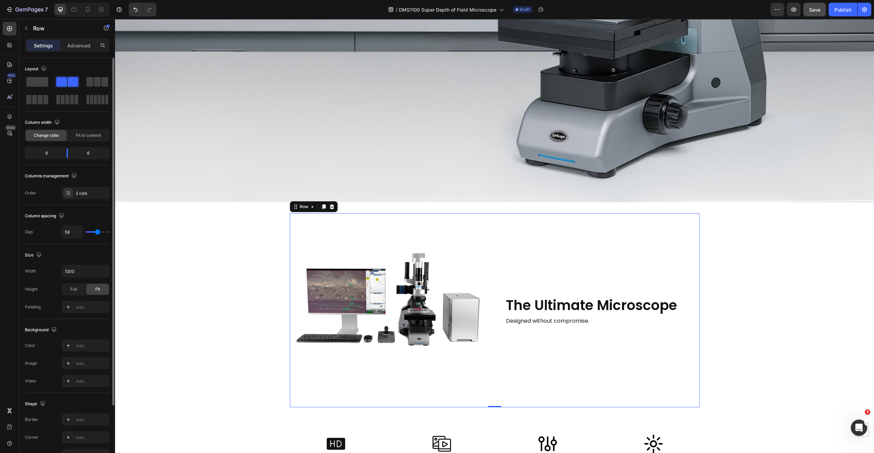
type input "58"
type input "57"
type input "58"
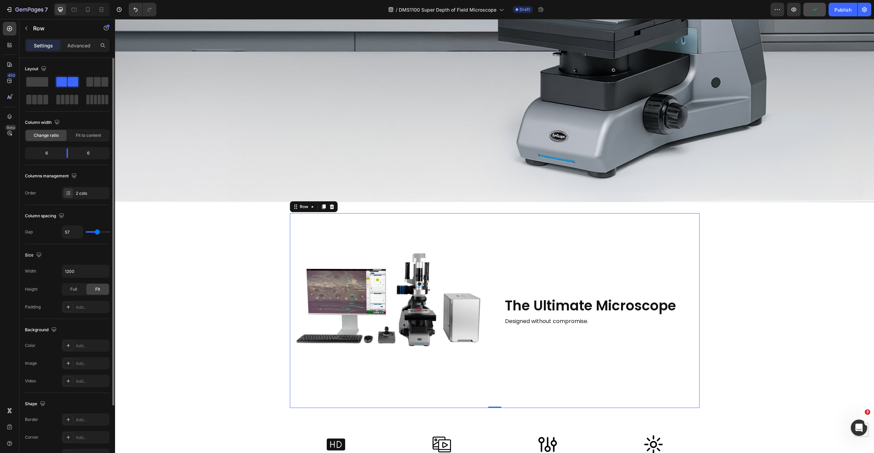
type input "58"
type input "59"
type input "60"
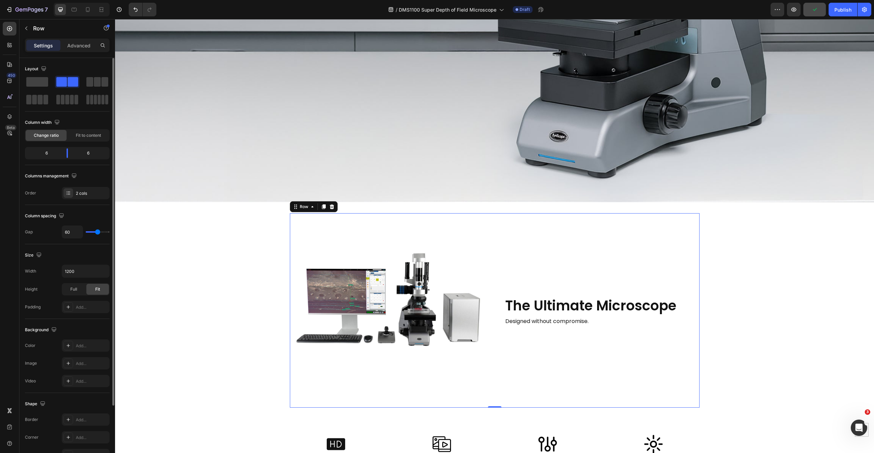
type input "61"
type input "62"
type input "61"
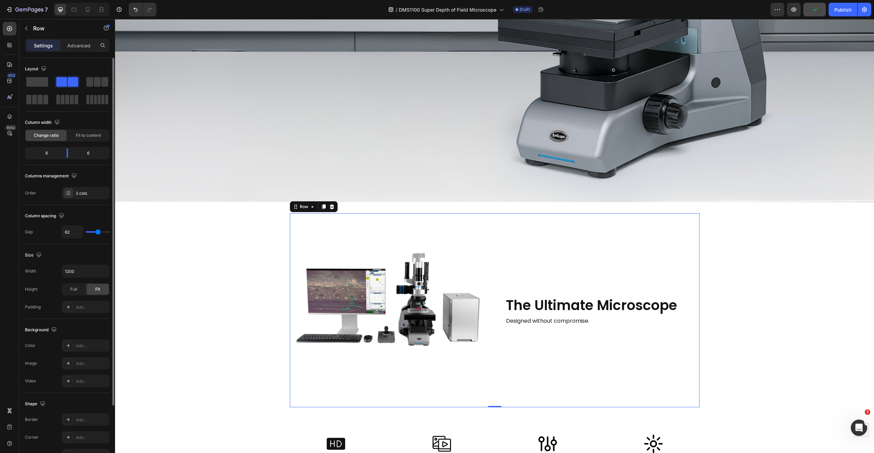
type input "61"
type input "60"
drag, startPoint x: 89, startPoint y: 233, endPoint x: 97, endPoint y: 234, distance: 8.6
type input "60"
click at [97, 233] on input "range" at bounding box center [98, 231] width 24 height 1
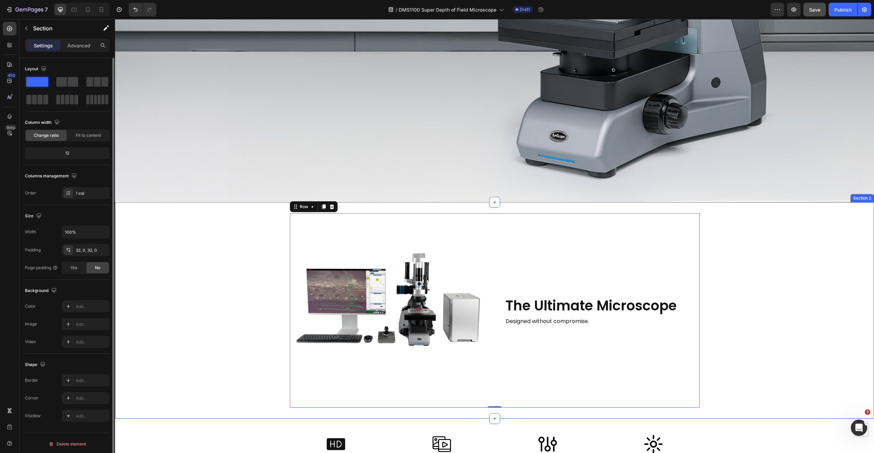
click at [855, 315] on div "Image The Ultimate Microscope Heading Designed without compromise. Text Block R…" at bounding box center [494, 310] width 759 height 195
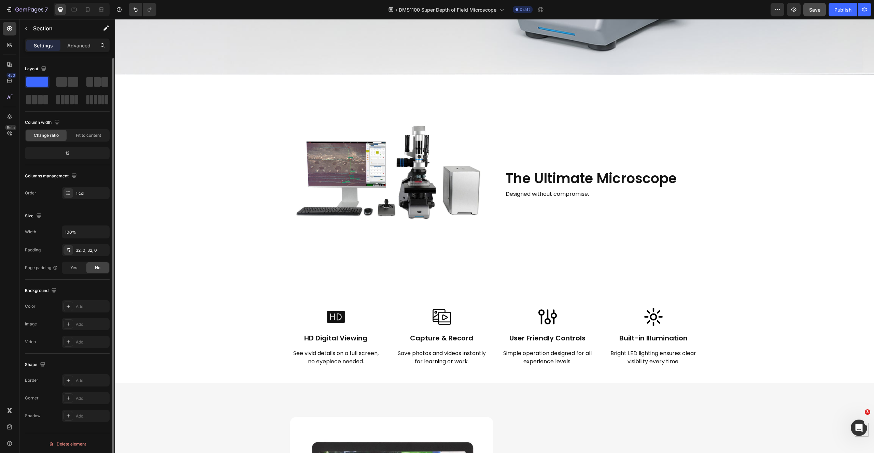
scroll to position [436, 0]
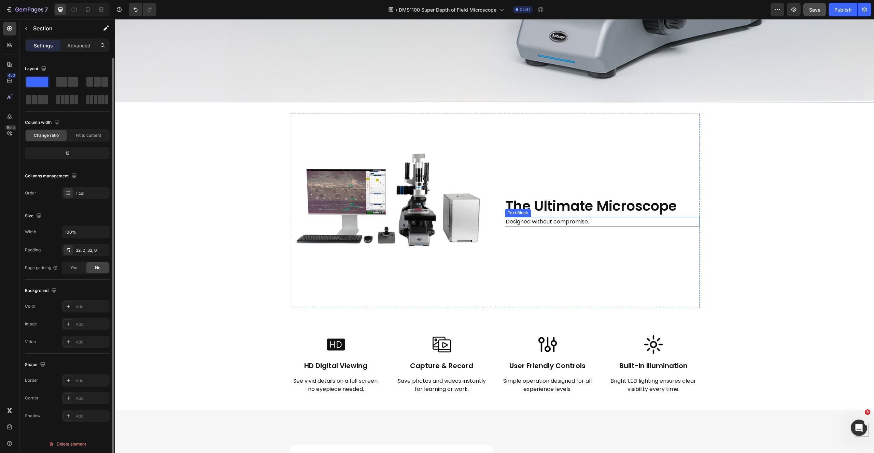
click at [545, 218] on p "Designed without compromise." at bounding box center [602, 222] width 193 height 8
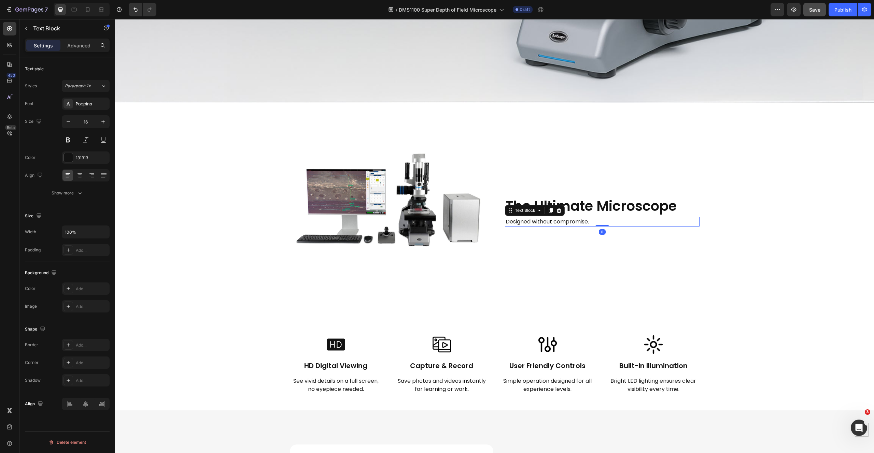
click at [602, 220] on p "Designed without compromise." at bounding box center [602, 222] width 193 height 8
click at [601, 219] on p "Designed without compromise." at bounding box center [602, 222] width 193 height 8
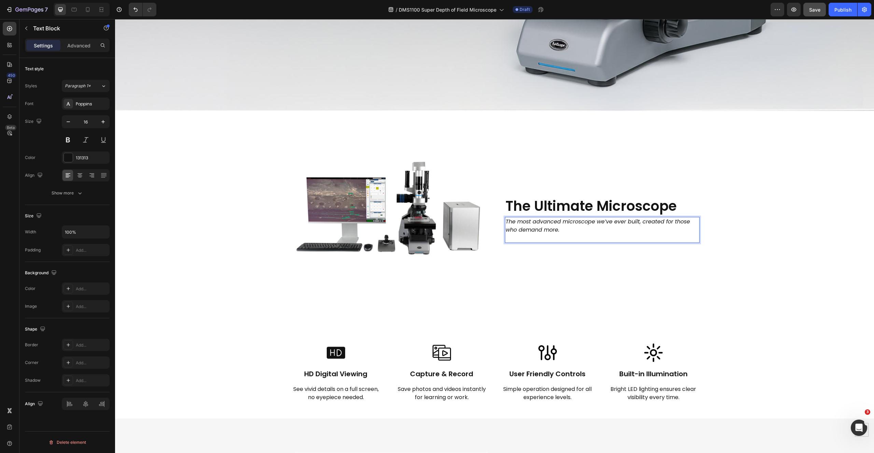
scroll to position [432, 0]
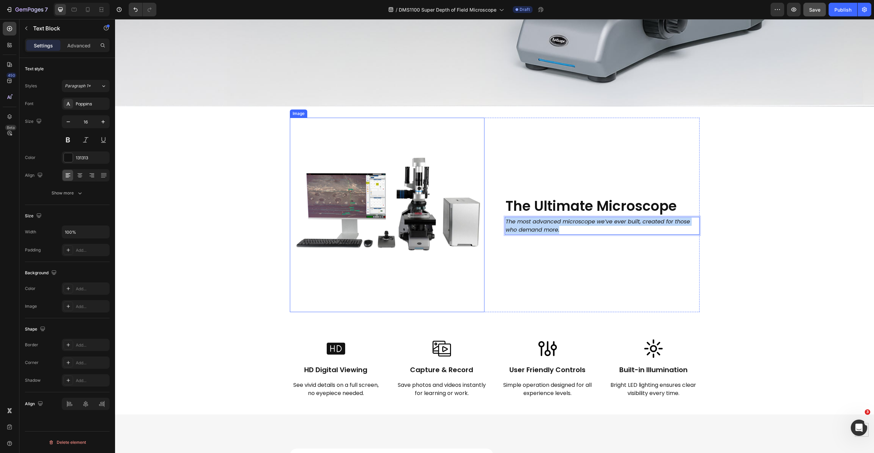
drag, startPoint x: 564, startPoint y: 230, endPoint x: 476, endPoint y: 219, distance: 89.4
click at [476, 219] on div "Image The Ultimate Microscope Heading The most advanced microscope we’ve ever b…" at bounding box center [495, 215] width 410 height 195
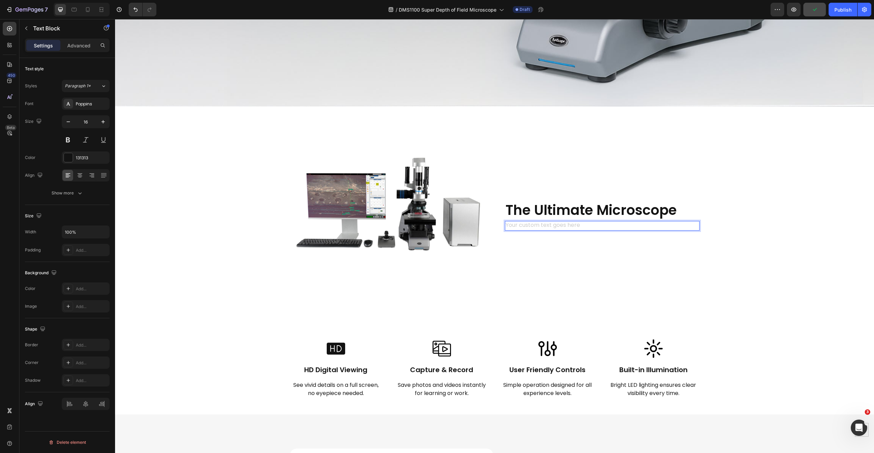
click at [566, 221] on div "Rich Text Editor. Editing area: main" at bounding box center [602, 226] width 195 height 10
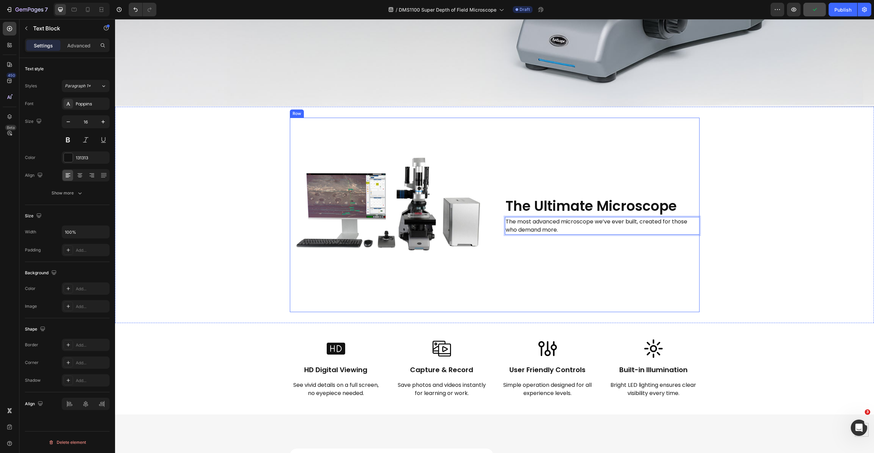
click at [653, 273] on div "The Ultimate Microscope Heading The most advanced microscope we’ve ever built, …" at bounding box center [602, 215] width 195 height 195
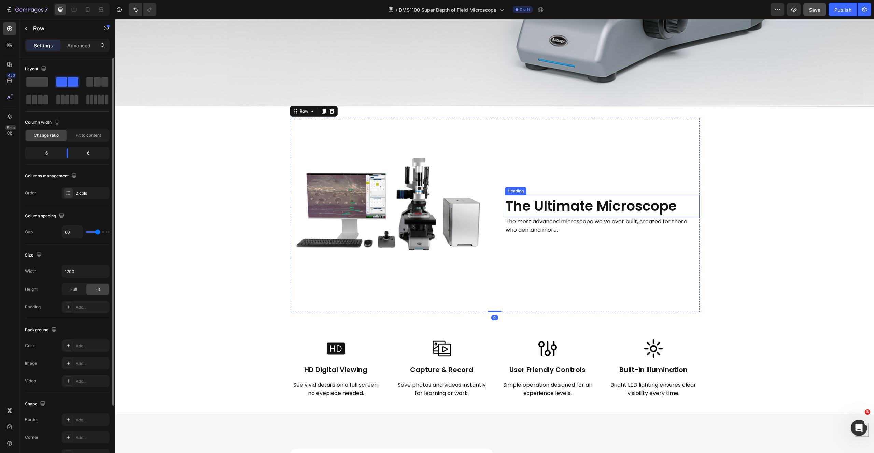
click at [641, 201] on h2 "The Ultimate Microscope" at bounding box center [602, 206] width 195 height 22
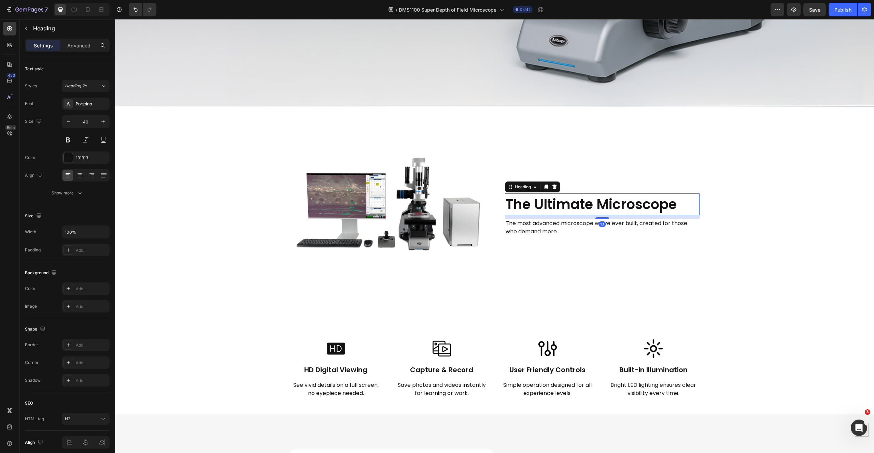
click at [598, 217] on div at bounding box center [602, 217] width 14 height 1
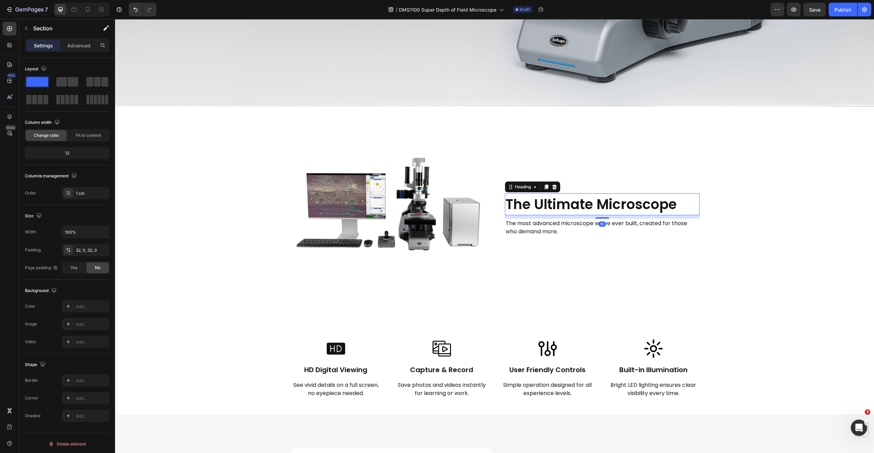
click at [739, 237] on div "Image The Ultimate Microscope Heading 10 The most advanced microscope we’ve eve…" at bounding box center [494, 215] width 759 height 195
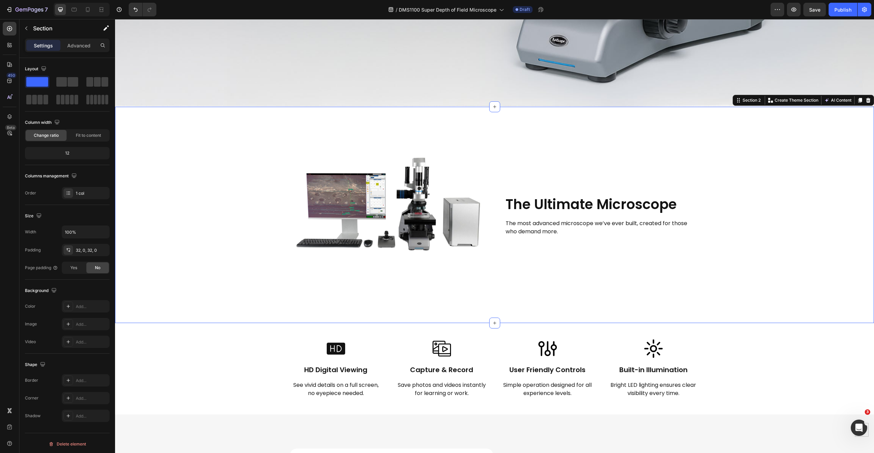
scroll to position [295, 0]
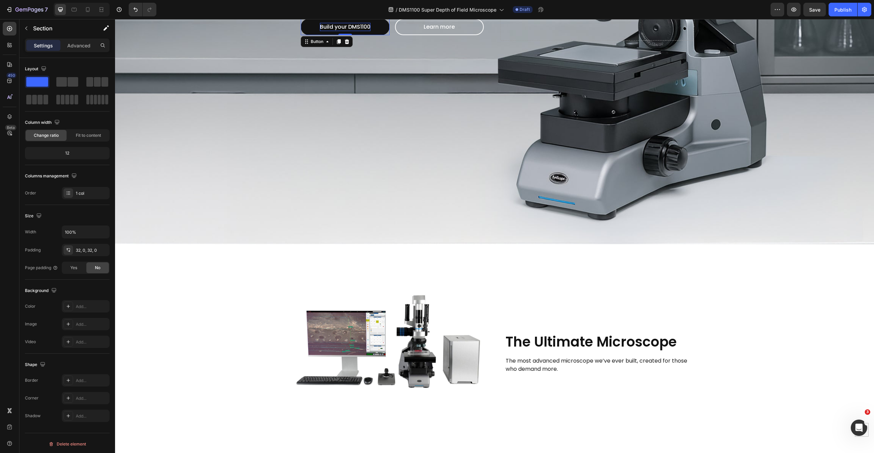
click at [337, 29] on p "Build your DMS1100" at bounding box center [345, 27] width 51 height 8
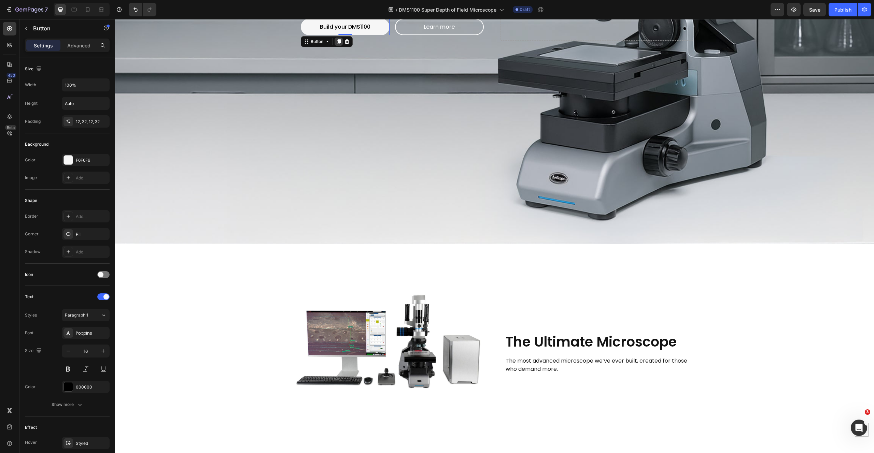
click at [337, 41] on icon at bounding box center [339, 42] width 4 height 5
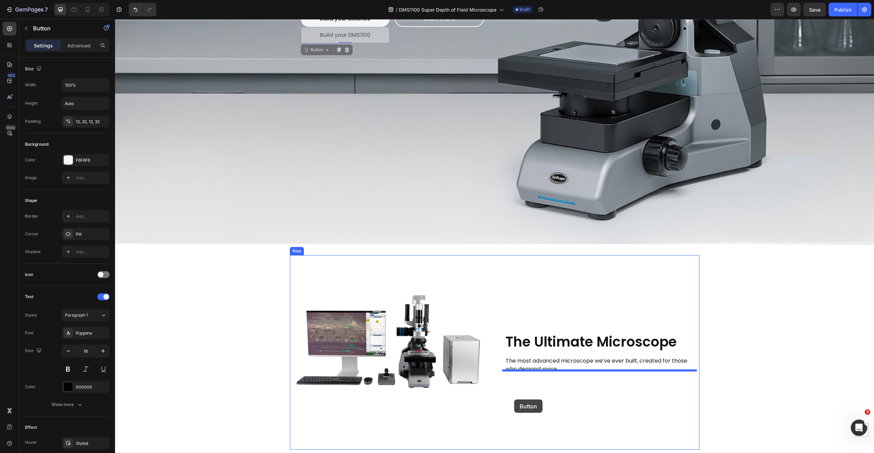
drag, startPoint x: 309, startPoint y: 31, endPoint x: 514, endPoint y: 400, distance: 421.4
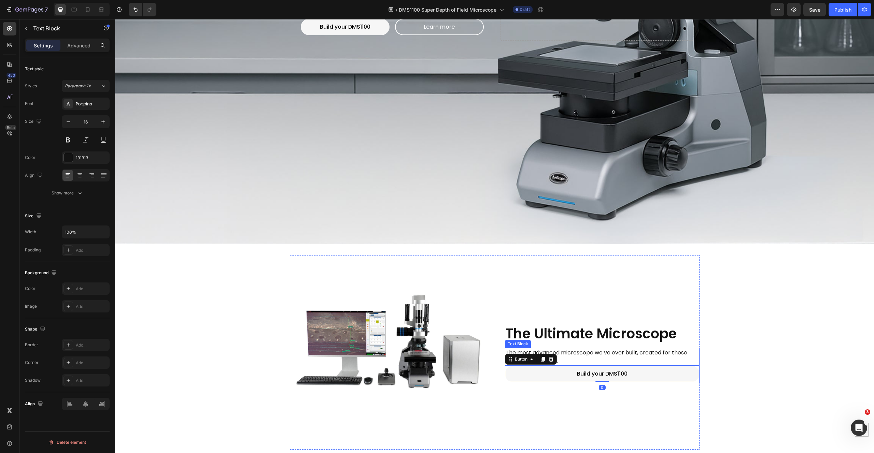
click at [611, 354] on p "The most advanced microscope we’ve ever built, created for those who demand mor…" at bounding box center [602, 357] width 193 height 16
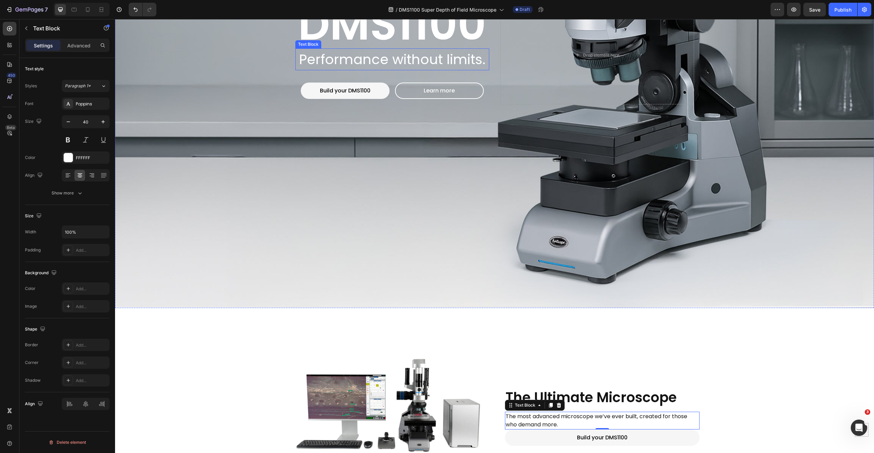
click at [369, 58] on p "Performance without limits." at bounding box center [392, 59] width 193 height 20
click at [558, 415] on p "The most advanced microscope we’ve ever built, created for those who demand mor…" at bounding box center [602, 421] width 193 height 16
click at [604, 413] on p "The most advanced microscope we’ve ever built, created for those who demand mor…" at bounding box center [602, 421] width 193 height 16
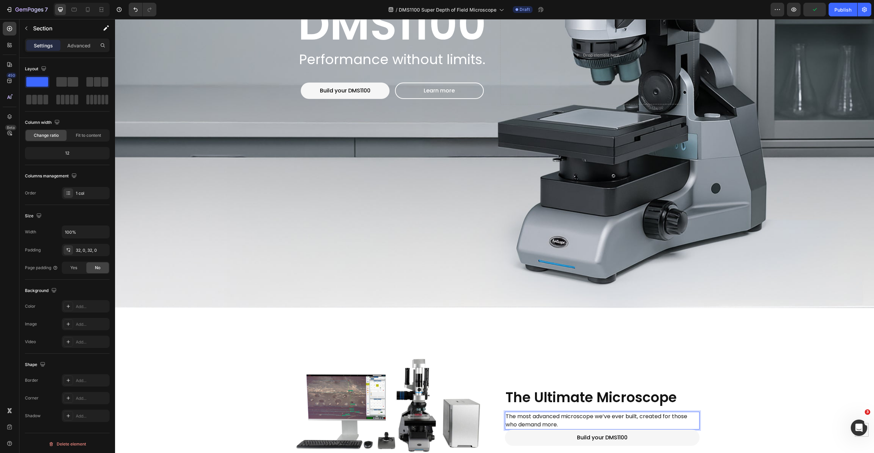
click at [711, 319] on div "Image The Ultimate Microscope Heading The most advanced microscope we’ve ever b…" at bounding box center [494, 416] width 759 height 195
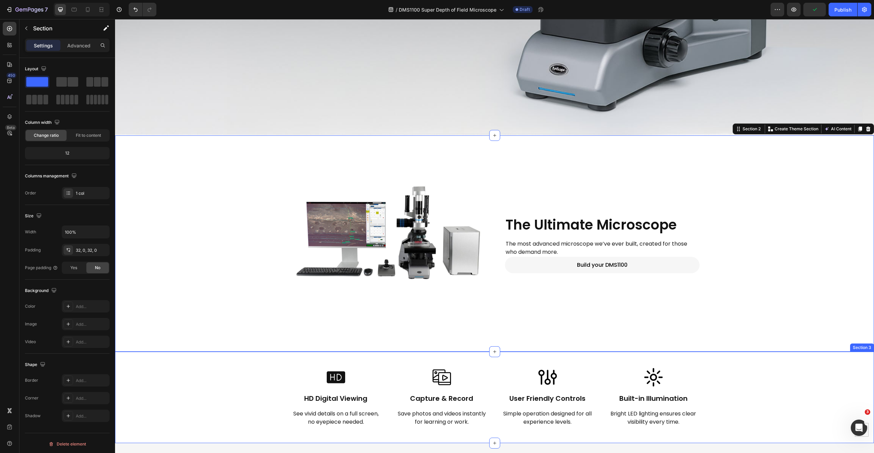
scroll to position [405, 0]
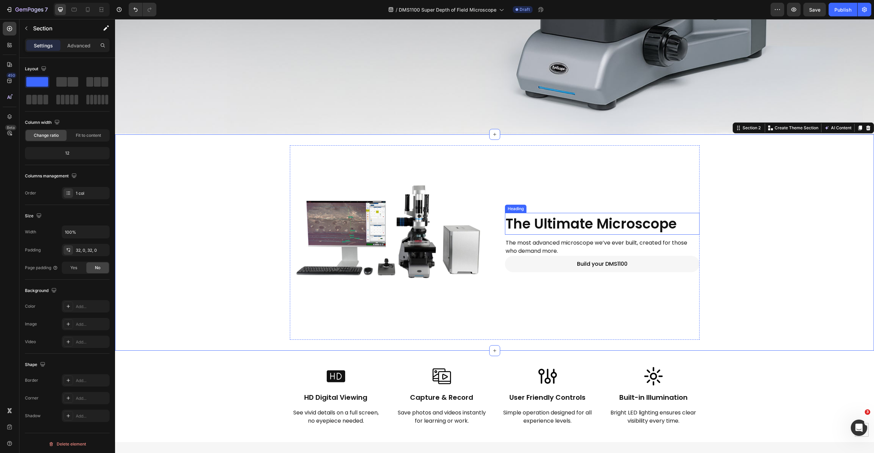
click at [568, 221] on h2 "The Ultimate Microscope" at bounding box center [602, 224] width 195 height 22
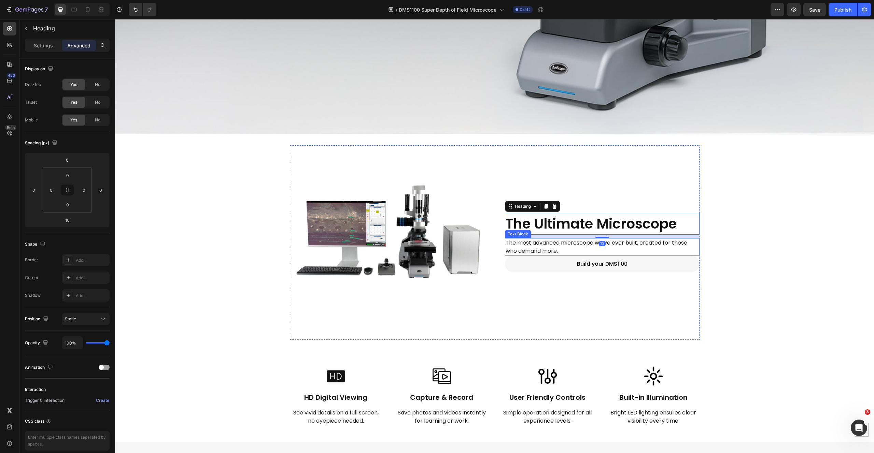
click at [577, 244] on p "The most advanced microscope we’ve ever built, created for those who demand mor…" at bounding box center [602, 247] width 193 height 16
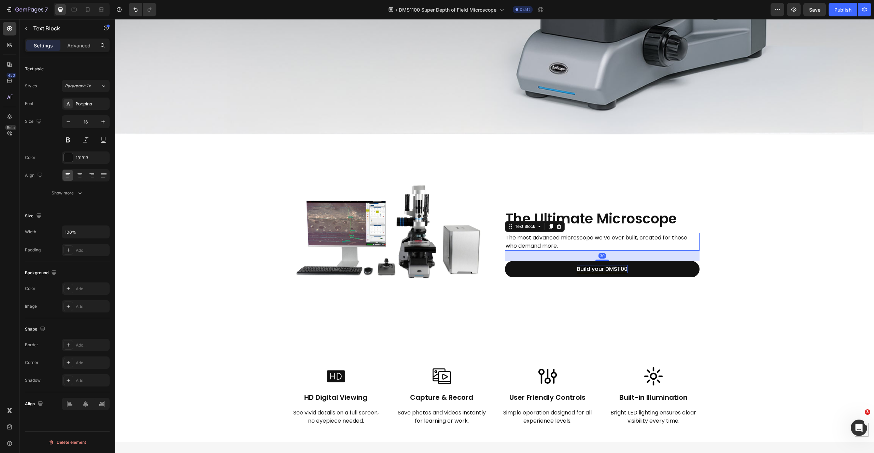
drag, startPoint x: 599, startPoint y: 252, endPoint x: 610, endPoint y: 262, distance: 15.0
click at [610, 262] on div "The Ultimate Microscope Heading The most advanced microscope we’ve ever built, …" at bounding box center [602, 242] width 195 height 195
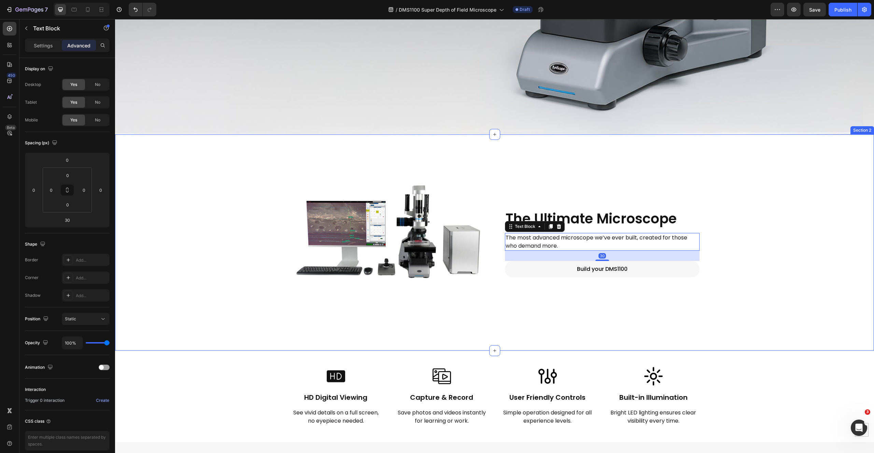
click at [791, 320] on div "Image The Ultimate Microscope Heading The most advanced microscope we’ve ever b…" at bounding box center [494, 242] width 759 height 195
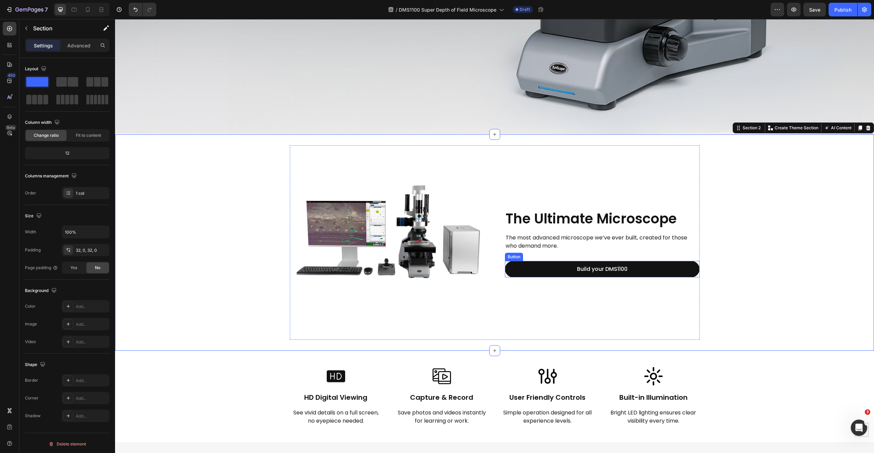
click at [549, 261] on button "Build your DMS1100" at bounding box center [602, 269] width 195 height 16
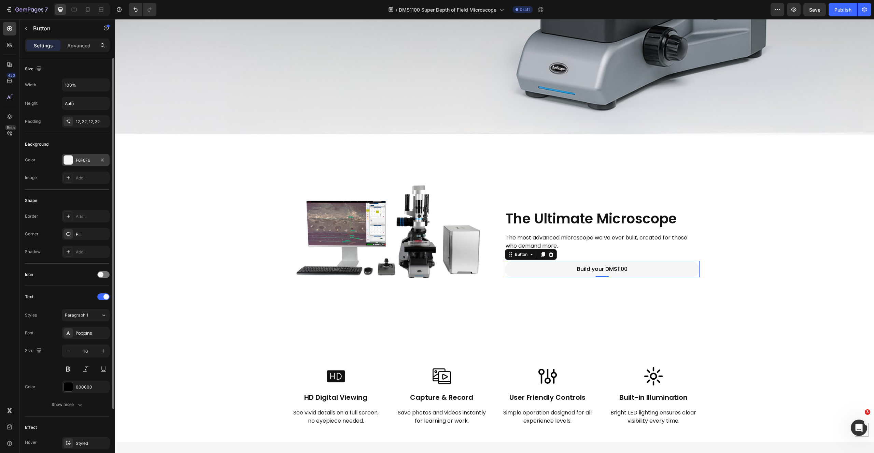
click at [70, 159] on div at bounding box center [68, 160] width 9 height 9
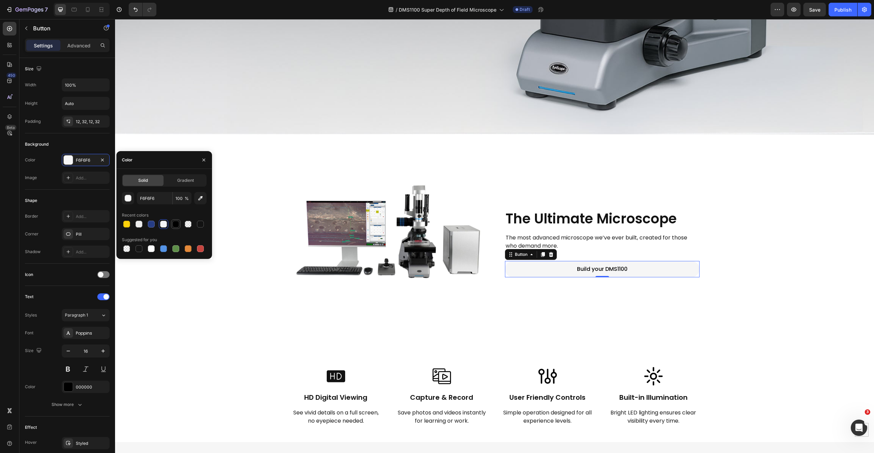
click at [175, 225] on div at bounding box center [175, 224] width 7 height 7
type input "000000"
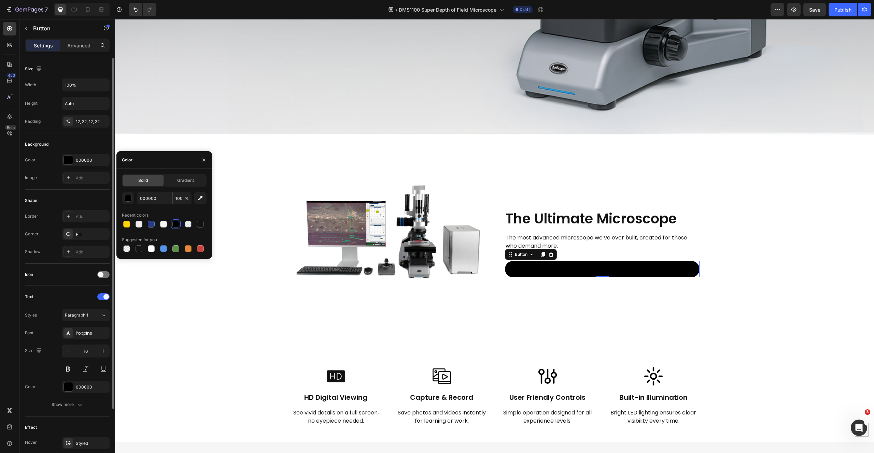
click at [79, 142] on div "Background" at bounding box center [67, 144] width 85 height 11
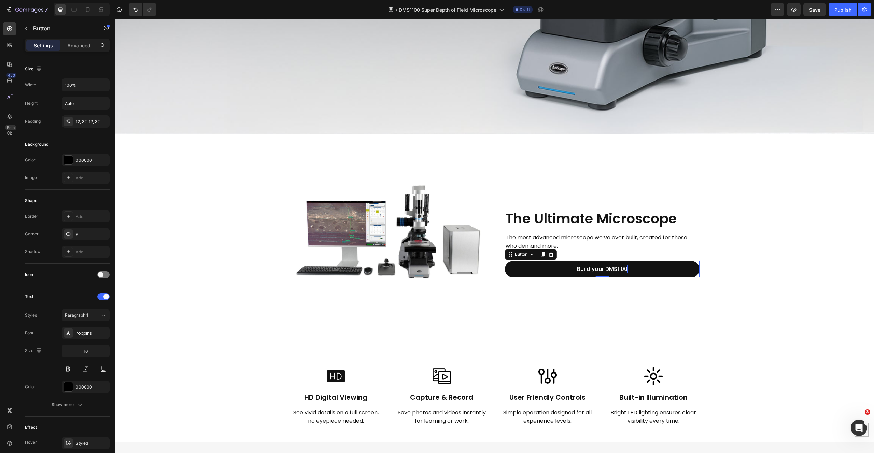
click at [579, 265] on p "Build your DMS1100" at bounding box center [602, 269] width 51 height 8
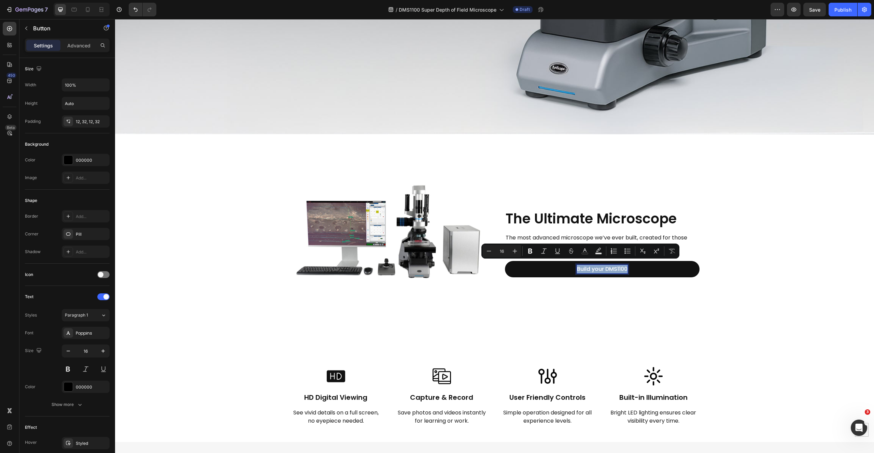
click at [579, 265] on p "Build your DMS1100" at bounding box center [602, 269] width 51 height 8
click at [604, 250] on icon "Editor contextual toolbar" at bounding box center [603, 251] width 7 height 7
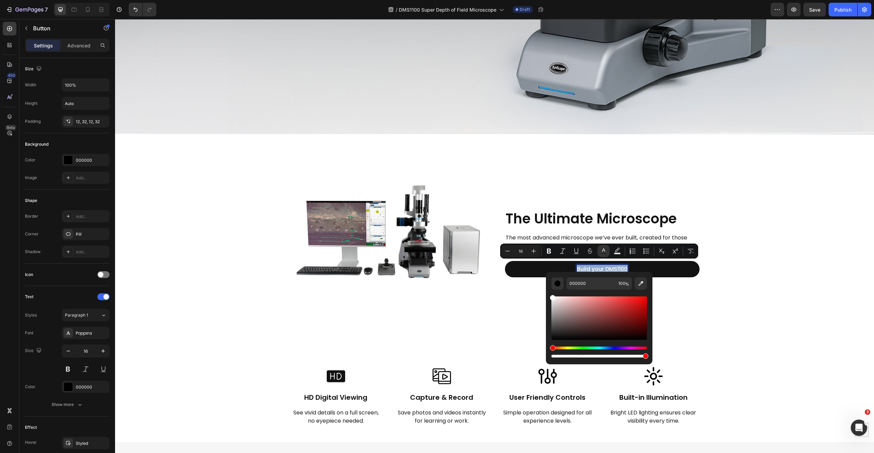
type input "FFFFFF"
drag, startPoint x: 682, startPoint y: 329, endPoint x: 523, endPoint y: 260, distance: 173.2
click at [784, 271] on div "Image The Ultimate Microscope Heading The most advanced microscope we’ve ever b…" at bounding box center [494, 242] width 759 height 195
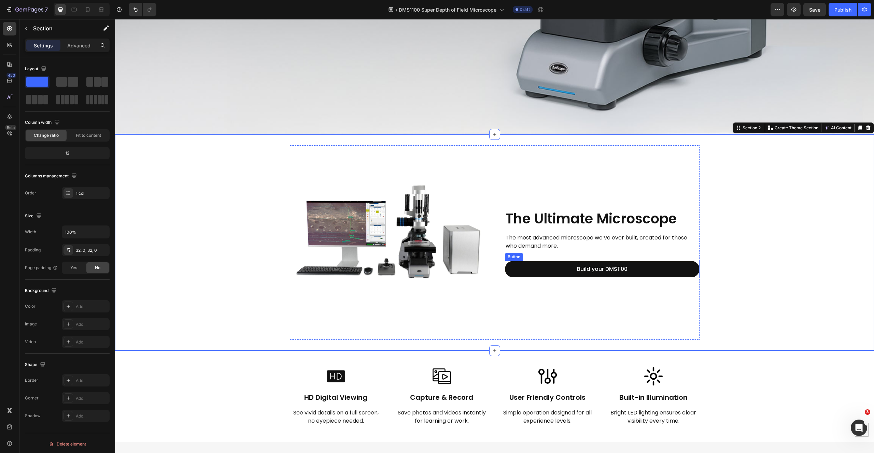
click at [647, 265] on button "Build your DMS1100" at bounding box center [602, 269] width 195 height 16
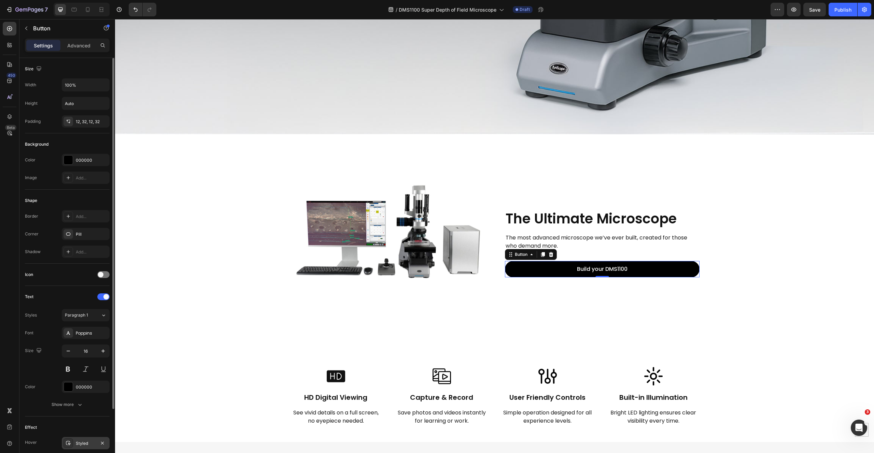
click at [76, 445] on div "Styled" at bounding box center [86, 444] width 20 height 6
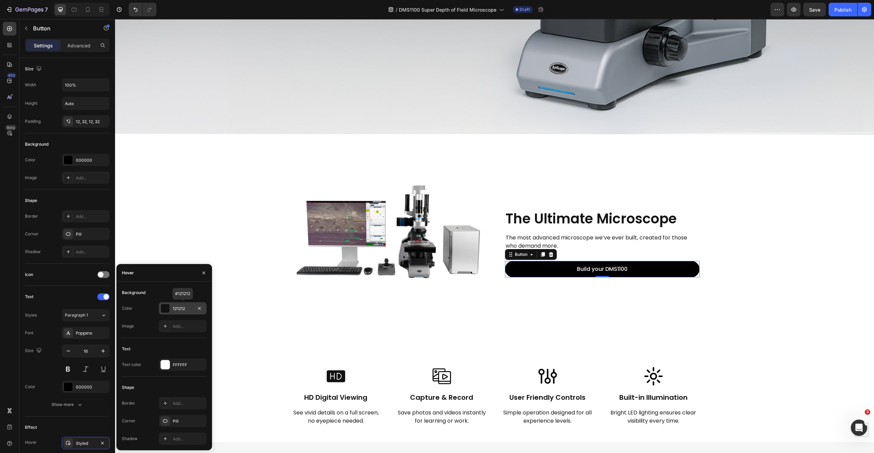
click at [184, 307] on div "121212" at bounding box center [183, 309] width 20 height 6
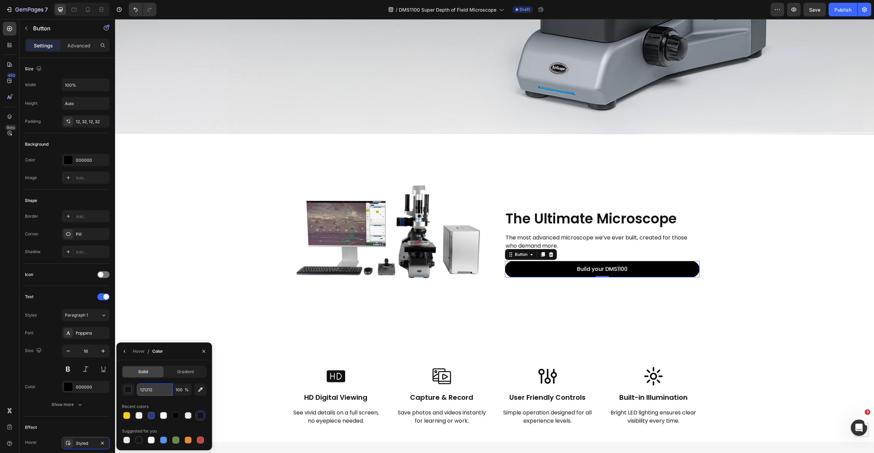
click at [160, 391] on input "121212" at bounding box center [155, 390] width 36 height 12
type input "ffffff"
click at [139, 351] on div "Hover" at bounding box center [139, 352] width 12 height 6
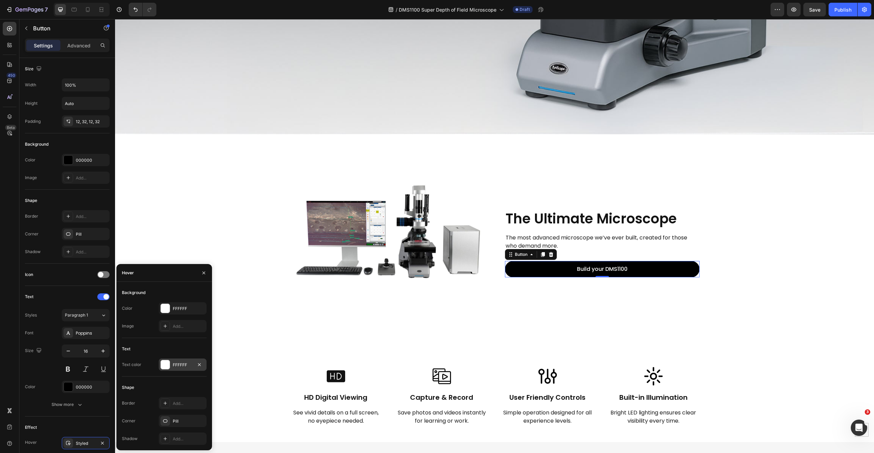
click at [182, 362] on div "FFFFFF" at bounding box center [183, 365] width 20 height 6
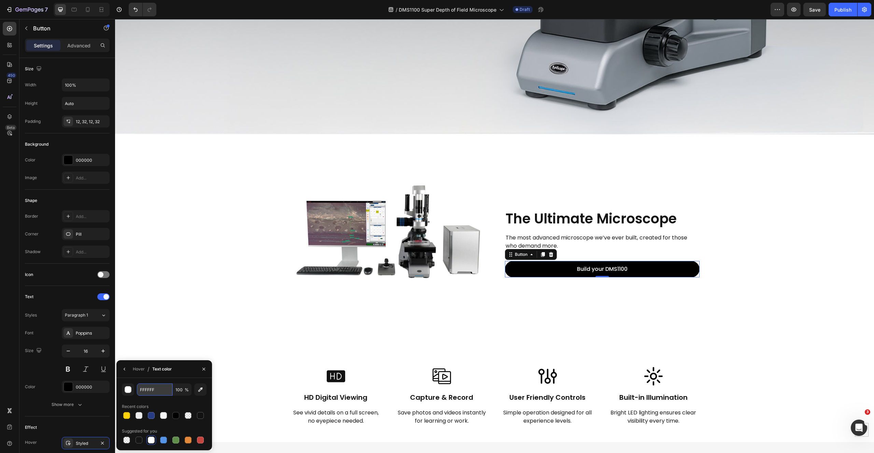
click at [0, 0] on input "FFFFFF" at bounding box center [0, 0] width 0 height 0
type input "121212"
click at [677, 324] on div "The Ultimate Microscope Heading The most advanced microscope we’ve ever built, …" at bounding box center [602, 242] width 195 height 195
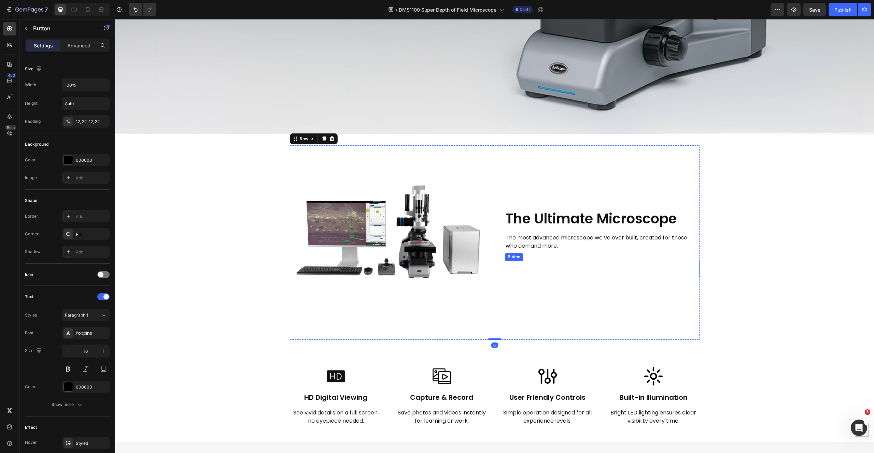
click at [643, 266] on button "Build your DMS1100" at bounding box center [602, 269] width 195 height 16
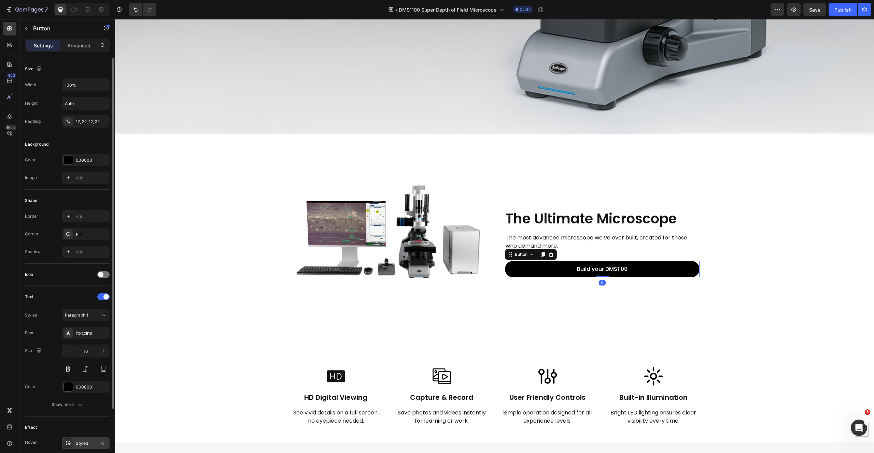
click at [79, 447] on div "Styled" at bounding box center [86, 443] width 48 height 12
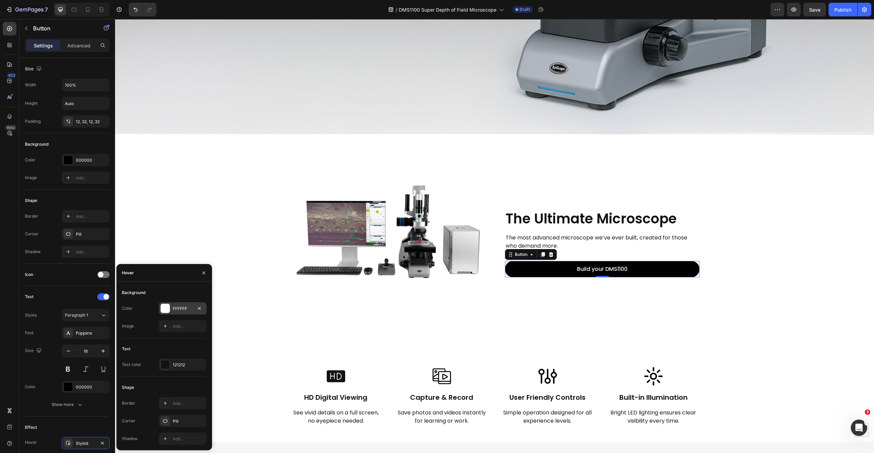
click at [189, 306] on div "FFFFFF" at bounding box center [183, 309] width 20 height 6
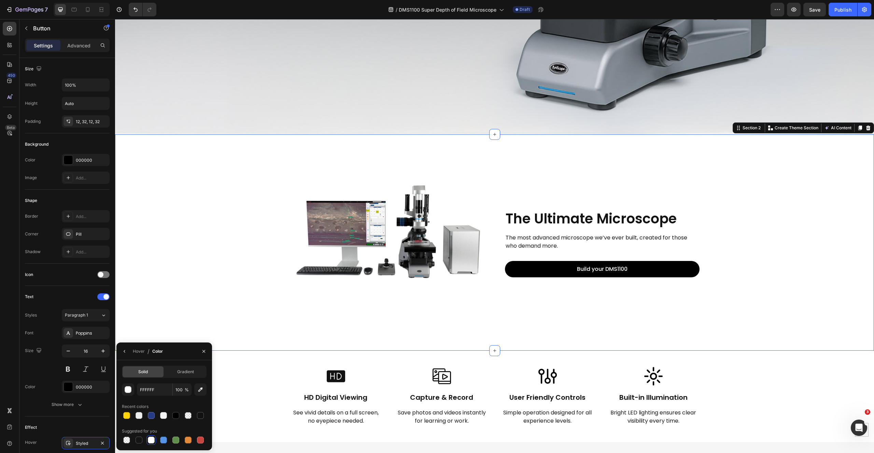
click at [189, 306] on div "Image The Ultimate Microscope Heading The most advanced microscope we’ve ever b…" at bounding box center [494, 242] width 759 height 195
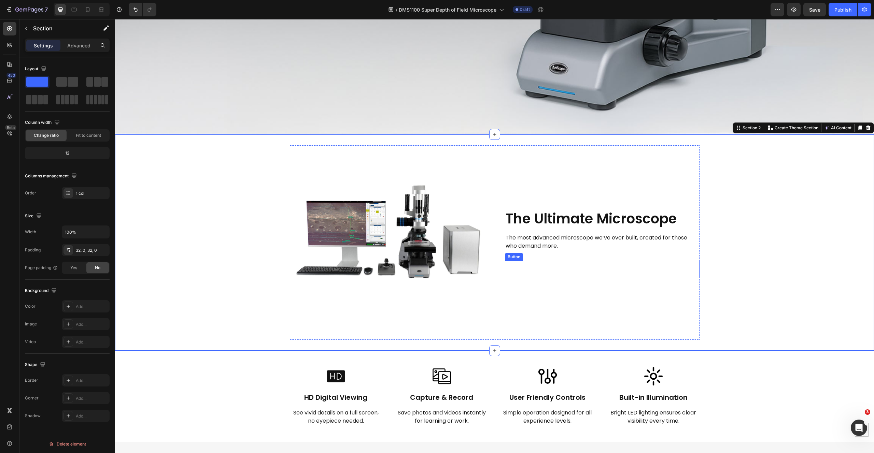
click at [526, 264] on button "Build your DMS1100" at bounding box center [602, 269] width 195 height 16
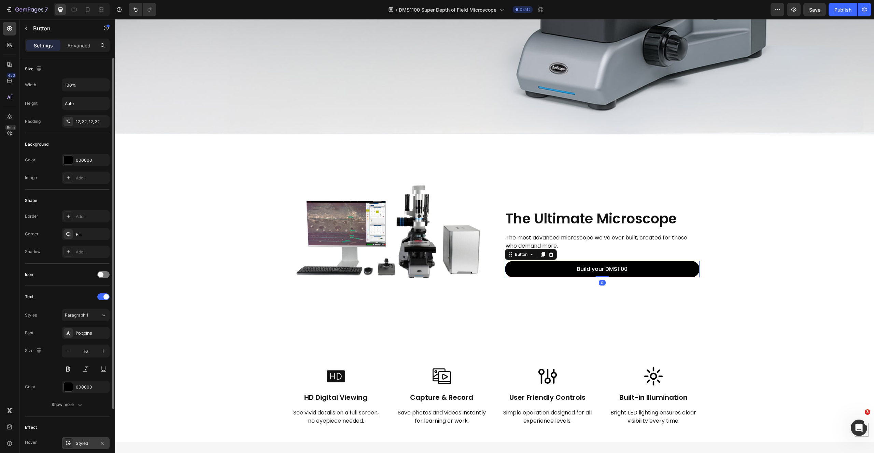
click at [79, 444] on div "Styled" at bounding box center [86, 444] width 20 height 6
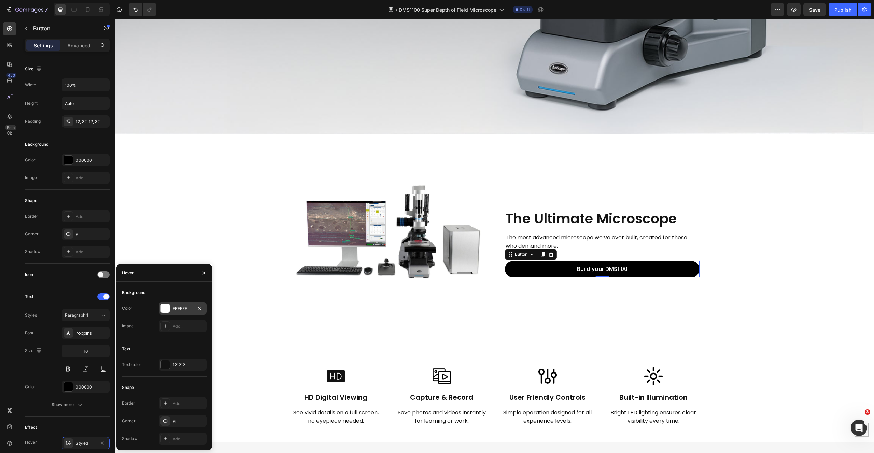
click at [184, 308] on div "FFFFFF" at bounding box center [183, 309] width 20 height 6
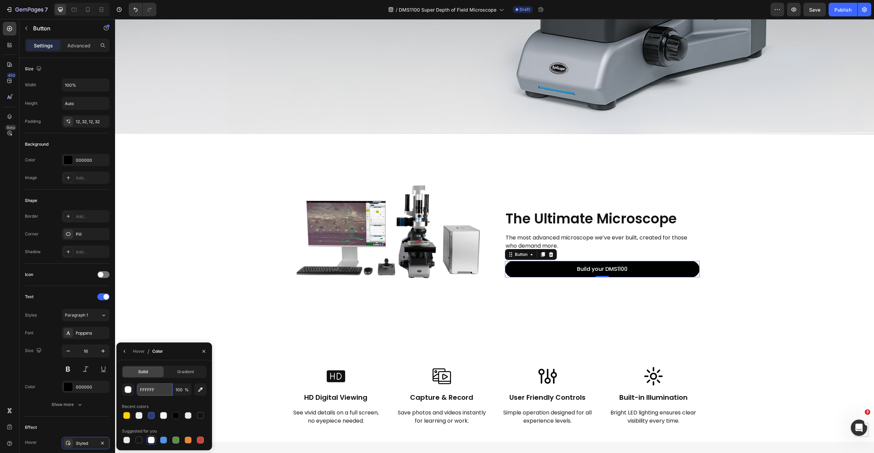
click at [158, 392] on input "FFFFFF" at bounding box center [155, 390] width 36 height 12
type input "121212"
click at [50, 372] on div "Size 16" at bounding box center [67, 360] width 85 height 31
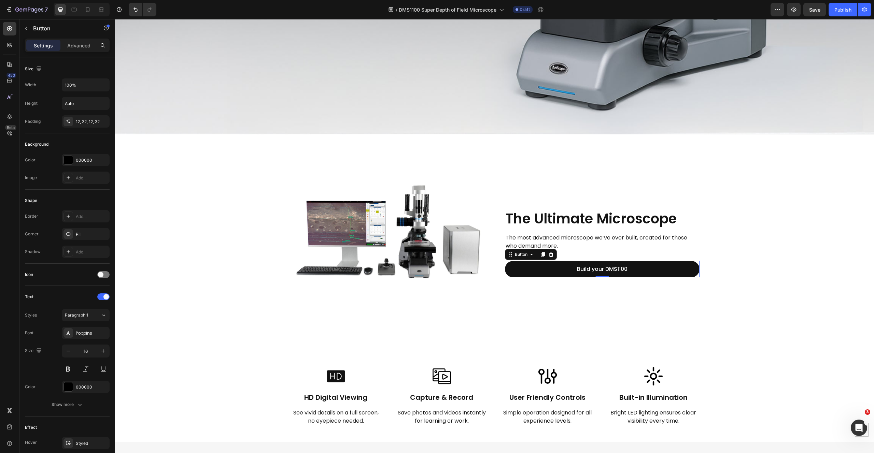
click at [645, 264] on button "Build your DMS1100" at bounding box center [602, 269] width 195 height 16
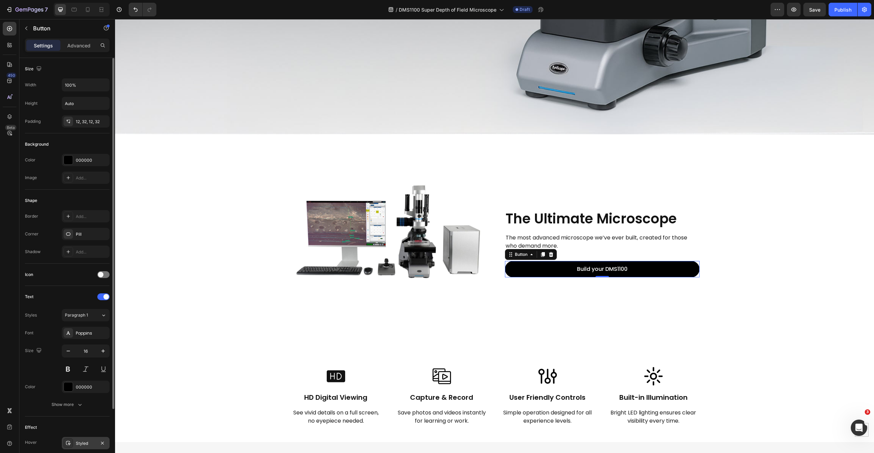
click at [84, 442] on div "Styled" at bounding box center [86, 444] width 20 height 6
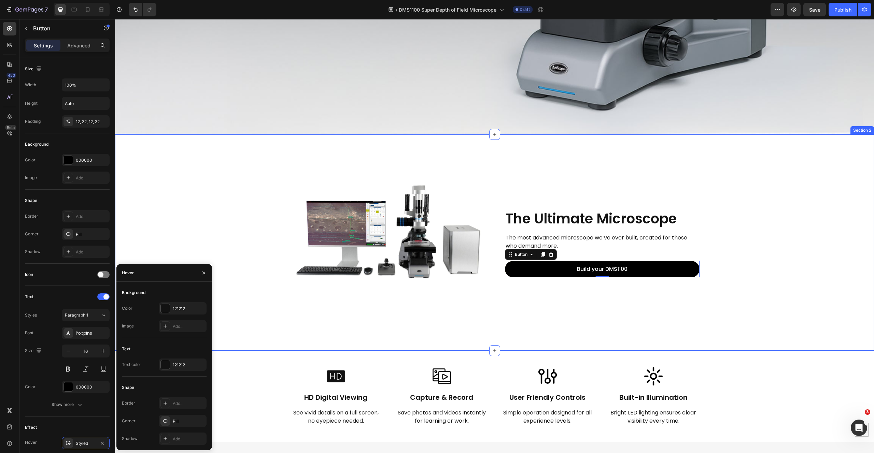
click at [717, 208] on div "Image The Ultimate Microscope Heading The most advanced microscope we’ve ever b…" at bounding box center [494, 242] width 759 height 195
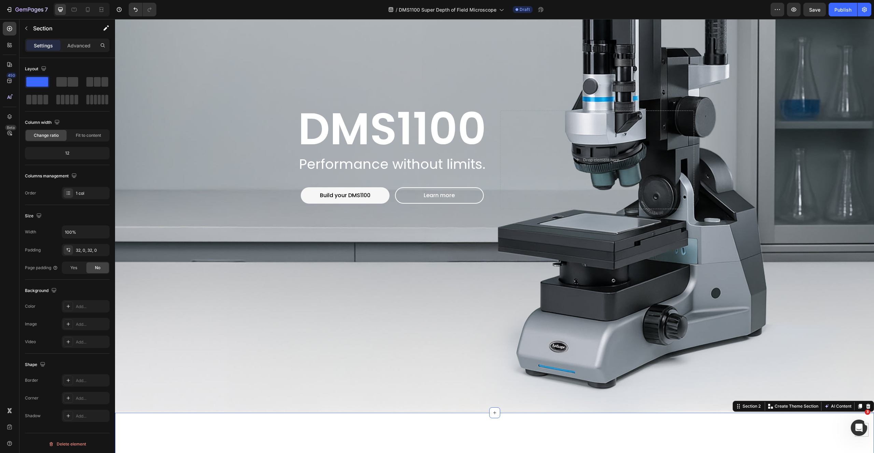
scroll to position [393, 0]
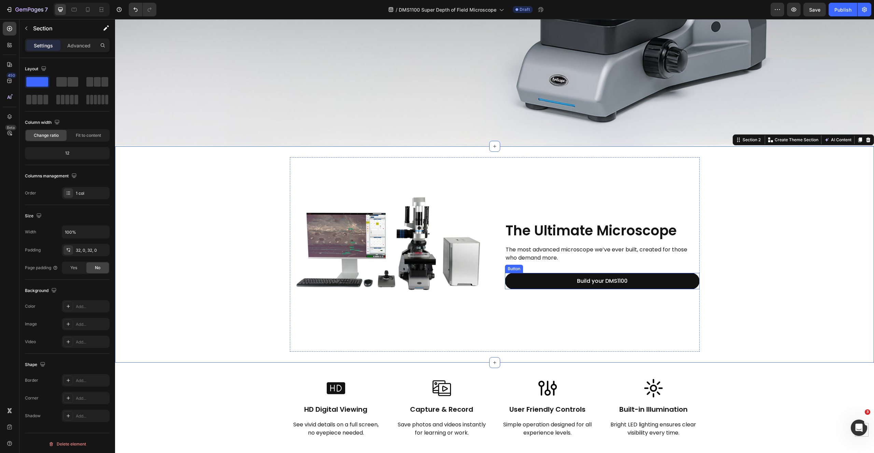
click at [557, 280] on button "Build your DMS1100" at bounding box center [602, 281] width 195 height 16
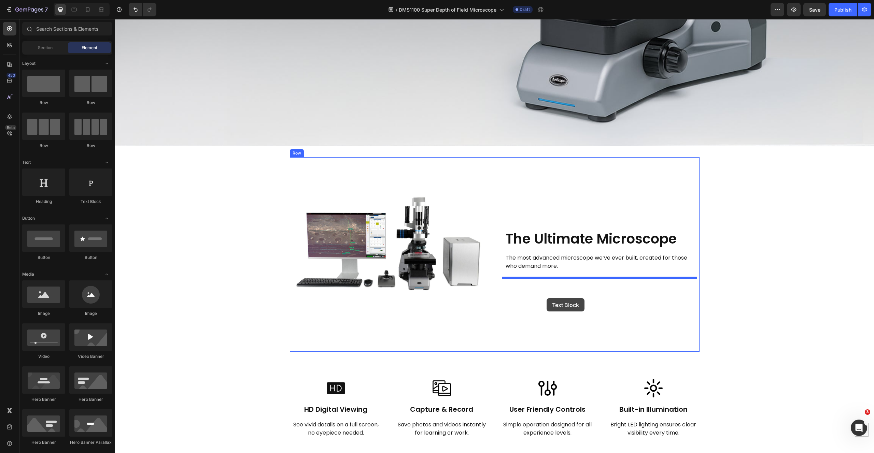
drag, startPoint x: 213, startPoint y: 215, endPoint x: 546, endPoint y: 298, distance: 343.4
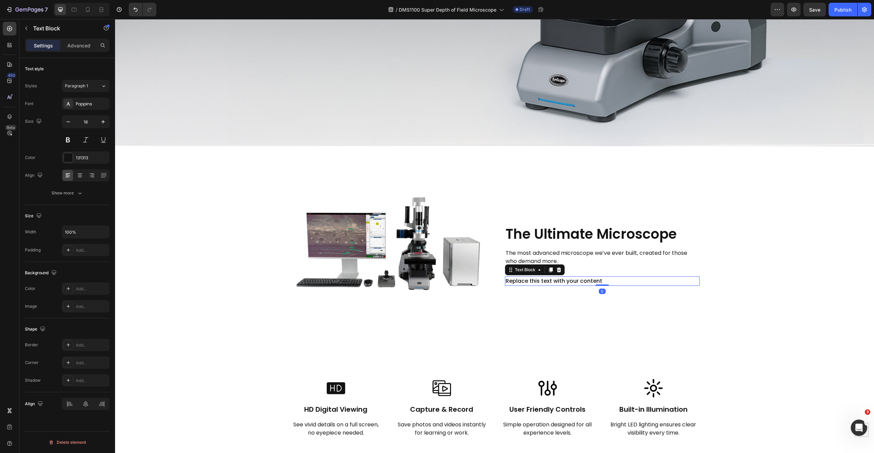
click at [550, 277] on div "Replace this text with your content" at bounding box center [602, 282] width 195 height 10
click at [552, 278] on p "Replace this text with your content" at bounding box center [602, 281] width 193 height 8
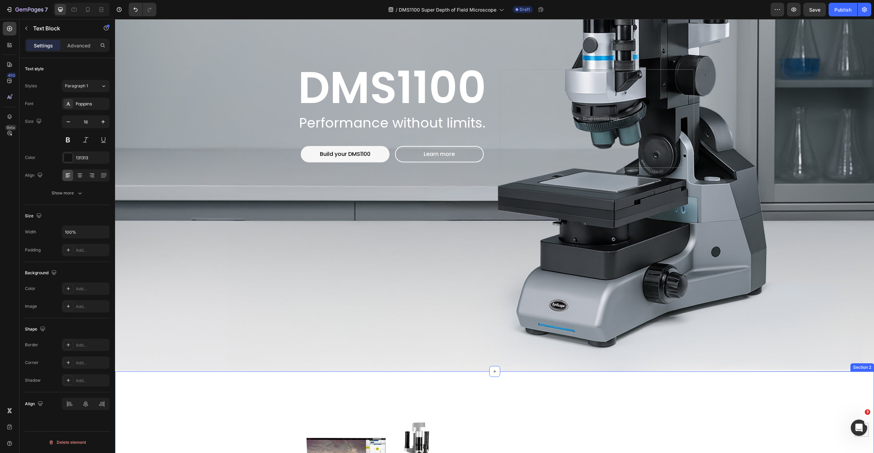
scroll to position [467, 0]
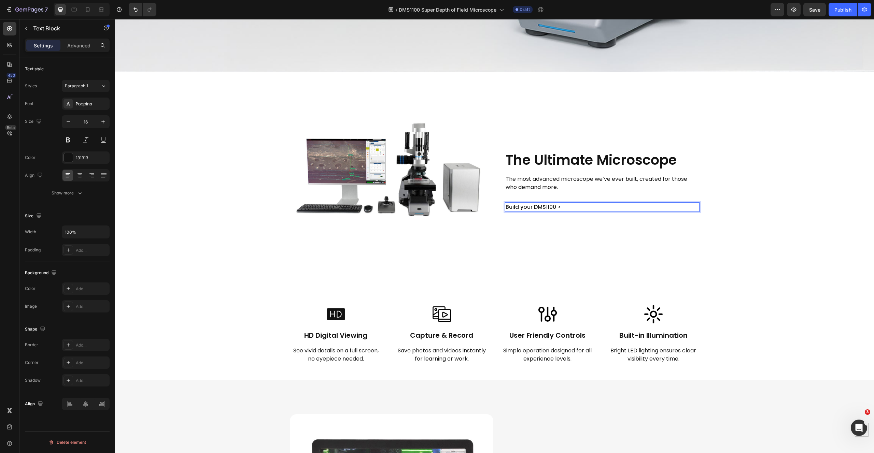
click at [550, 206] on p "Build your DMS1100 >" at bounding box center [602, 207] width 193 height 8
click at [550, 205] on p "Build your DMS1100 >" at bounding box center [602, 207] width 193 height 8
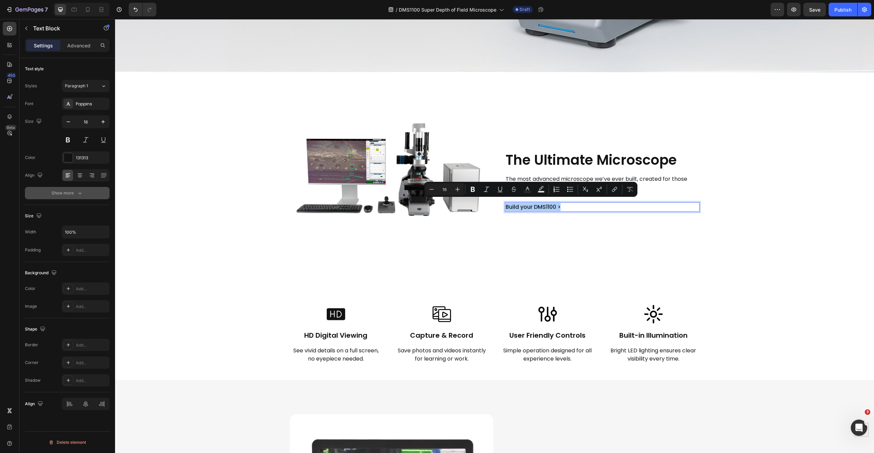
click at [77, 193] on icon "button" at bounding box center [79, 193] width 7 height 7
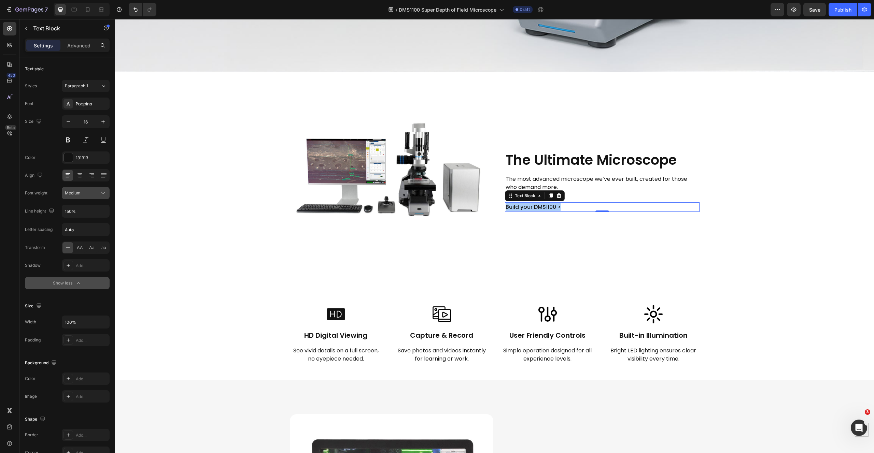
click at [94, 197] on button "Medium" at bounding box center [86, 193] width 48 height 12
click at [78, 261] on span "Semi Bold" at bounding box center [74, 262] width 19 height 6
click at [555, 257] on div "The Ultimate Microscope Heading The most advanced microscope we’ve ever built, …" at bounding box center [602, 180] width 195 height 195
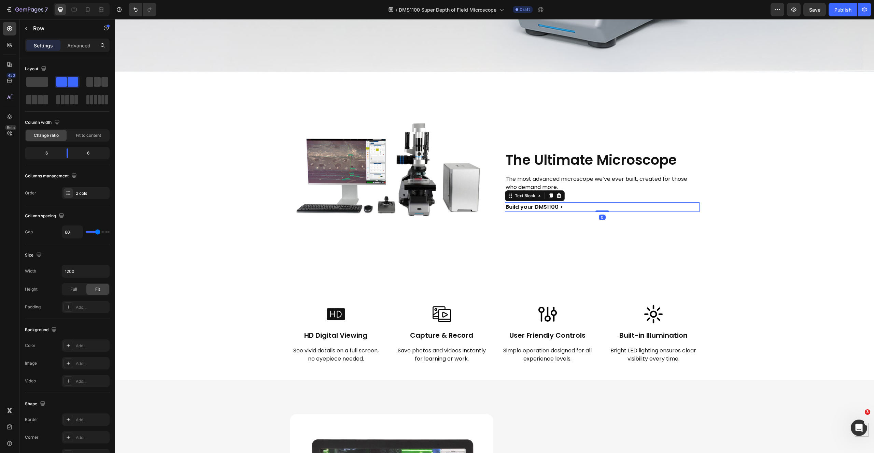
click at [545, 203] on p "Build your DMS1100 >" at bounding box center [602, 207] width 193 height 8
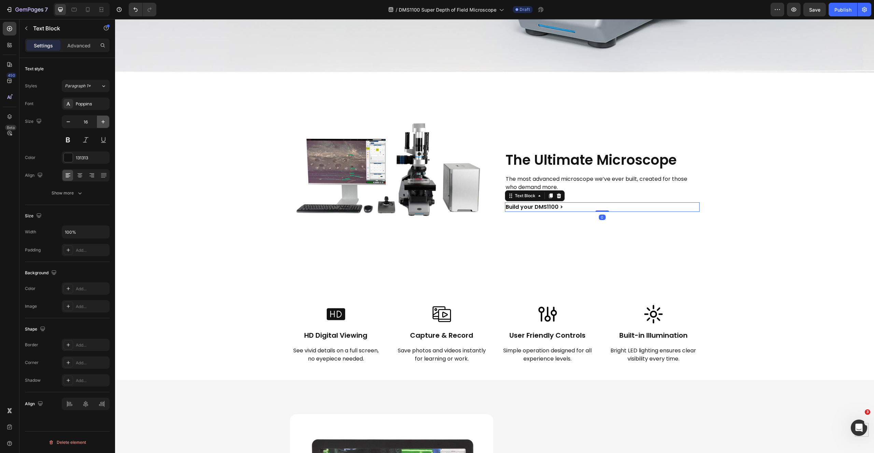
click at [104, 120] on icon "button" at bounding box center [103, 121] width 7 height 7
type input "20"
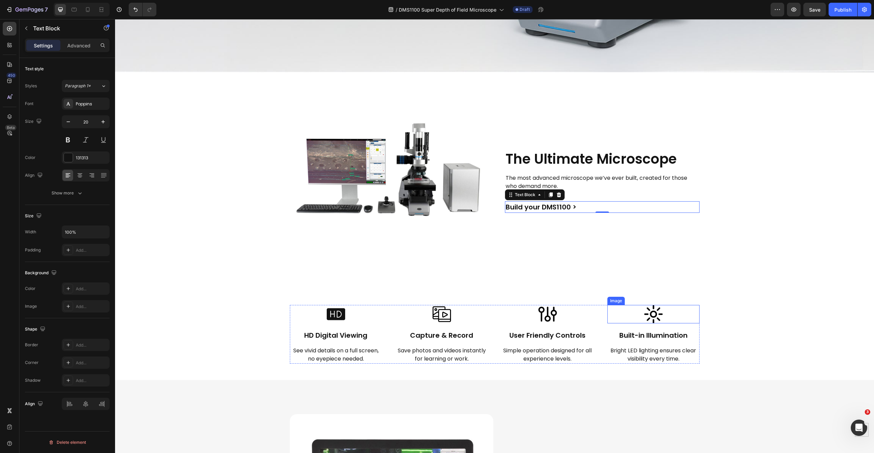
click at [691, 289] on div "Image HD Digital Viewing Heading See vivid details on a full screen, no eyepiec…" at bounding box center [494, 334] width 759 height 91
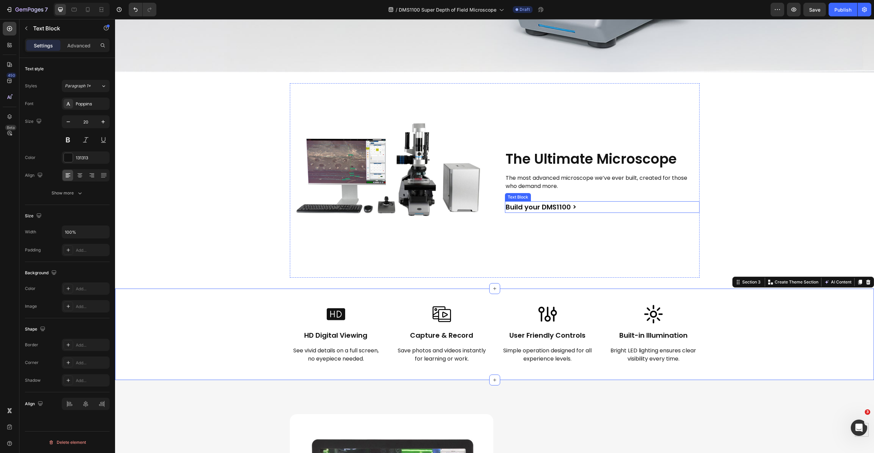
click at [550, 202] on p "Build your DMS1100 >" at bounding box center [602, 207] width 193 height 10
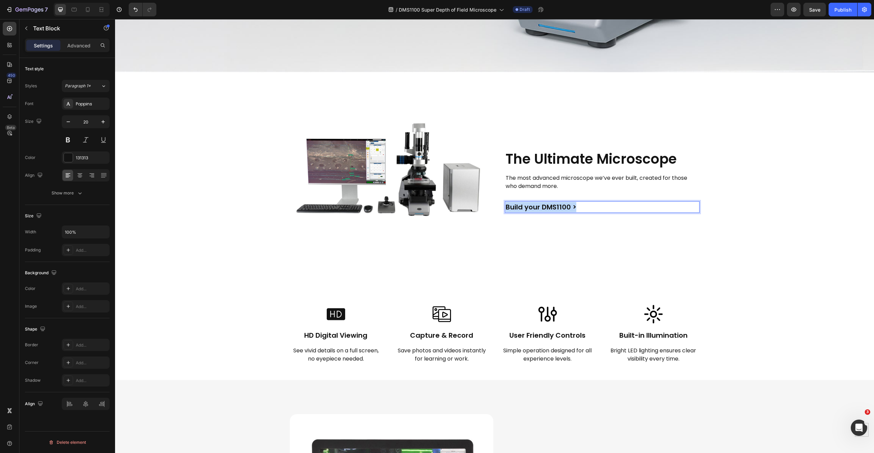
click at [550, 202] on p "Build your DMS1100 >" at bounding box center [602, 207] width 193 height 10
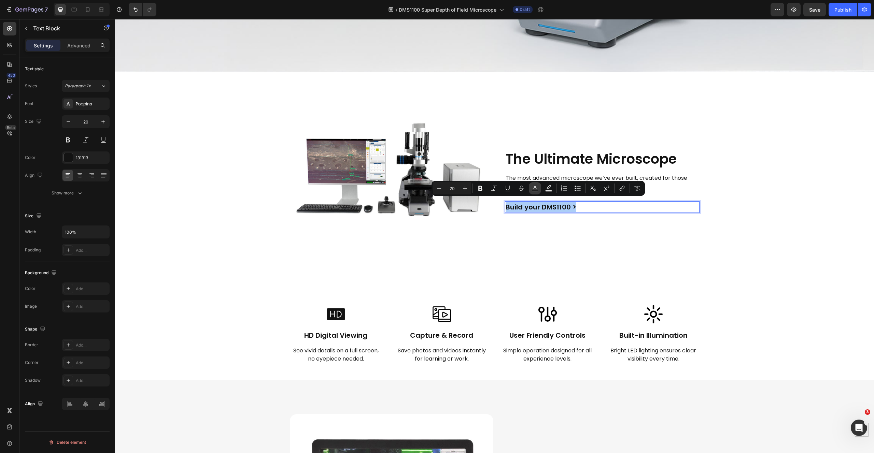
click at [537, 186] on icon "Editor contextual toolbar" at bounding box center [534, 188] width 7 height 7
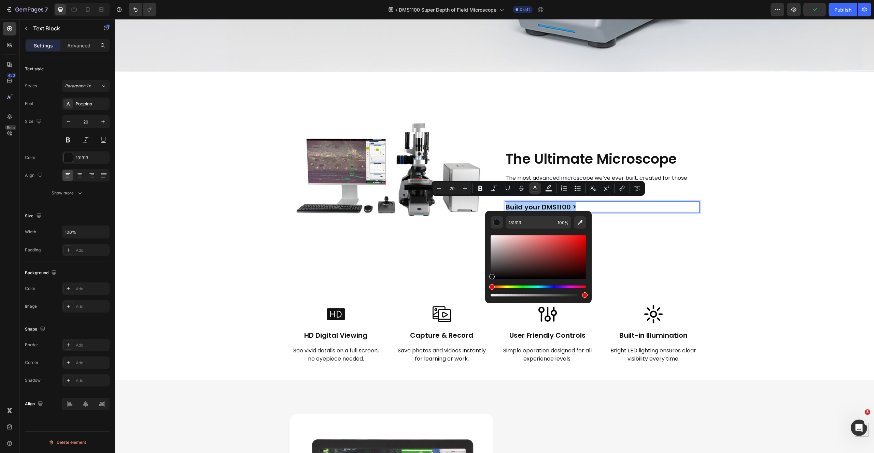
click at [547, 287] on div "Hue" at bounding box center [539, 287] width 96 height 3
drag, startPoint x: 672, startPoint y: 266, endPoint x: 594, endPoint y: 221, distance: 89.9
click at [548, 289] on div "Editor contextual toolbar" at bounding box center [539, 291] width 96 height 11
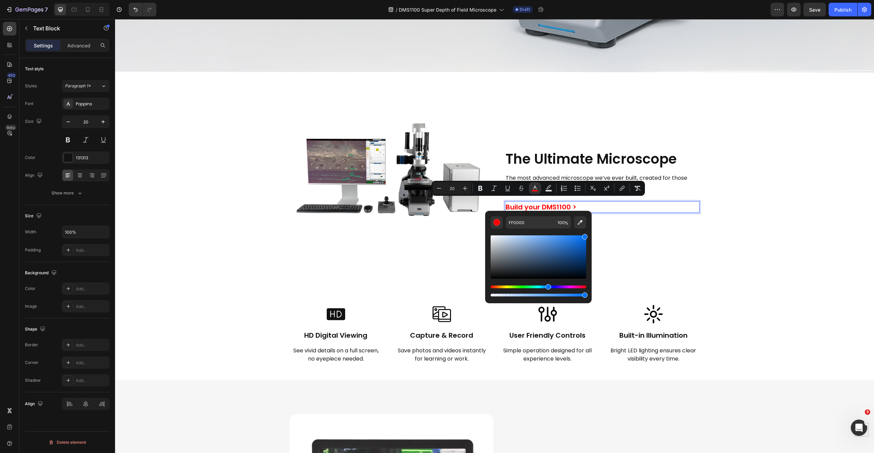
drag, startPoint x: 492, startPoint y: 286, endPoint x: 548, endPoint y: 285, distance: 56.3
click at [548, 285] on div "Hue" at bounding box center [547, 286] width 5 height 5
type input "004CFF"
click at [550, 288] on div "Hue" at bounding box center [550, 286] width 5 height 5
click at [634, 234] on div "The Ultimate Microscope Heading The most advanced microscope we’ve ever built, …" at bounding box center [602, 180] width 195 height 195
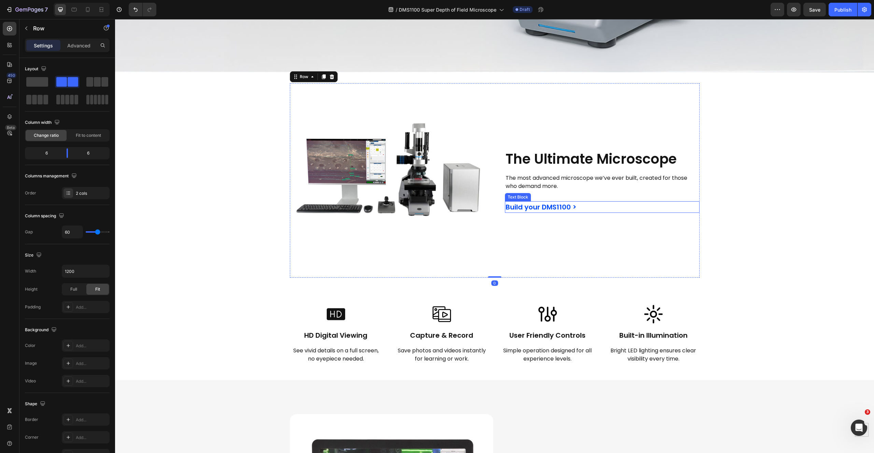
click at [534, 202] on span "Build your DMS1100 >" at bounding box center [541, 207] width 71 height 10
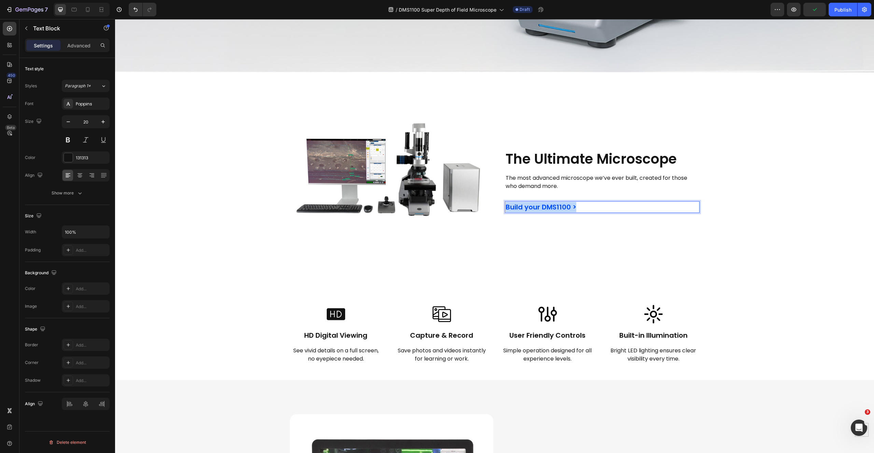
click at [534, 202] on span "Build your DMS1100 >" at bounding box center [541, 207] width 71 height 10
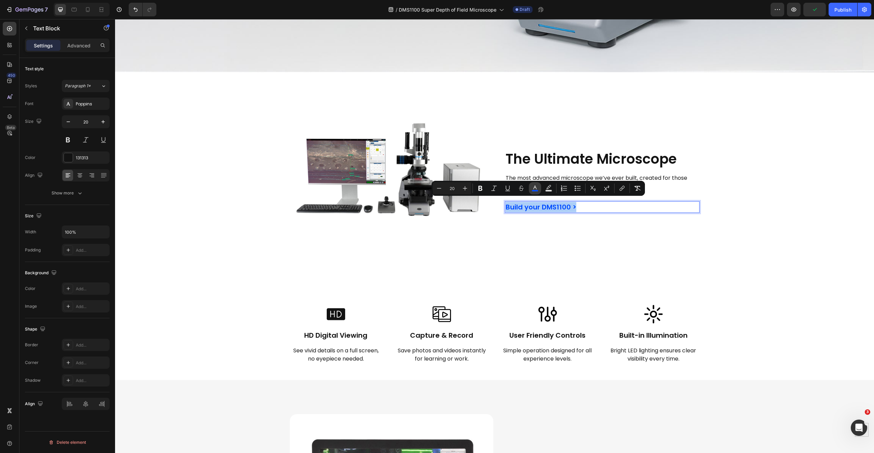
click at [536, 189] on icon "Editor contextual toolbar" at bounding box center [534, 188] width 3 height 4
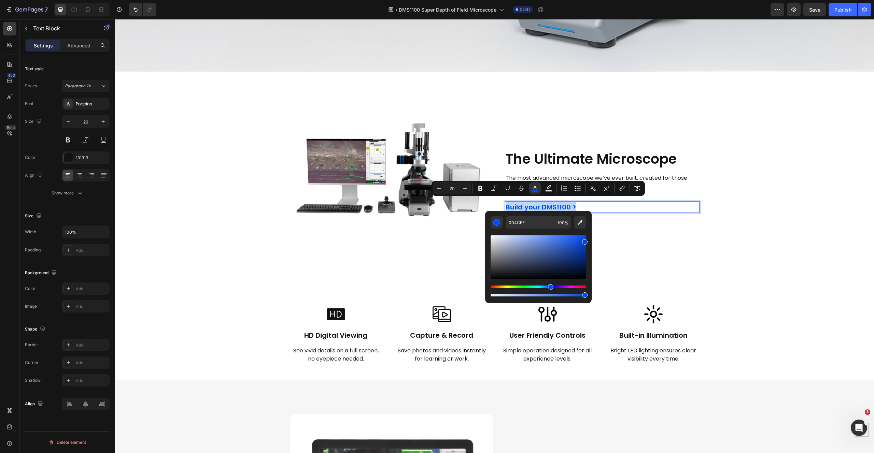
drag, startPoint x: 584, startPoint y: 237, endPoint x: 586, endPoint y: 240, distance: 3.5
click at [586, 240] on div "Editor contextual toolbar" at bounding box center [584, 241] width 5 height 5
drag, startPoint x: 585, startPoint y: 240, endPoint x: 586, endPoint y: 244, distance: 3.5
click at [586, 244] on div "Editor contextual toolbar" at bounding box center [584, 244] width 5 height 5
type input "023FCE"
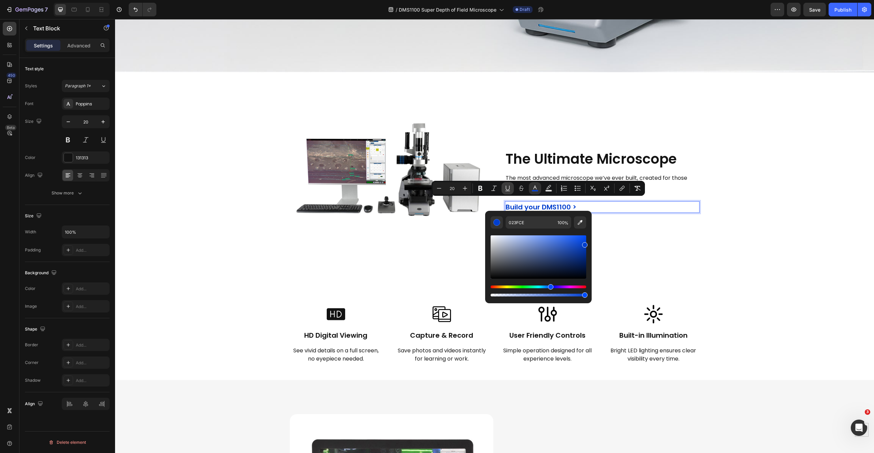
click at [510, 188] on icon "Editor contextual toolbar" at bounding box center [507, 188] width 7 height 7
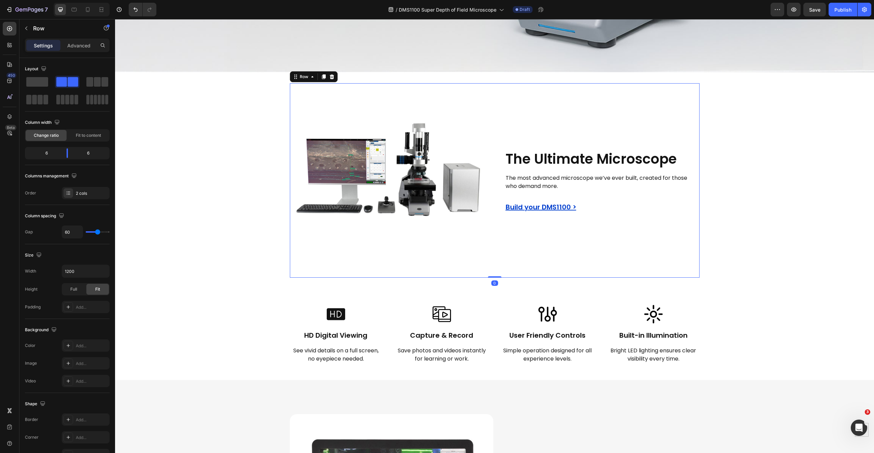
click at [668, 254] on div "The Ultimate Microscope Heading The most advanced microscope we’ve ever built, …" at bounding box center [602, 180] width 195 height 195
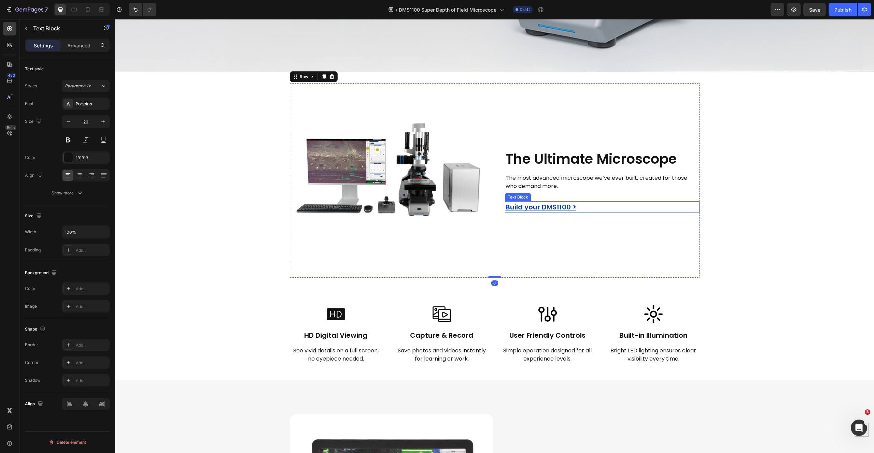
click at [566, 201] on div "Build your DMS1100 >" at bounding box center [602, 207] width 195 height 12
click at [555, 203] on u "Build your DMS1100 >" at bounding box center [541, 207] width 71 height 10
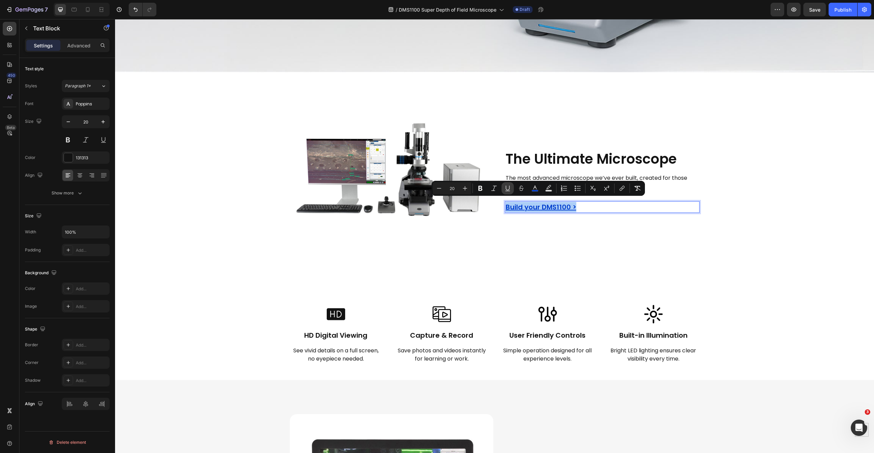
click at [507, 188] on icon "Editor contextual toolbar" at bounding box center [507, 188] width 7 height 7
click at [510, 254] on div "The Ultimate Microscope Heading The most advanced microscope we’ve ever built, …" at bounding box center [602, 180] width 195 height 195
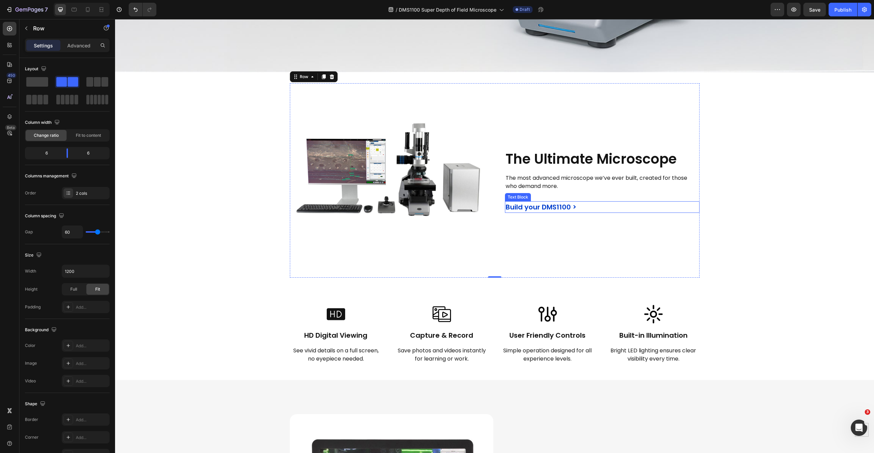
click at [566, 202] on span "Build your DMS1100 >" at bounding box center [541, 207] width 71 height 10
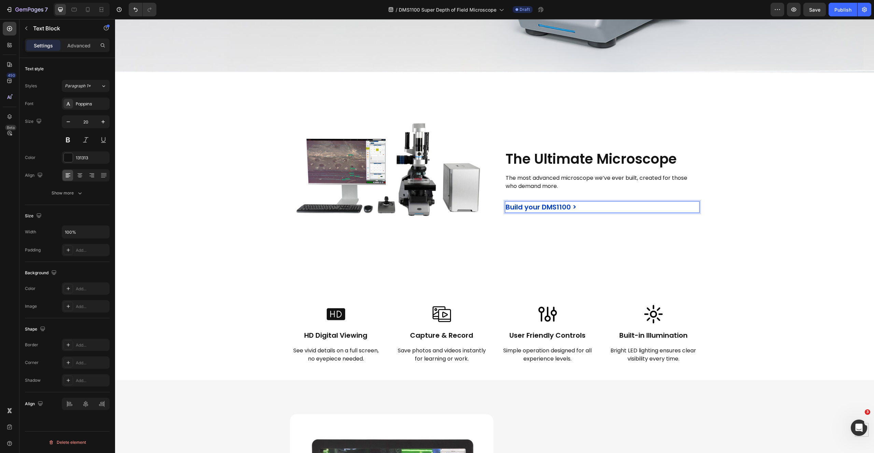
click at [569, 205] on span "Build your DMS1100 >" at bounding box center [541, 207] width 71 height 10
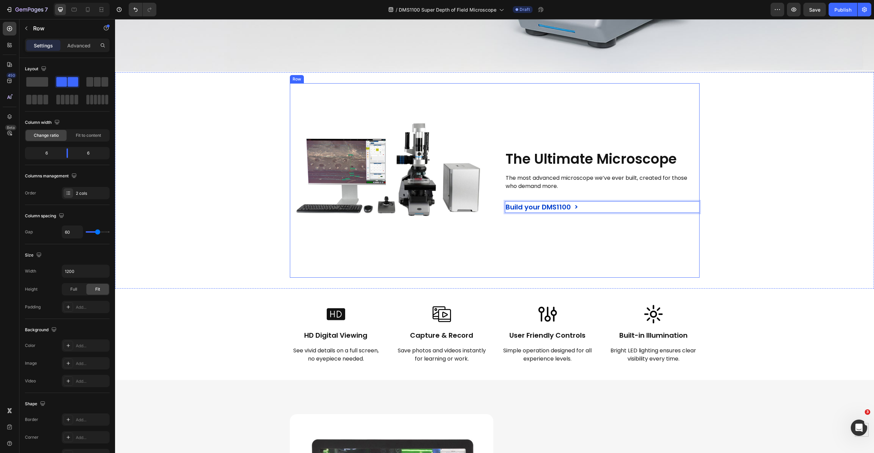
click at [569, 224] on div "The Ultimate Microscope Heading The most advanced microscope we’ve ever built, …" at bounding box center [602, 180] width 195 height 195
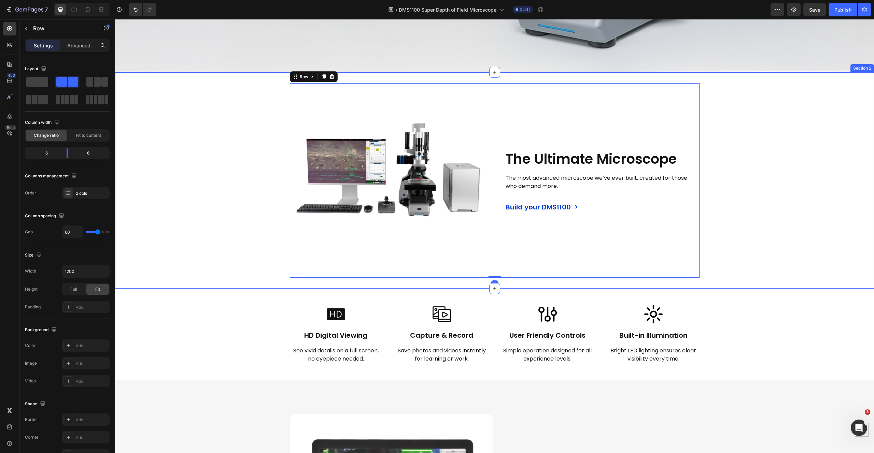
click at [846, 214] on div "Image The Ultimate Microscope Heading The most advanced microscope we’ve ever b…" at bounding box center [494, 180] width 759 height 195
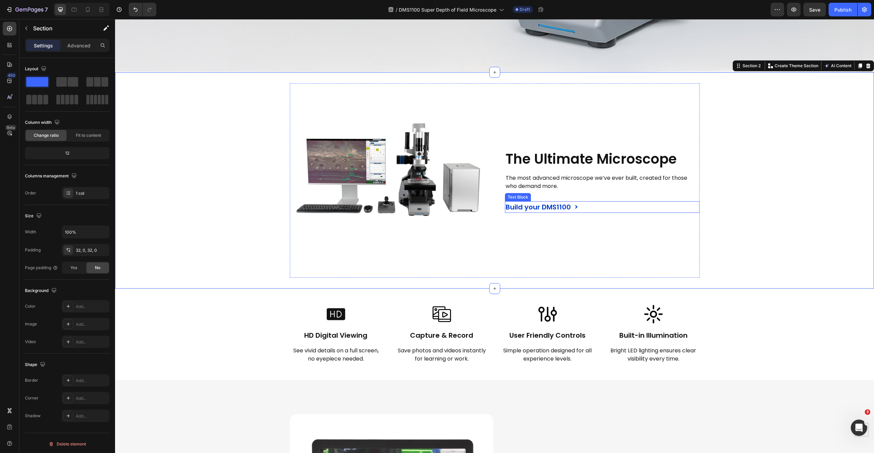
click at [535, 202] on span "Build your DMS1100 >" at bounding box center [542, 207] width 72 height 10
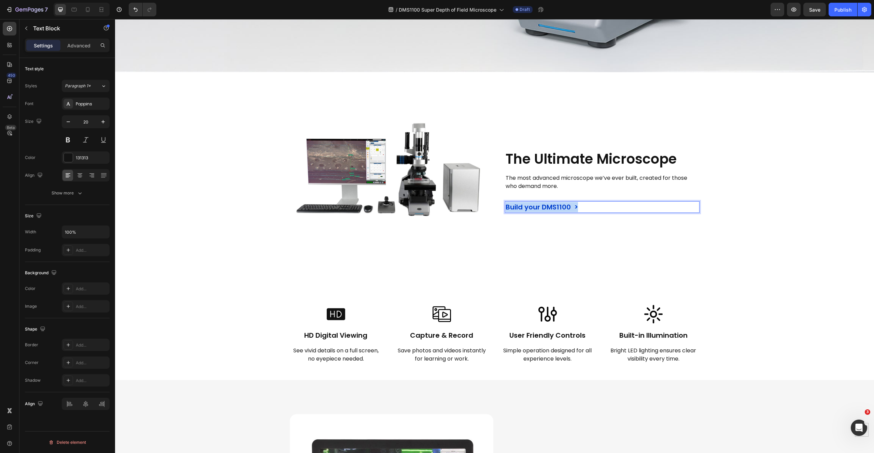
click at [535, 202] on span "Build your DMS1100 >" at bounding box center [542, 207] width 72 height 10
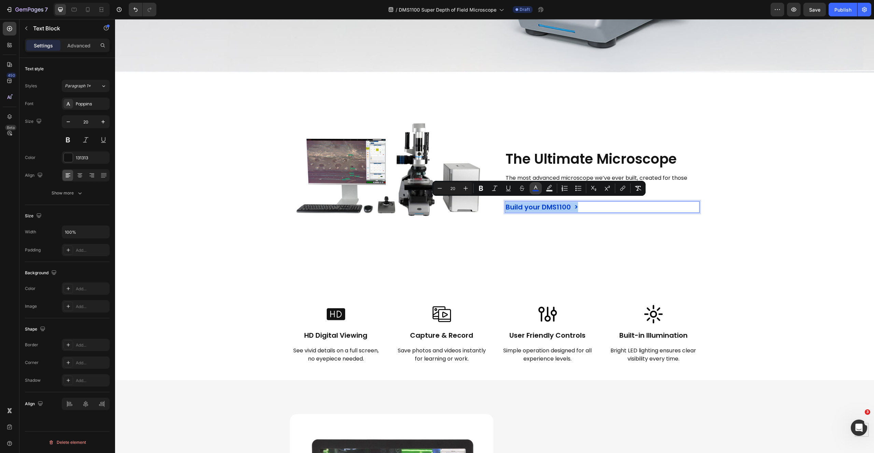
click at [538, 189] on icon "Editor contextual toolbar" at bounding box center [535, 188] width 7 height 7
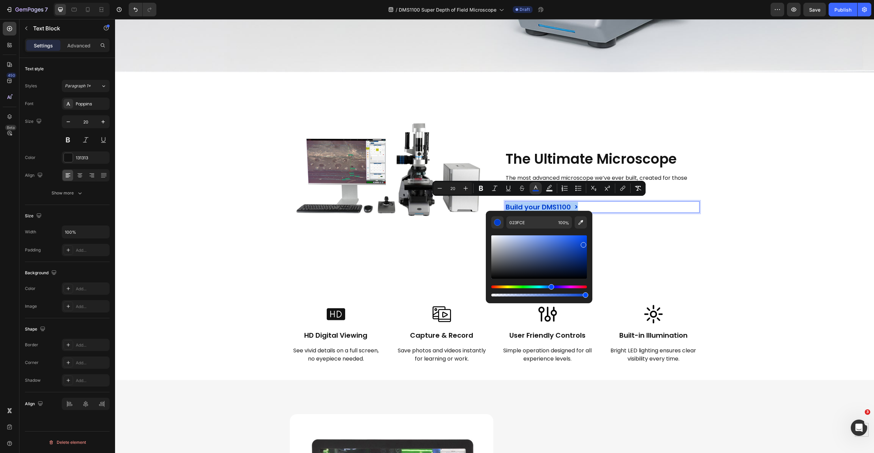
drag, startPoint x: 584, startPoint y: 245, endPoint x: 582, endPoint y: 243, distance: 3.6
click at [582, 243] on div "Editor contextual toolbar" at bounding box center [583, 244] width 5 height 5
type input "0C48D3"
click at [679, 242] on div "The Ultimate Microscope Heading The most advanced microscope we’ve ever built, …" at bounding box center [602, 180] width 195 height 195
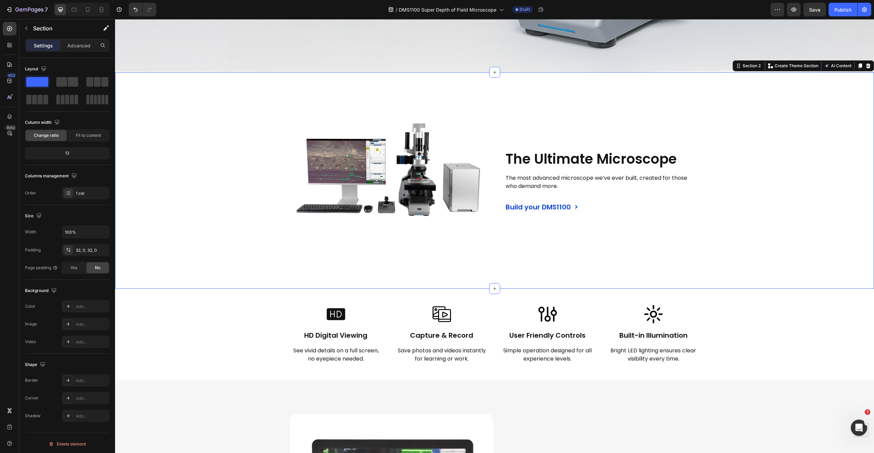
click at [821, 235] on div "Image The Ultimate Microscope Heading The most advanced microscope we’ve ever b…" at bounding box center [494, 180] width 759 height 195
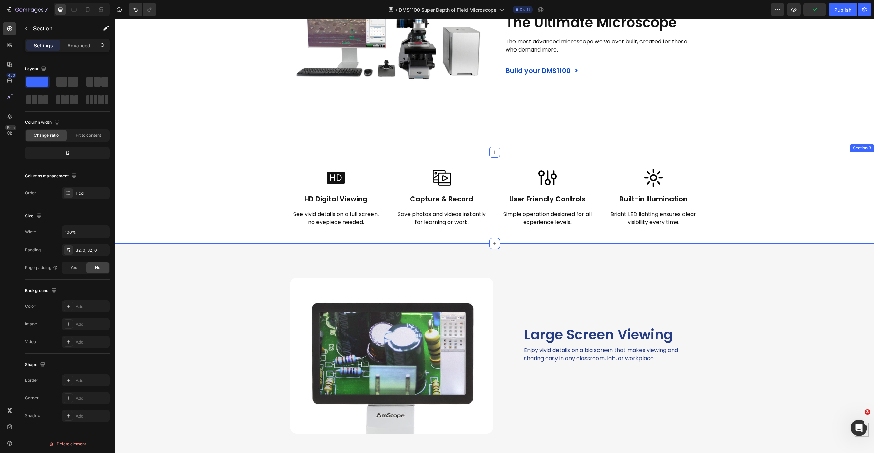
scroll to position [513, 0]
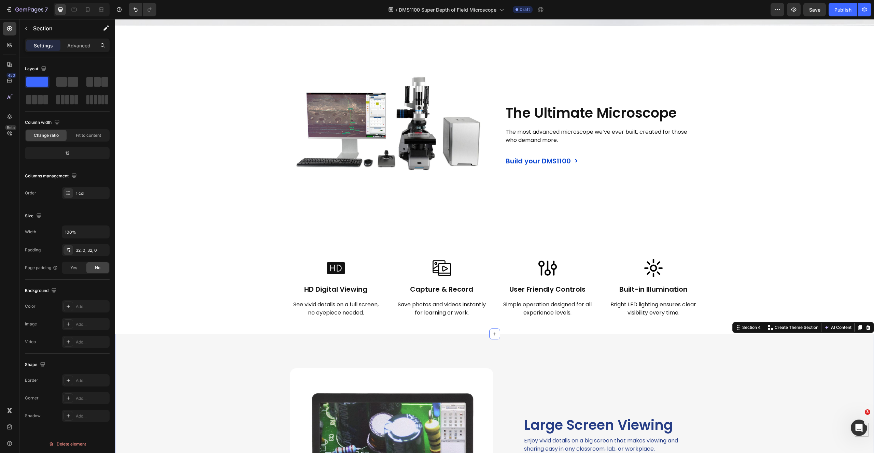
click at [229, 375] on div "Image Large Screen Viewing Heading Enjoy vivid details on a big screen that mak…" at bounding box center [494, 434] width 759 height 200
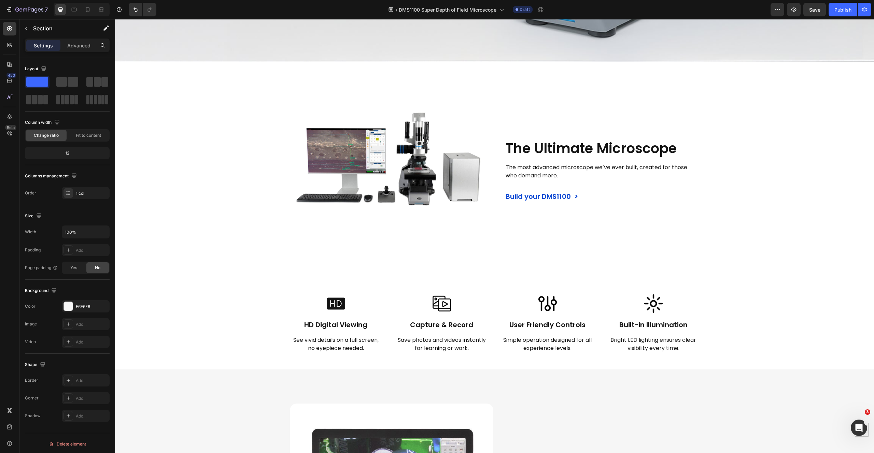
scroll to position [413, 0]
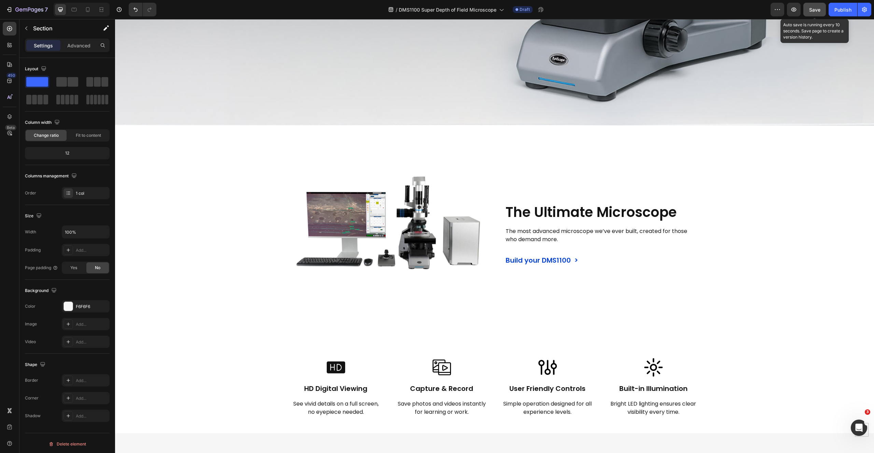
click at [814, 7] on span "Save" at bounding box center [814, 10] width 11 height 6
click at [798, 9] on button "button" at bounding box center [794, 10] width 14 height 14
